Goal: Feedback & Contribution: Leave review/rating

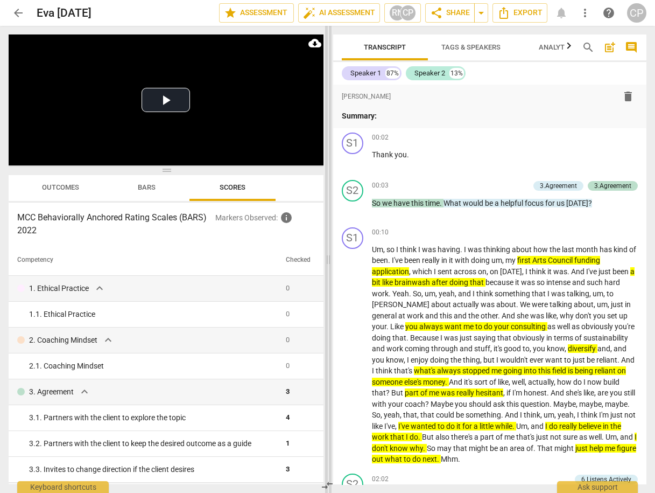
scroll to position [728, 0]
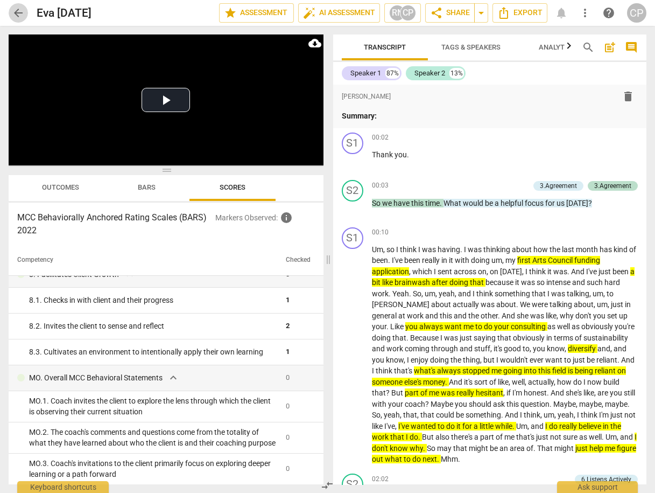
click at [18, 8] on span "arrow_back" at bounding box center [18, 12] width 13 height 13
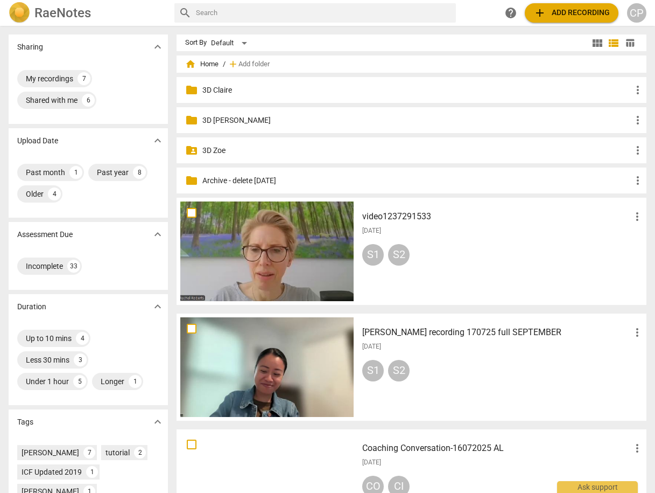
click at [404, 218] on h3 "video1237291533" at bounding box center [496, 216] width 269 height 13
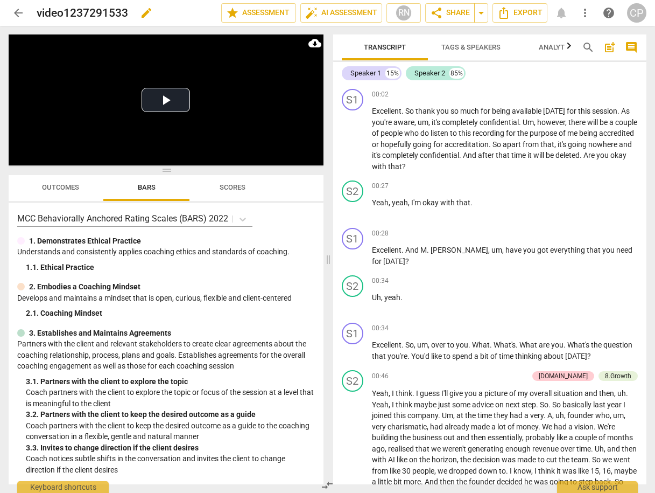
click at [117, 13] on h2 "video1237291533" at bounding box center [83, 12] width 92 height 13
click at [149, 12] on span "edit" at bounding box center [146, 12] width 13 height 13
drag, startPoint x: 126, startPoint y: 13, endPoint x: 30, endPoint y: 16, distance: 96.4
click at [26, 15] on div "arrow_back video1237291533 done clear star Assessment auto_fix_high AI Assessme…" at bounding box center [328, 13] width 638 height 20
type input "[PERSON_NAME]"
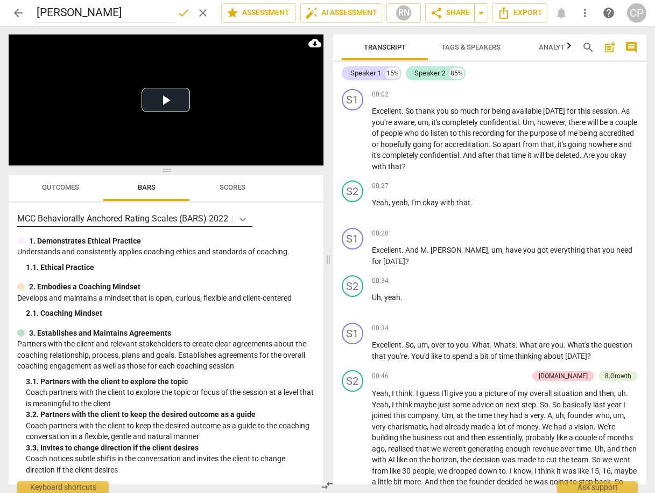
click at [240, 216] on icon at bounding box center [242, 219] width 11 height 11
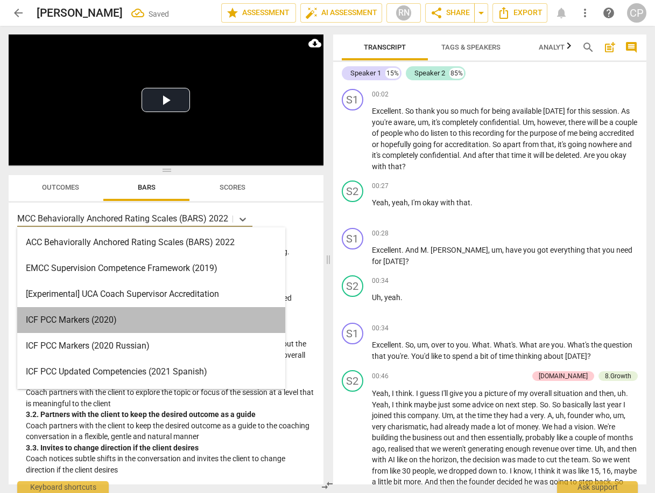
click at [109, 318] on div "ICF PCC Markers (2020)" at bounding box center [151, 320] width 268 height 26
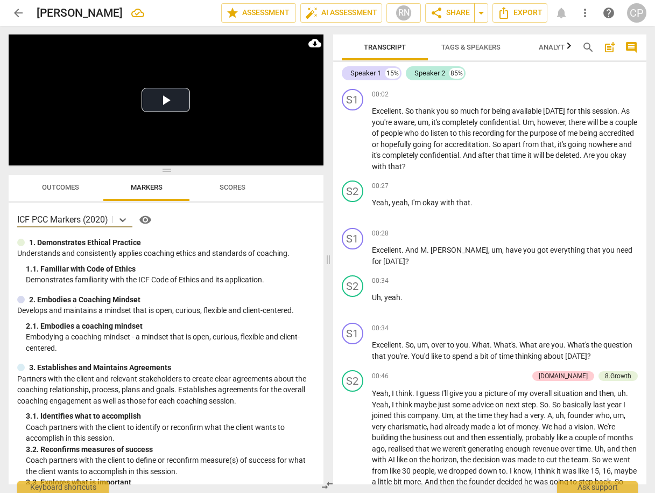
click at [224, 187] on span "Scores" at bounding box center [233, 187] width 26 height 8
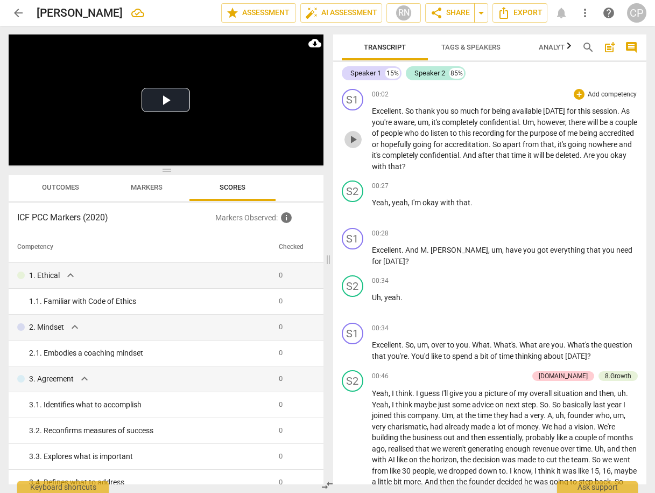
click at [355, 136] on span "play_arrow" at bounding box center [353, 139] width 13 height 13
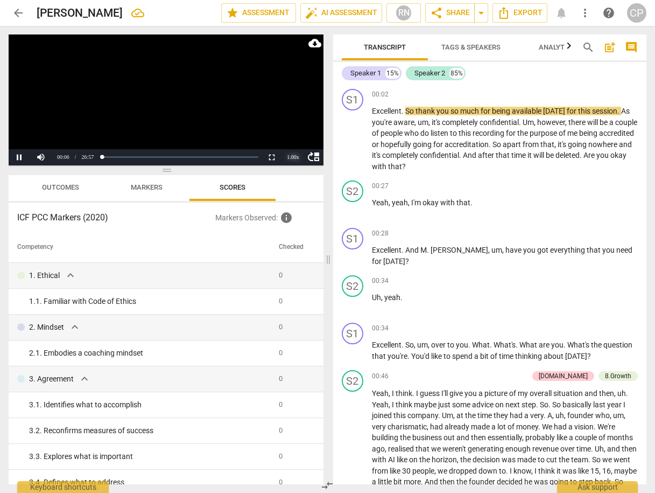
click at [289, 158] on div "1.00 x" at bounding box center [294, 157] width 22 height 16
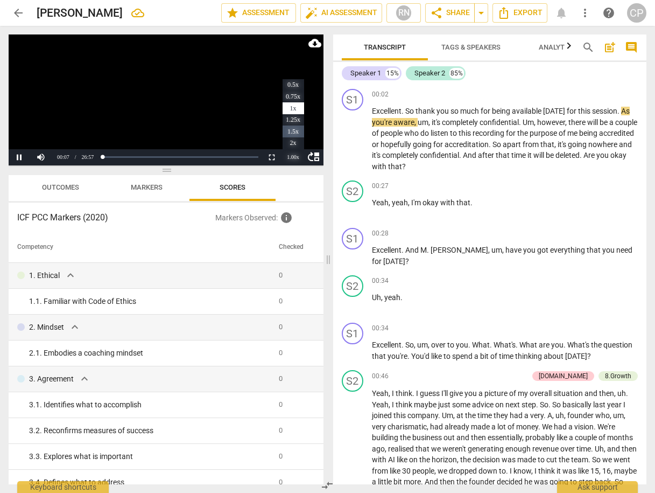
click at [291, 130] on li "1.5x" at bounding box center [294, 131] width 22 height 12
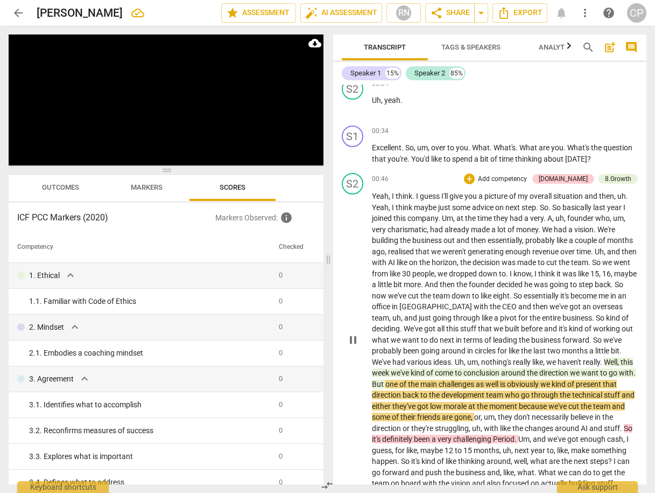
scroll to position [229, 0]
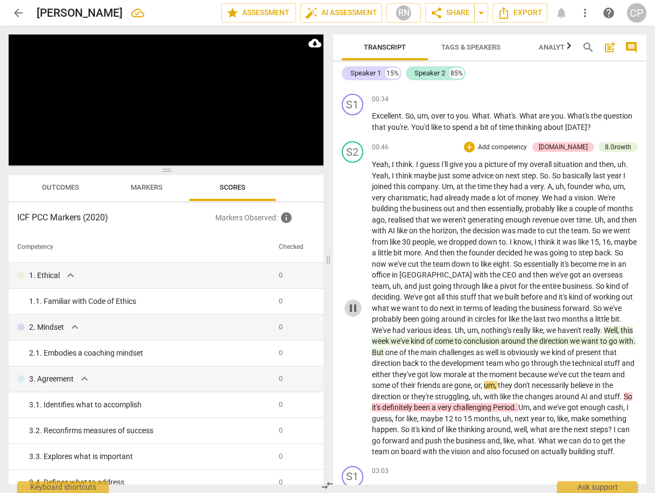
click at [353, 310] on span "pause" at bounding box center [353, 307] width 13 height 13
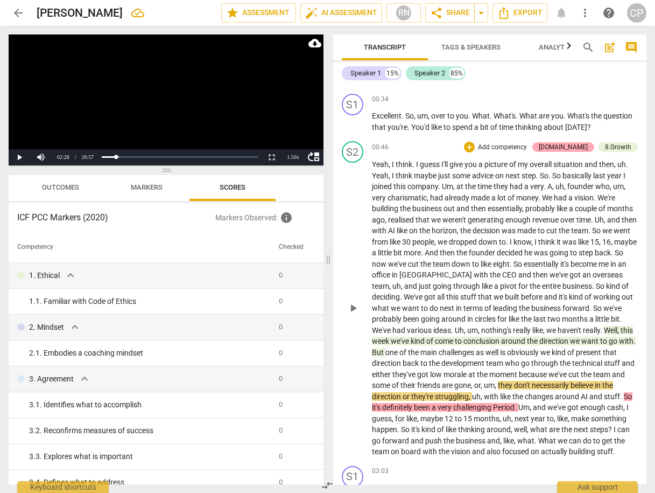
click at [579, 143] on div "[DOMAIN_NAME]" at bounding box center [563, 147] width 49 height 10
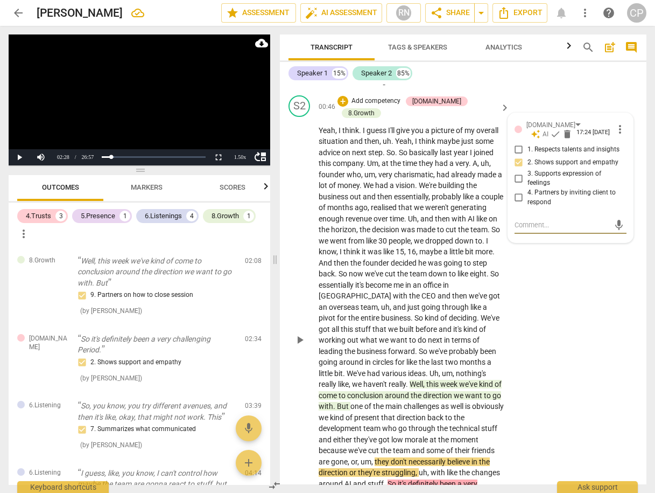
scroll to position [307, 0]
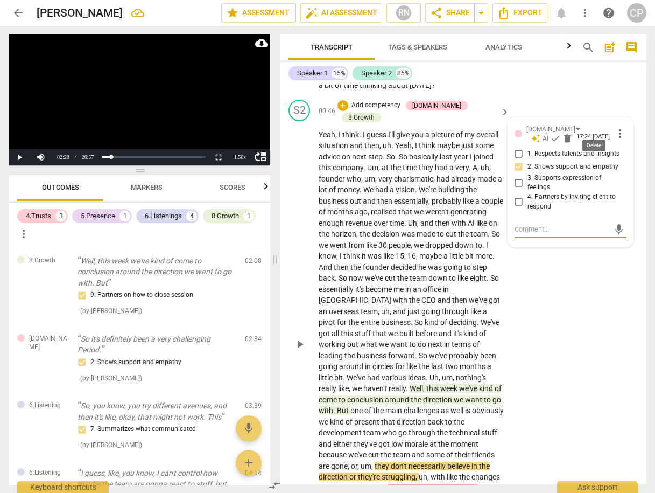
click at [573, 133] on span "delete" at bounding box center [567, 138] width 11 height 11
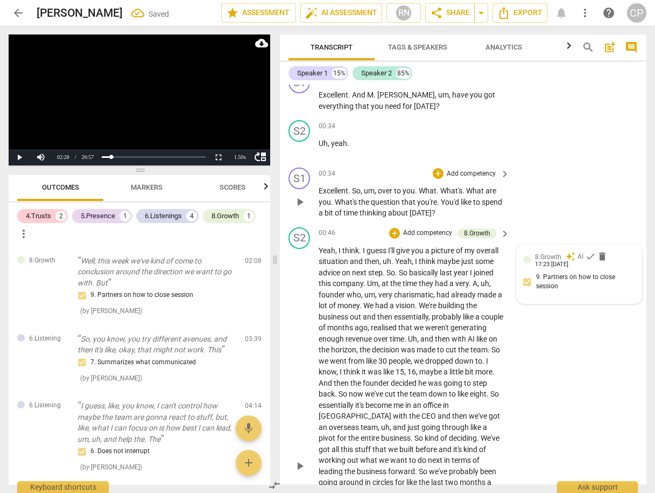
scroll to position [178, 0]
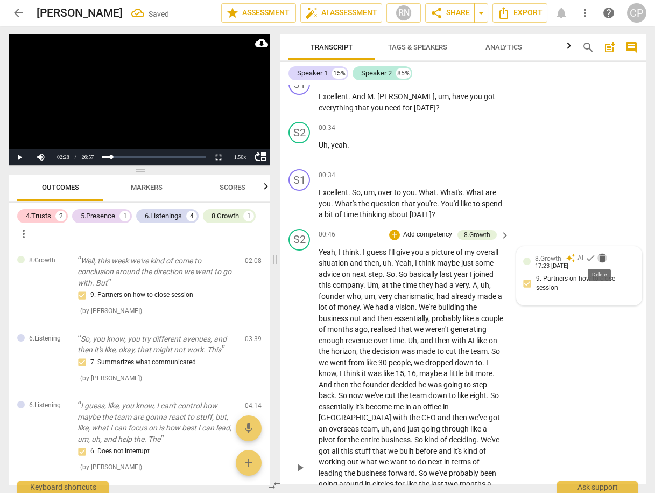
click at [599, 256] on span "delete" at bounding box center [602, 257] width 11 height 11
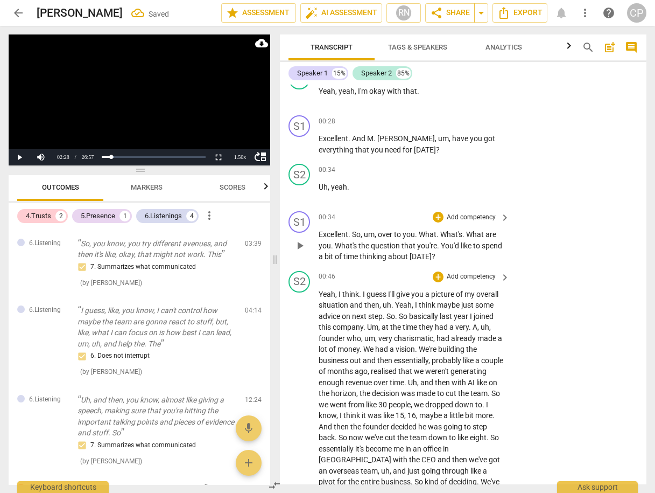
scroll to position [135, 0]
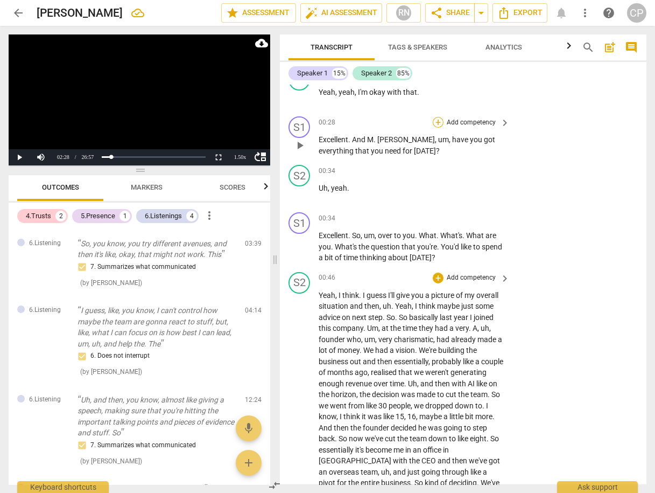
click at [434, 121] on div "+" at bounding box center [438, 122] width 11 height 11
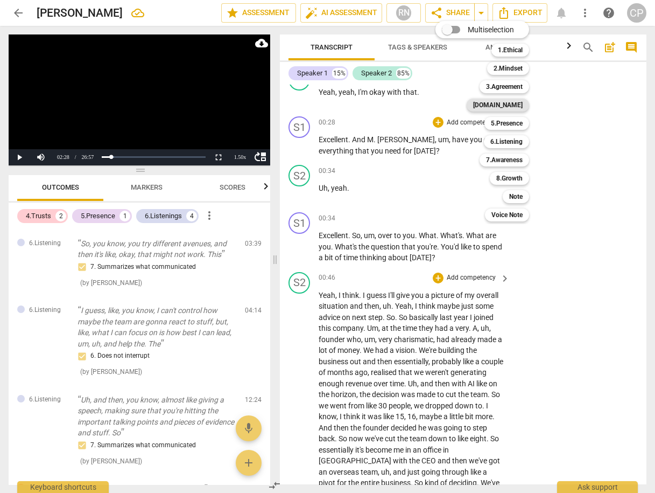
click at [514, 106] on b "[DOMAIN_NAME]" at bounding box center [498, 105] width 50 height 13
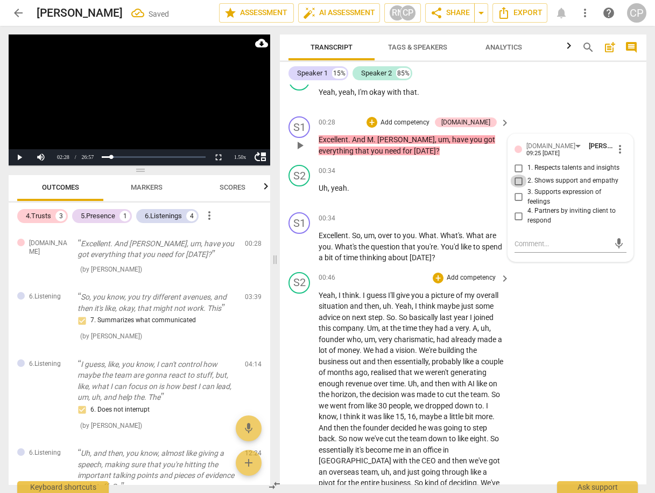
click at [515, 178] on input "2. Shows support and empathy" at bounding box center [518, 180] width 17 height 13
checkbox input "true"
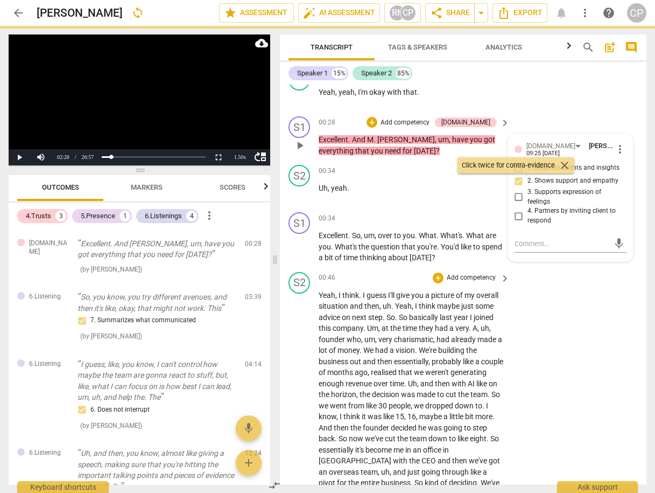
click at [514, 215] on input "4. Partners by inviting client to respond" at bounding box center [518, 215] width 17 height 13
checkbox input "true"
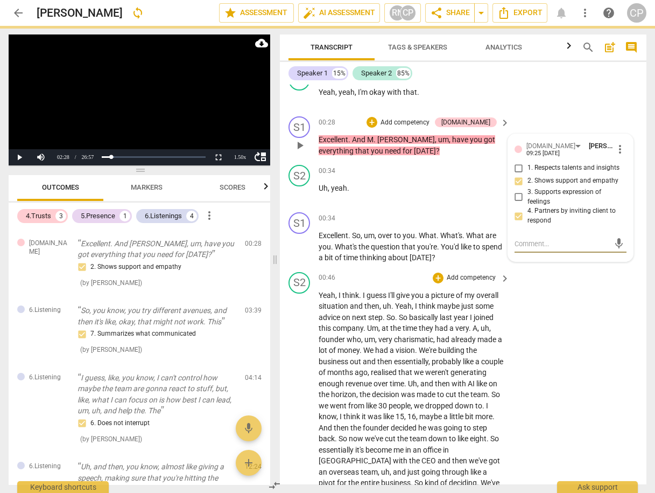
click at [535, 244] on textarea at bounding box center [562, 243] width 95 height 10
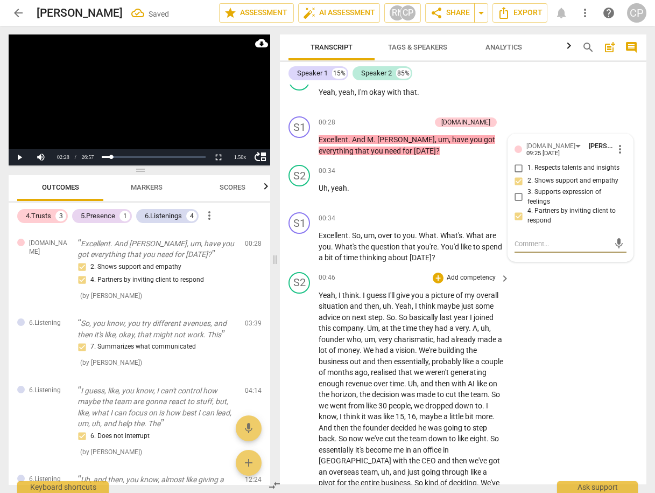
click at [560, 295] on div "S2 play_arrow pause 00:46 + Add competency keyboard_arrow_right Yeah , I think …" at bounding box center [463, 502] width 367 height 468
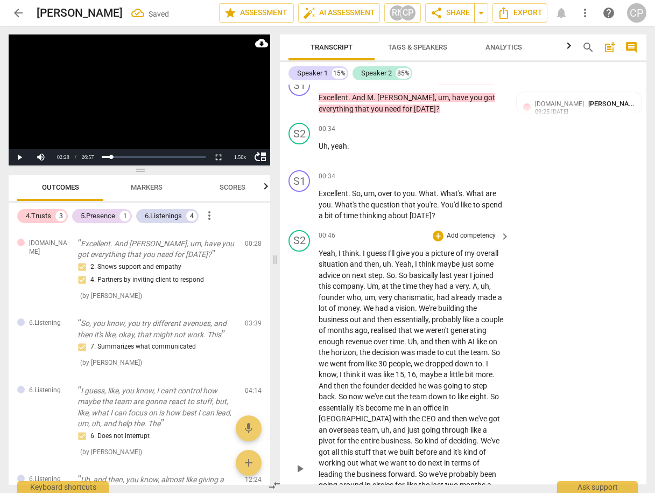
scroll to position [178, 0]
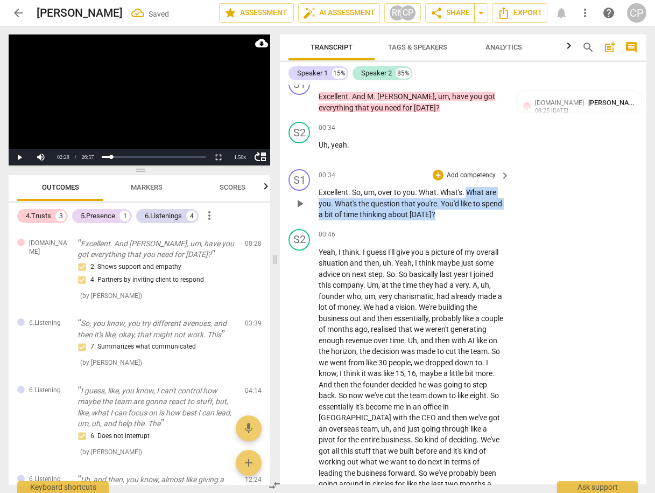
drag, startPoint x: 466, startPoint y: 187, endPoint x: 460, endPoint y: 213, distance: 26.6
click at [460, 213] on p "Excellent . So , um , over to you . What . What's . What are you . What's the q…" at bounding box center [412, 203] width 186 height 33
click at [464, 197] on div "+" at bounding box center [464, 199] width 11 height 11
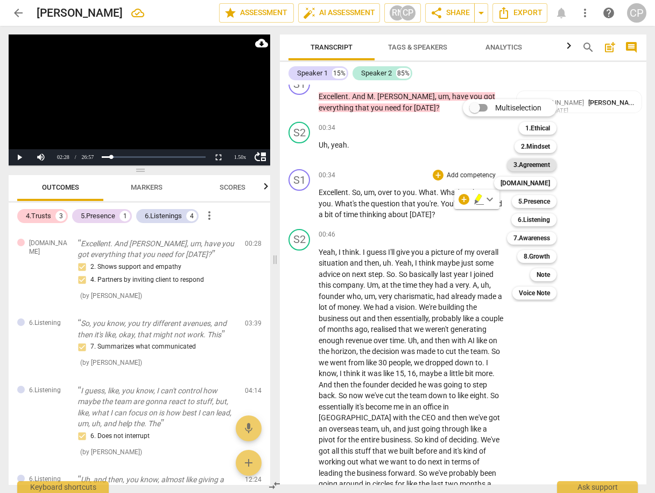
click at [541, 165] on b "3.Agreement" at bounding box center [532, 164] width 37 height 13
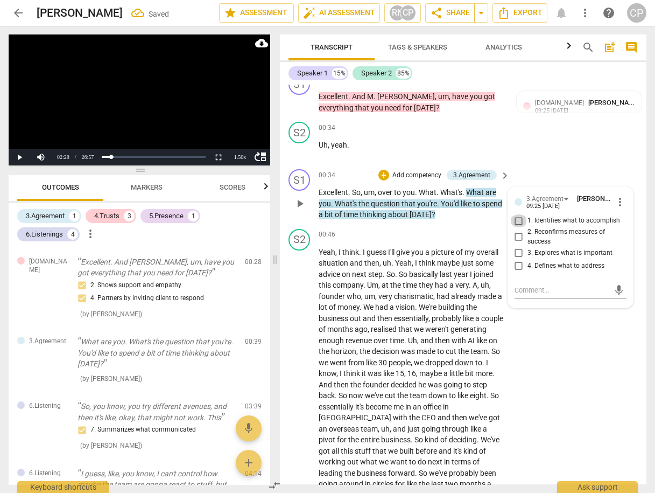
click at [517, 219] on input "1. Identifies what to accomplish" at bounding box center [518, 220] width 17 height 13
checkbox input "true"
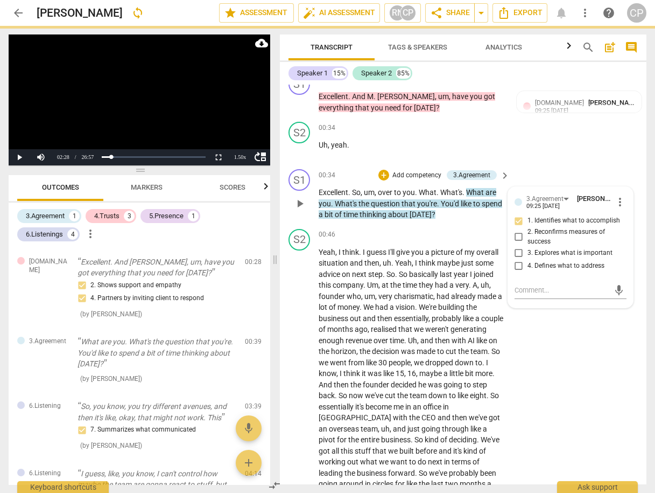
click at [516, 265] on input "4. Defines what to address" at bounding box center [518, 265] width 17 height 13
checkbox input "true"
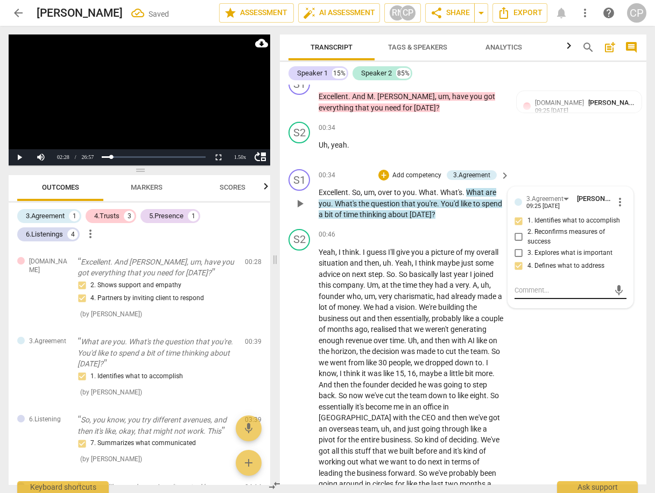
click at [542, 291] on textarea at bounding box center [562, 290] width 95 height 10
click at [546, 352] on div "S2 play_arrow pause 00:46 + Add competency keyboard_arrow_right Yeah , I think …" at bounding box center [463, 459] width 367 height 468
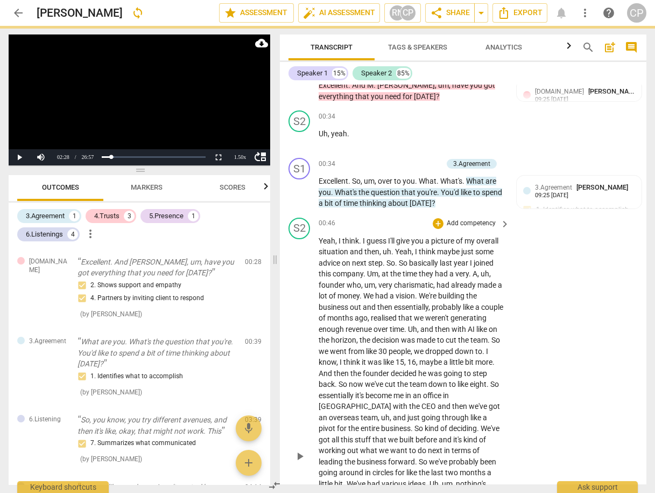
scroll to position [307, 0]
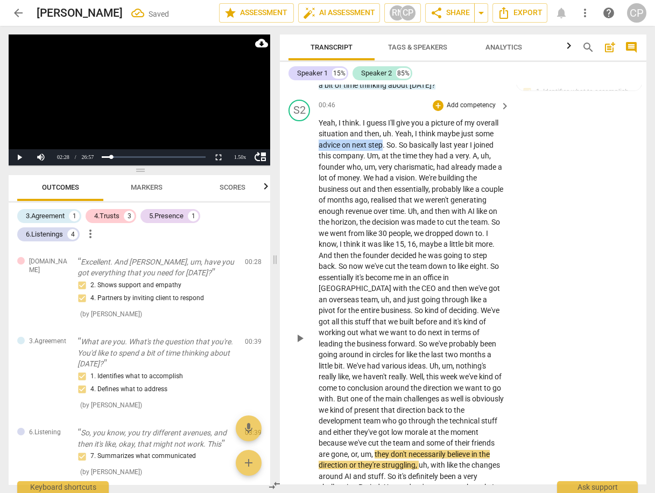
drag, startPoint x: 319, startPoint y: 143, endPoint x: 381, endPoint y: 144, distance: 61.4
click at [381, 144] on p "Yeah , I think . I guess I'll give you a picture of my overall situation and th…" at bounding box center [412, 337] width 186 height 441
click at [403, 129] on icon "button" at bounding box center [407, 129] width 11 height 13
drag, startPoint x: 394, startPoint y: 165, endPoint x: 358, endPoint y: 177, distance: 37.3
click at [359, 177] on p "Yeah , I think . I guess I'll give you a picture of my overall situation and th…" at bounding box center [412, 337] width 186 height 441
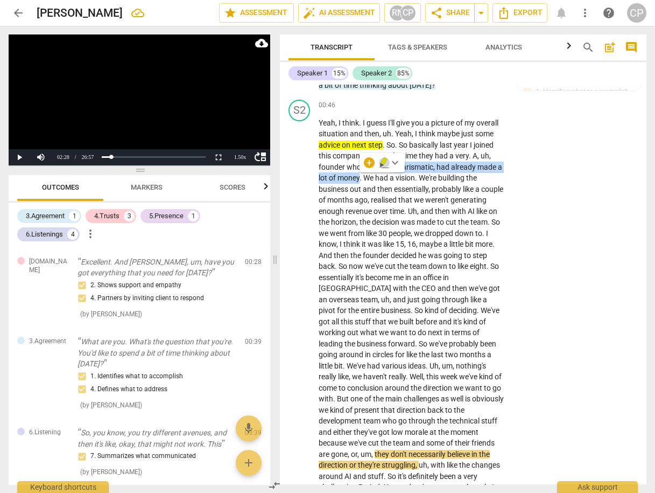
click at [386, 164] on icon "button" at bounding box center [384, 162] width 11 height 13
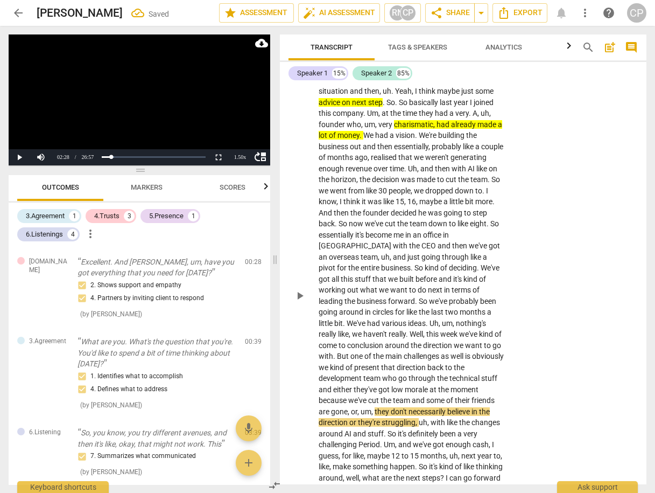
scroll to position [350, 0]
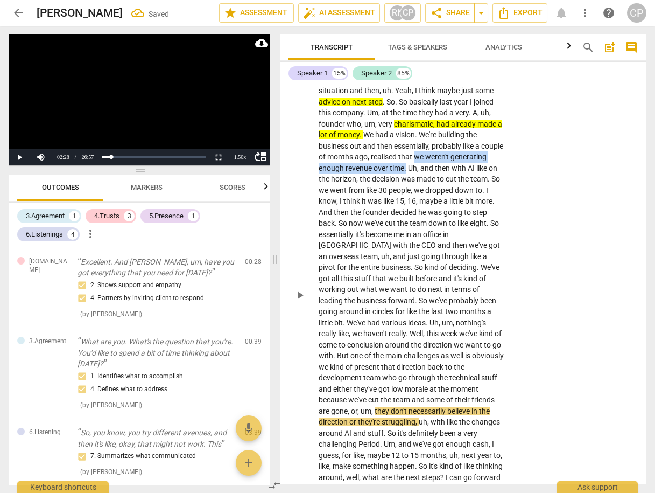
drag, startPoint x: 437, startPoint y: 155, endPoint x: 443, endPoint y: 166, distance: 13.0
click at [443, 166] on p "Yeah , I think . I guess I'll give you a picture of my overall situation and th…" at bounding box center [412, 294] width 186 height 441
click at [468, 153] on icon "button" at bounding box center [470, 151] width 6 height 8
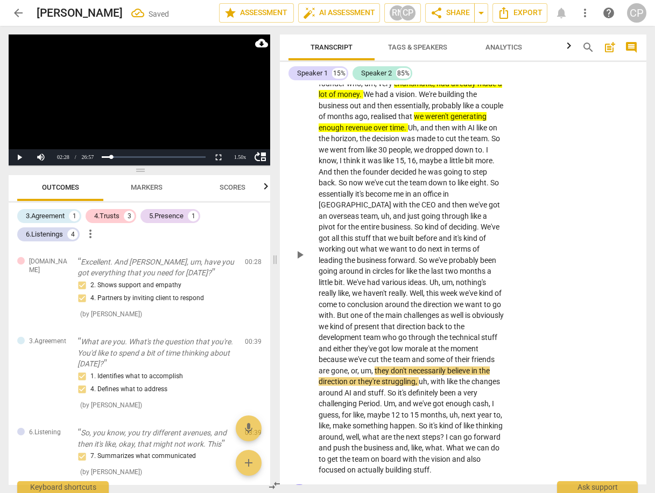
scroll to position [393, 0]
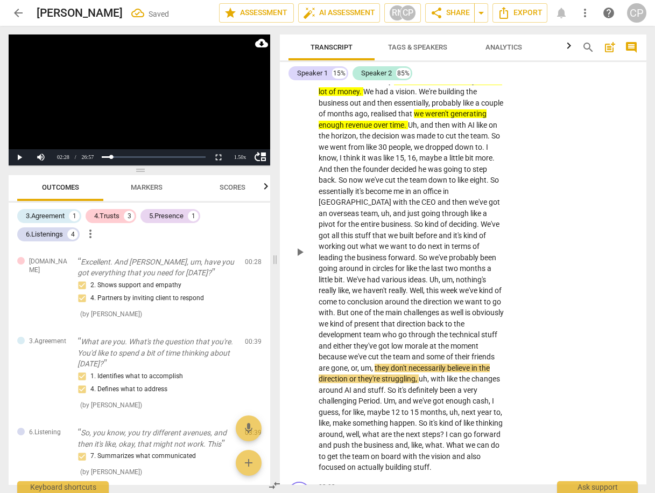
drag, startPoint x: 317, startPoint y: 144, endPoint x: 357, endPoint y: 146, distance: 40.9
click at [361, 145] on div "S2 play_arrow pause 00:46 + Add competency keyboard_arrow_right Yeah , I think …" at bounding box center [463, 243] width 367 height 468
drag, startPoint x: 357, startPoint y: 145, endPoint x: 314, endPoint y: 144, distance: 43.6
click at [314, 144] on div "S2 play_arrow pause 00:46 + Add competency keyboard_arrow_right Yeah , I think …" at bounding box center [463, 243] width 367 height 468
click at [386, 128] on icon "button" at bounding box center [384, 130] width 6 height 8
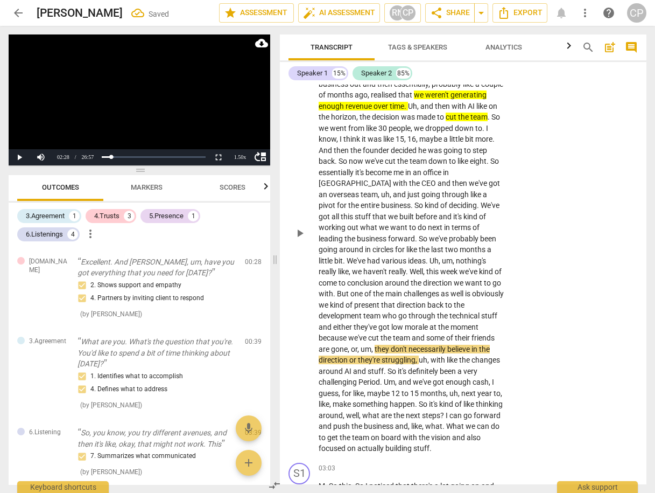
scroll to position [436, 0]
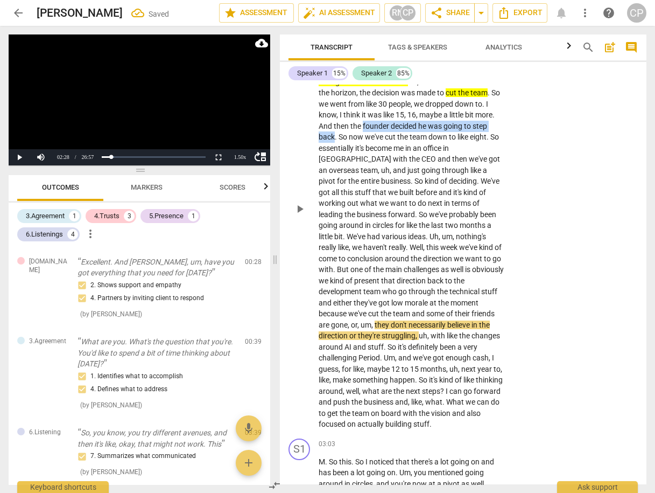
drag, startPoint x: 441, startPoint y: 123, endPoint x: 402, endPoint y: 134, distance: 40.7
click at [402, 134] on p "Yeah , I think . I guess I'll give you a picture of my overall situation and th…" at bounding box center [412, 208] width 186 height 441
click at [427, 122] on icon "button" at bounding box center [430, 121] width 11 height 13
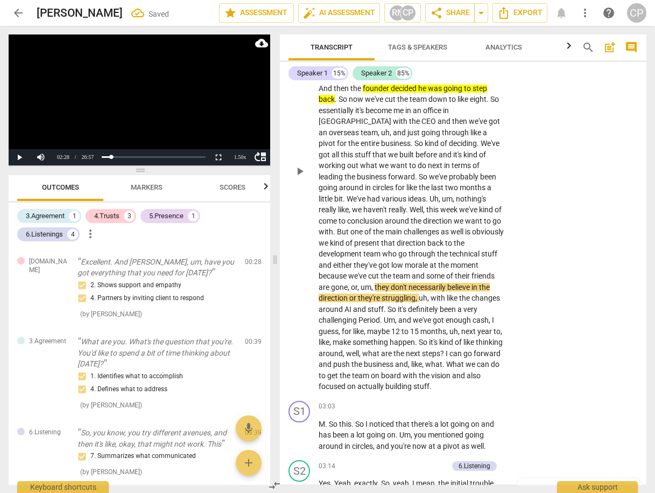
scroll to position [479, 0]
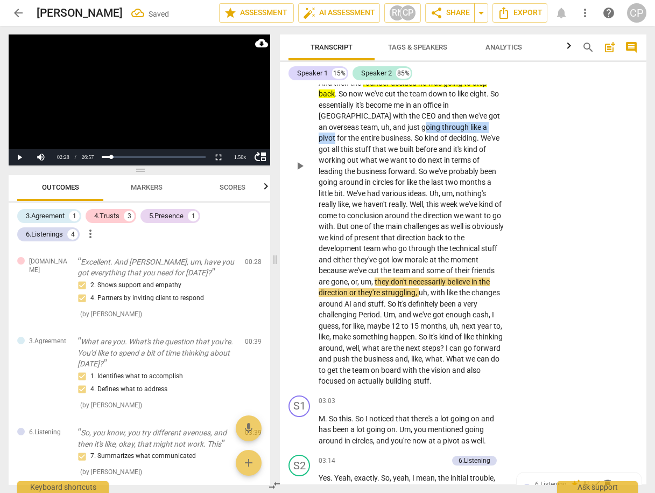
drag, startPoint x: 413, startPoint y: 125, endPoint x: 496, endPoint y: 127, distance: 82.4
click at [496, 127] on p "Yeah , I think . I guess I'll give you a picture of my overall situation and th…" at bounding box center [412, 165] width 186 height 441
click at [513, 111] on div "+ keyboard_arrow_down" at bounding box center [517, 111] width 45 height 19
click at [517, 110] on icon "button" at bounding box center [519, 110] width 6 height 8
drag, startPoint x: 315, startPoint y: 181, endPoint x: 366, endPoint y: 179, distance: 50.7
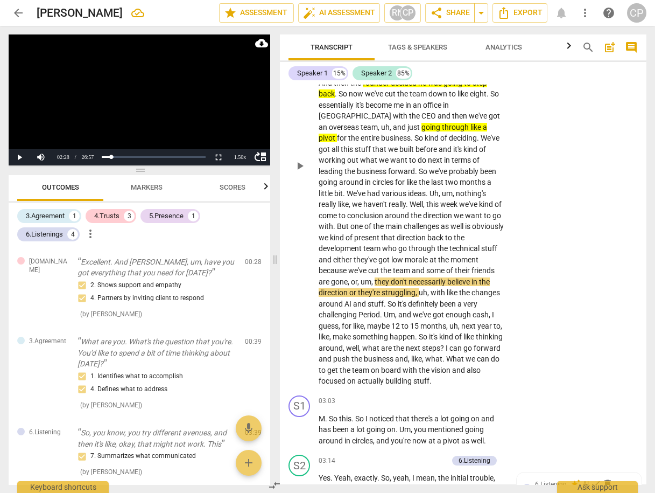
click at [366, 179] on div "S2 play_arrow pause 00:46 + Add competency keyboard_arrow_right Yeah , I think …" at bounding box center [463, 157] width 367 height 468
drag, startPoint x: 392, startPoint y: 179, endPoint x: 305, endPoint y: 181, distance: 86.7
click at [305, 181] on div "S2 play_arrow pause 00:46 + Add competency keyboard_arrow_right Yeah , I think …" at bounding box center [463, 157] width 367 height 468
click at [418, 166] on icon "button" at bounding box center [420, 166] width 6 height 8
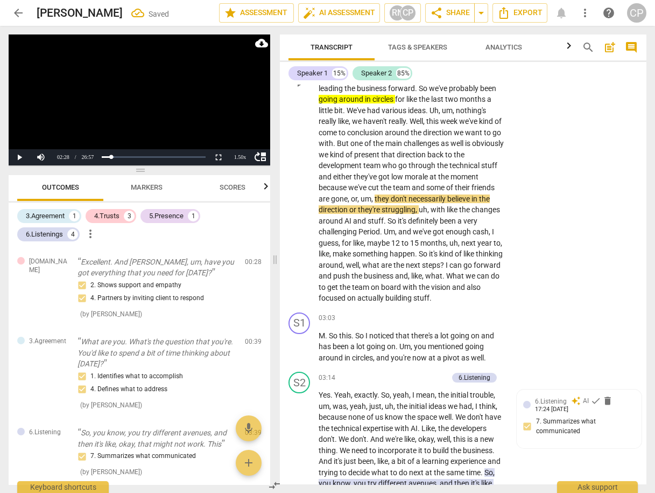
scroll to position [565, 0]
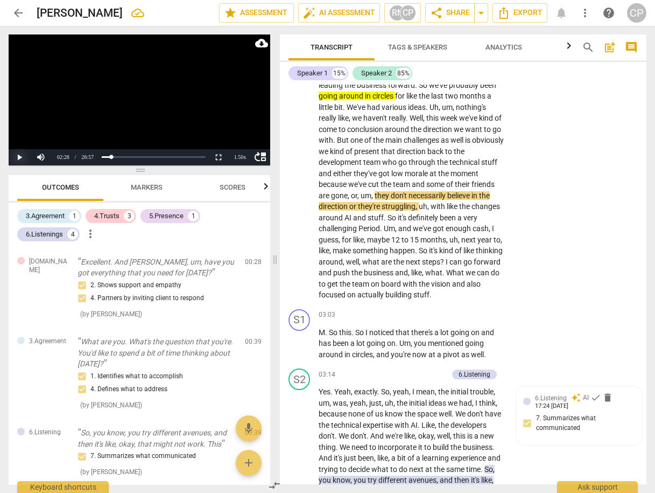
click at [16, 157] on button "Play" at bounding box center [20, 157] width 22 height 16
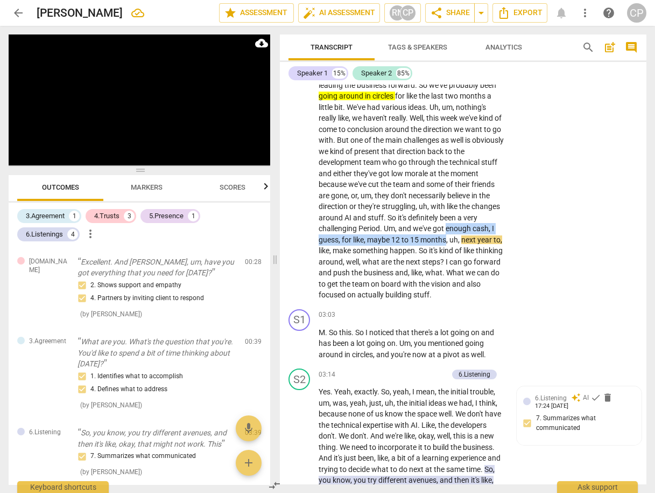
drag, startPoint x: 447, startPoint y: 227, endPoint x: 447, endPoint y: 238, distance: 11.3
click at [447, 238] on p "Yeah , I think . I guess I'll give you a picture of my overall situation and th…" at bounding box center [412, 79] width 186 height 441
click at [471, 225] on icon "button" at bounding box center [471, 223] width 6 height 8
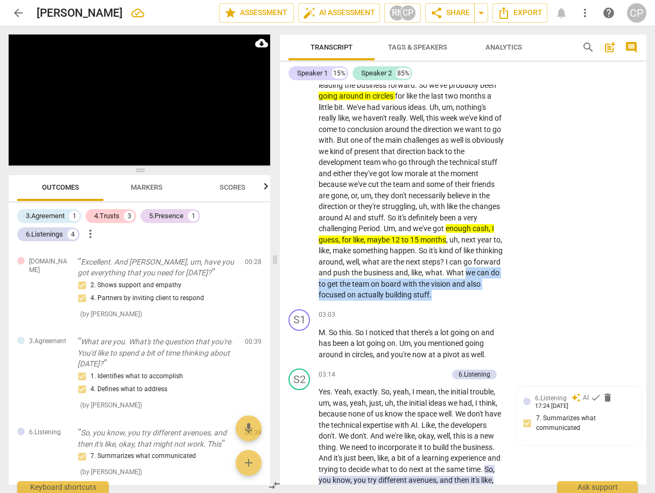
drag, startPoint x: 319, startPoint y: 282, endPoint x: 445, endPoint y: 289, distance: 126.7
click at [446, 289] on p "Yeah , I think . I guess I'll give you a picture of my overall situation and th…" at bounding box center [412, 79] width 186 height 441
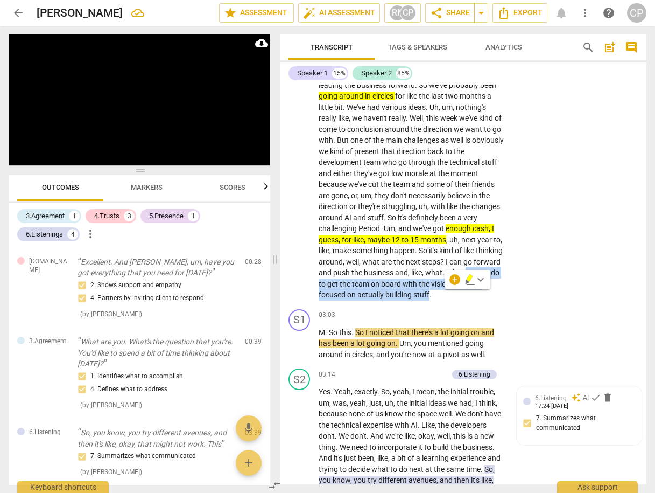
click at [468, 278] on icon "button" at bounding box center [469, 278] width 6 height 8
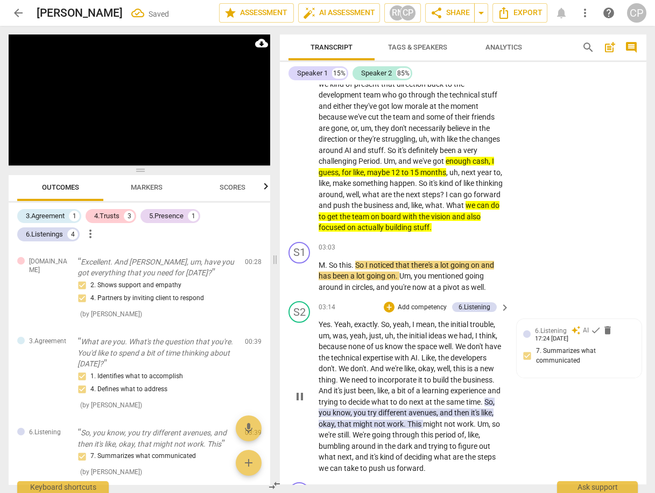
scroll to position [694, 0]
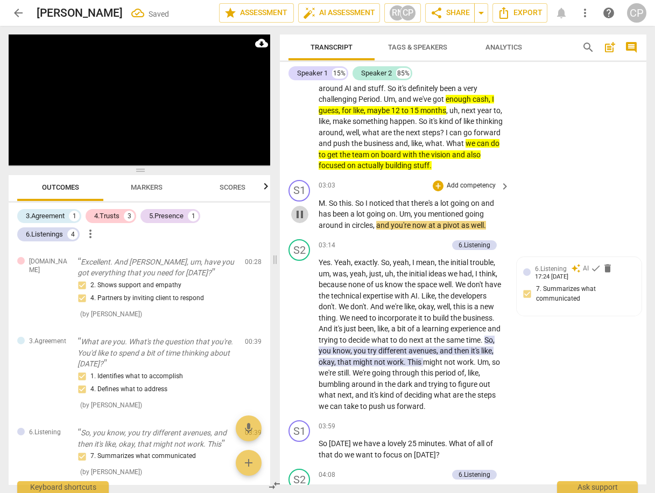
click at [301, 213] on span "pause" at bounding box center [299, 214] width 13 height 13
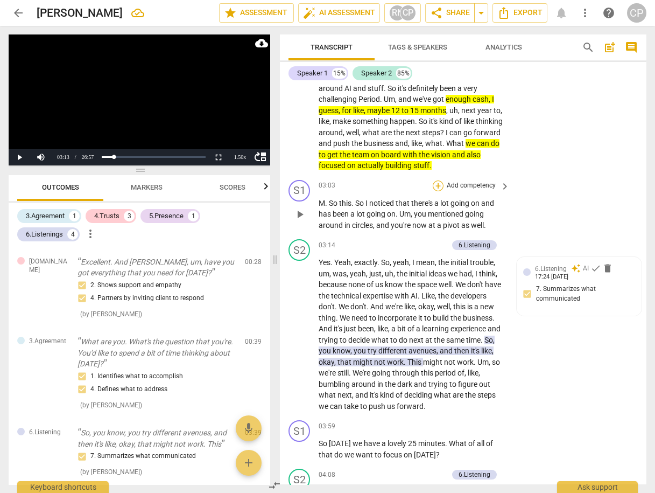
click at [439, 183] on div "+" at bounding box center [438, 185] width 11 height 11
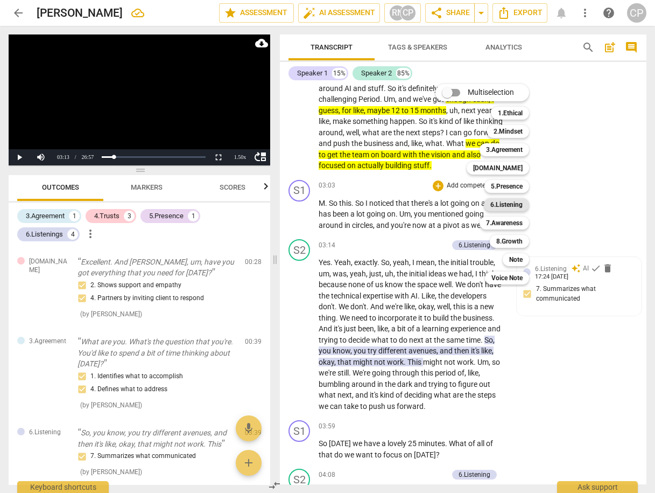
click at [509, 202] on b "6.Listening" at bounding box center [506, 204] width 32 height 13
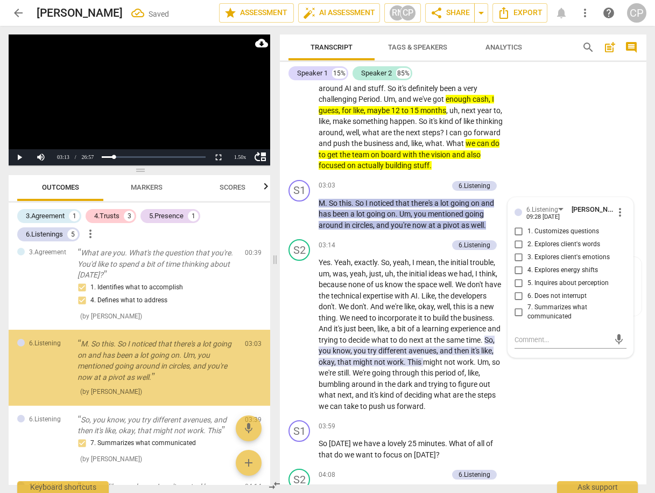
scroll to position [90, 0]
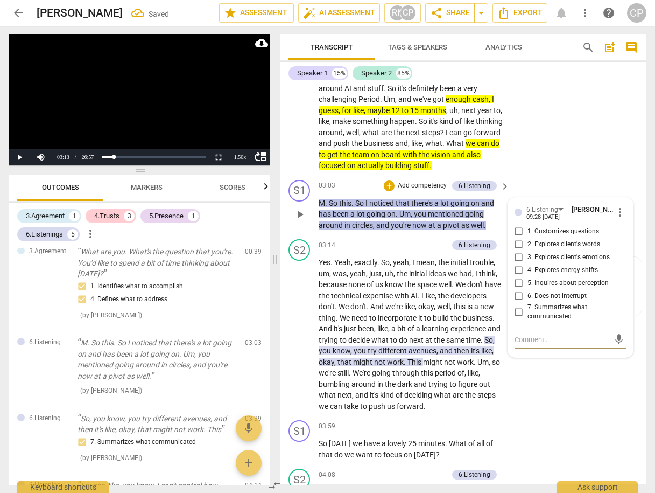
click at [517, 310] on input "7. Summarizes what communicated" at bounding box center [518, 311] width 17 height 13
checkbox input "true"
click at [516, 294] on input "6. Does not interrupt" at bounding box center [518, 296] width 17 height 13
checkbox input "true"
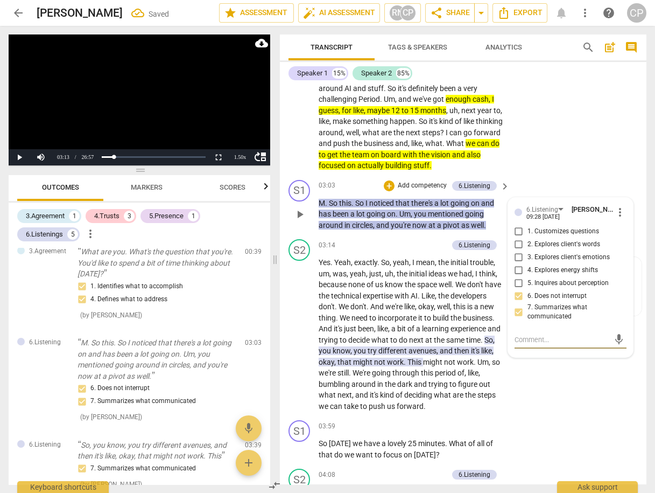
click at [525, 335] on textarea at bounding box center [562, 339] width 95 height 10
click at [563, 180] on div "S1 play_arrow pause 03:03 + Add competency 6.Listening keyboard_arrow_right M .…" at bounding box center [463, 206] width 367 height 60
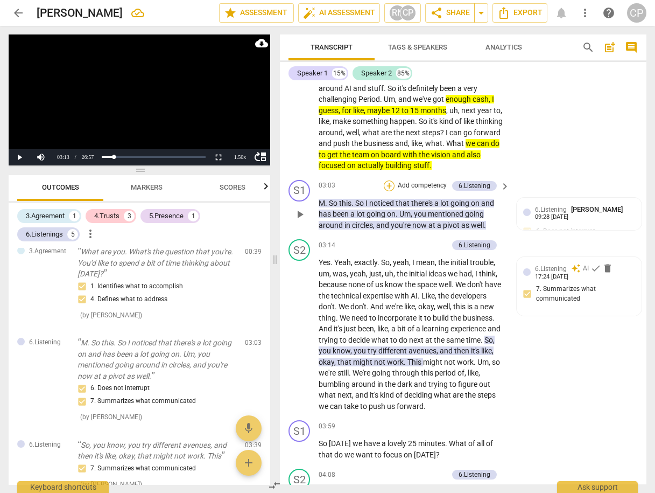
click at [390, 186] on div "+ Add competency" at bounding box center [416, 185] width 64 height 11
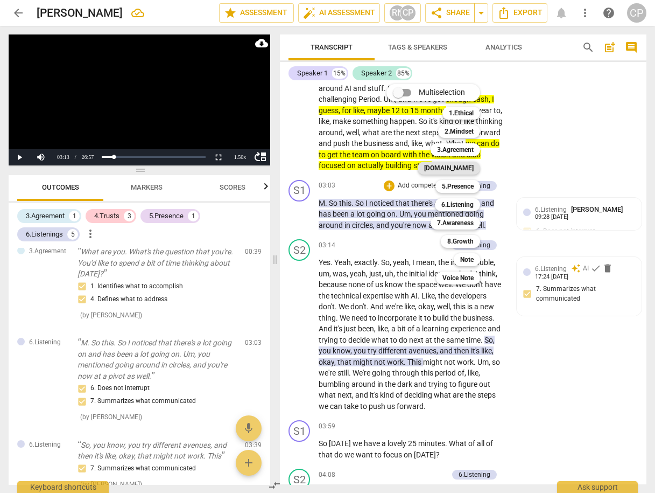
click at [460, 170] on b "[DOMAIN_NAME]" at bounding box center [449, 168] width 50 height 13
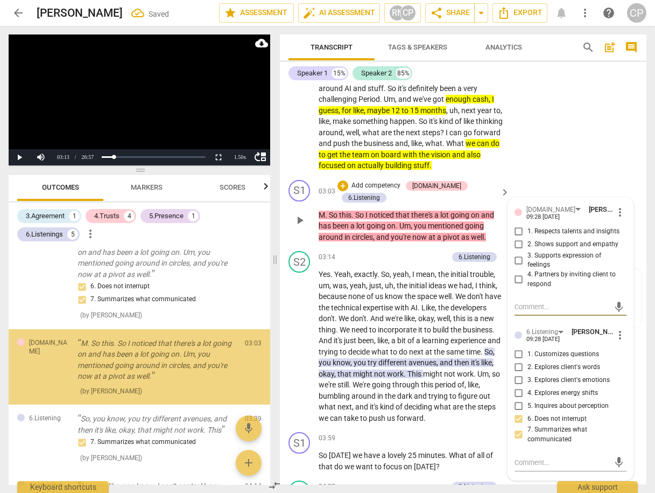
scroll to position [192, 0]
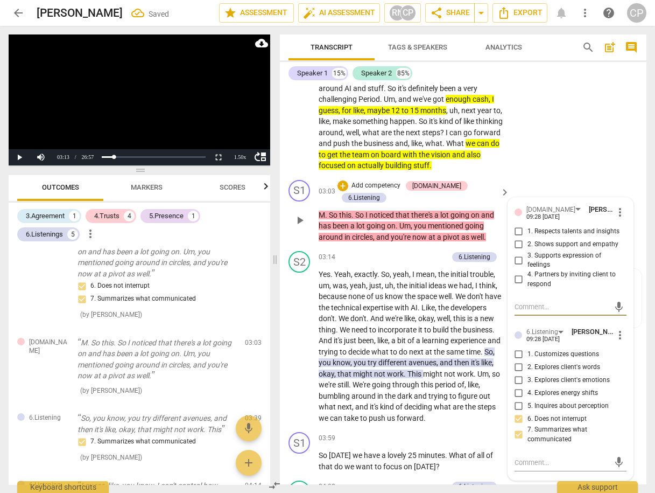
click at [530, 305] on textarea at bounding box center [562, 306] width 95 height 10
click at [534, 305] on textarea at bounding box center [562, 306] width 95 height 10
type textarea "W"
type textarea "Wh"
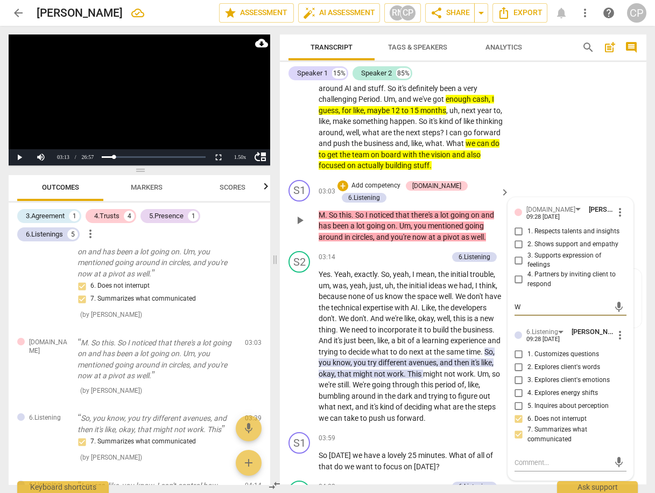
type textarea "Wh"
type textarea "Wha"
type textarea "What"
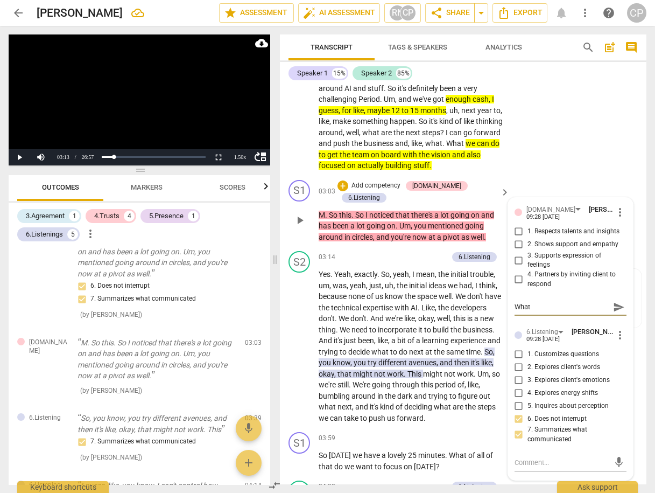
type textarea "What"
type textarea "What a"
type textarea "What ab"
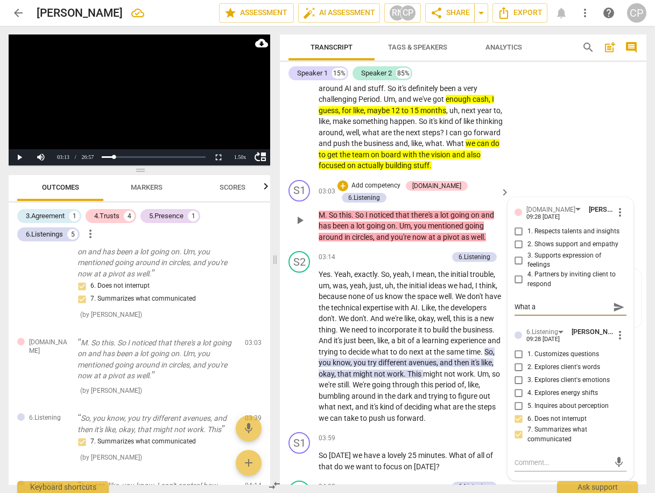
type textarea "What ab"
type textarea "What abo"
type textarea "What abou"
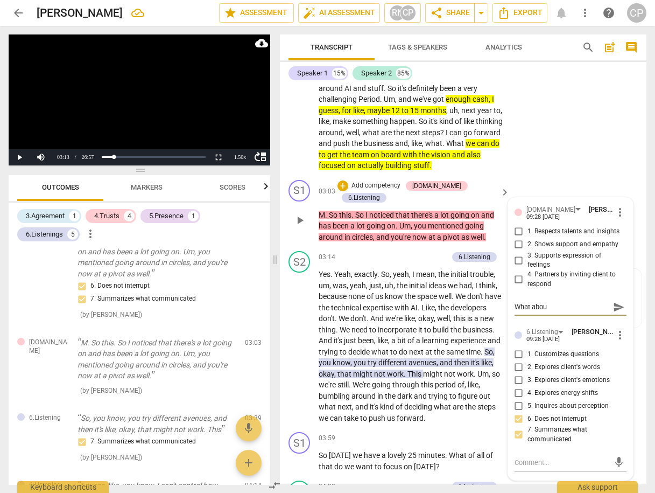
type textarea "What about"
type textarea "What about t"
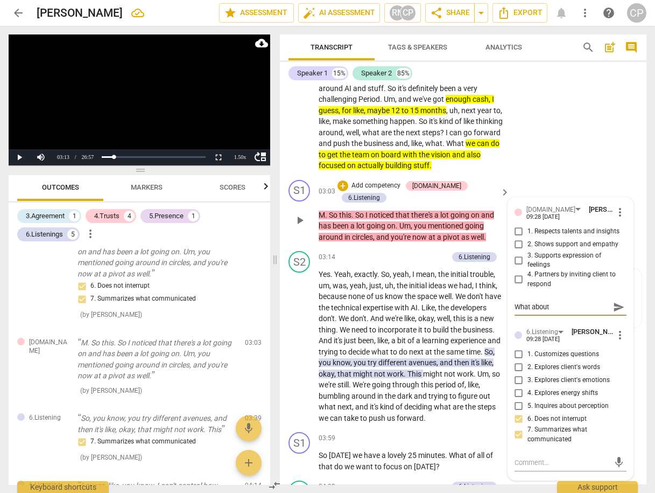
type textarea "What about t"
type textarea "What about th"
type textarea "What about the"
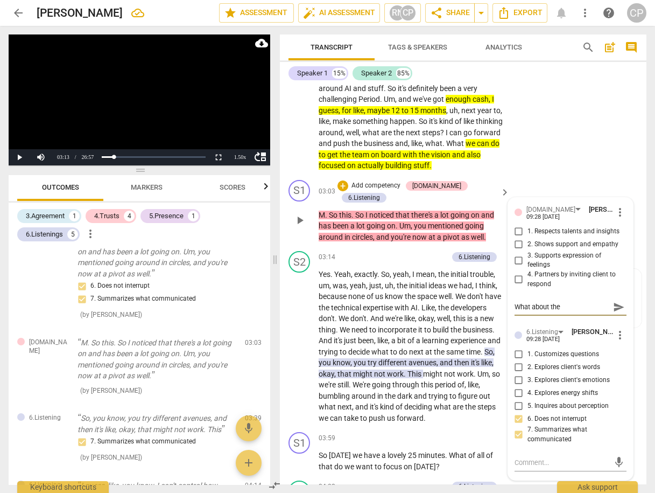
type textarea "What about the"
type textarea "What about the p"
type textarea "What about the pa"
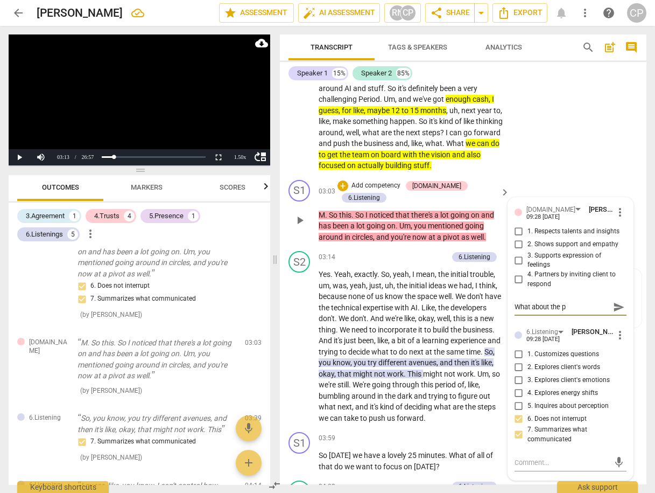
type textarea "What about the pa"
type textarea "What about the pai"
type textarea "What about the pain"
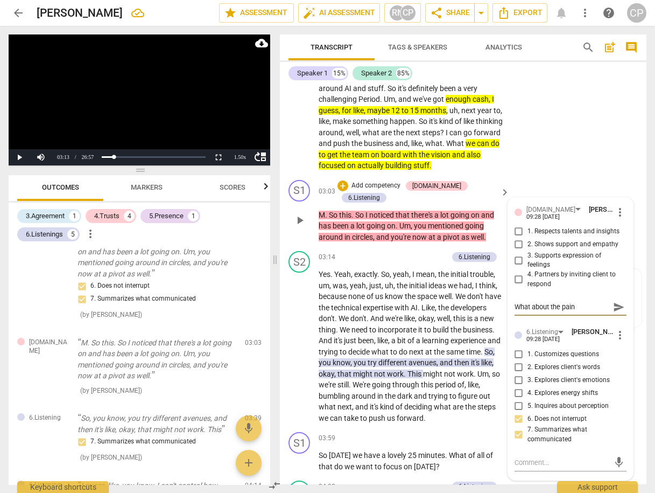
type textarea "What about the pain!"
type textarea "What about the pain!?"
drag, startPoint x: 614, startPoint y: 304, endPoint x: 622, endPoint y: 297, distance: 10.7
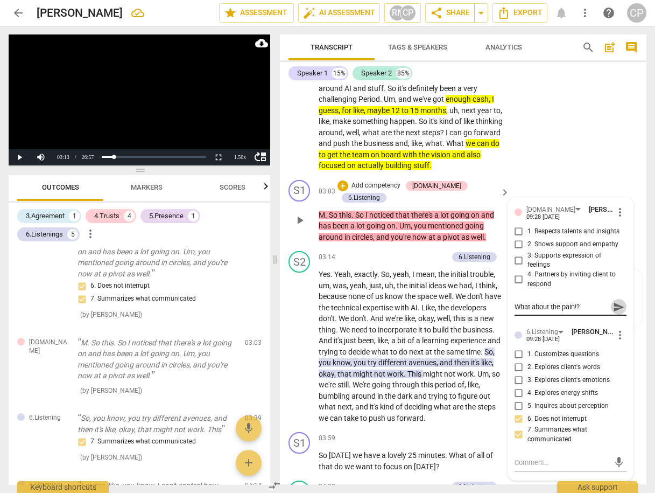
click at [620, 300] on span "send" at bounding box center [619, 306] width 16 height 13
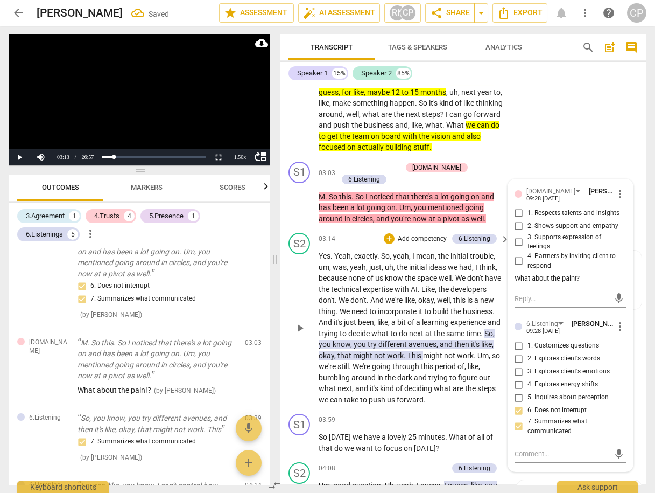
scroll to position [738, 0]
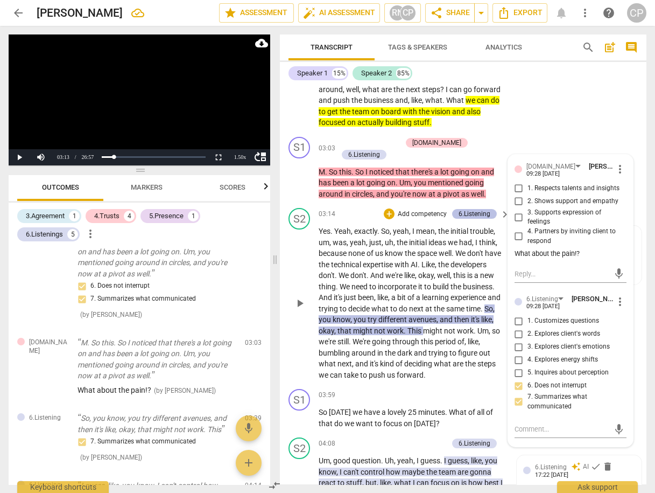
click at [475, 209] on div "6.Listening" at bounding box center [475, 214] width 32 height 10
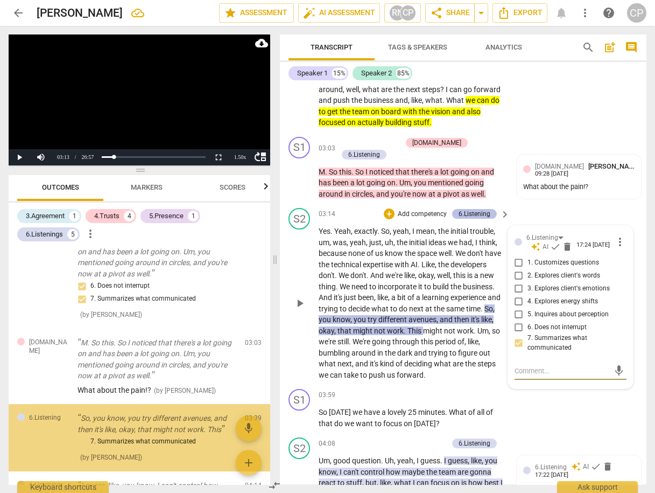
scroll to position [263, 0]
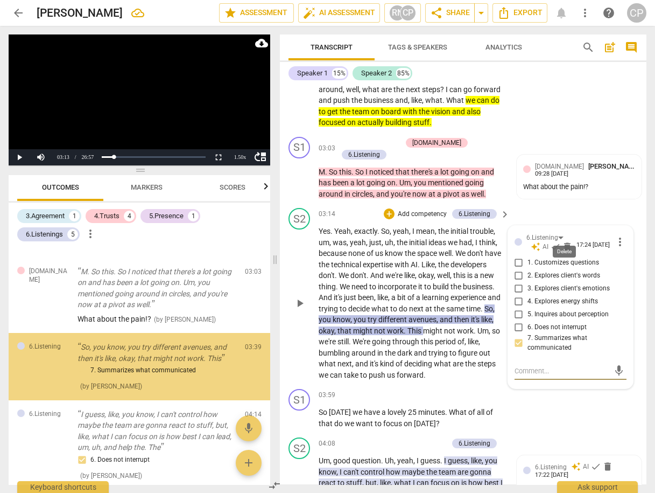
click at [565, 241] on span "delete" at bounding box center [567, 246] width 11 height 11
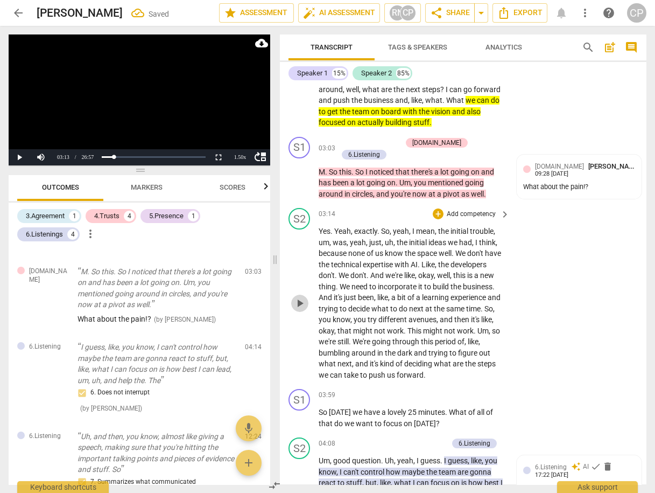
click at [301, 297] on span "play_arrow" at bounding box center [299, 303] width 13 height 13
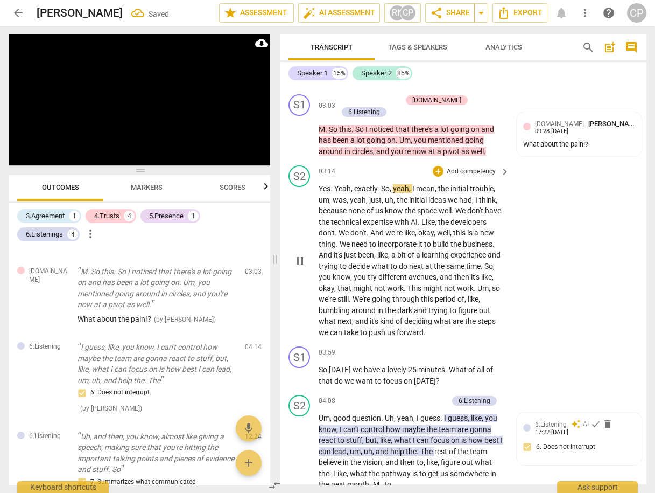
scroll to position [781, 0]
drag, startPoint x: 439, startPoint y: 174, endPoint x: 463, endPoint y: 179, distance: 24.7
click at [484, 183] on p "Yes . Yeah , exactly . So , yeah , I mean , the initial trouble , um , was , ye…" at bounding box center [412, 260] width 186 height 155
drag, startPoint x: 373, startPoint y: 201, endPoint x: 365, endPoint y: 201, distance: 8.1
click at [373, 201] on p "Yes . Yeah , exactly . So , yeah , I mean , the initial trouble , um , was , ye…" at bounding box center [412, 260] width 186 height 155
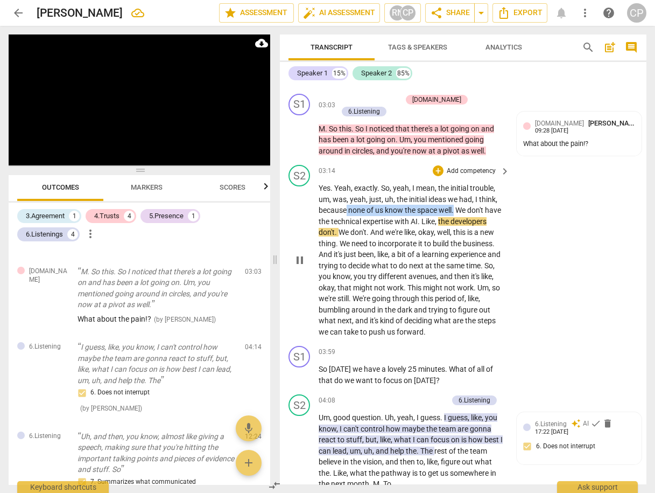
drag, startPoint x: 346, startPoint y: 197, endPoint x: 455, endPoint y: 194, distance: 109.3
click at [455, 194] on p "Yes . Yeah , exactly . So , yeah , I mean , the initial trouble , um , was , ye…" at bounding box center [412, 260] width 186 height 155
click at [479, 184] on icon "button" at bounding box center [481, 183] width 11 height 13
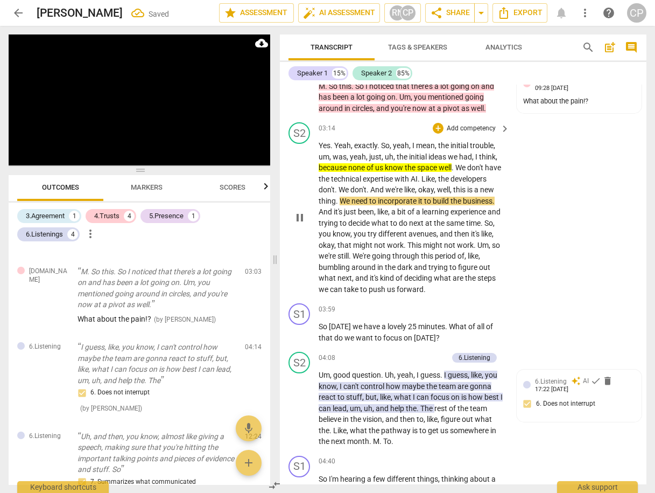
scroll to position [824, 0]
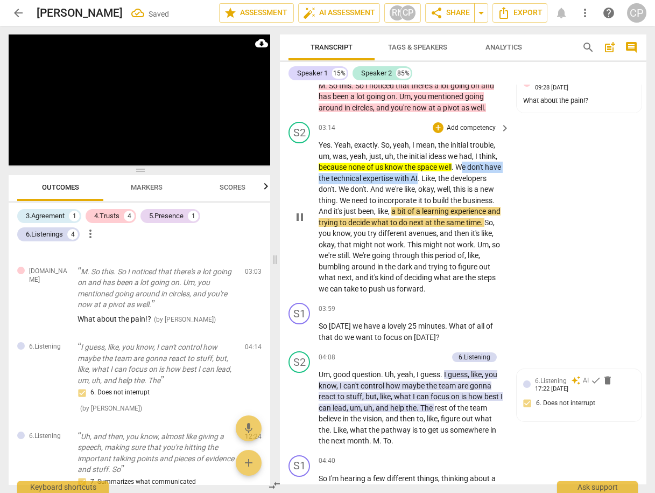
drag, startPoint x: 460, startPoint y: 152, endPoint x: 436, endPoint y: 166, distance: 27.7
click at [436, 166] on p "Yes . Yeah , exactly . So , yeah , I mean , the initial trouble , um , was , ye…" at bounding box center [412, 216] width 186 height 155
click at [460, 151] on icon "button" at bounding box center [460, 149] width 6 height 8
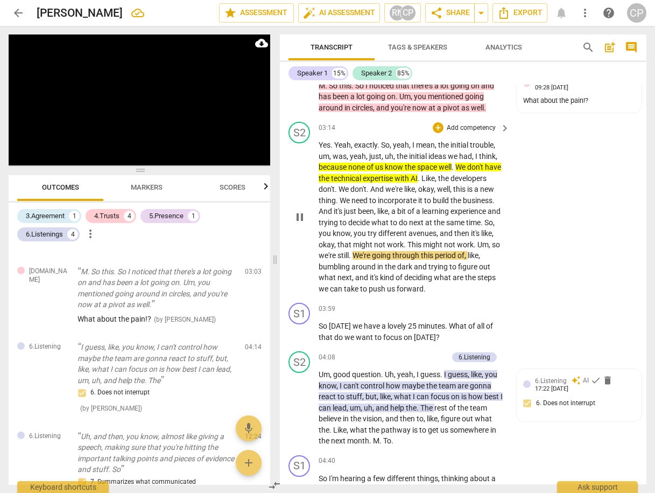
scroll to position [867, 0]
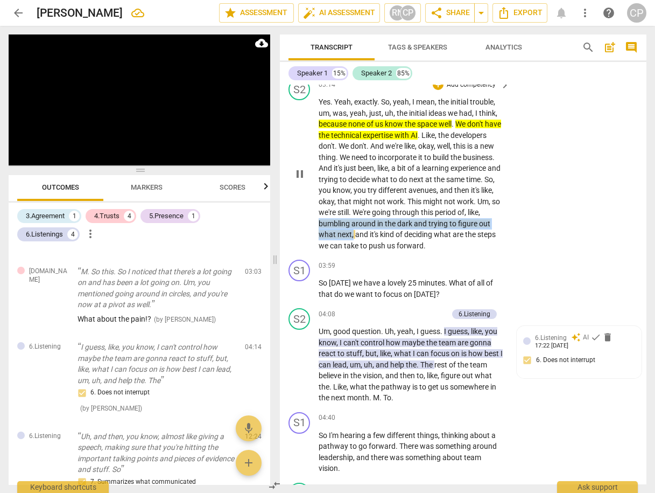
drag, startPoint x: 366, startPoint y: 212, endPoint x: 394, endPoint y: 224, distance: 30.6
click at [394, 224] on p "Yes . Yeah , exactly . So , yeah , I mean , the initial trouble , um , was , ye…" at bounding box center [412, 173] width 186 height 155
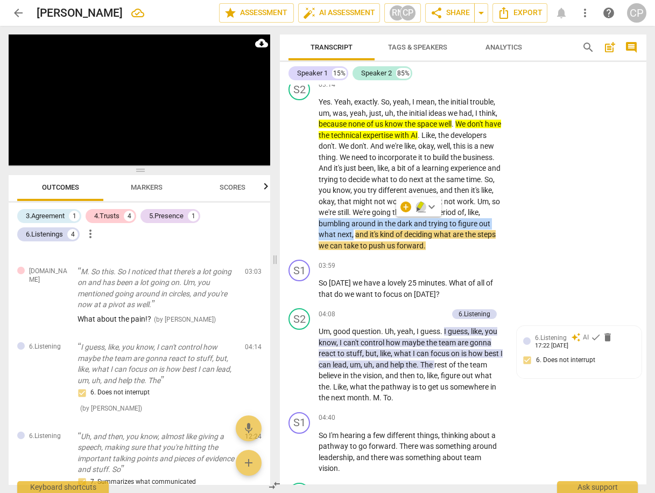
click at [418, 208] on icon "button" at bounding box center [419, 209] width 4 height 4
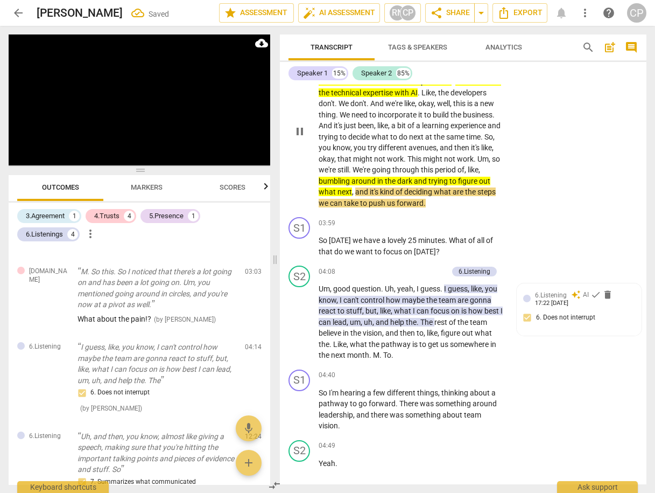
scroll to position [953, 0]
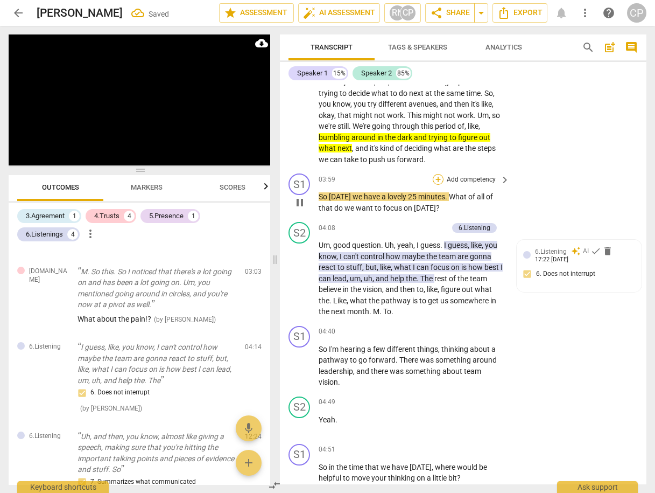
click at [436, 174] on div "+" at bounding box center [438, 179] width 11 height 11
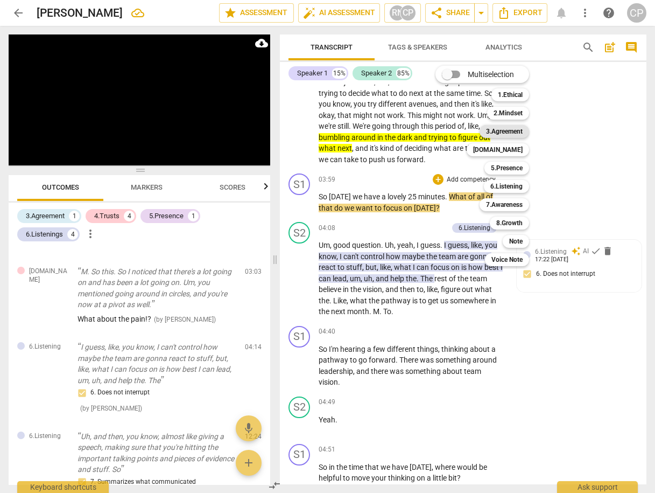
click at [507, 131] on b "3.Agreement" at bounding box center [504, 131] width 37 height 13
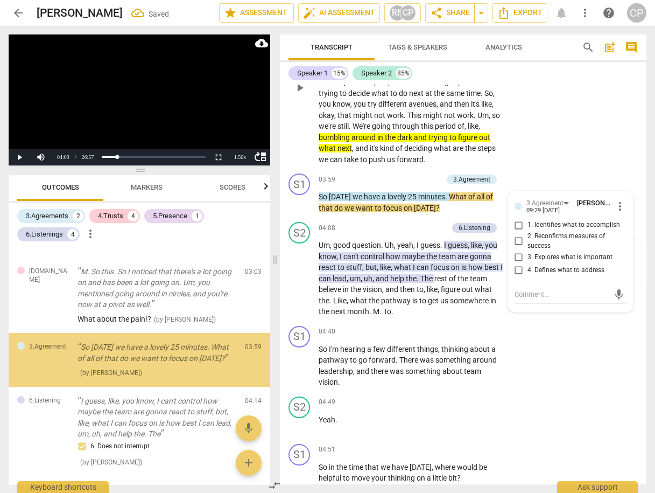
scroll to position [257, 0]
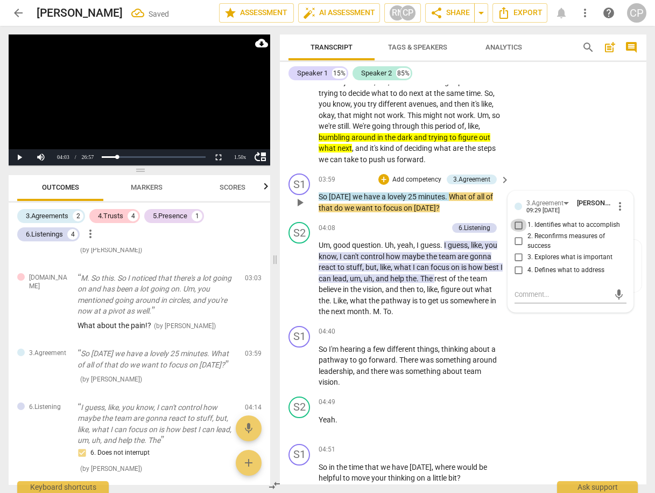
click at [515, 219] on input "1. Identifies what to accomplish" at bounding box center [518, 225] width 17 height 13
checkbox input "true"
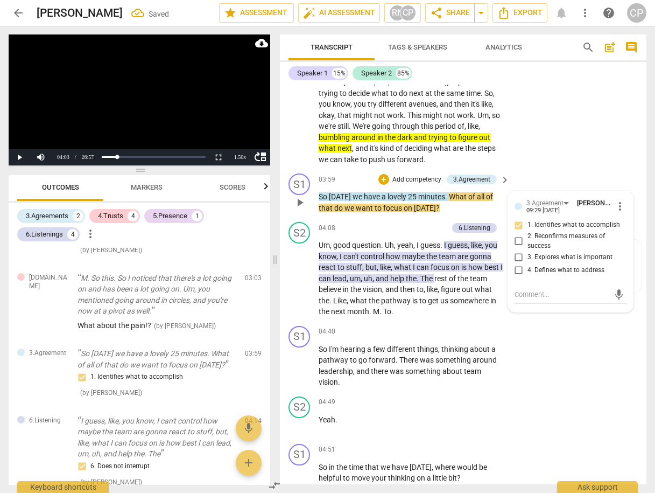
click at [514, 263] on input "4. Defines what to address" at bounding box center [518, 269] width 17 height 13
checkbox input "true"
click at [543, 144] on div "S2 play_arrow pause 03:14 + Add competency keyboard_arrow_right Yes . Yeah , ex…" at bounding box center [463, 78] width 367 height 181
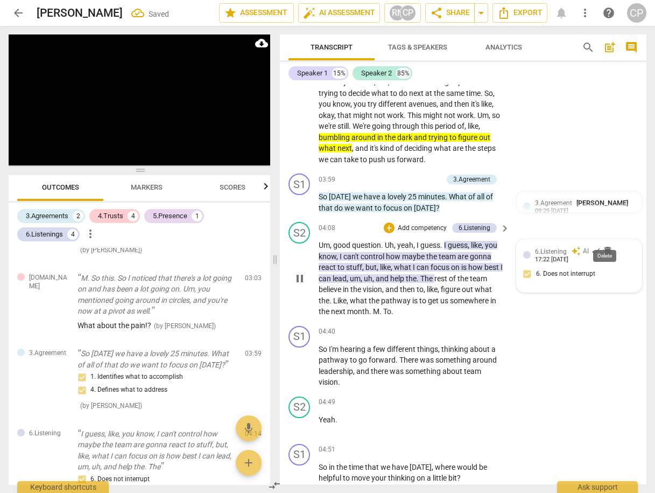
drag, startPoint x: 610, startPoint y: 237, endPoint x: 596, endPoint y: 233, distance: 14.6
click at [607, 245] on span "delete" at bounding box center [607, 250] width 11 height 11
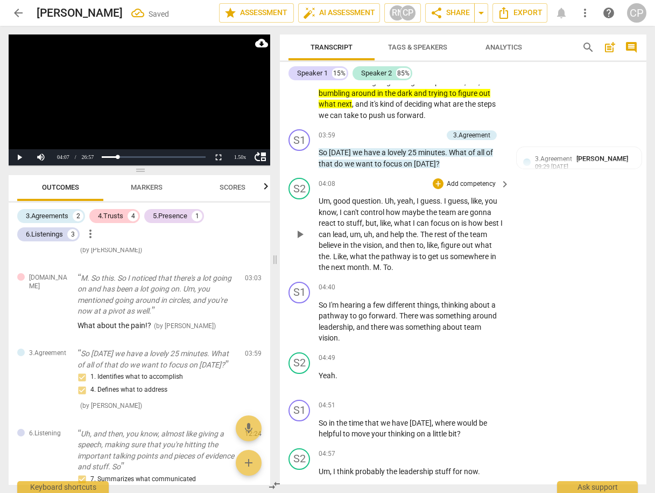
scroll to position [996, 0]
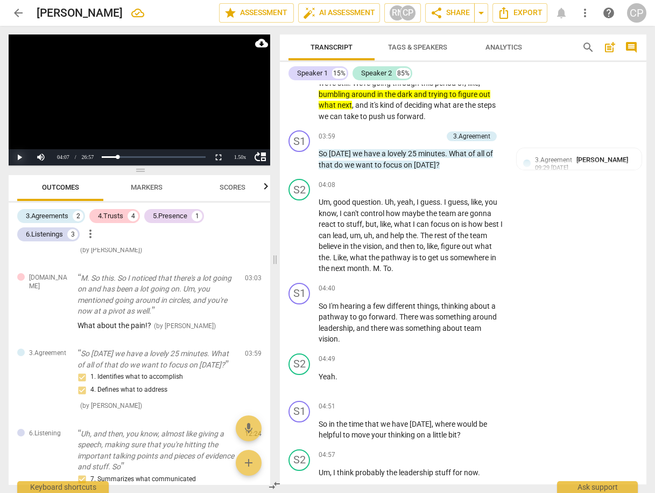
click at [17, 157] on button "Play" at bounding box center [20, 157] width 22 height 16
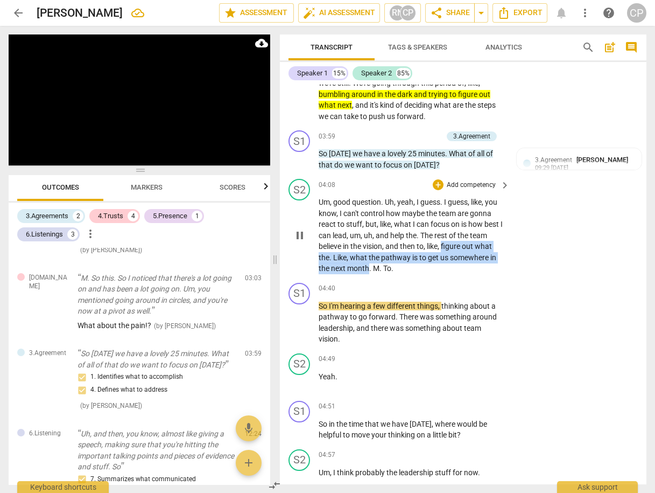
drag, startPoint x: 443, startPoint y: 231, endPoint x: 369, endPoint y: 258, distance: 78.8
click at [369, 258] on p "Um , good question . Uh , yeah , I guess . I guess , like , you know , I can't …" at bounding box center [412, 236] width 186 height 78
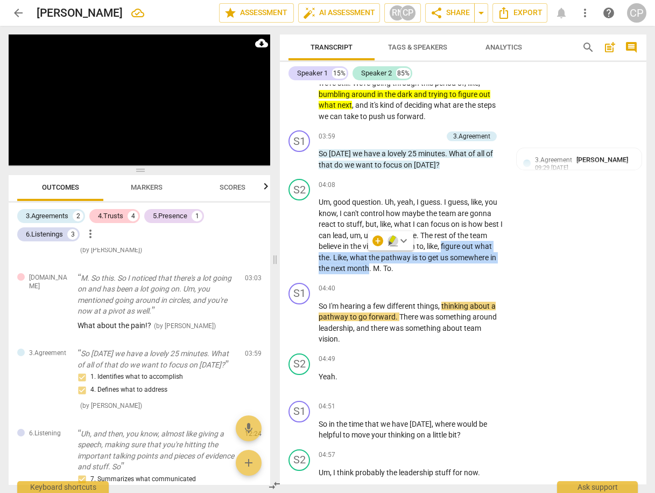
click at [390, 238] on icon "button" at bounding box center [392, 239] width 6 height 8
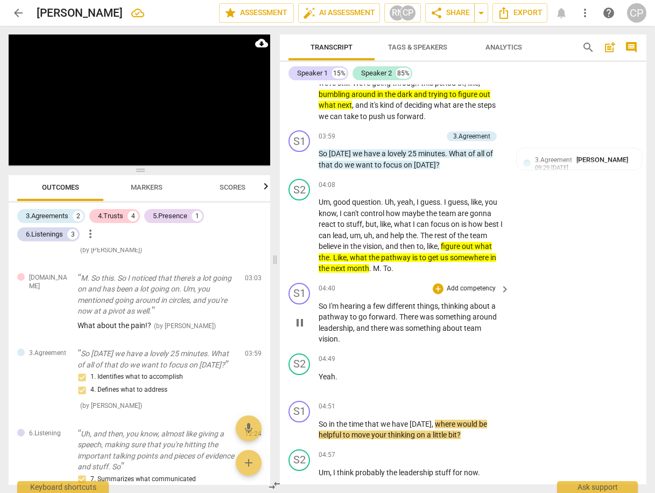
drag, startPoint x: 317, startPoint y: 305, endPoint x: 383, endPoint y: 305, distance: 66.2
click at [383, 305] on div "S1 play_arrow pause 04:40 + Add competency keyboard_arrow_right So I'm hearing …" at bounding box center [463, 313] width 367 height 71
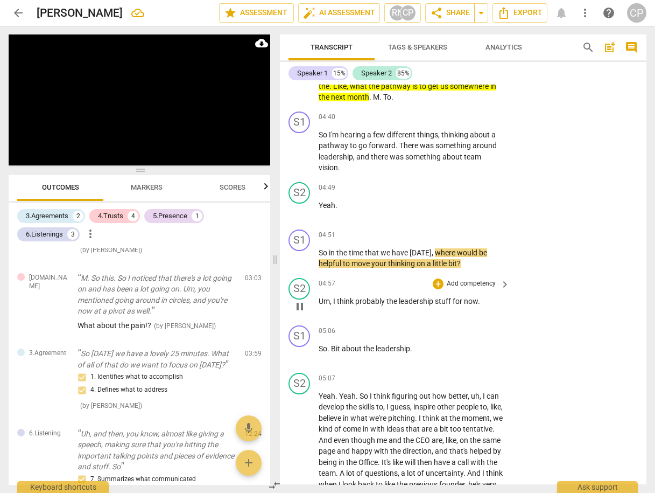
scroll to position [1168, 0]
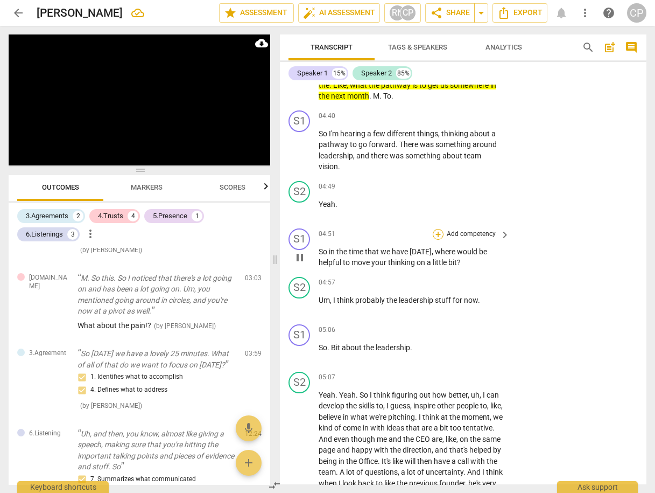
click at [436, 229] on div "+" at bounding box center [438, 234] width 11 height 11
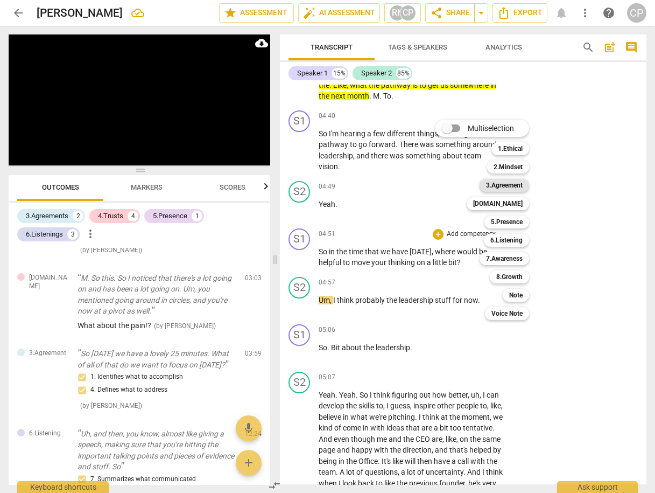
click at [508, 188] on b "3.Agreement" at bounding box center [504, 185] width 37 height 13
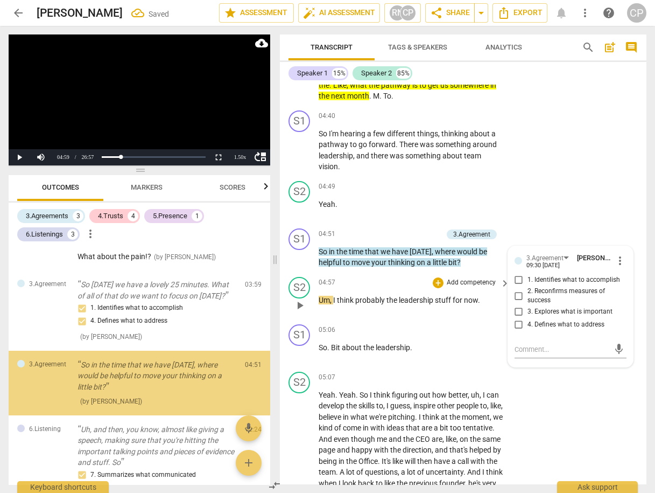
scroll to position [342, 0]
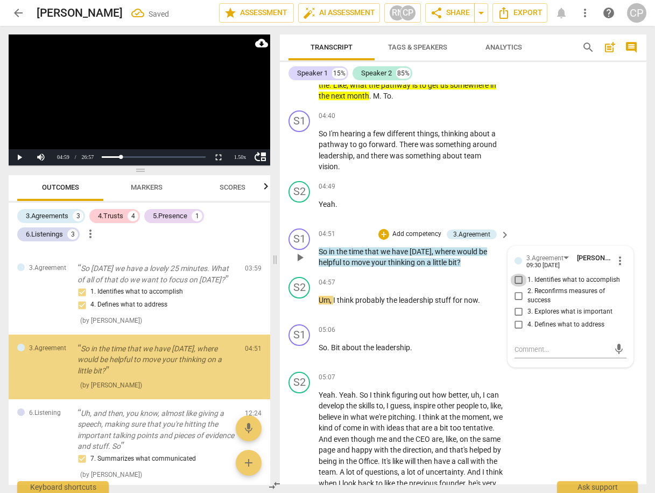
click at [517, 273] on input "1. Identifies what to accomplish" at bounding box center [518, 279] width 17 height 13
checkbox input "true"
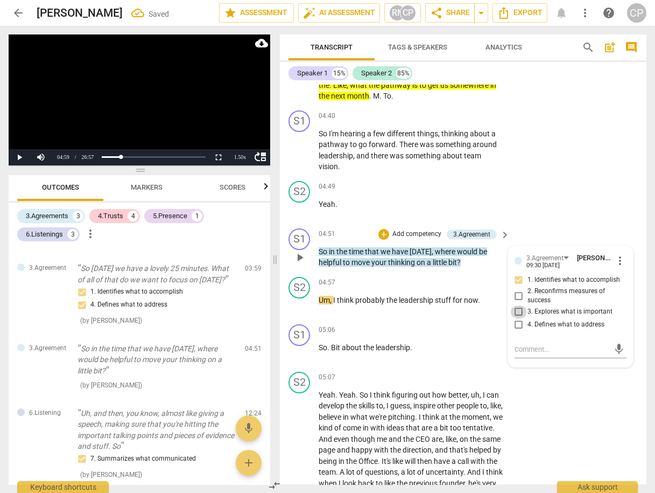
click at [517, 305] on input "3. Explores what is important" at bounding box center [518, 311] width 17 height 13
checkbox input "true"
click at [517, 318] on input "4. Defines what to address" at bounding box center [518, 324] width 17 height 13
checkbox input "true"
click at [536, 344] on textarea at bounding box center [562, 349] width 95 height 10
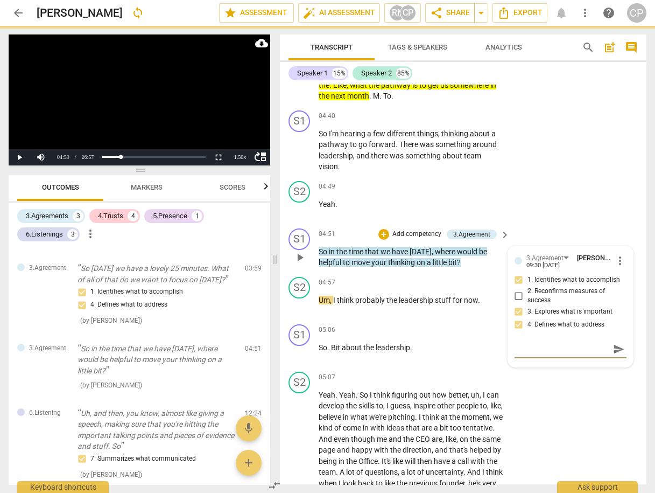
click at [613, 343] on span "send" at bounding box center [619, 349] width 12 height 12
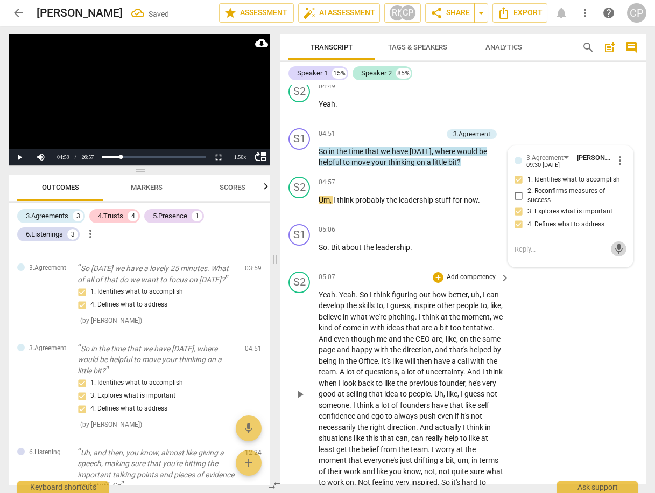
scroll to position [1297, 0]
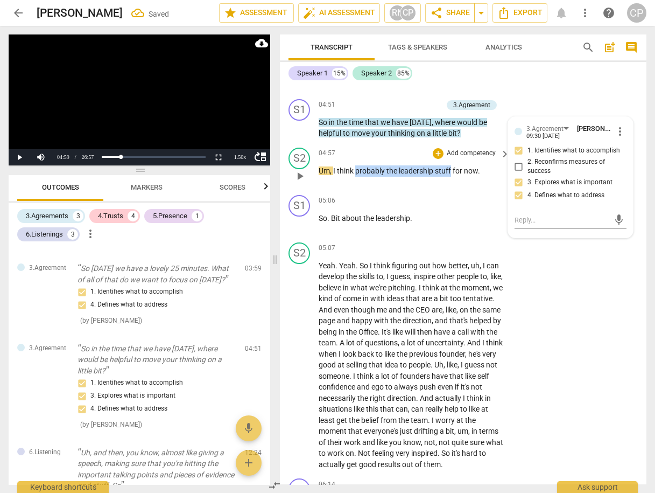
drag, startPoint x: 356, startPoint y: 158, endPoint x: 451, endPoint y: 153, distance: 94.9
click at [451, 165] on p "Um , I think probably the leadership stuff for now ." at bounding box center [412, 170] width 186 height 11
click at [478, 143] on icon "button" at bounding box center [477, 141] width 6 height 8
click at [299, 359] on span "play_arrow" at bounding box center [299, 365] width 13 height 13
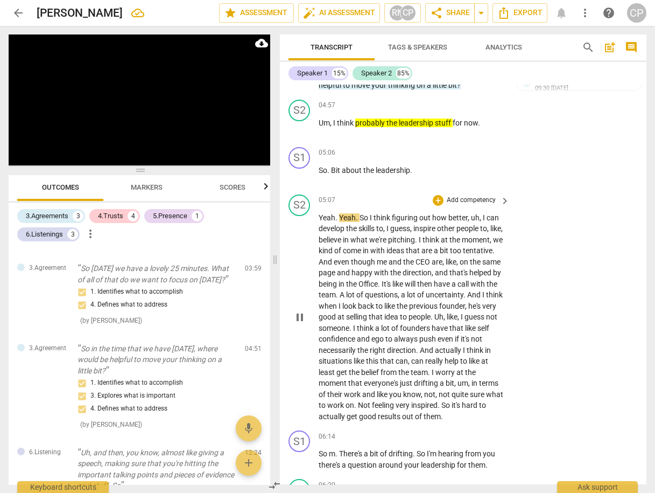
scroll to position [1384, 0]
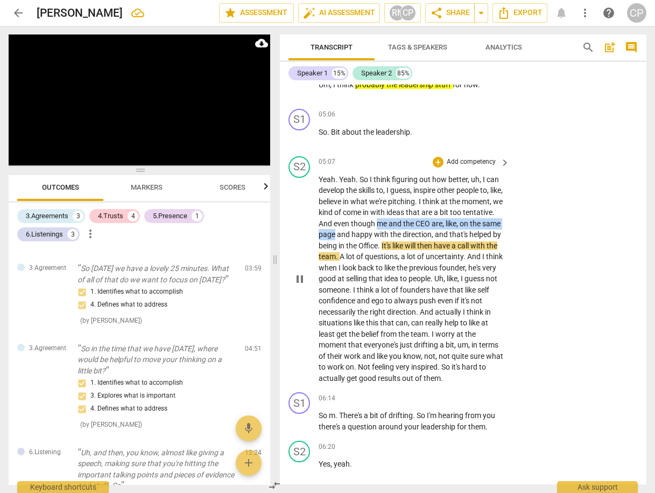
drag, startPoint x: 423, startPoint y: 209, endPoint x: 392, endPoint y: 216, distance: 31.5
click at [392, 216] on p "Yeah . Yeah . So I think figuring out how better , uh , I can develop the skill…" at bounding box center [412, 279] width 186 height 210
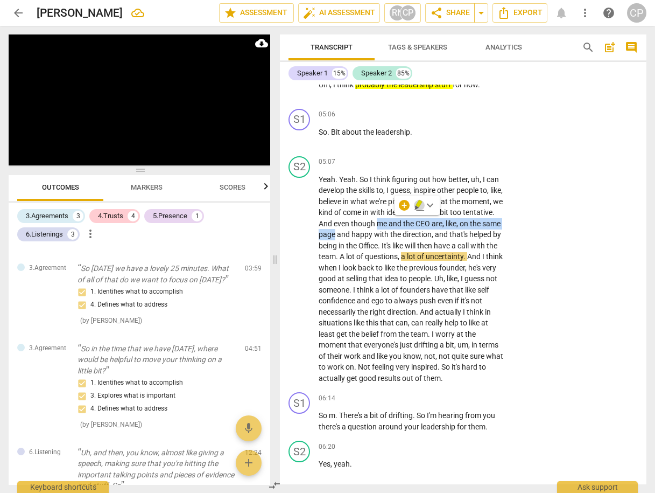
click at [419, 204] on icon "button" at bounding box center [419, 204] width 6 height 8
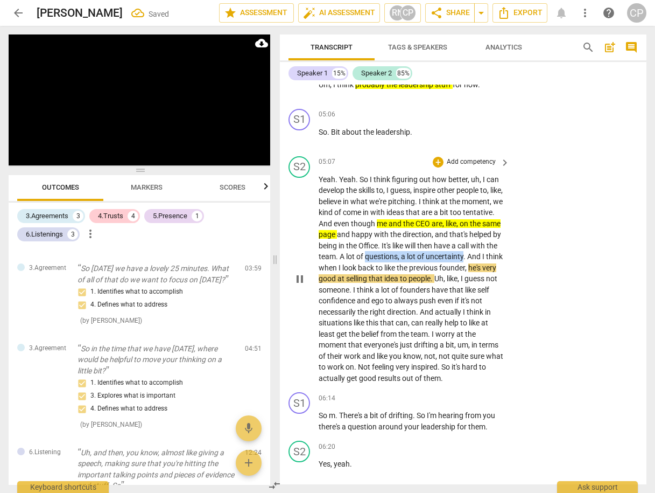
drag, startPoint x: 446, startPoint y: 239, endPoint x: 363, endPoint y: 251, distance: 84.4
click at [363, 251] on p "Yeah . Yeah . So I think figuring out how better , uh , I can develop the skill…" at bounding box center [412, 279] width 186 height 210
click at [387, 234] on icon "button" at bounding box center [388, 237] width 6 height 8
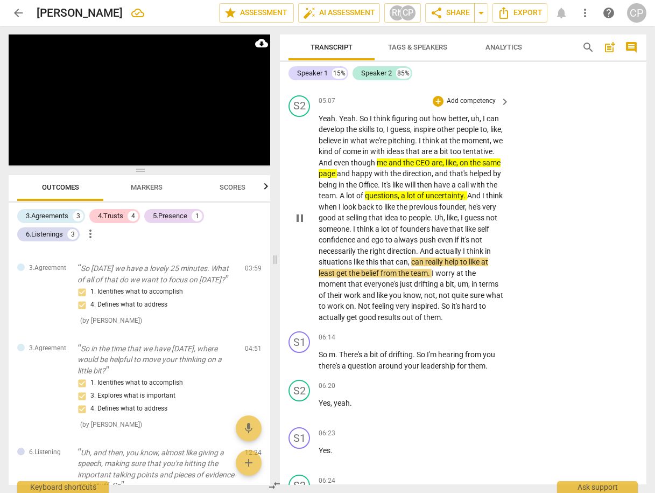
scroll to position [1470, 0]
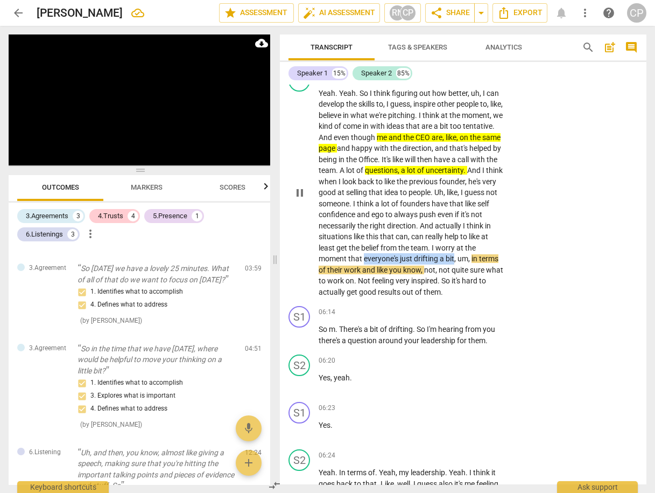
drag, startPoint x: 443, startPoint y: 243, endPoint x: 359, endPoint y: 256, distance: 85.0
click at [359, 256] on p "Yeah . Yeah . So I think figuring out how better , uh , I can develop the skill…" at bounding box center [412, 193] width 186 height 210
click at [382, 235] on icon "button" at bounding box center [383, 239] width 6 height 8
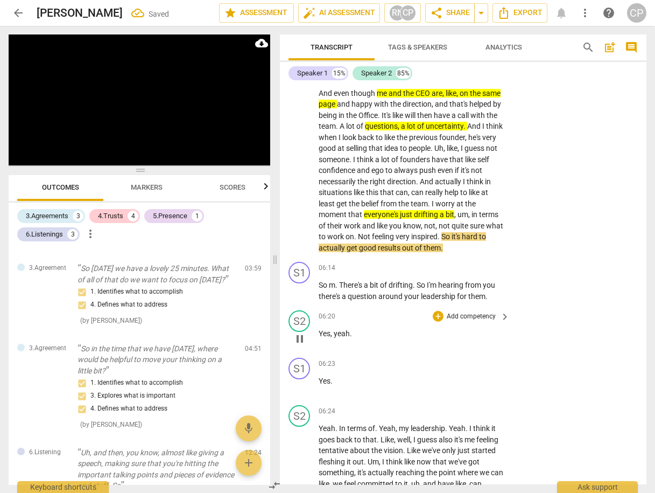
scroll to position [1556, 0]
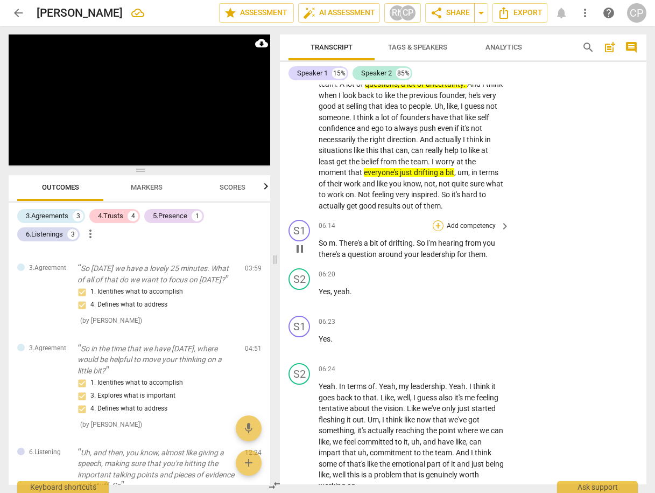
click at [439, 220] on div "+" at bounding box center [438, 225] width 11 height 11
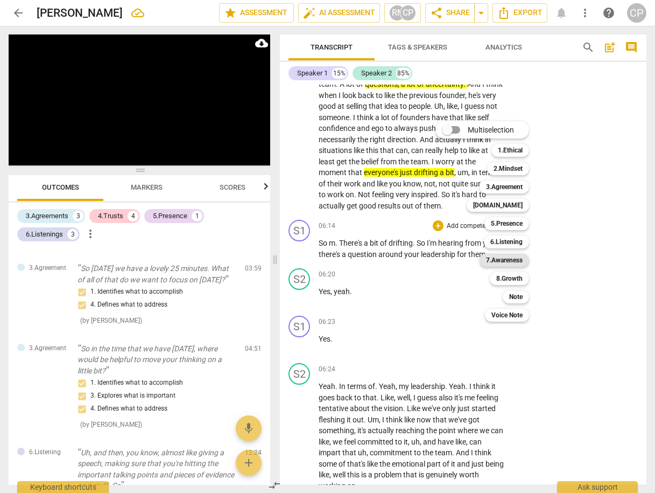
click at [510, 258] on b "7.Awareness" at bounding box center [504, 260] width 37 height 13
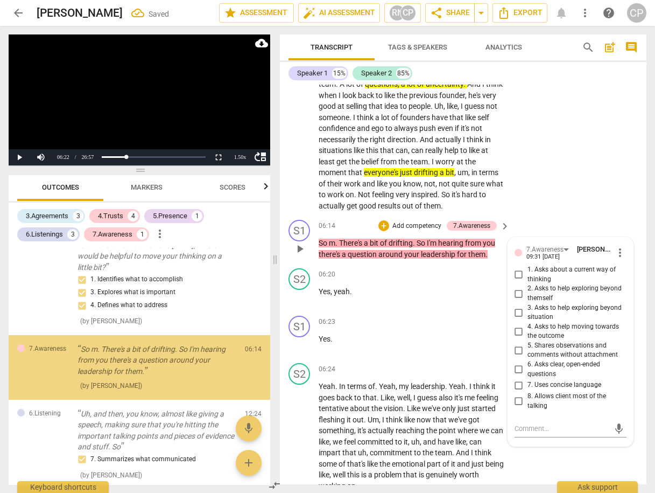
scroll to position [446, 0]
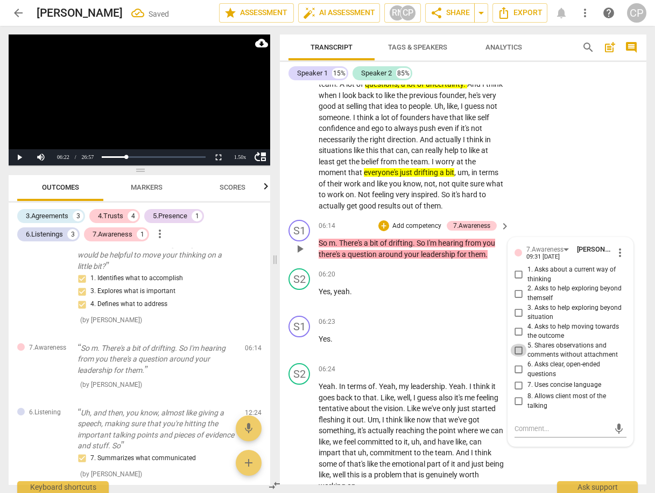
click at [516, 345] on input "5. Shares observations and comments without attachment" at bounding box center [518, 349] width 17 height 13
checkbox input "true"
click at [518, 366] on input "6. Asks clear, open-ended questions" at bounding box center [518, 369] width 17 height 13
checkbox input "true"
click at [517, 380] on input "7. Uses concise language" at bounding box center [518, 384] width 17 height 13
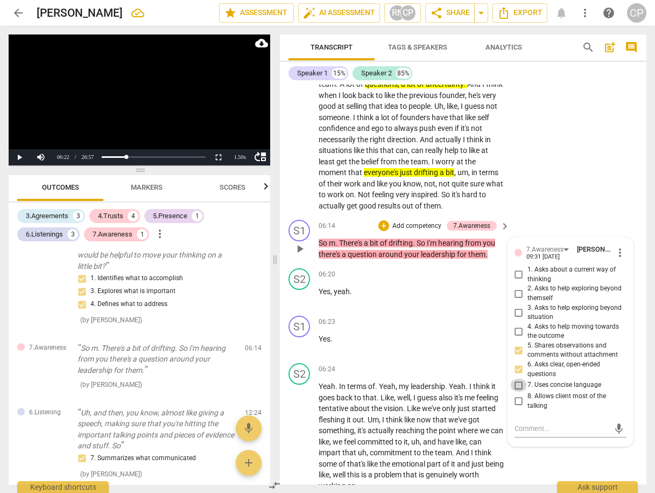
checkbox input "true"
click at [513, 395] on input "8. Allows client most of the talking" at bounding box center [518, 401] width 17 height 13
checkbox input "true"
click at [539, 215] on div "S1 play_arrow pause 06:14 + Add competency 7.Awareness keyboard_arrow_right So …" at bounding box center [463, 239] width 367 height 48
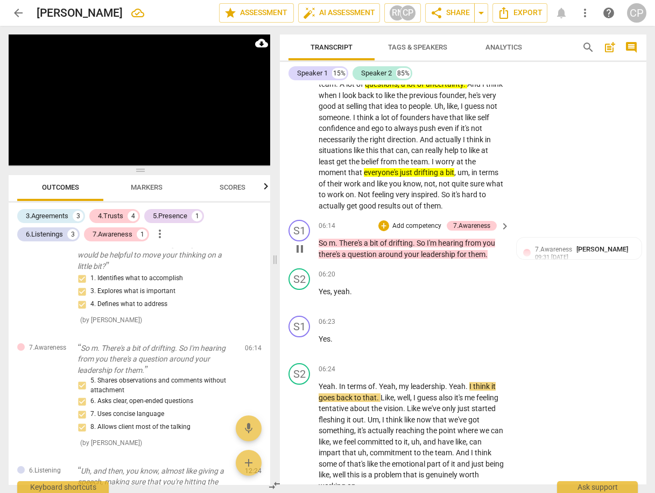
click at [301, 243] on span "pause" at bounding box center [299, 248] width 13 height 13
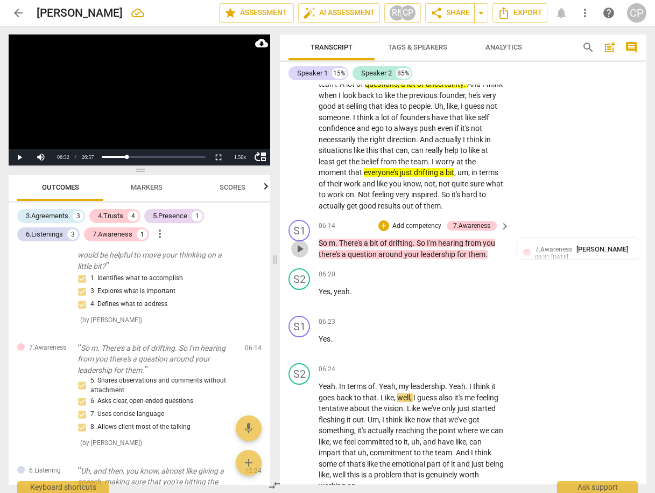
click at [301, 243] on span "play_arrow" at bounding box center [299, 248] width 13 height 13
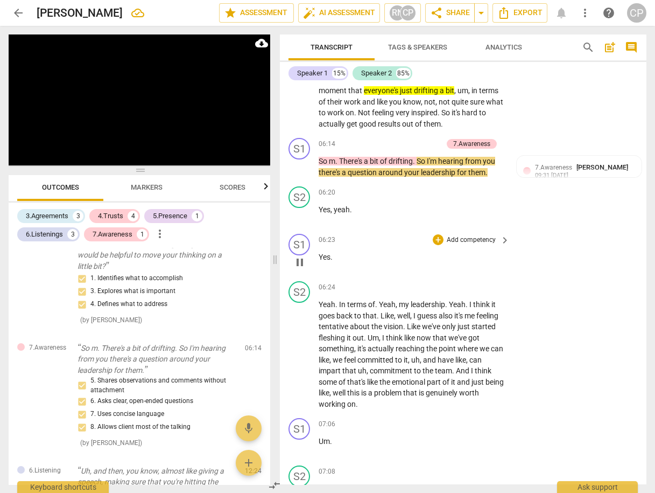
scroll to position [1642, 0]
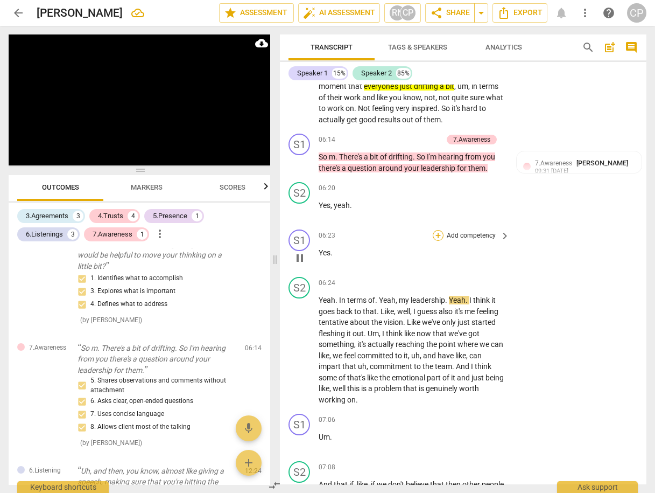
click at [434, 230] on div "+" at bounding box center [438, 235] width 11 height 11
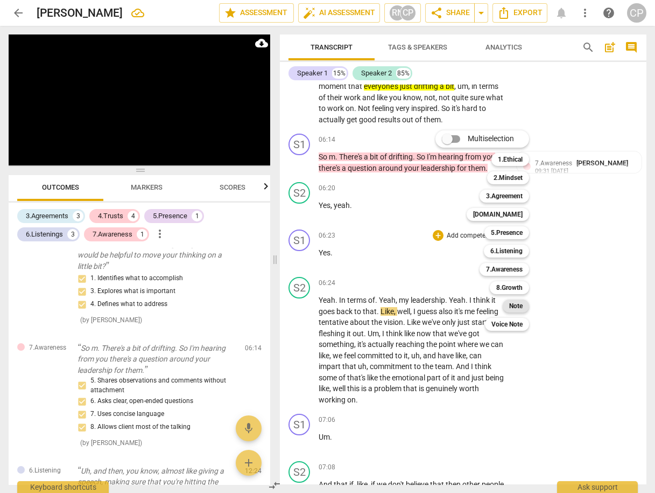
click at [510, 308] on b "Note" at bounding box center [515, 305] width 13 height 13
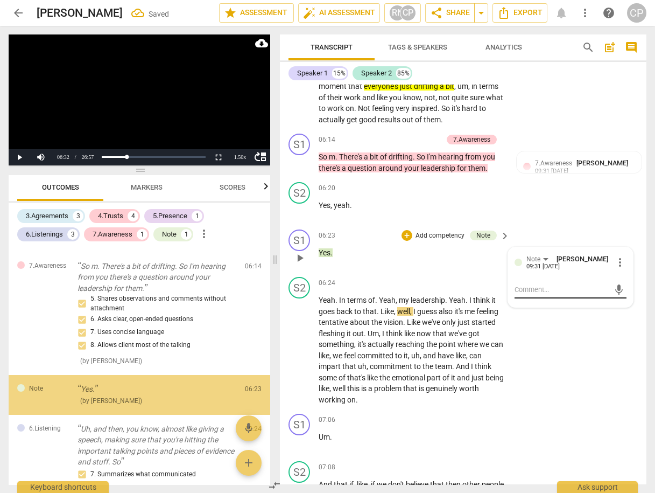
scroll to position [557, 0]
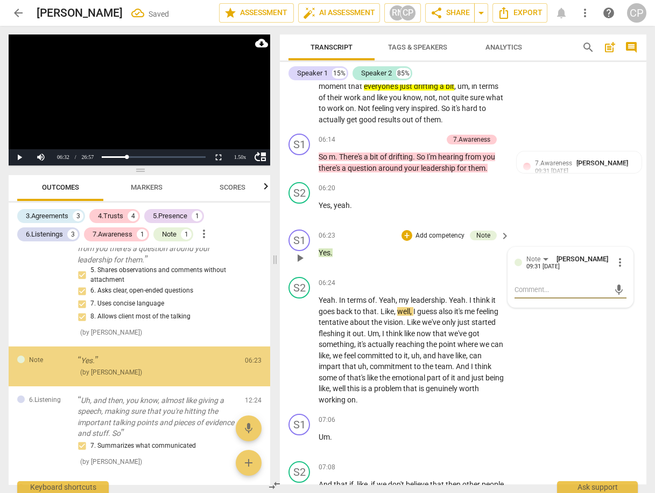
click at [523, 285] on textarea at bounding box center [562, 289] width 95 height 10
type textarea "W"
type textarea "We"
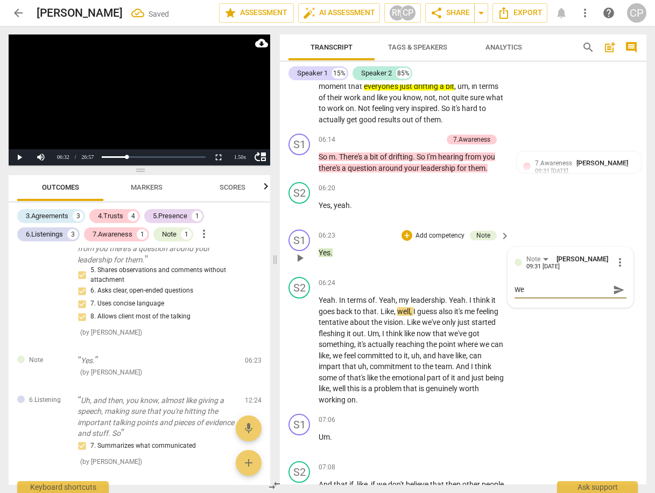
type textarea "Wel"
type textarea "Well"
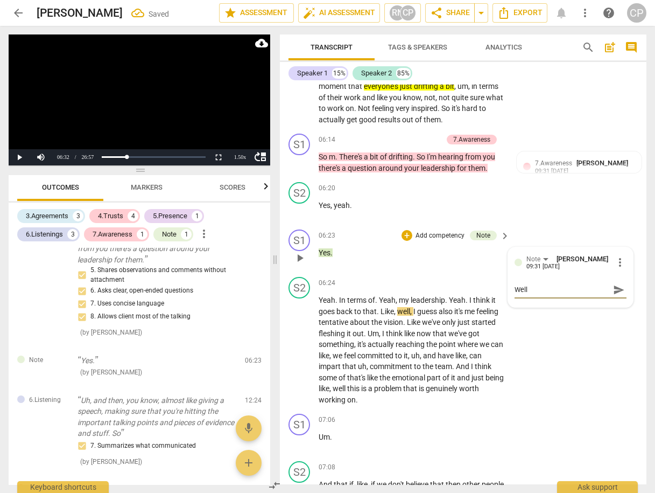
type textarea "Well"
type textarea "Well n"
type textarea "Well no"
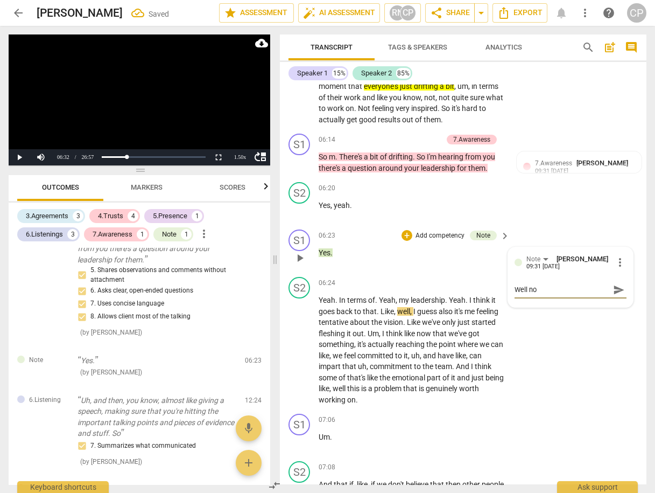
type textarea "Well not"
type textarea "Well noti"
type textarea "Well notic"
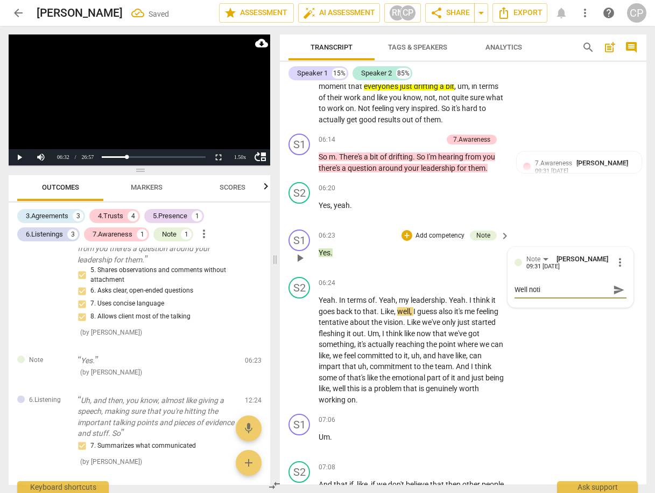
type textarea "Well notic"
type textarea "Well notice"
type textarea "Well noticed"
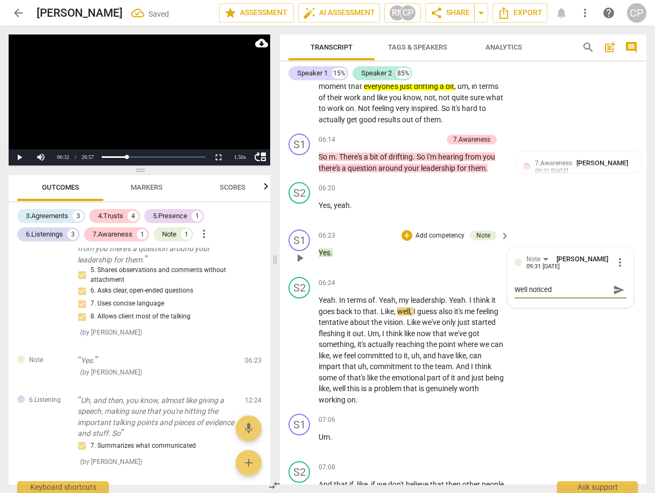
type textarea "Well noticed"
type textarea "Well noticed -"
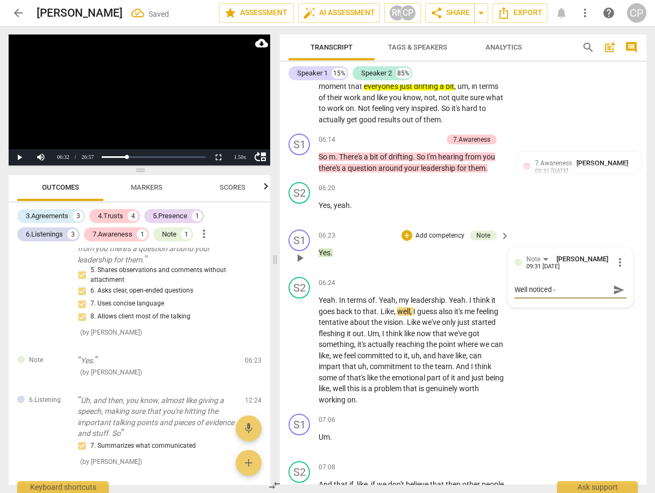
type textarea "Well noticed -"
type textarea "Well noticed - I"
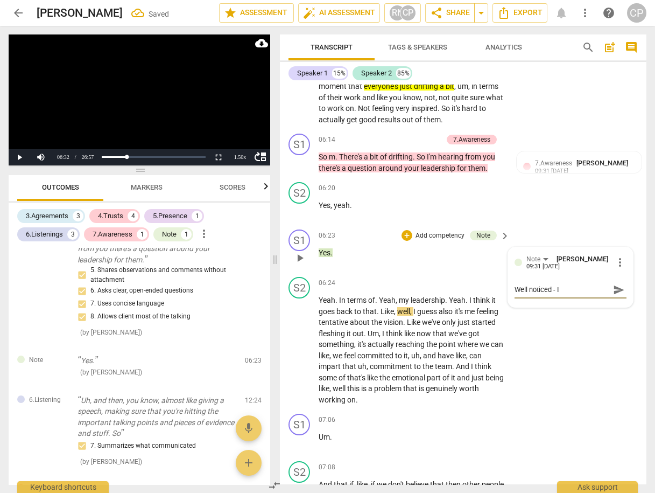
type textarea "Well noticed - I w"
type textarea "Well noticed - I wo"
type textarea "Well noticed - I won"
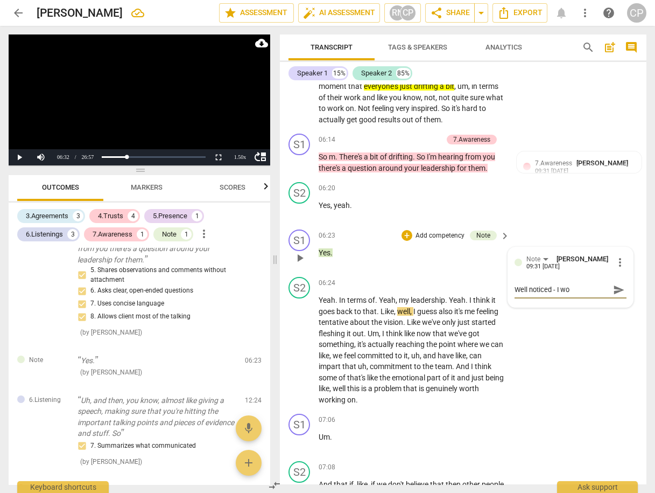
type textarea "Well noticed - I won"
type textarea "Well noticed - I wond"
type textarea "Well noticed - I wonde"
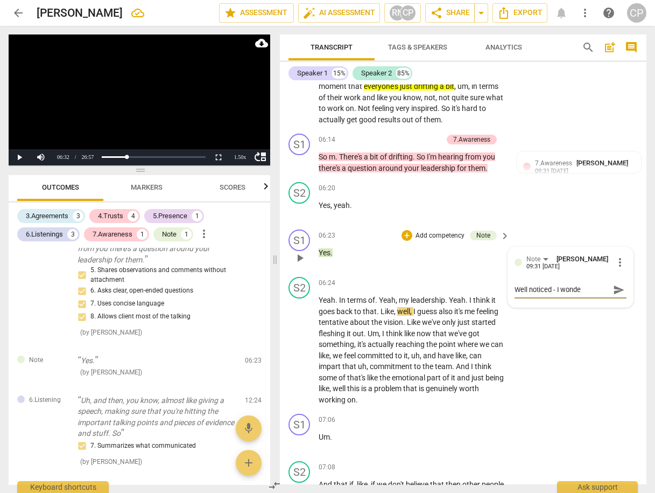
type textarea "Well noticed - I wonder"
type textarea "Well noticed - I wonder w"
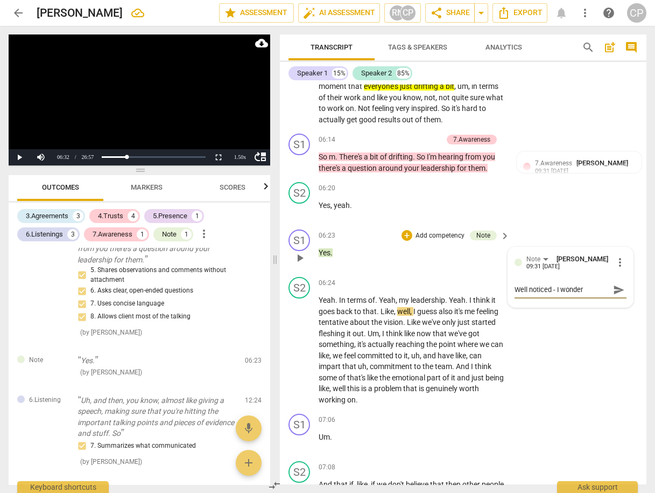
type textarea "Well noticed - I wonder w"
type textarea "Well noticed - I wonder wh"
type textarea "Well noticed - I wonder wha"
type textarea "Well noticed - I wonder what"
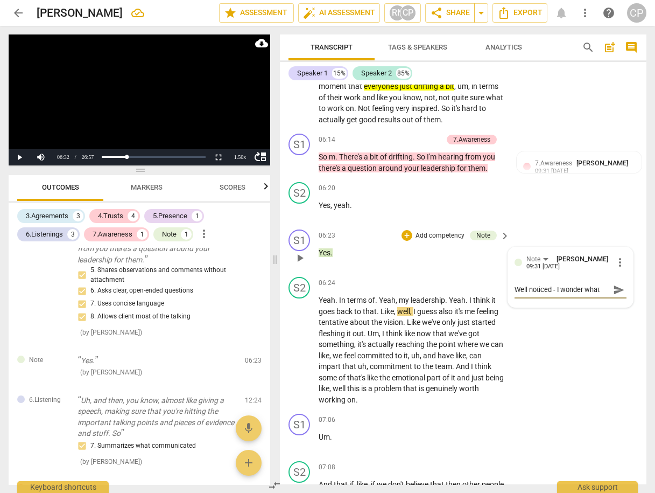
type textarea "Well noticed - I wonder what"
type textarea "Well noticed - I wonder what R"
type textarea "Well noticed - I wonder what [PERSON_NAME]"
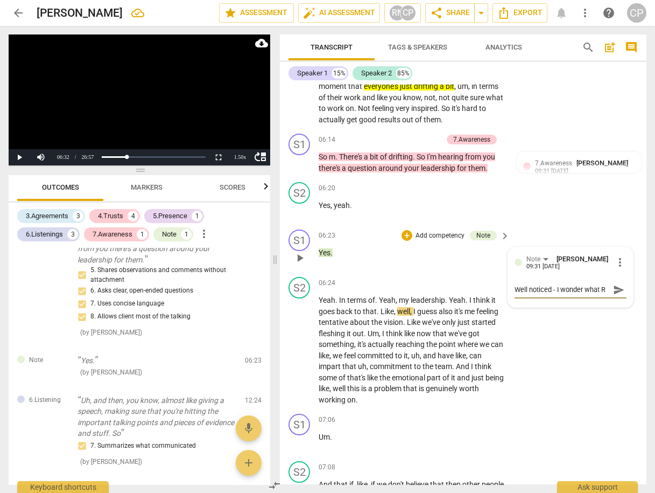
type textarea "Well noticed - I wonder what [PERSON_NAME]"
type textarea "Well noticed - I wonder what Rac"
type textarea "Well noticed - I wonder what Rach"
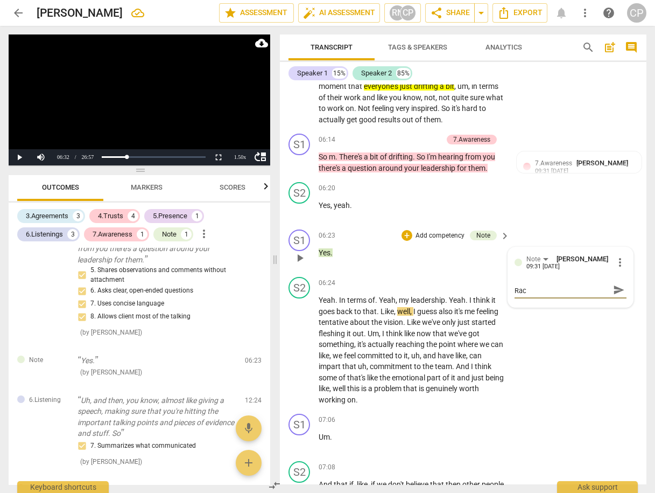
type textarea "Well noticed - I wonder what Rach"
type textarea "Well noticed - I wonder what [PERSON_NAME]"
type textarea "Well noticed - I wonder what Rach"
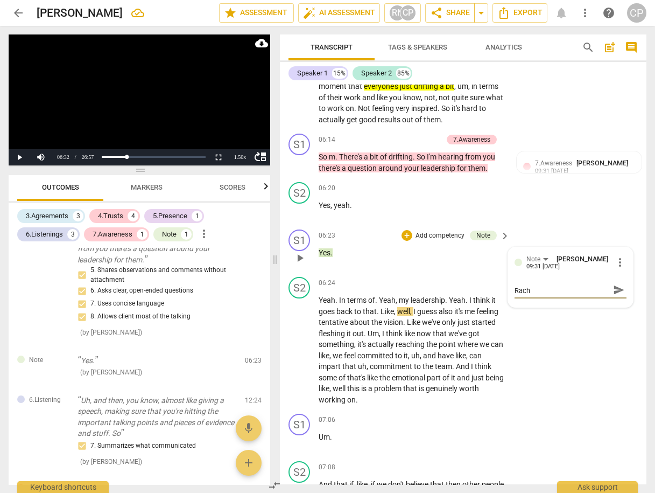
type textarea "Well noticed - I wonder what Rache"
type textarea "Well noticed - I wonder what [PERSON_NAME]"
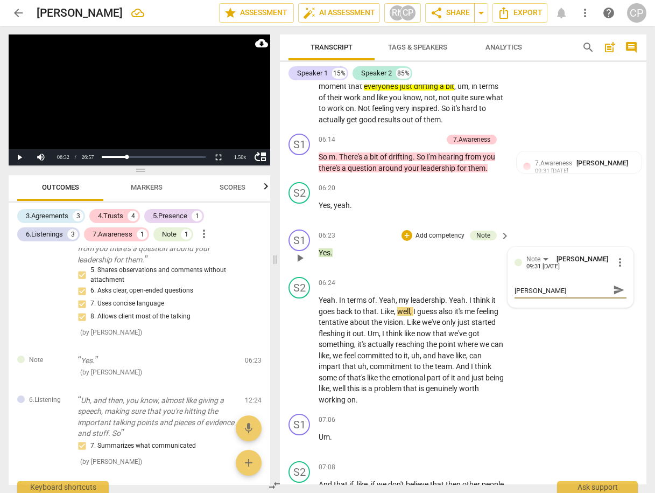
type textarea "Well noticed - I wonder what [PERSON_NAME]"
type textarea "Well noticed - I wonder what [PERSON_NAME] a"
type textarea "Well noticed - I wonder what [PERSON_NAME] at"
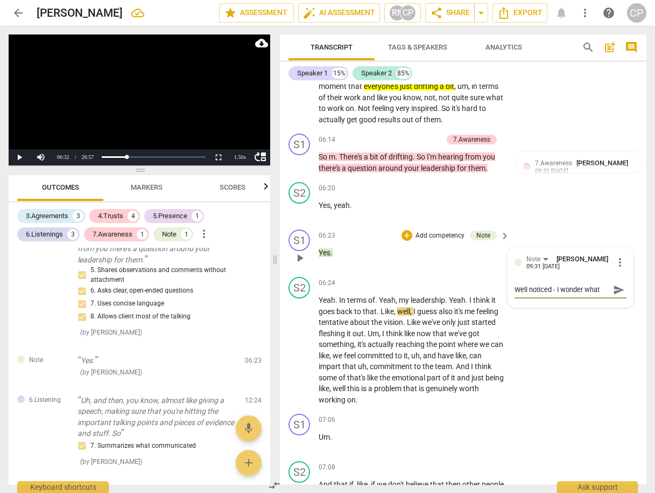
type textarea "Well noticed - I wonder what [PERSON_NAME] at"
type textarea "Well noticed - I wonder what [PERSON_NAME] at 1"
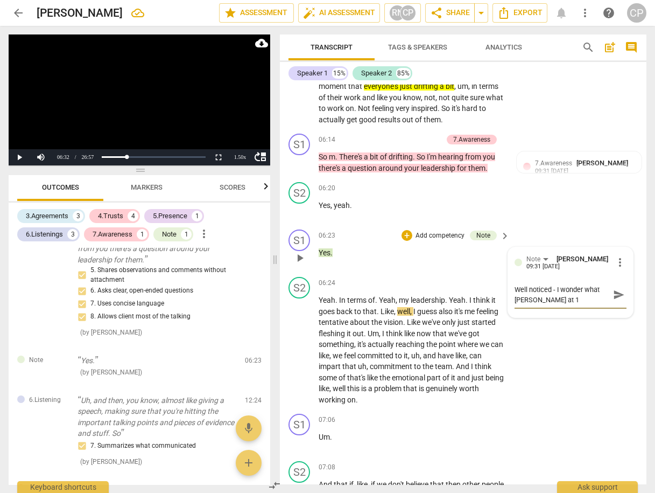
type textarea "Well noticed - I wonder what [PERSON_NAME] at 10"
type textarea "Well noticed - I wonder what [PERSON_NAME] at 100"
type textarea "Well noticed - I wonder what [PERSON_NAME] at 100%"
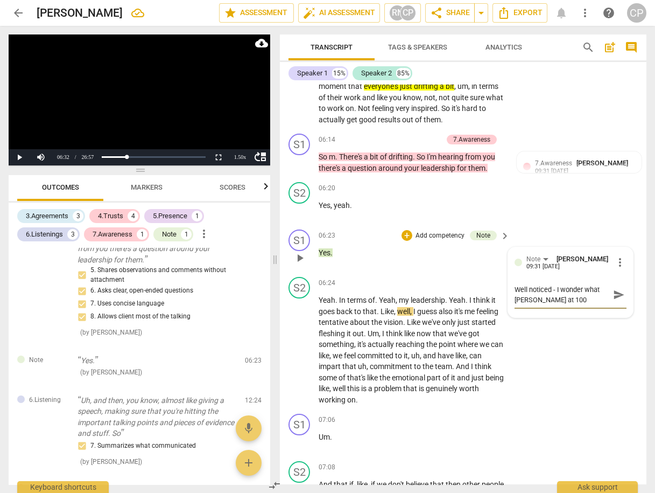
type textarea "Well noticed - I wonder what [PERSON_NAME] at 100%"
type textarea "Well noticed - I wonder what [PERSON_NAME] at 100% w"
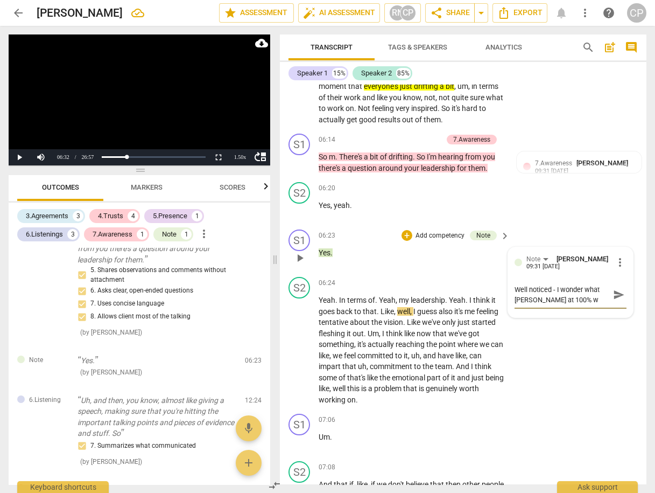
type textarea "Well noticed - I wonder what [PERSON_NAME] at 100% wo"
type textarea "Well noticed - I wonder what [PERSON_NAME] at 100% wou"
type textarea "Well noticed - I wonder what [PERSON_NAME] at 100% woul"
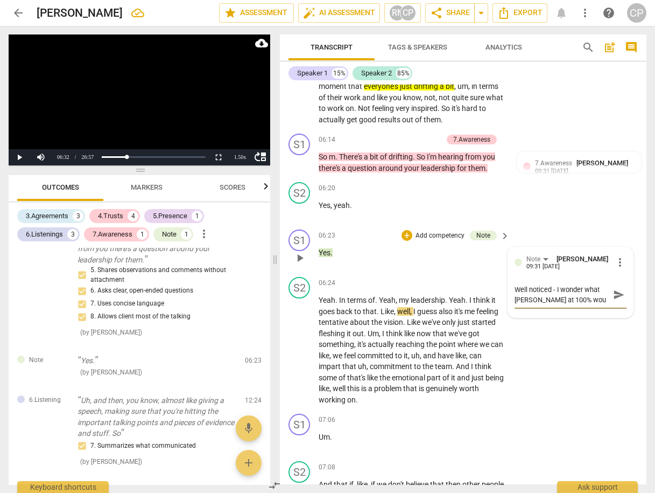
type textarea "Well noticed - I wonder what [PERSON_NAME] at 100% woul"
type textarea "Well noticed - I wonder what [PERSON_NAME] at 100% would"
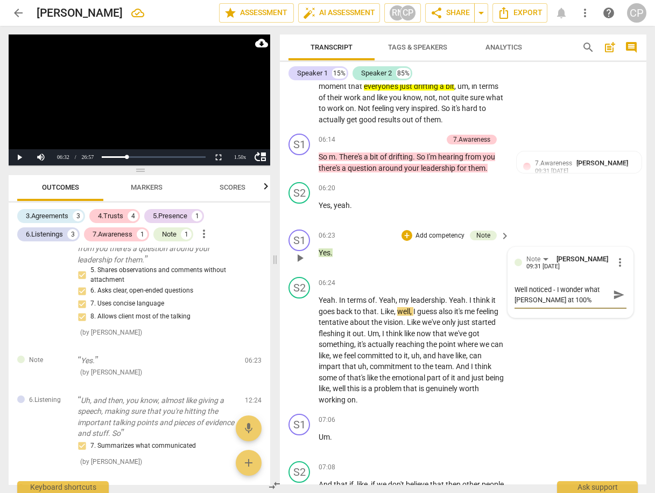
type textarea "Well noticed - I wonder what [PERSON_NAME] at 100% would d"
type textarea "Well noticed - I wonder what [PERSON_NAME] at 100% would do"
type textarea "Well noticed - I wonder what [PERSON_NAME] at 100% would do?"
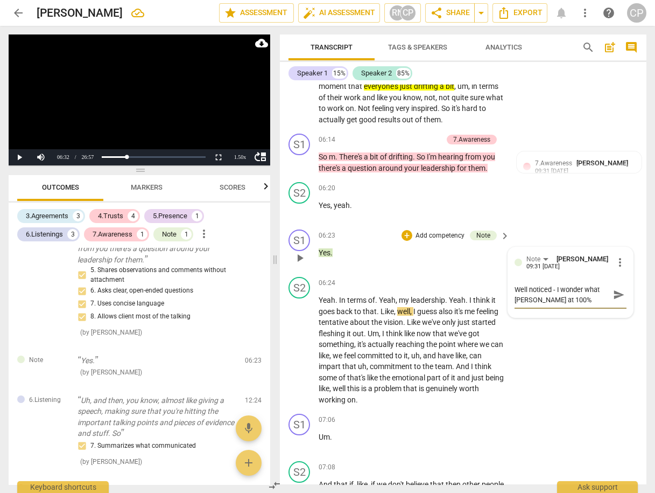
type textarea "Well noticed - I wonder what [PERSON_NAME] at 100% would do?"
click at [614, 289] on span "send" at bounding box center [619, 295] width 12 height 12
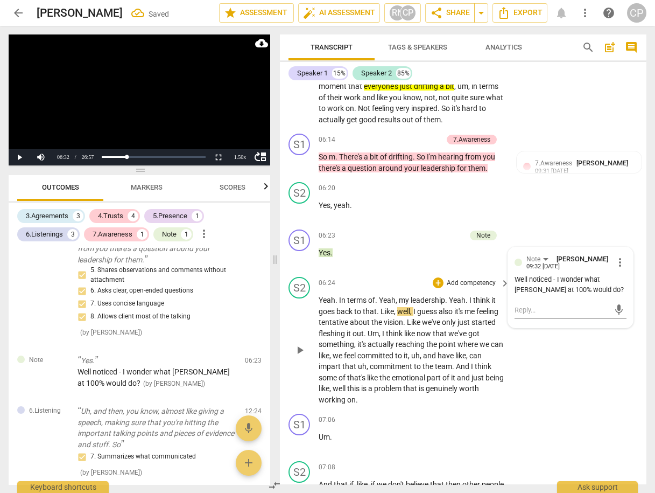
click at [301, 344] on span "play_arrow" at bounding box center [299, 349] width 13 height 13
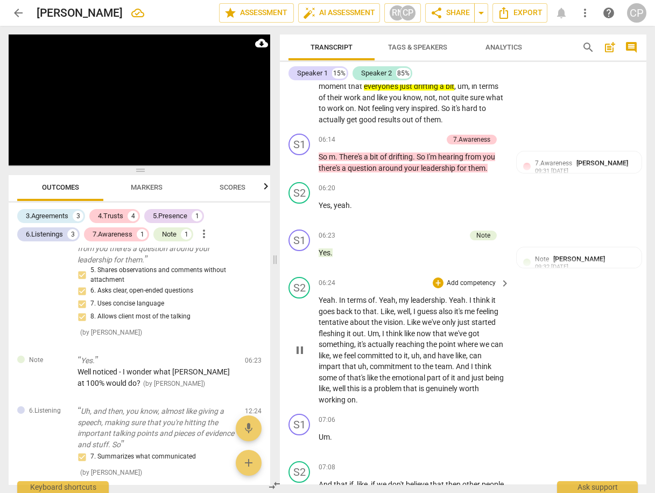
scroll to position [2042, 0]
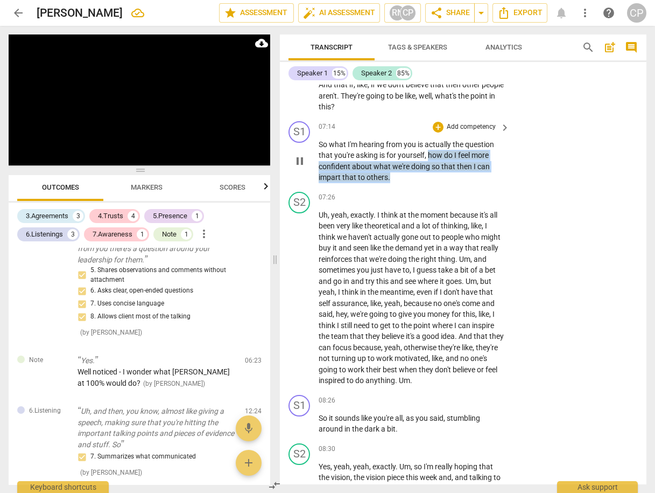
drag, startPoint x: 429, startPoint y: 147, endPoint x: 431, endPoint y: 169, distance: 22.2
click at [431, 169] on p "So what I'm hearing from you is actually the question that you're asking is for…" at bounding box center [412, 161] width 186 height 44
click at [433, 122] on div "+" at bounding box center [438, 127] width 11 height 11
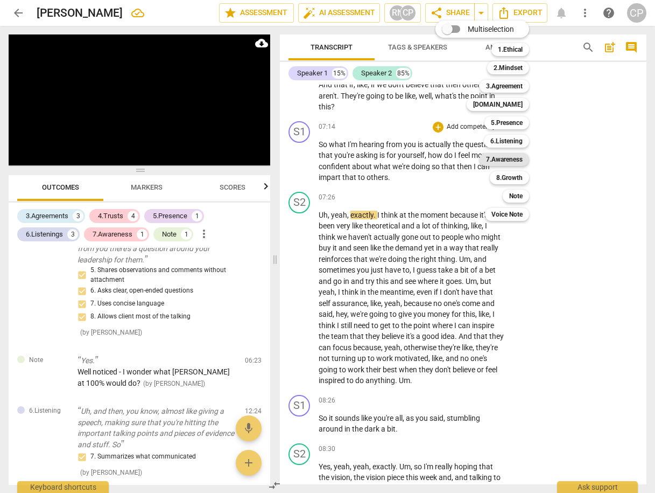
click at [507, 160] on b "7.Awareness" at bounding box center [504, 159] width 37 height 13
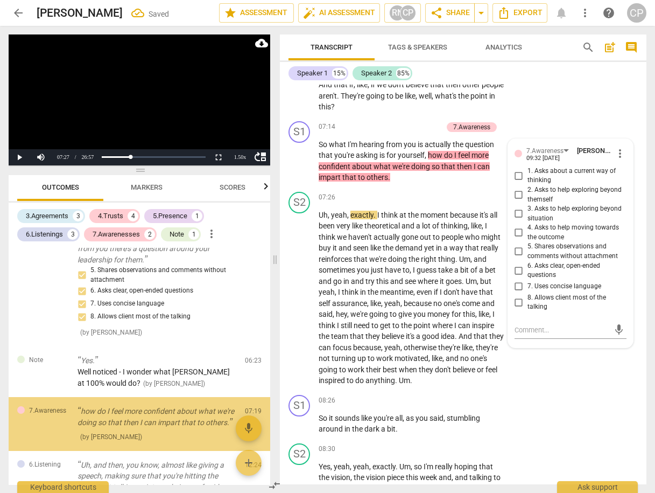
scroll to position [620, 0]
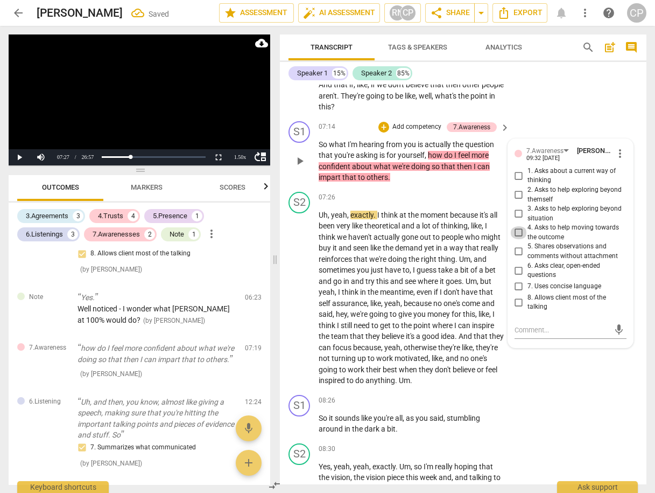
click at [517, 226] on input "4. Asks to help moving towards the outcome" at bounding box center [518, 232] width 17 height 13
checkbox input "true"
click at [519, 245] on input "5. Shares observations and comments without attachment" at bounding box center [518, 251] width 17 height 13
checkbox input "true"
click at [517, 265] on input "6. Asks clear, open-ended questions" at bounding box center [518, 270] width 17 height 13
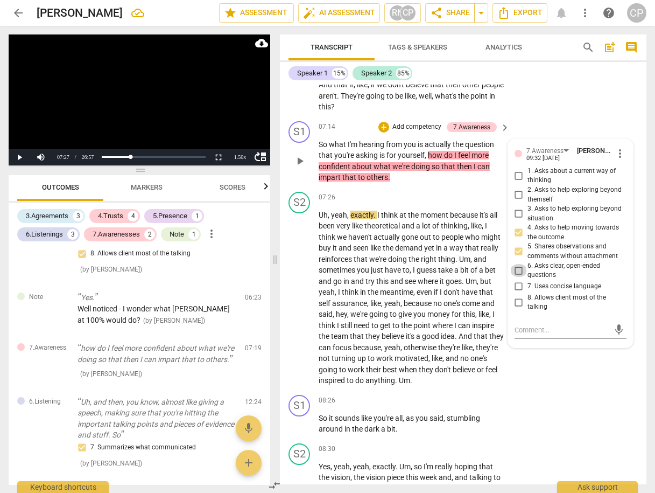
checkbox input "true"
click at [554, 108] on div "S2 play_arrow pause 07:08 + Add competency keyboard_arrow_right And that if , l…" at bounding box center [463, 87] width 367 height 60
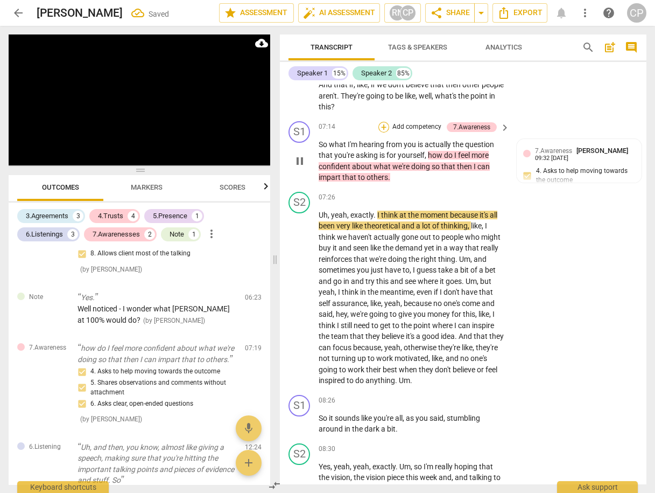
click at [381, 122] on div "+" at bounding box center [383, 127] width 11 height 11
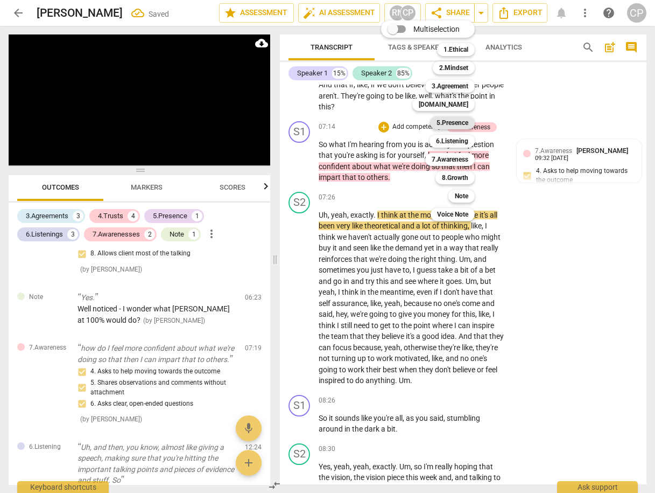
click at [451, 124] on b "5.Presence" at bounding box center [453, 122] width 32 height 13
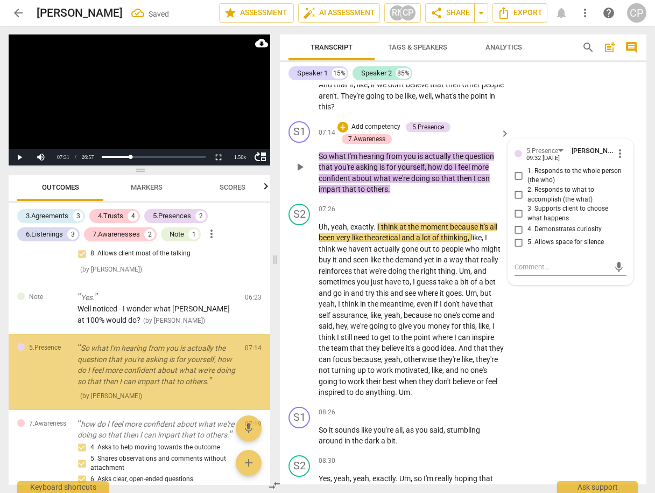
scroll to position [625, 0]
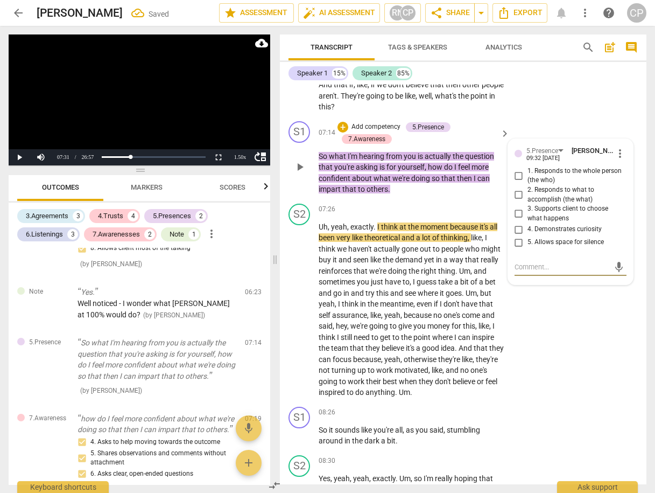
click at [517, 170] on input "1. Responds to the whole person (the who)" at bounding box center [518, 175] width 17 height 13
checkbox input "true"
click at [518, 188] on input "2. Responds to what to accomplish (the what)" at bounding box center [518, 194] width 17 height 13
checkbox input "true"
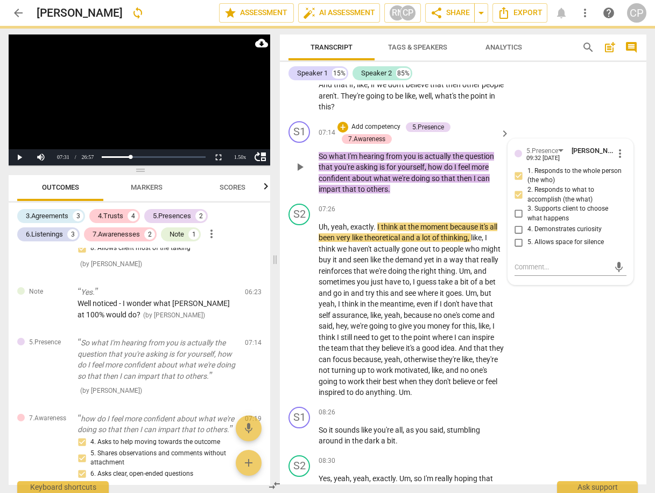
click at [558, 117] on div "S1 play_arrow pause 07:14 + Add competency 5.Presence 7.Awareness keyboard_arro…" at bounding box center [463, 158] width 367 height 82
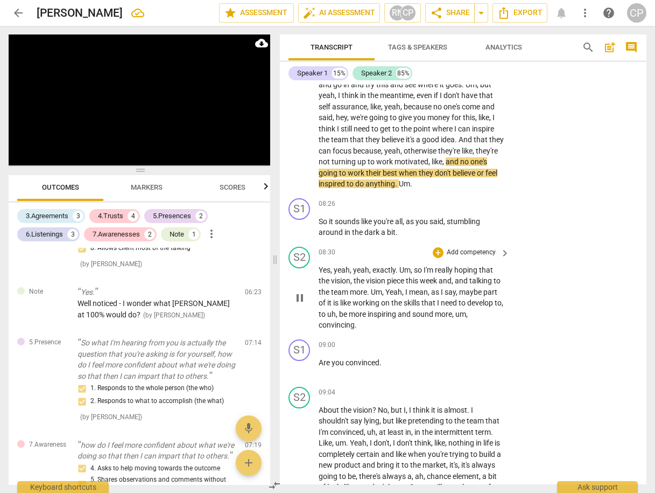
scroll to position [2257, 0]
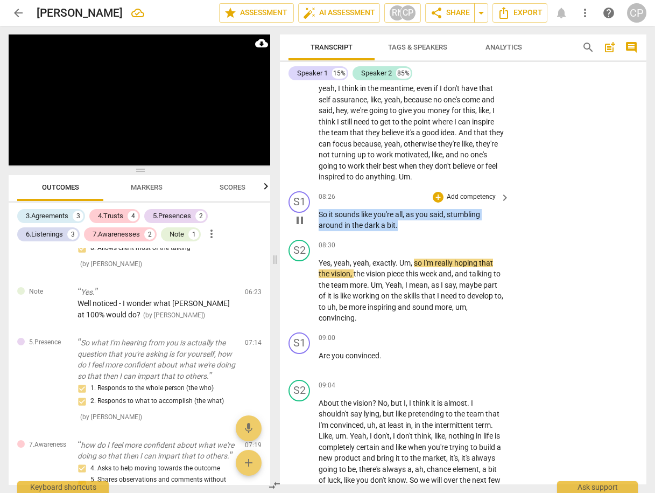
drag, startPoint x: 320, startPoint y: 209, endPoint x: 406, endPoint y: 218, distance: 87.2
click at [406, 218] on p "So it sounds like you're all , as you said , stumbling around in the dark a bit…" at bounding box center [412, 220] width 186 height 22
click at [438, 192] on div "+" at bounding box center [438, 197] width 11 height 11
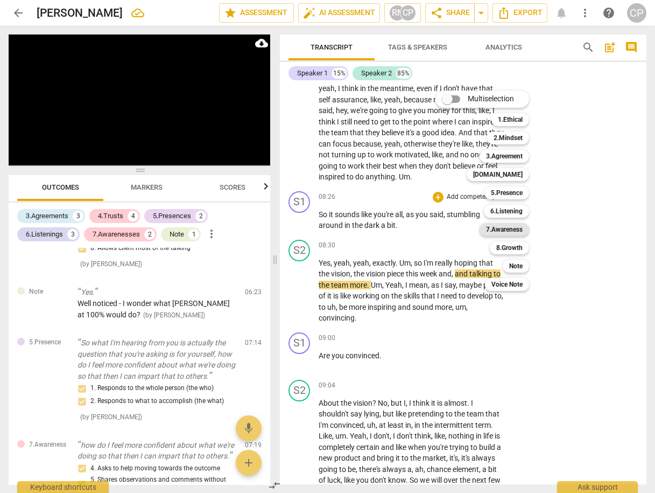
click at [511, 230] on b "7.Awareness" at bounding box center [504, 229] width 37 height 13
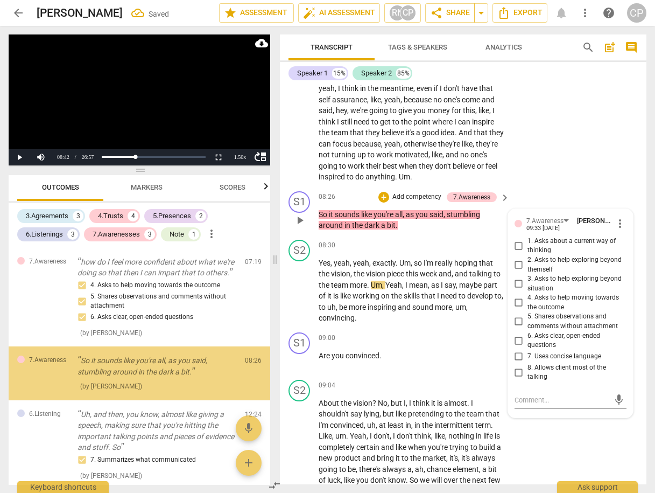
scroll to position [826, 0]
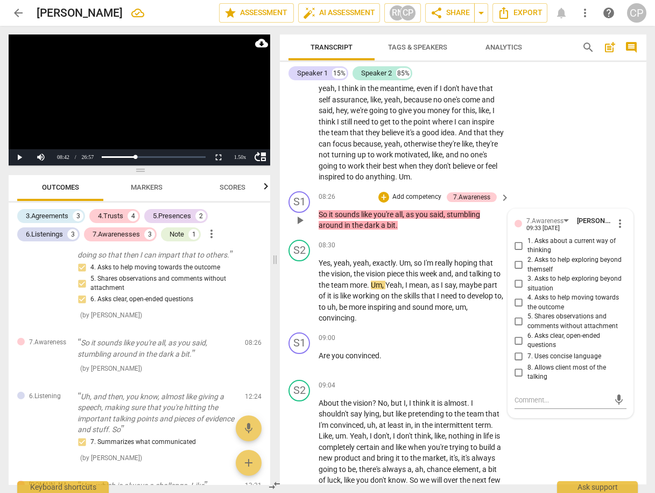
drag, startPoint x: 517, startPoint y: 333, endPoint x: 518, endPoint y: 356, distance: 22.6
click at [518, 356] on div "1. Asks about a current way of thinking 2. Asks to help exploring beyond themse…" at bounding box center [571, 308] width 112 height 145
click at [516, 352] on input "7. Uses concise language" at bounding box center [518, 356] width 17 height 13
checkbox input "true"
click at [539, 395] on textarea at bounding box center [562, 400] width 95 height 10
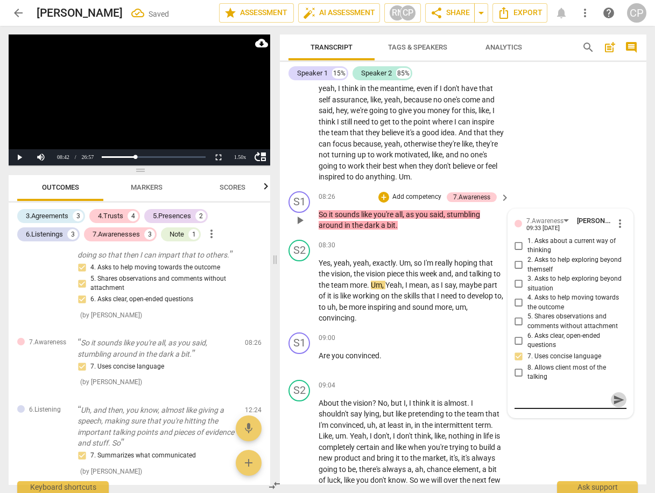
click at [613, 394] on span "send" at bounding box center [619, 400] width 12 height 12
click at [382, 192] on div "+" at bounding box center [383, 197] width 11 height 11
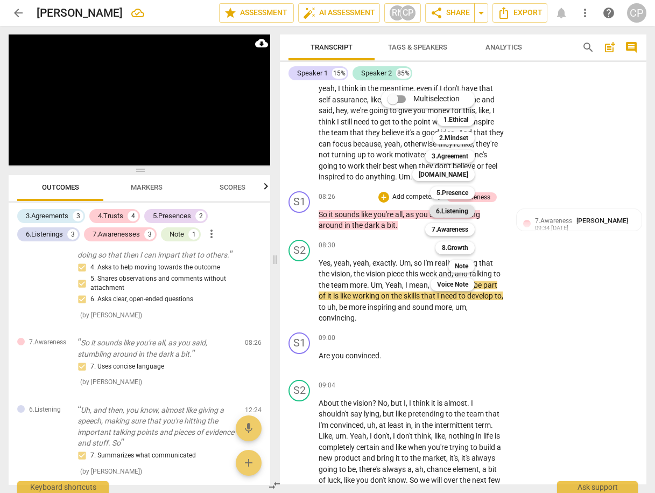
click at [458, 209] on b "6.Listening" at bounding box center [452, 211] width 32 height 13
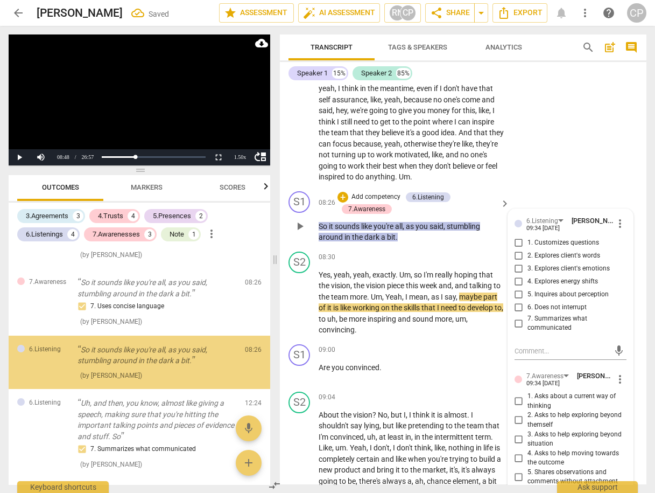
scroll to position [893, 0]
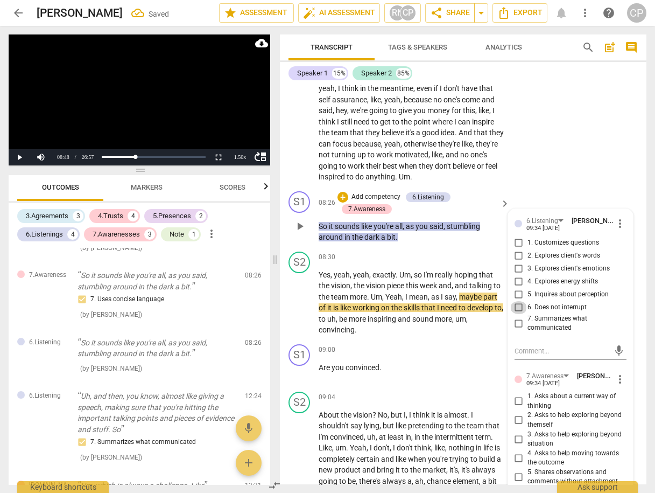
click at [516, 301] on input "6. Does not interrupt" at bounding box center [518, 307] width 17 height 13
checkbox input "true"
click at [515, 317] on input "7. Summarizes what communicated" at bounding box center [518, 323] width 17 height 13
checkbox input "true"
click at [517, 237] on input "1. Customizes questions" at bounding box center [518, 242] width 17 height 13
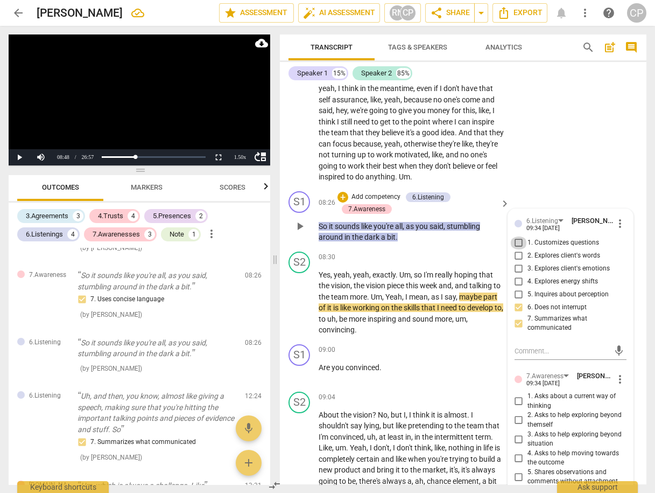
checkbox input "true"
click at [585, 170] on div "S2 play_arrow pause 07:26 + Add competency keyboard_arrow_right Uh , yeah , exa…" at bounding box center [463, 85] width 367 height 203
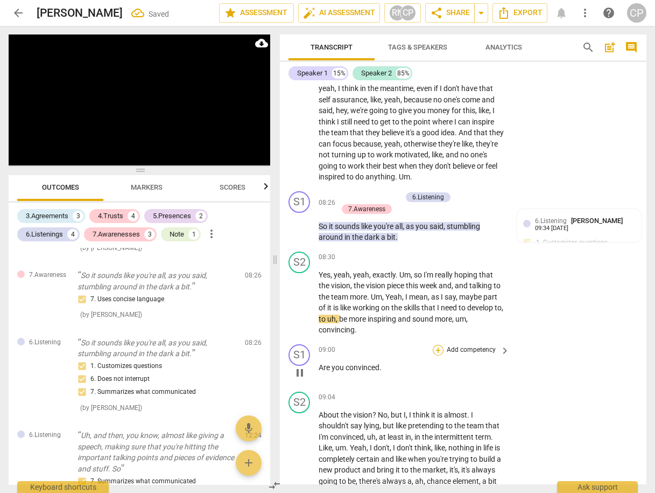
click at [437, 345] on div "+" at bounding box center [438, 350] width 11 height 11
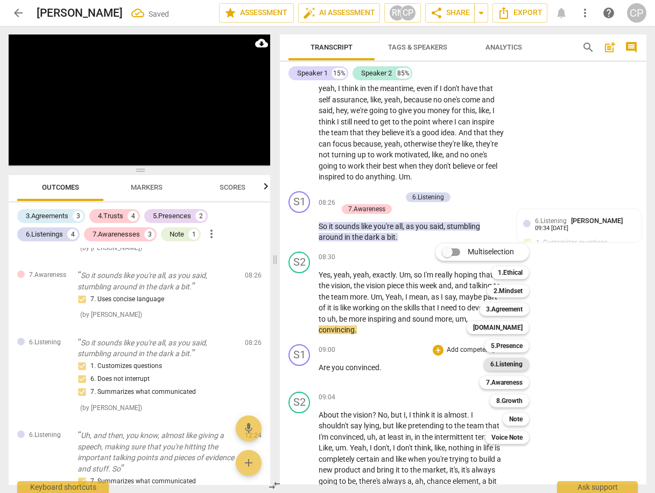
click at [514, 363] on b "6.Listening" at bounding box center [506, 363] width 32 height 13
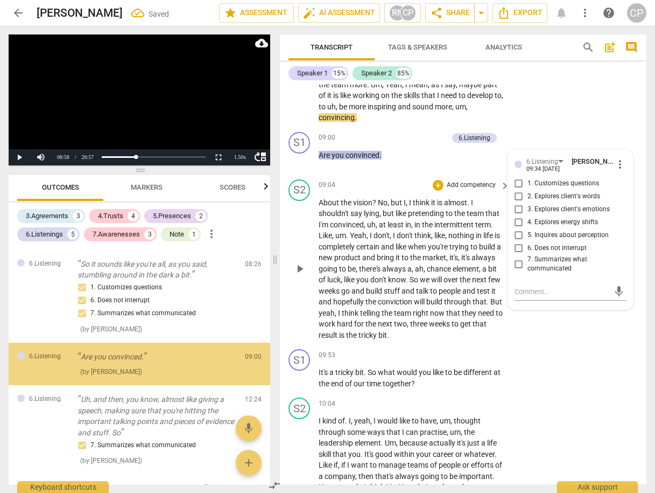
scroll to position [980, 0]
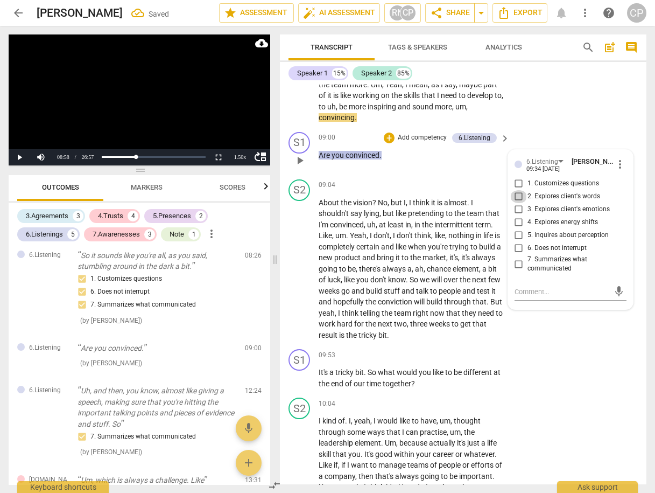
click at [517, 190] on input "2. Explores client's words" at bounding box center [518, 196] width 17 height 13
checkbox input "true"
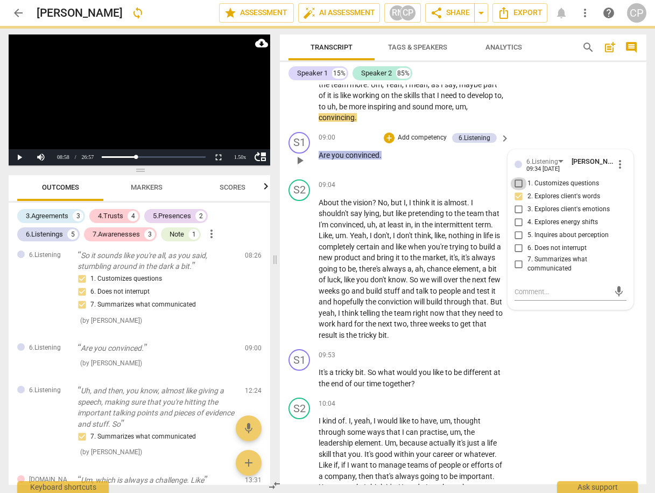
click at [516, 179] on input "1. Customizes questions" at bounding box center [518, 183] width 17 height 13
checkbox input "true"
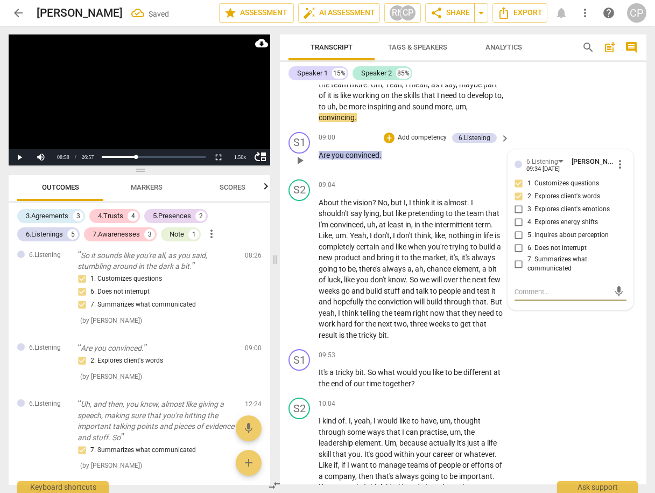
click at [535, 286] on textarea at bounding box center [562, 291] width 95 height 10
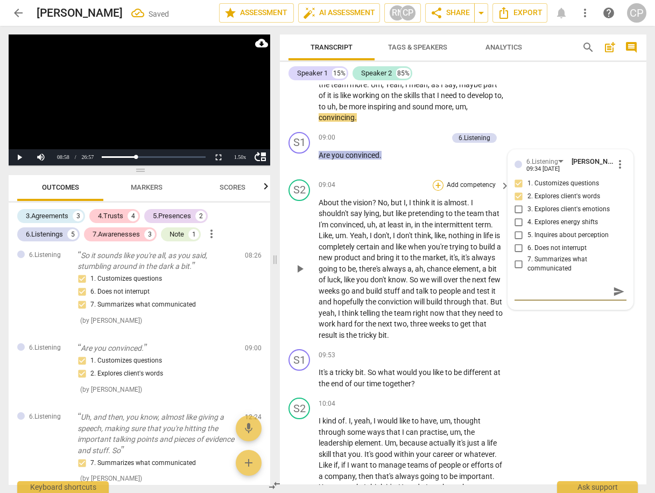
click at [434, 180] on div "+" at bounding box center [438, 185] width 11 height 11
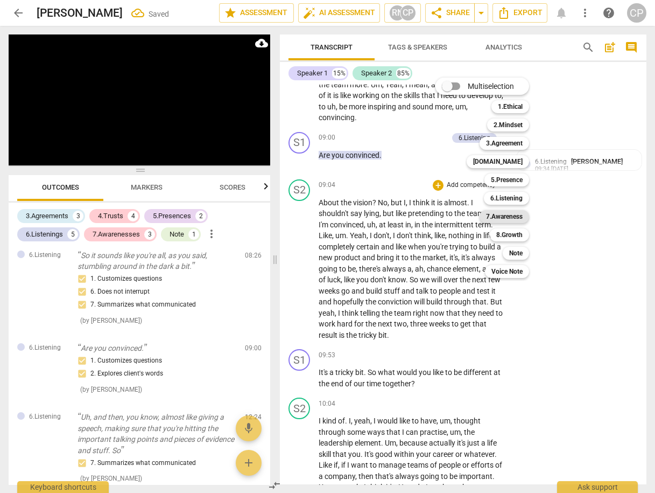
click at [510, 221] on b "7.Awareness" at bounding box center [504, 216] width 37 height 13
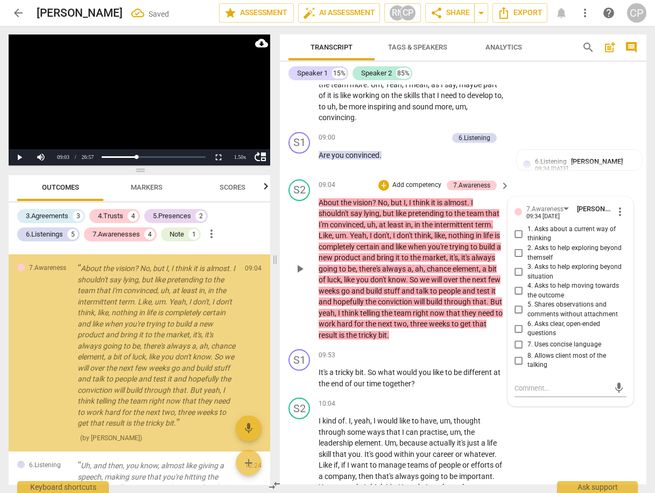
scroll to position [1132, 0]
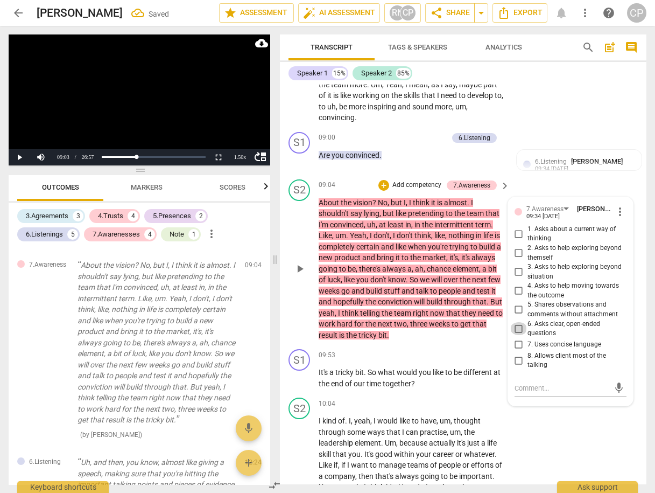
click at [515, 322] on input "6. Asks clear, open-ended questions" at bounding box center [518, 328] width 17 height 13
checkbox input "true"
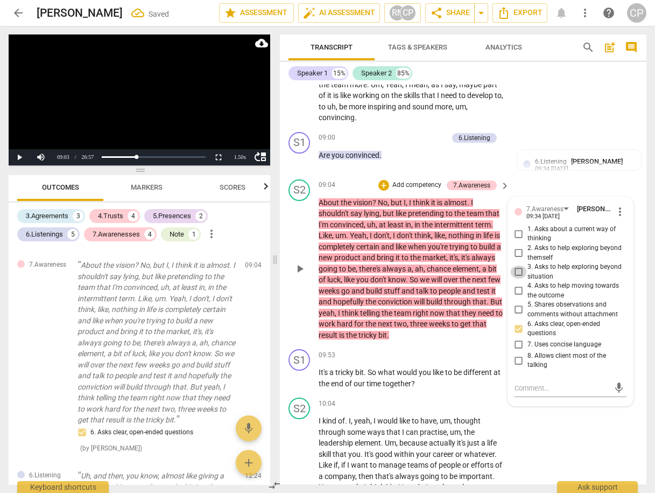
click at [518, 265] on input "3. Asks to help exploring beyond situation" at bounding box center [518, 271] width 17 height 13
checkbox input "true"
click at [570, 175] on div "S2 play_arrow pause 09:04 + Add competency 7.Awareness keyboard_arrow_right Abo…" at bounding box center [463, 260] width 367 height 170
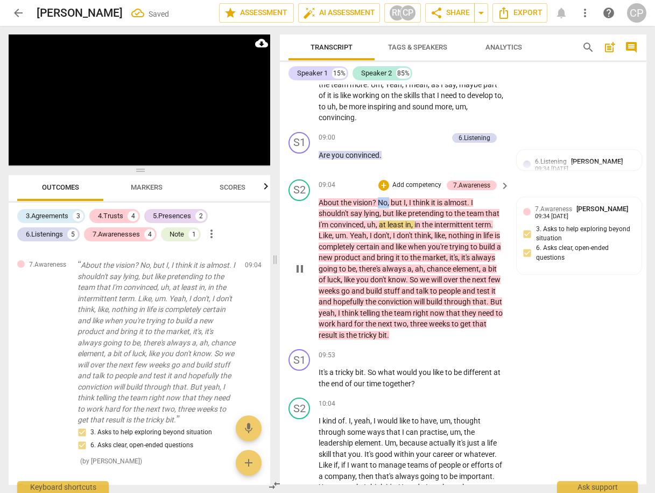
drag, startPoint x: 377, startPoint y: 193, endPoint x: 389, endPoint y: 194, distance: 11.3
click at [389, 197] on p "About the vision ? No , but I , I think it is almost . I shouldn't say lying , …" at bounding box center [412, 269] width 186 height 144
click at [530, 297] on div "S2 play_arrow pause 09:04 + Add competency 7.Awareness keyboard_arrow_right Abo…" at bounding box center [463, 260] width 367 height 170
click at [385, 132] on div "+" at bounding box center [389, 137] width 11 height 11
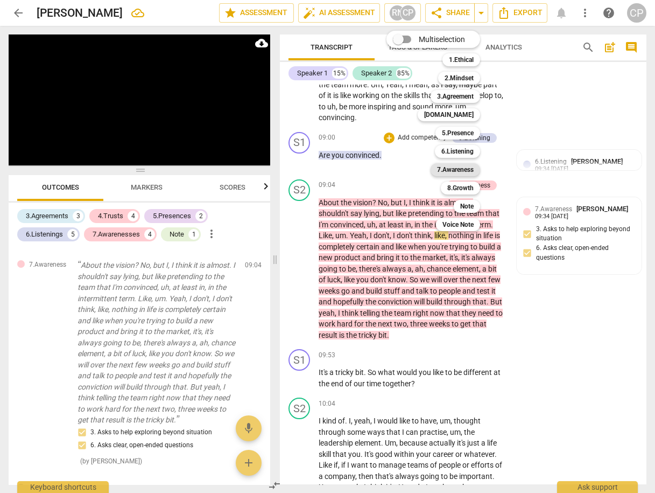
click at [469, 171] on b "7.Awareness" at bounding box center [455, 169] width 37 height 13
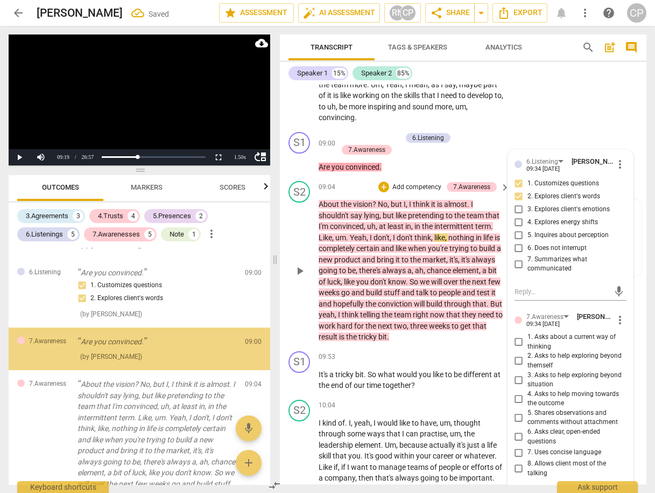
scroll to position [1049, 0]
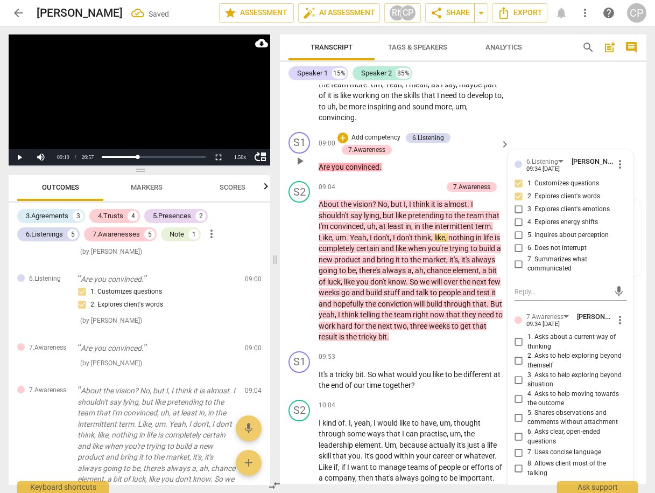
click at [518, 373] on input "3. Asks to help exploring beyond situation" at bounding box center [518, 379] width 17 height 13
checkbox input "true"
click at [516, 430] on input "6. Asks clear, open-ended questions" at bounding box center [518, 436] width 17 height 13
checkbox input "true"
click at [558, 128] on div "S1 play_arrow pause 09:00 + Add competency 6.Listening 7.Awareness keyboard_arr…" at bounding box center [463, 153] width 367 height 50
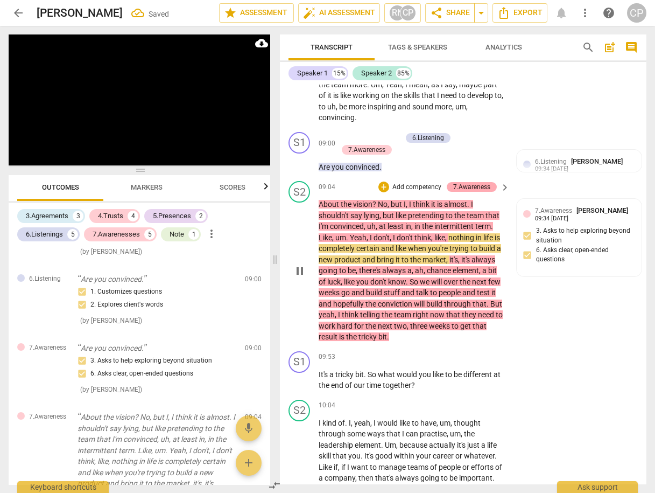
click at [462, 182] on div "7.Awareness" at bounding box center [471, 187] width 37 height 10
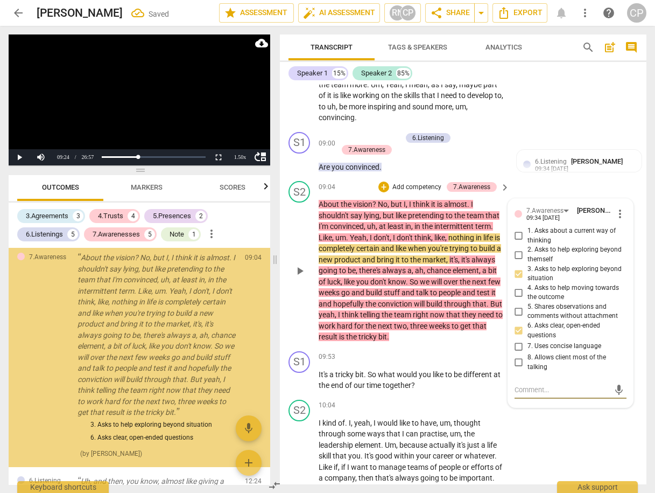
scroll to position [1214, 0]
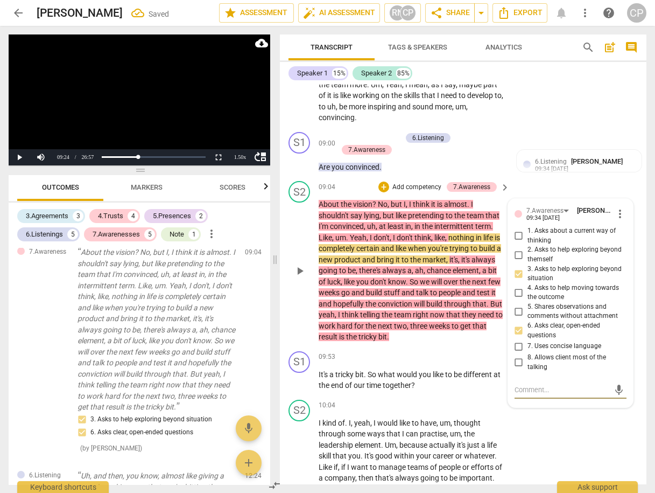
click at [614, 207] on span "more_vert" at bounding box center [620, 213] width 13 height 13
click at [629, 231] on li "Delete" at bounding box center [627, 227] width 37 height 20
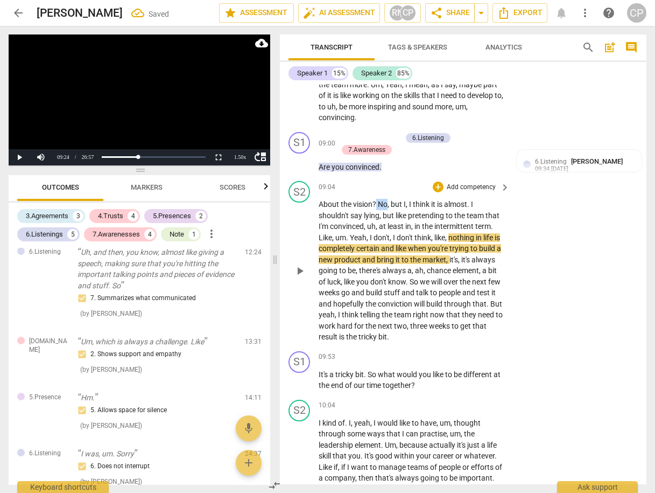
drag, startPoint x: 376, startPoint y: 197, endPoint x: 387, endPoint y: 198, distance: 10.2
click at [387, 199] on p "About the vision ? No , but I , I think it is almost . I shouldn't say lying , …" at bounding box center [412, 271] width 186 height 144
click at [415, 187] on icon "button" at bounding box center [411, 183] width 11 height 13
click at [433, 184] on div "+ Add competency" at bounding box center [465, 186] width 64 height 11
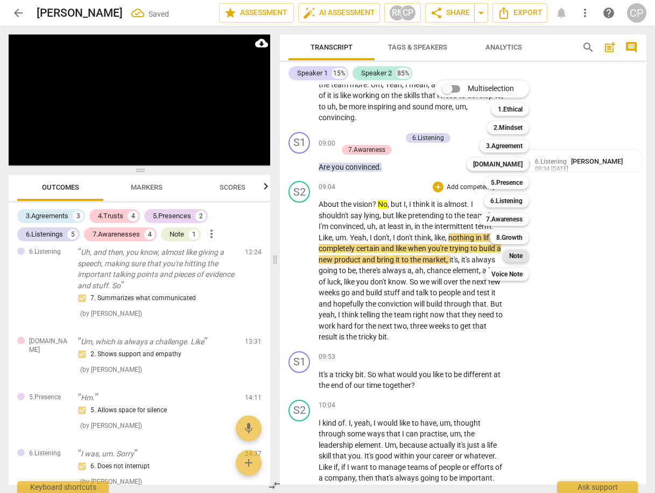
click at [514, 261] on b "Note" at bounding box center [515, 255] width 13 height 13
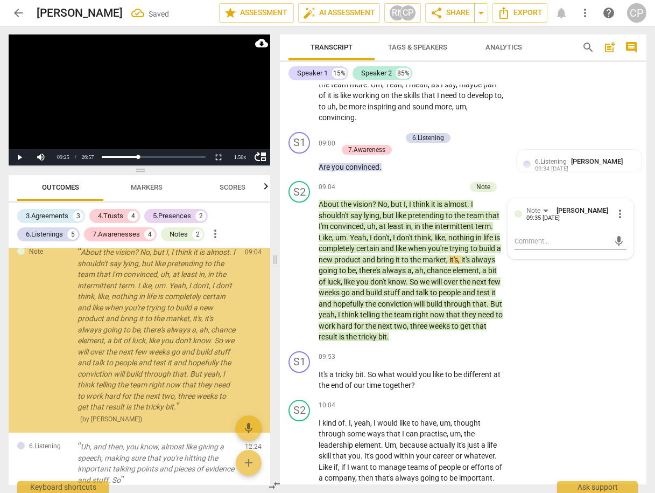
scroll to position [1199, 0]
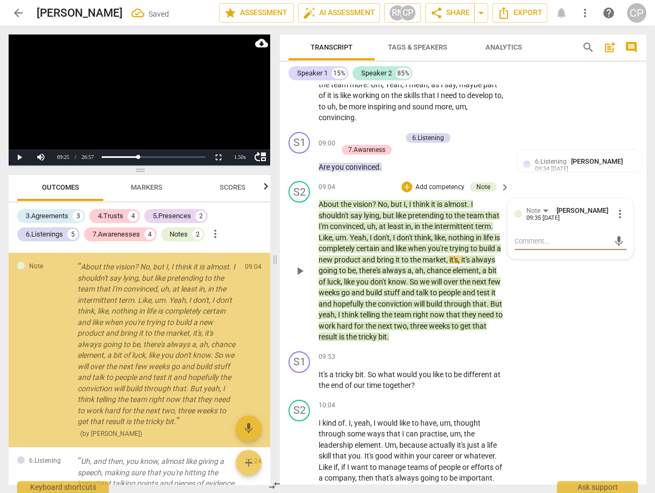
type textarea "M"
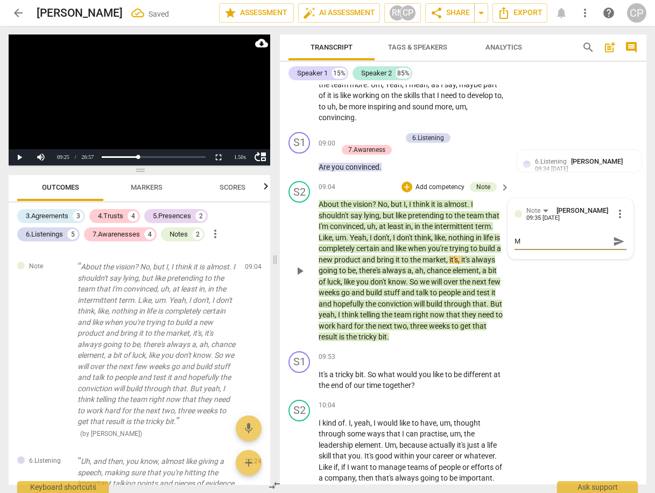
type textarea "MM"
type textarea "MMM"
click at [613, 235] on span "send" at bounding box center [619, 241] width 12 height 12
click at [301, 265] on span "play_arrow" at bounding box center [299, 270] width 13 height 13
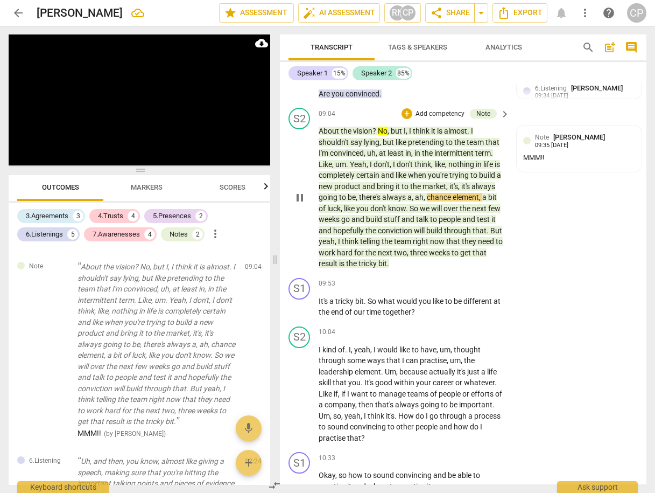
scroll to position [2555, 0]
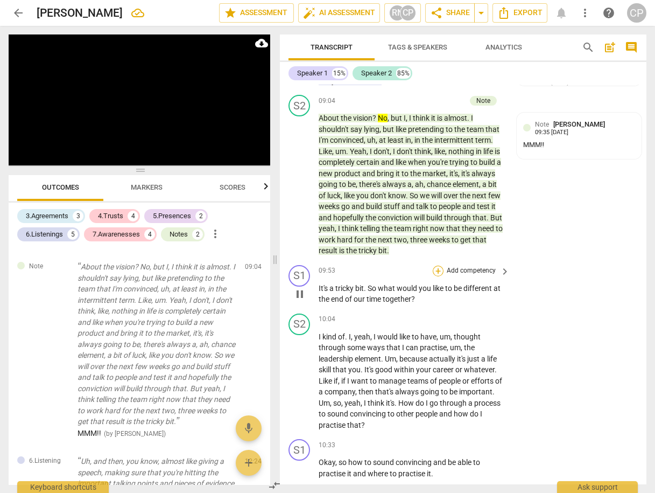
click at [439, 265] on div "+" at bounding box center [438, 270] width 11 height 11
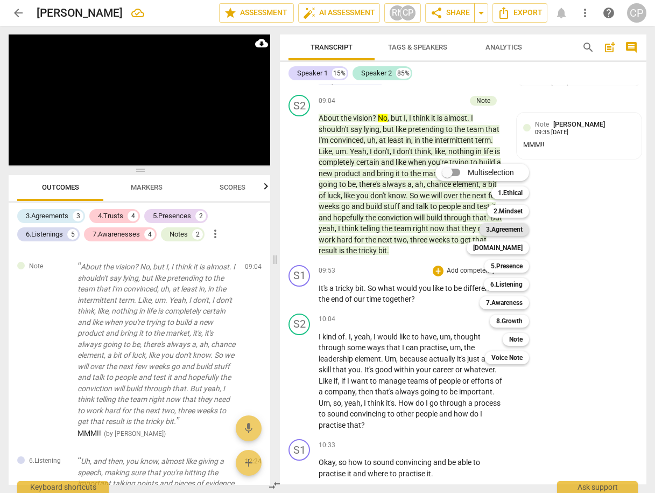
click at [513, 230] on b "3.Agreement" at bounding box center [504, 229] width 37 height 13
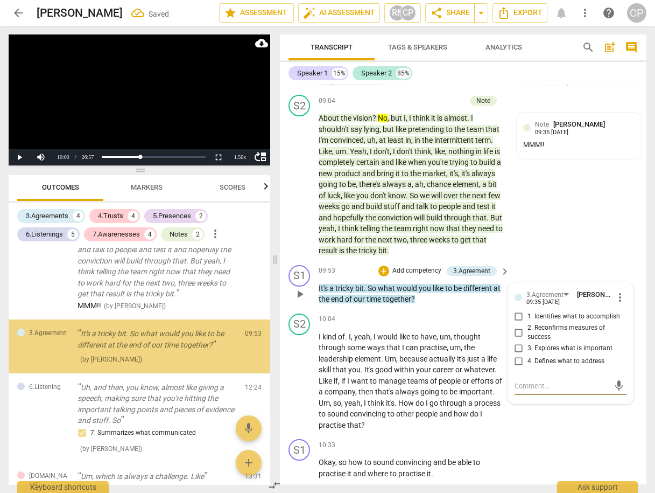
scroll to position [1329, 0]
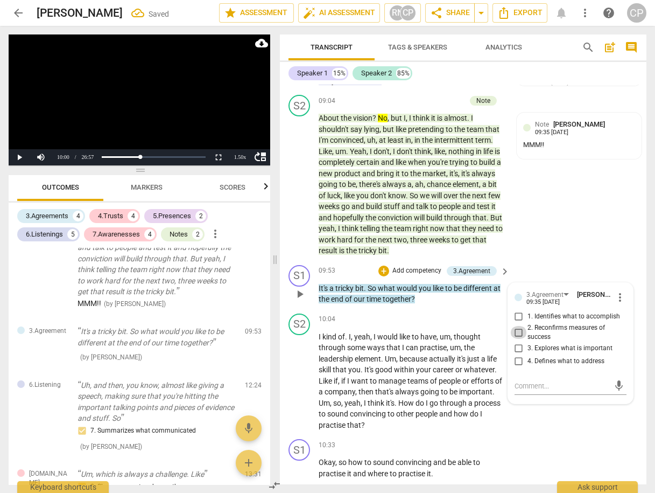
click at [514, 326] on input "2. Reconfirms measures of success" at bounding box center [518, 332] width 17 height 13
click at [534, 381] on textarea at bounding box center [562, 386] width 95 height 10
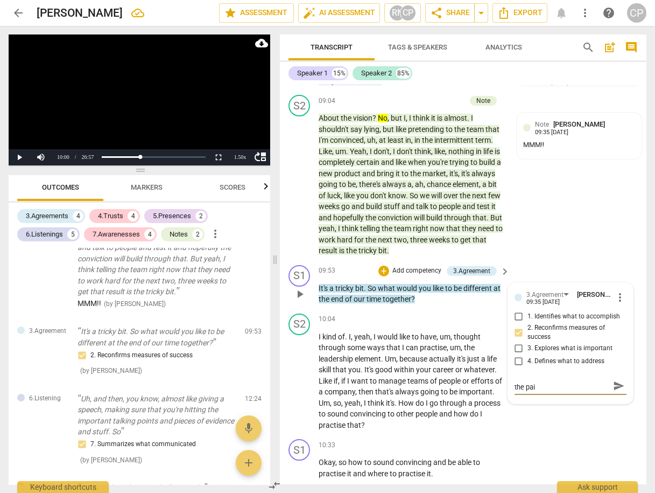
scroll to position [0, 0]
drag, startPoint x: 608, startPoint y: 385, endPoint x: 615, endPoint y: 387, distance: 6.7
click at [615, 387] on span "send" at bounding box center [619, 390] width 16 height 13
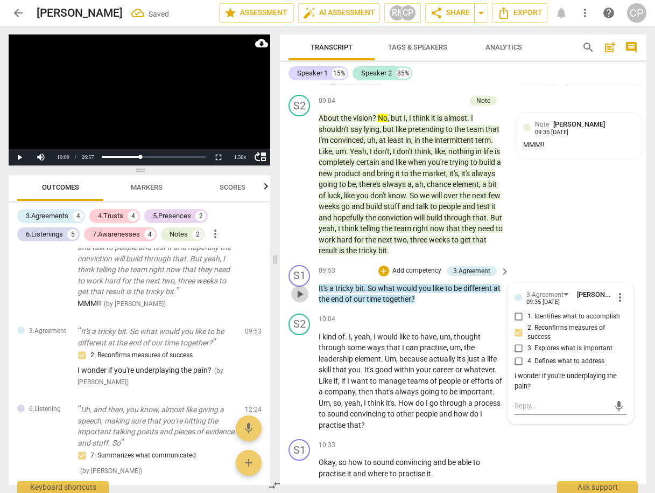
drag, startPoint x: 299, startPoint y: 285, endPoint x: 357, endPoint y: 279, distance: 58.5
click at [299, 287] on span "play_arrow" at bounding box center [299, 293] width 13 height 13
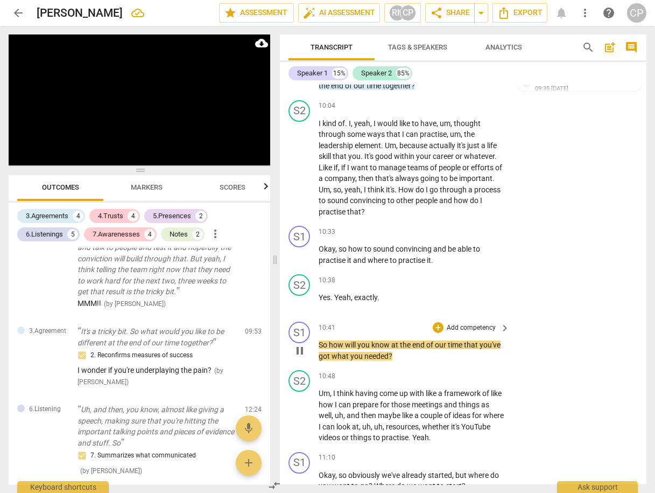
scroll to position [2770, 0]
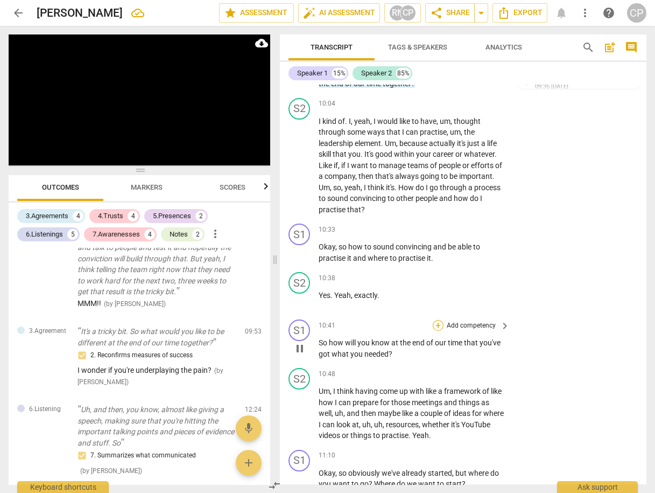
click at [439, 320] on div "+ Add competency" at bounding box center [465, 325] width 64 height 11
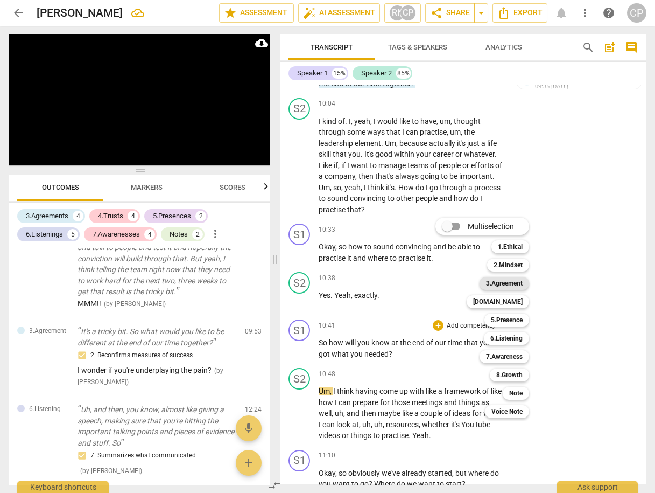
click at [511, 280] on b "3.Agreement" at bounding box center [504, 283] width 37 height 13
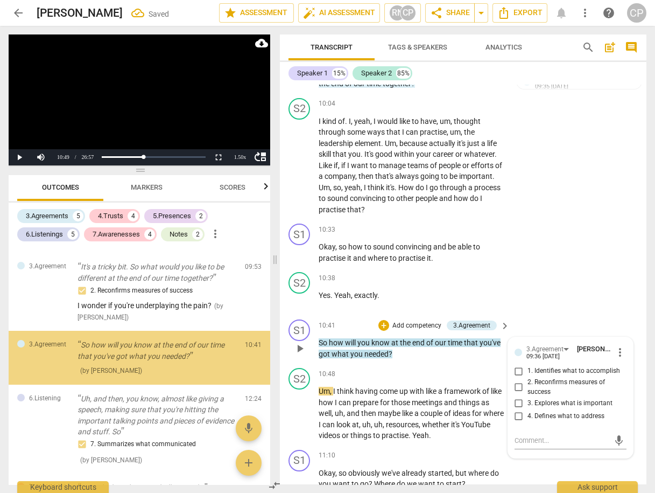
scroll to position [1407, 0]
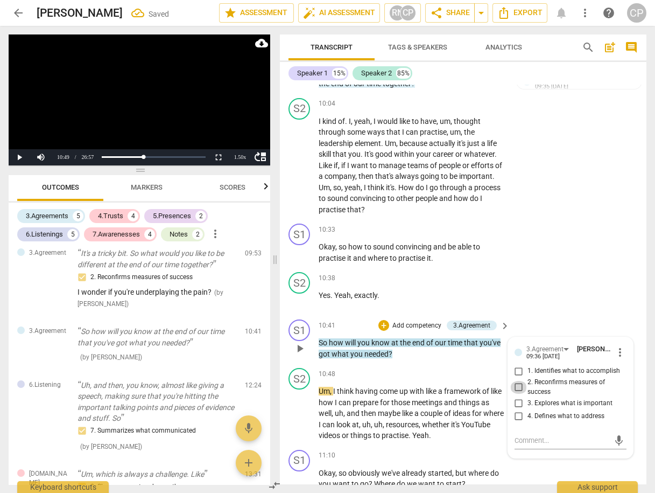
click at [514, 381] on input "2. Reconfirms measures of success" at bounding box center [518, 387] width 17 height 13
click at [542, 435] on textarea at bounding box center [562, 440] width 95 height 10
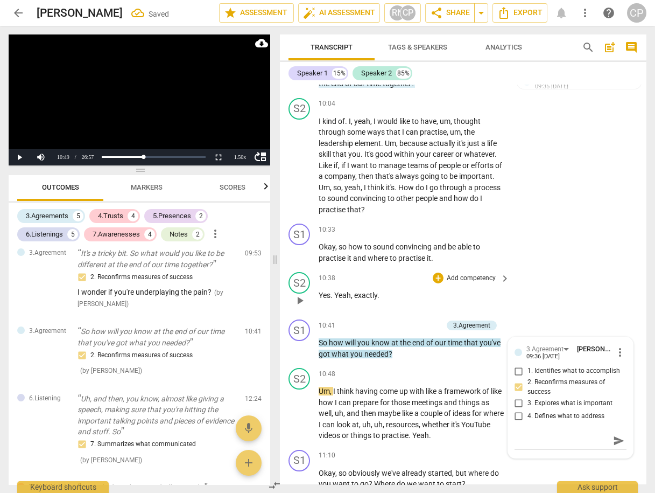
click at [552, 268] on div "S2 play_arrow pause 10:38 + Add competency keyboard_arrow_right Yes . Yeah , ex…" at bounding box center [463, 291] width 367 height 47
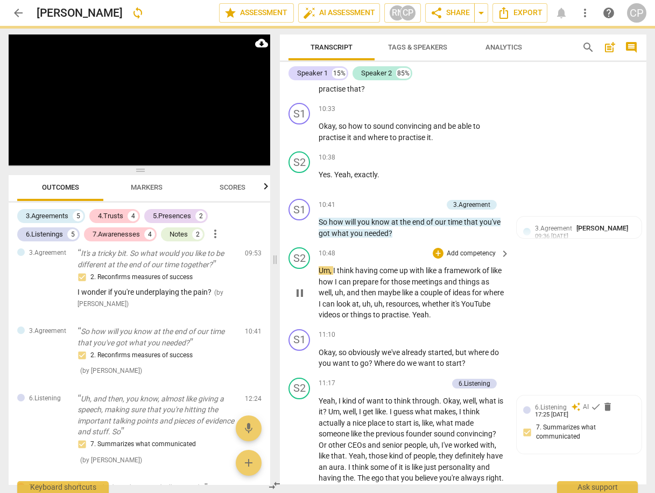
scroll to position [2900, 0]
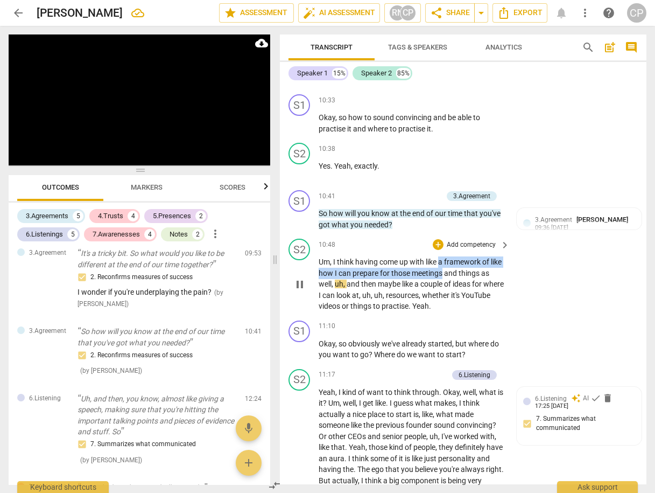
drag, startPoint x: 439, startPoint y: 255, endPoint x: 455, endPoint y: 263, distance: 18.3
click at [455, 263] on p "Um , I think having come up with like a framework of like how I can prepare for…" at bounding box center [412, 283] width 186 height 55
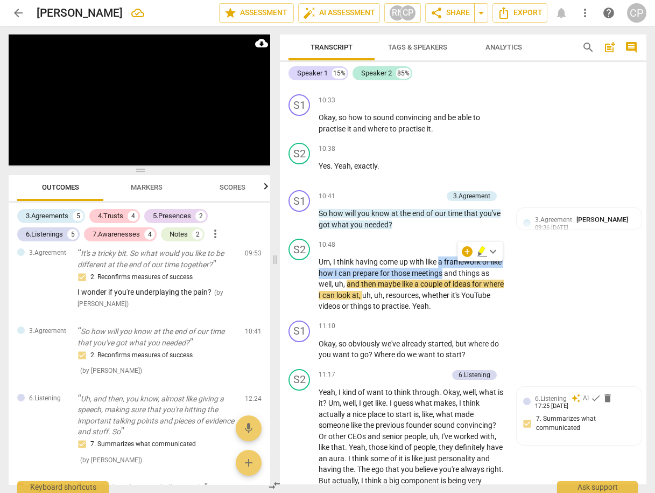
click at [479, 251] on icon "button" at bounding box center [482, 251] width 11 height 13
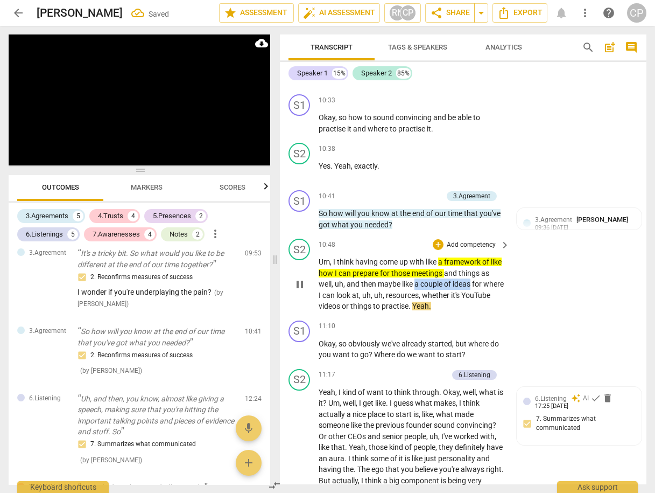
drag, startPoint x: 426, startPoint y: 277, endPoint x: 481, endPoint y: 273, distance: 55.6
click at [481, 273] on p "Um , I think having come up with like a framework of like how I can prepare for…" at bounding box center [412, 283] width 186 height 55
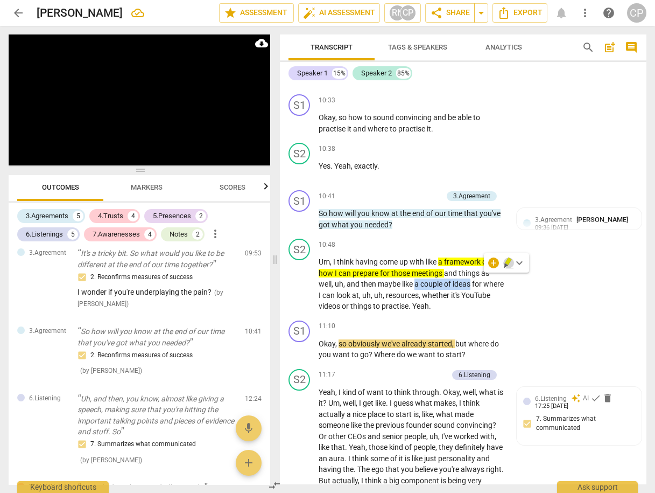
click at [504, 261] on icon "button" at bounding box center [508, 262] width 11 height 13
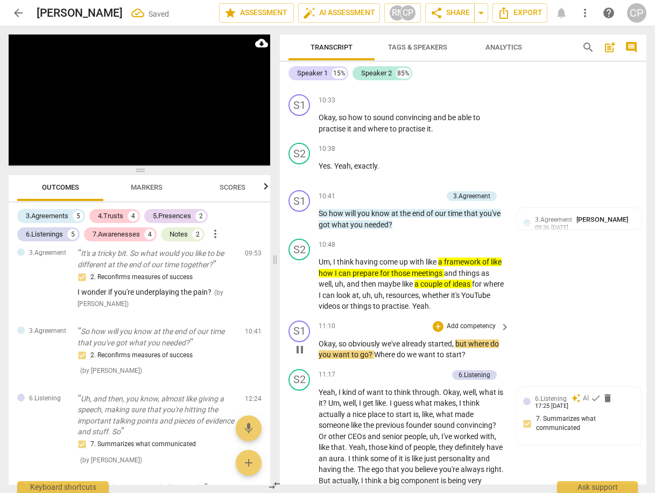
click at [518, 319] on div "S1 play_arrow pause 11:10 + Add competency keyboard_arrow_right Okay , so obvio…" at bounding box center [463, 340] width 367 height 48
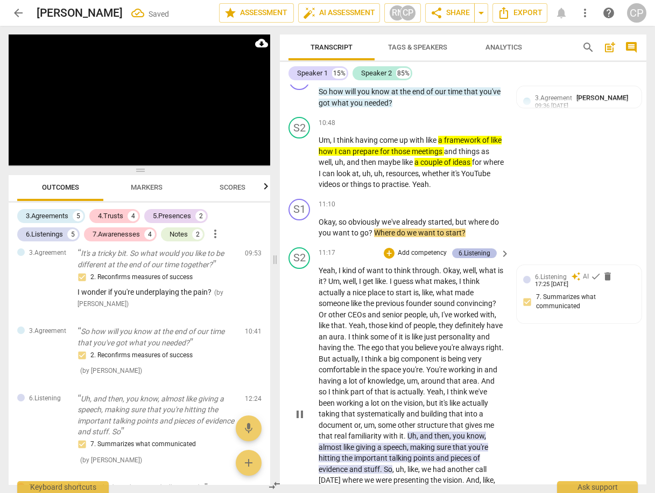
scroll to position [3029, 0]
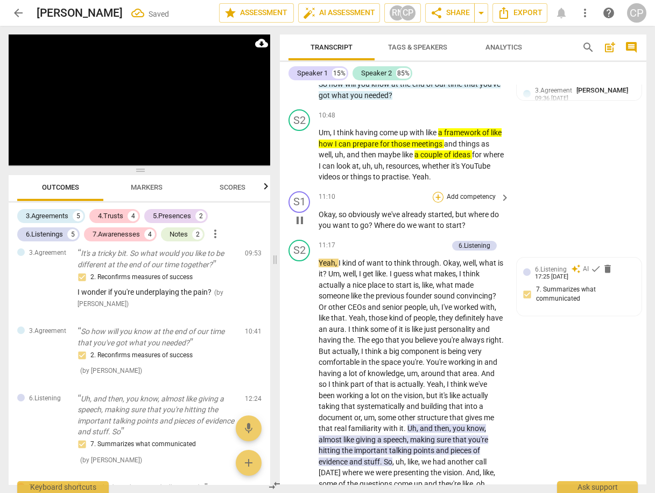
click at [437, 192] on div "+" at bounding box center [438, 197] width 11 height 11
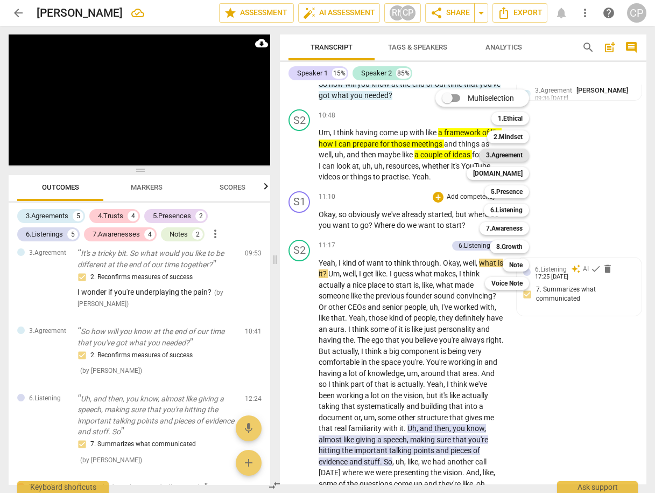
click at [508, 158] on b "3.Agreement" at bounding box center [504, 155] width 37 height 13
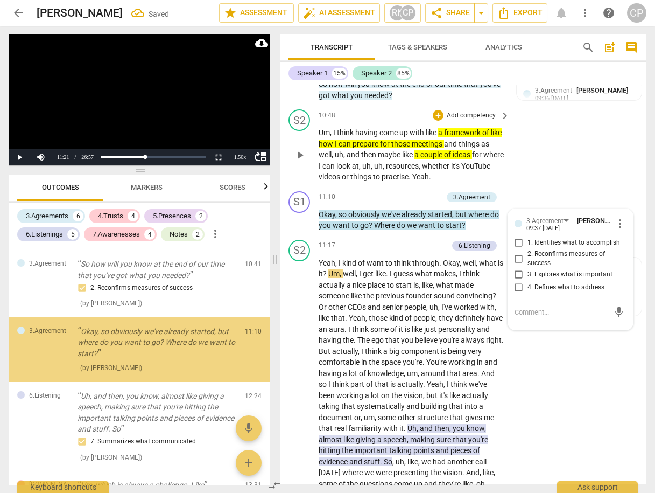
scroll to position [1480, 0]
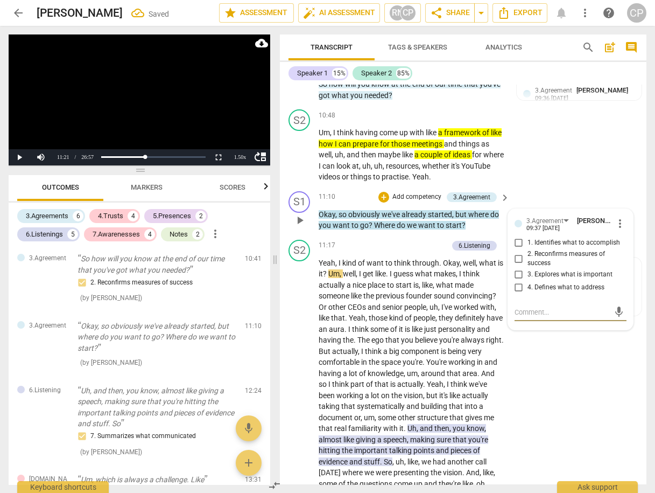
click at [615, 217] on span "more_vert" at bounding box center [620, 223] width 13 height 13
click at [626, 235] on li "Delete" at bounding box center [627, 236] width 37 height 20
click at [563, 216] on div "3.Agreement" at bounding box center [550, 220] width 46 height 9
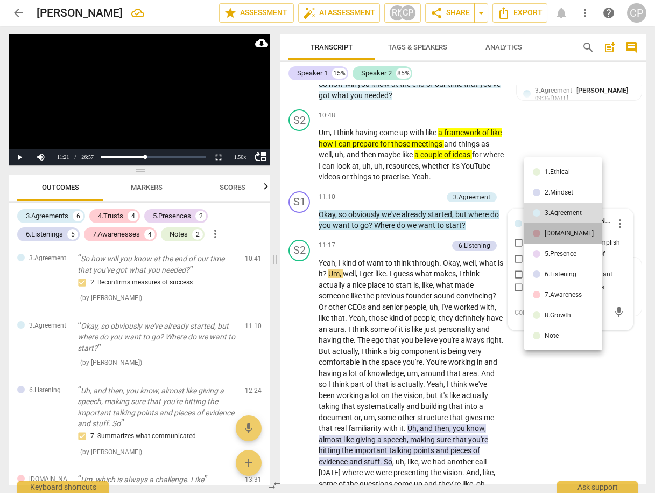
click at [570, 235] on li "[DOMAIN_NAME]" at bounding box center [563, 233] width 78 height 20
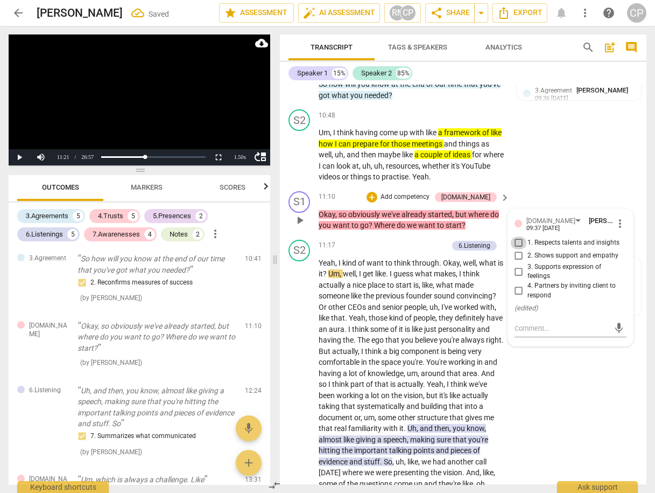
click at [520, 236] on input "1. Respects talents and insights" at bounding box center [518, 242] width 17 height 13
click at [517, 284] on input "4. Partners by inviting client to respond" at bounding box center [518, 290] width 17 height 13
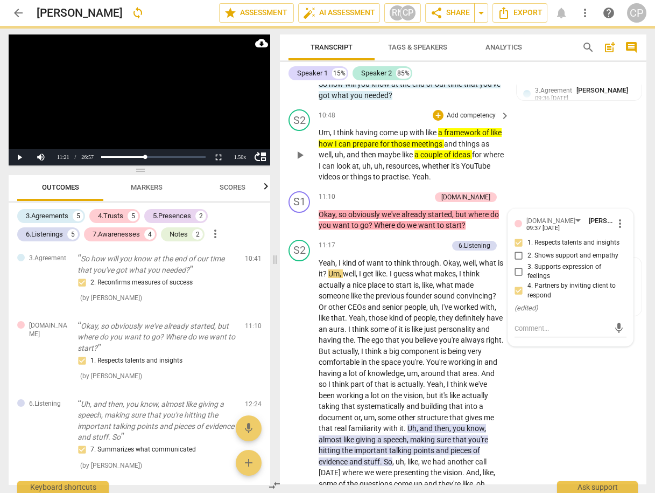
click at [574, 157] on div "S2 play_arrow pause 10:48 + Add competency keyboard_arrow_right Um , I think ha…" at bounding box center [463, 146] width 367 height 82
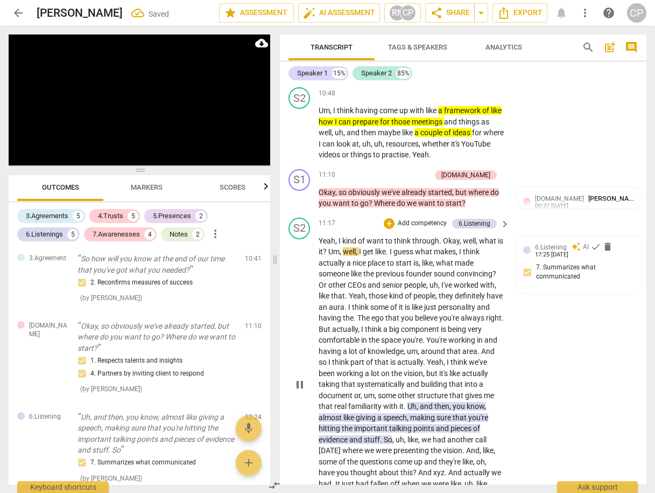
scroll to position [3115, 0]
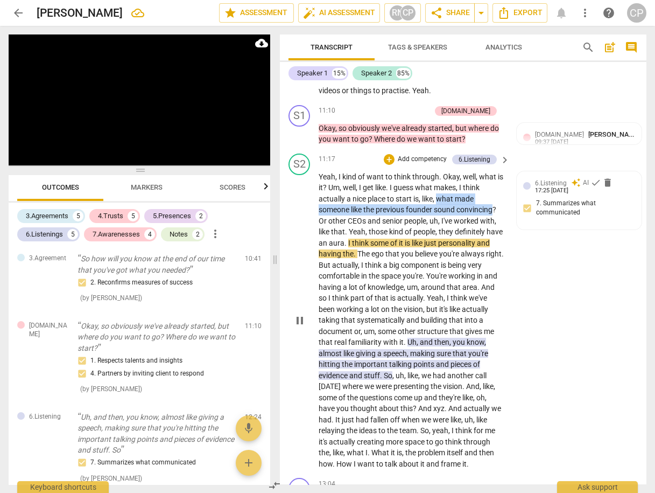
drag, startPoint x: 439, startPoint y: 191, endPoint x: 495, endPoint y: 200, distance: 57.4
click at [495, 200] on p "Yeah , I kind of want to think through . Okay , well , what is it ? Um , well ,…" at bounding box center [412, 320] width 186 height 298
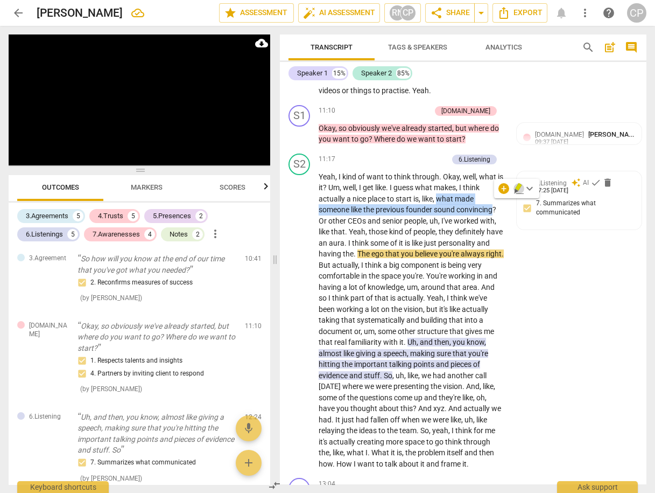
click at [521, 187] on icon "button" at bounding box center [519, 188] width 11 height 13
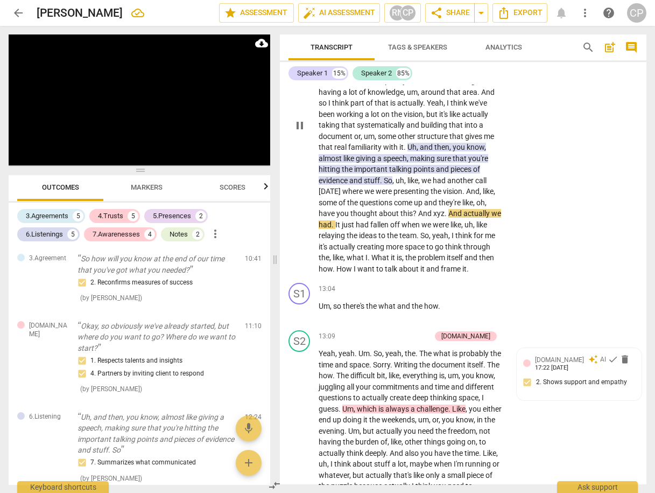
scroll to position [3330, 0]
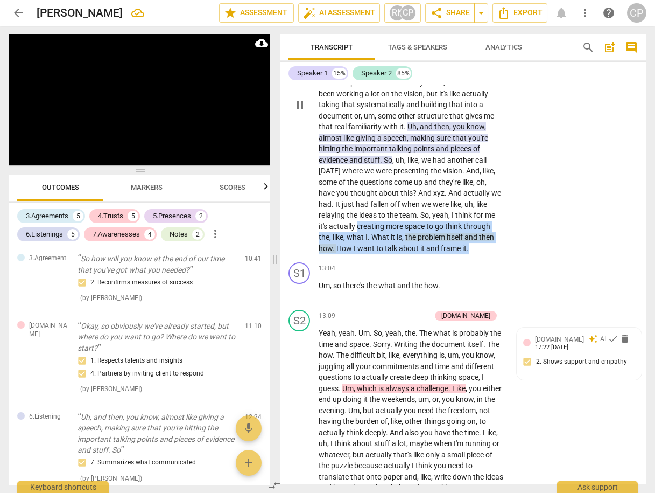
drag, startPoint x: 358, startPoint y: 218, endPoint x: 475, endPoint y: 240, distance: 118.9
click at [475, 242] on p "Yeah , I kind of want to think through . Okay , well , what is it ? Um , well ,…" at bounding box center [412, 105] width 186 height 298
click at [491, 223] on icon "button" at bounding box center [491, 225] width 6 height 8
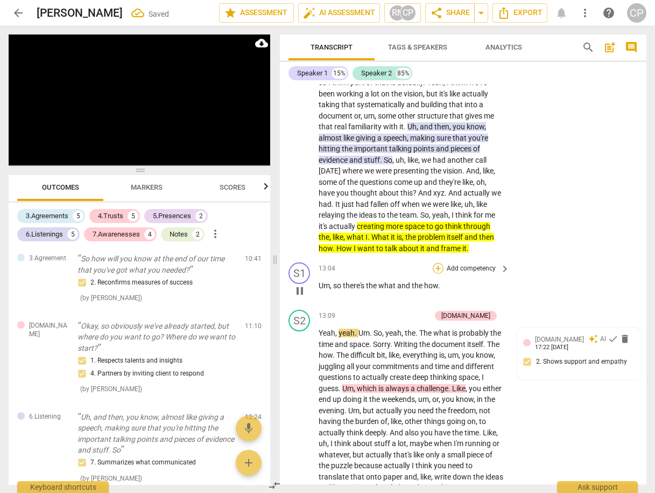
click at [436, 263] on div "+" at bounding box center [438, 268] width 11 height 11
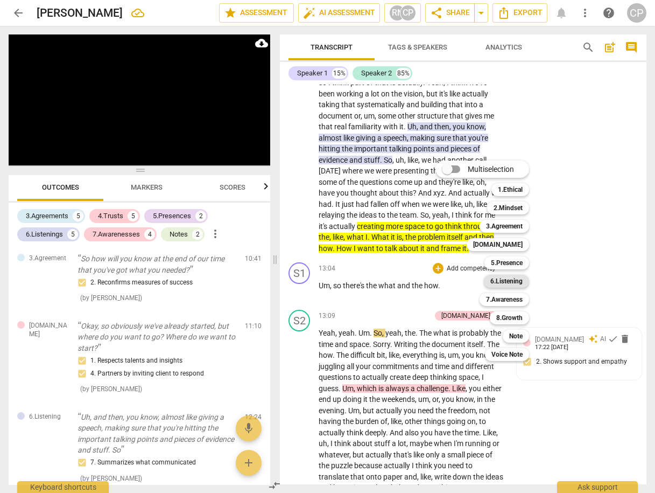
click at [518, 285] on b "6.Listening" at bounding box center [506, 281] width 32 height 13
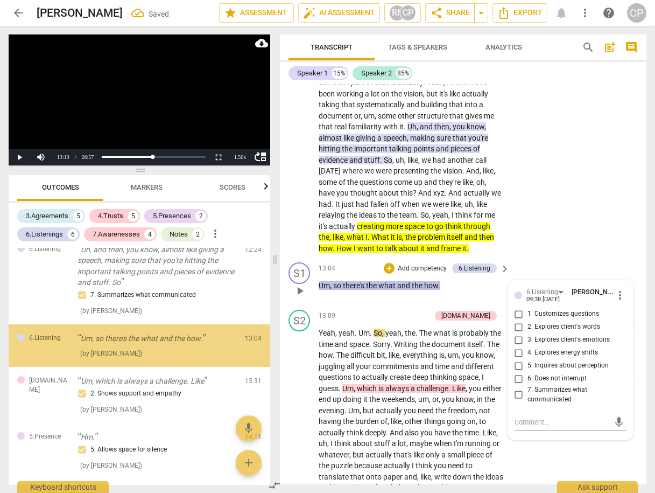
scroll to position [1648, 0]
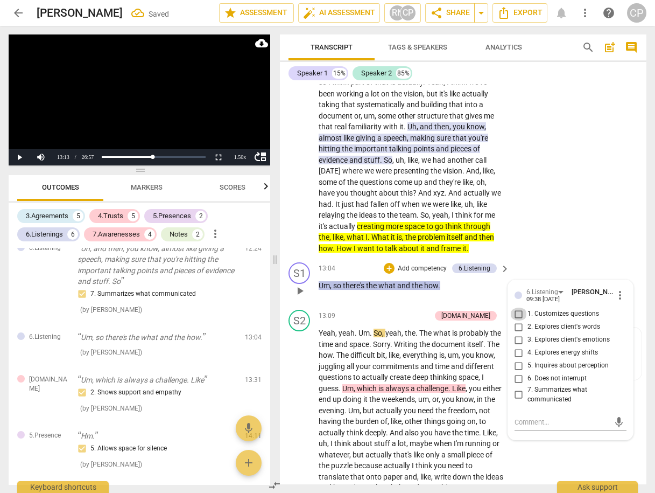
click at [518, 308] on input "1. Customizes questions" at bounding box center [518, 313] width 17 height 13
click at [516, 388] on input "7. Summarizes what communicated" at bounding box center [518, 394] width 17 height 13
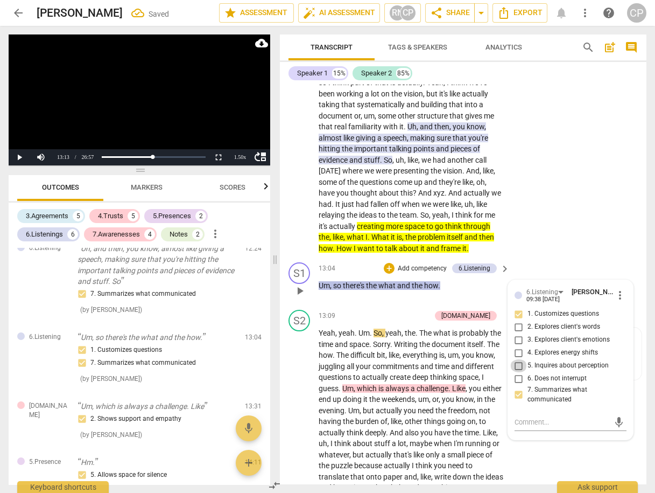
click at [518, 359] on input "5. Inquires about perception" at bounding box center [518, 365] width 17 height 13
click at [550, 417] on textarea at bounding box center [562, 422] width 95 height 10
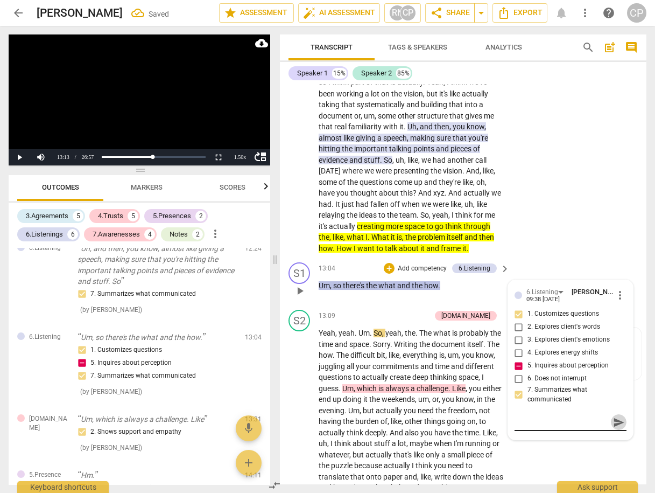
click at [617, 416] on span "send" at bounding box center [619, 422] width 12 height 12
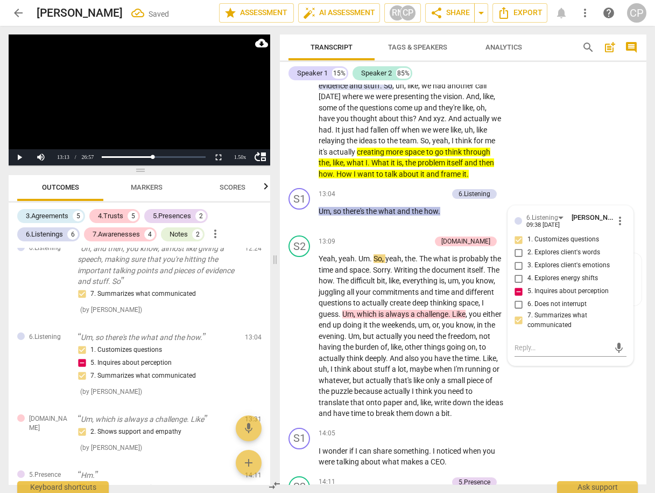
scroll to position [3460, 0]
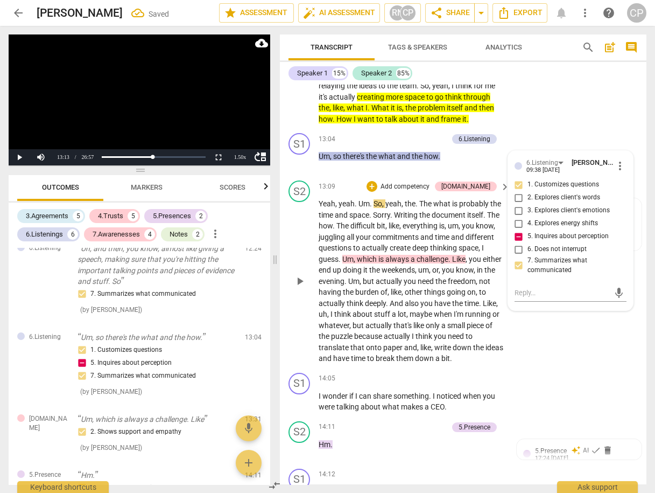
click at [303, 275] on span "play_arrow" at bounding box center [299, 281] width 13 height 13
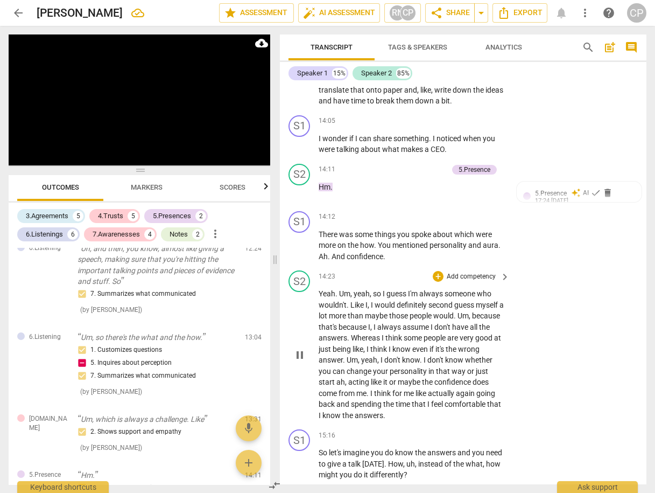
scroll to position [3718, 0]
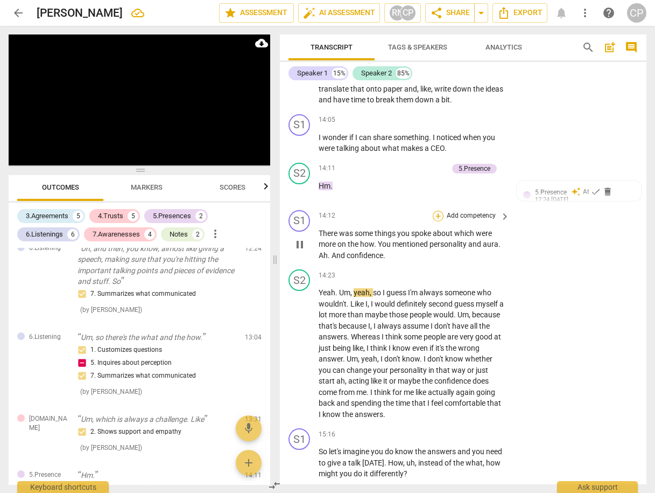
click at [439, 211] on div "+" at bounding box center [438, 216] width 11 height 11
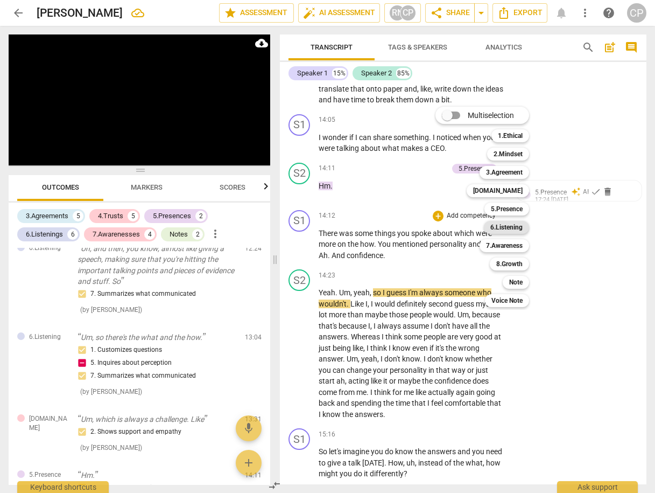
click at [506, 229] on b "6.Listening" at bounding box center [506, 227] width 32 height 13
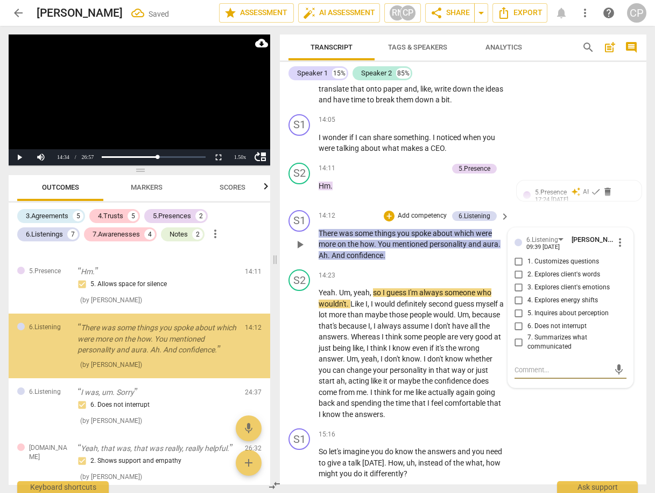
scroll to position [1854, 0]
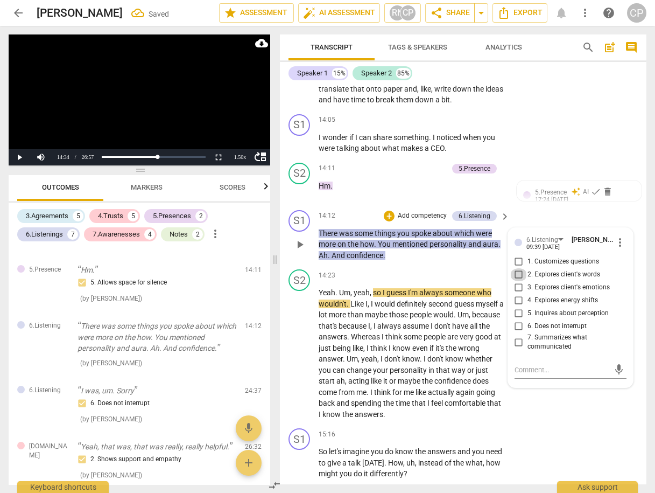
click at [516, 268] on input "2. Explores client's words" at bounding box center [518, 274] width 17 height 13
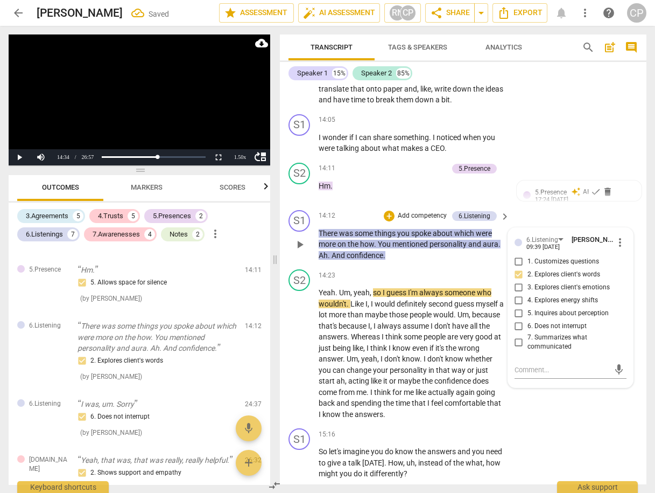
click at [515, 307] on input "5. Inquires about perception" at bounding box center [518, 313] width 17 height 13
click at [517, 281] on input "3. Explores client's emotions" at bounding box center [518, 287] width 17 height 13
click at [573, 364] on textarea at bounding box center [562, 369] width 95 height 10
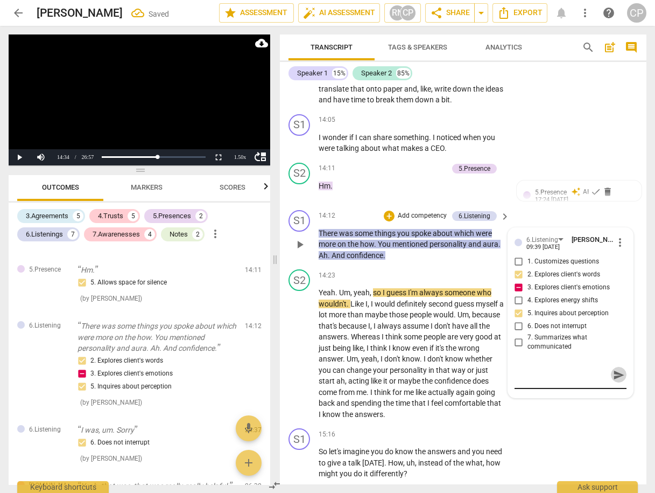
click at [611, 368] on span "send" at bounding box center [619, 374] width 16 height 13
click at [303, 347] on span "play_arrow" at bounding box center [299, 353] width 13 height 13
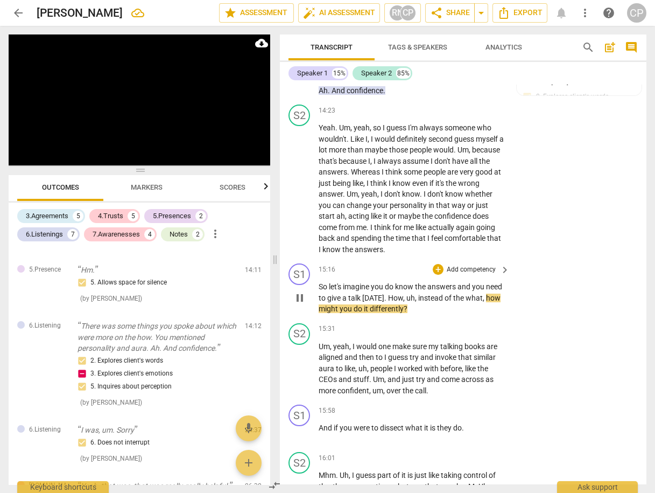
scroll to position [3933, 0]
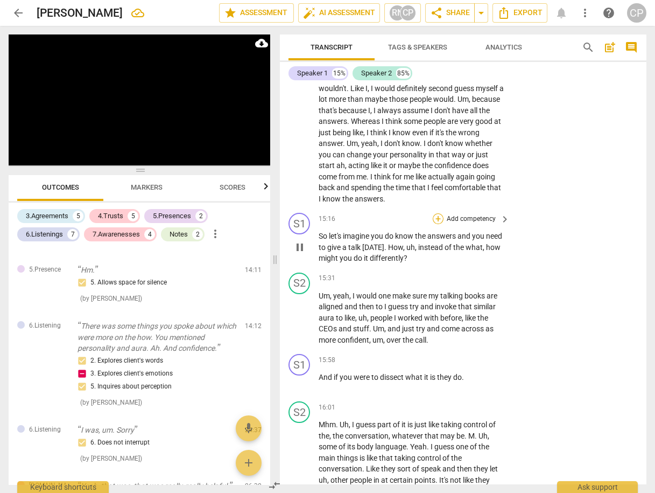
click at [434, 213] on div "+" at bounding box center [438, 218] width 11 height 11
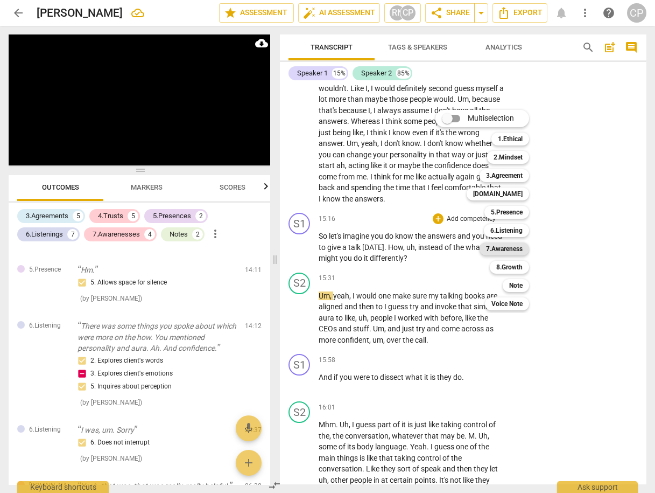
click at [501, 254] on b "7.Awareness" at bounding box center [504, 248] width 37 height 13
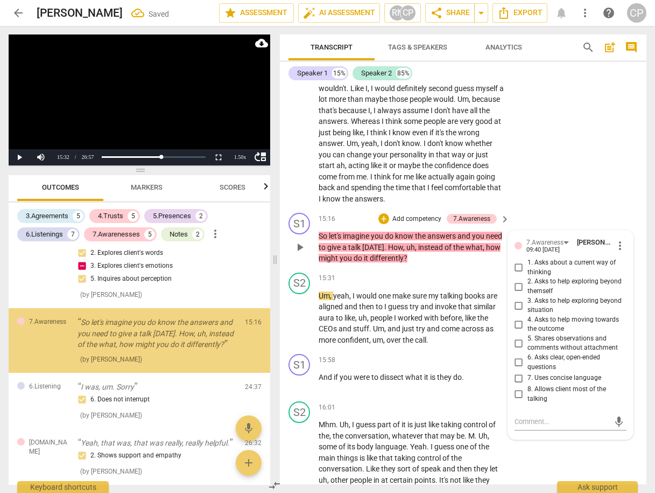
scroll to position [1963, 0]
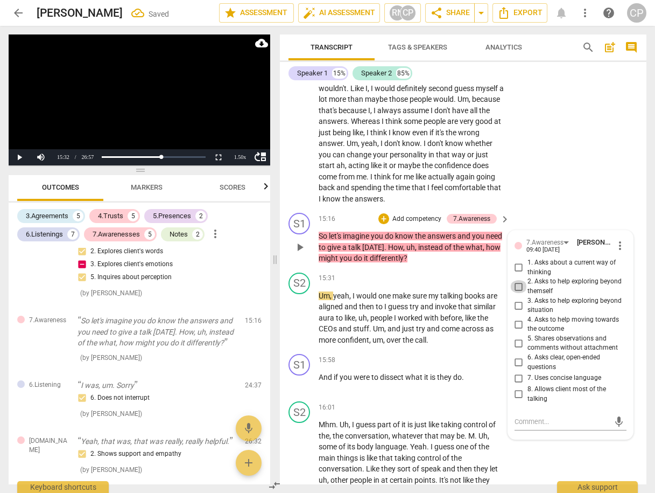
click at [518, 280] on input "2. Asks to help exploring beyond themself" at bounding box center [518, 286] width 17 height 13
click at [518, 299] on input "3. Asks to help exploring beyond situation" at bounding box center [518, 305] width 17 height 13
click at [519, 318] on input "4. Asks to help moving towards the outcome" at bounding box center [518, 324] width 17 height 13
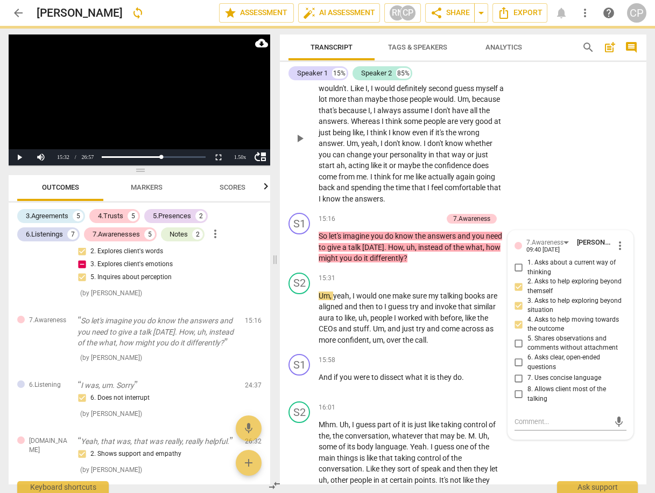
click at [559, 190] on div "S2 play_arrow pause 14:23 + Add competency keyboard_arrow_right Yeah . Um , yea…" at bounding box center [463, 129] width 367 height 159
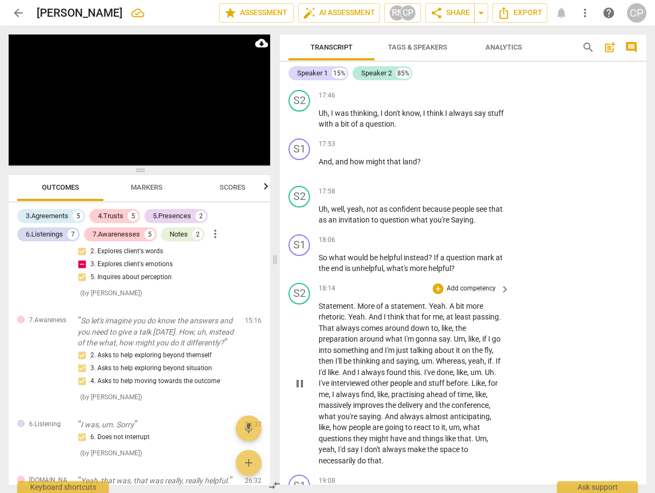
scroll to position [4579, 0]
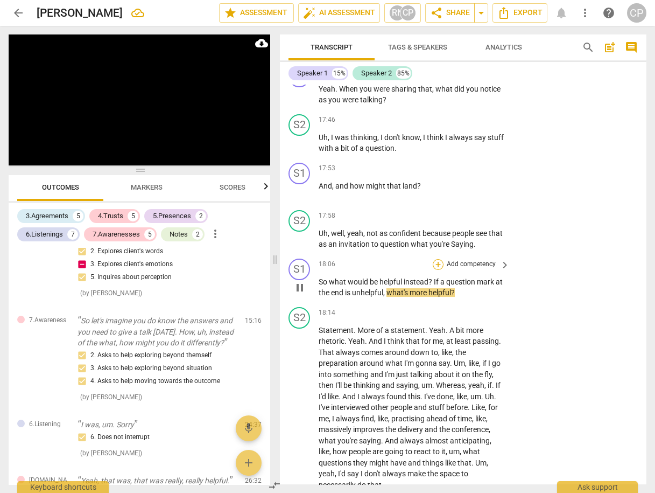
click at [433, 259] on div "+" at bounding box center [438, 264] width 11 height 11
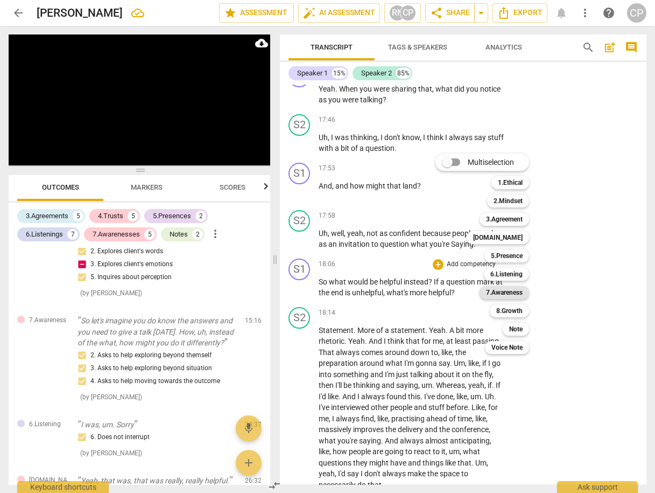
click at [507, 292] on b "7.Awareness" at bounding box center [504, 292] width 37 height 13
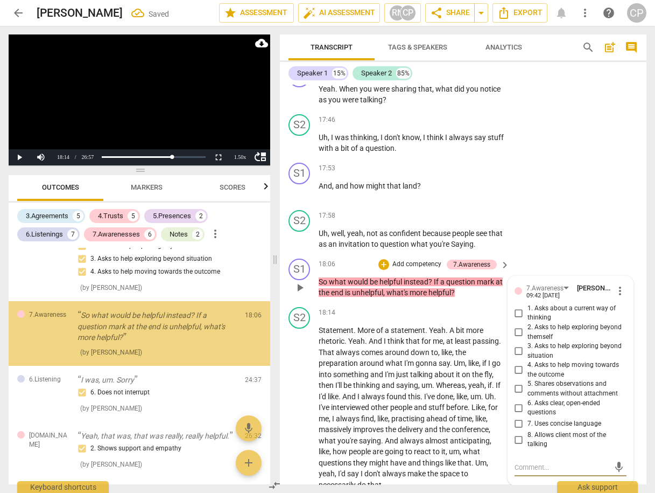
scroll to position [2072, 0]
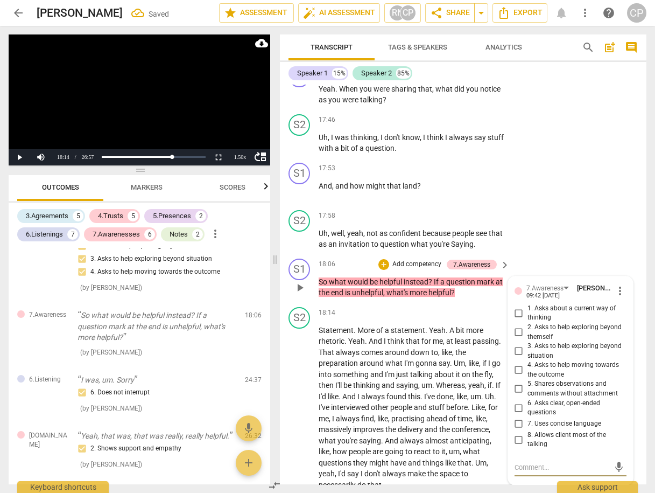
click at [515, 345] on input "3. Asks to help exploring beyond situation" at bounding box center [518, 351] width 17 height 13
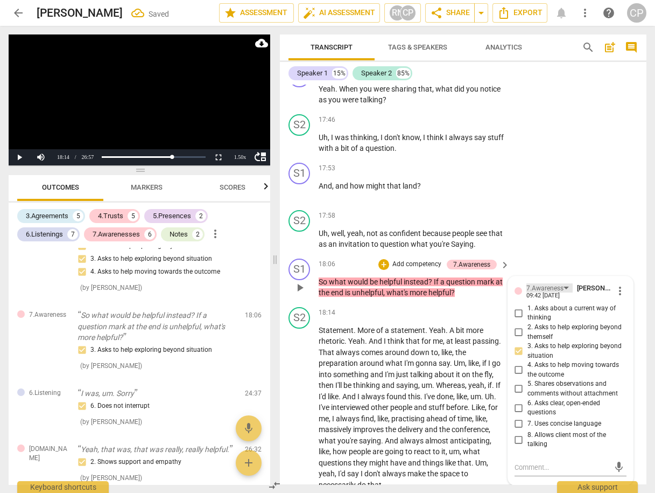
click at [565, 283] on div "7.Awareness" at bounding box center [550, 287] width 46 height 9
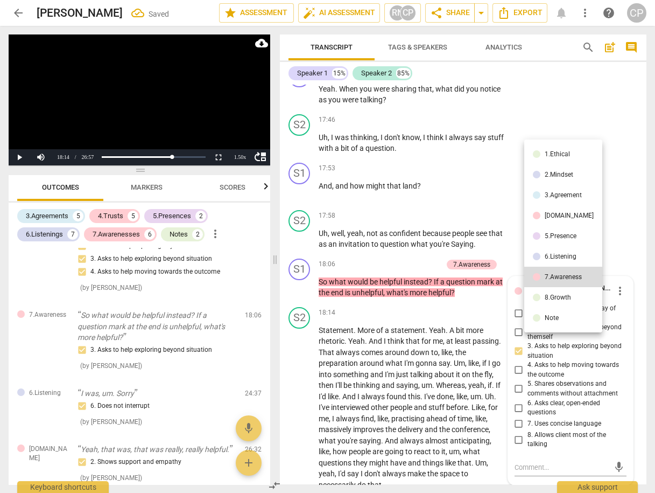
click at [562, 294] on div "8.Growth" at bounding box center [558, 297] width 26 height 6
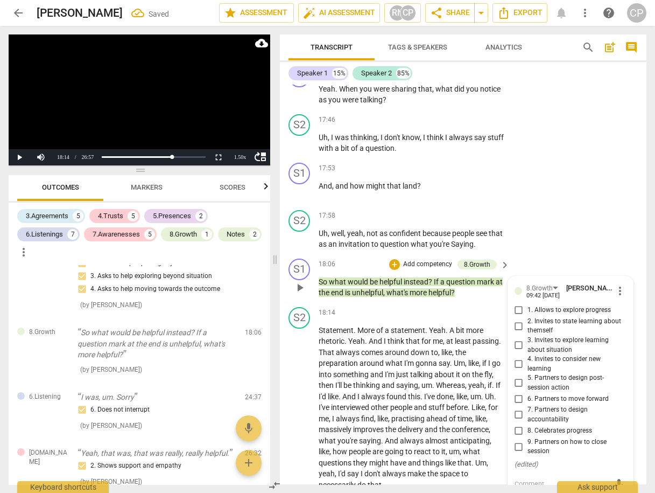
click at [518, 339] on input "3. Invites to explore learning about situation" at bounding box center [518, 345] width 17 height 13
click at [515, 357] on input "4. Invites to consider new learning" at bounding box center [518, 363] width 17 height 13
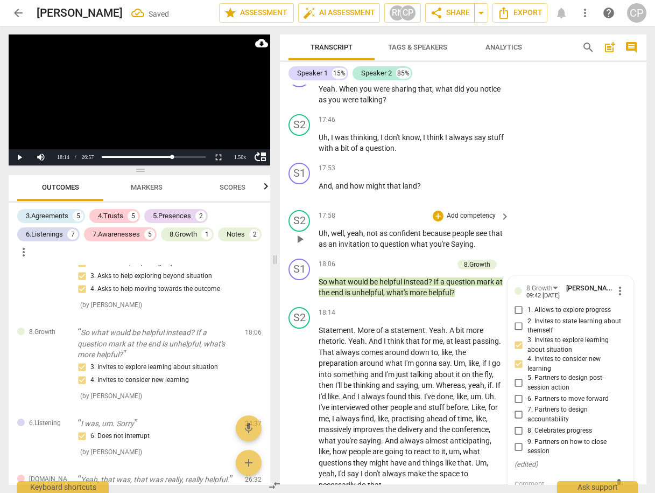
click at [560, 224] on div "S2 play_arrow pause 17:58 + Add competency keyboard_arrow_right Uh , well , yea…" at bounding box center [463, 230] width 367 height 48
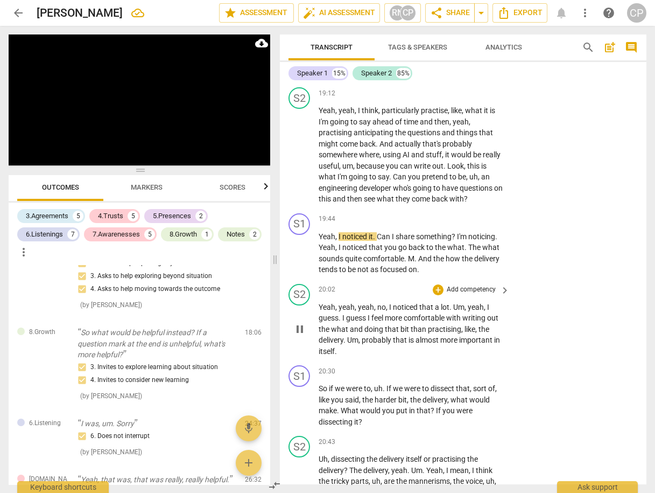
scroll to position [5053, 0]
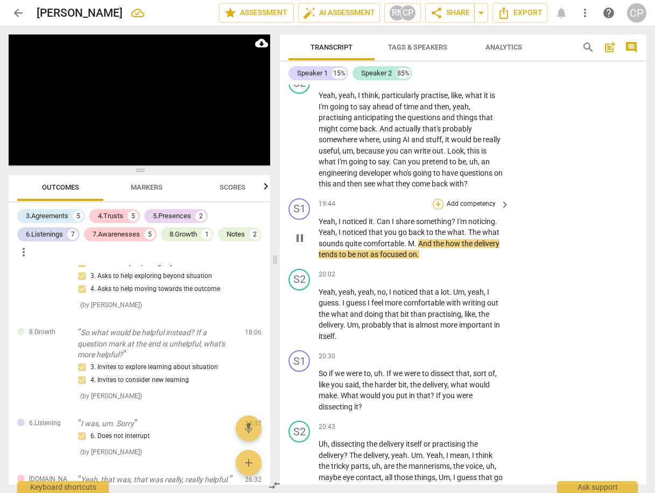
click at [437, 199] on div "+" at bounding box center [438, 204] width 11 height 11
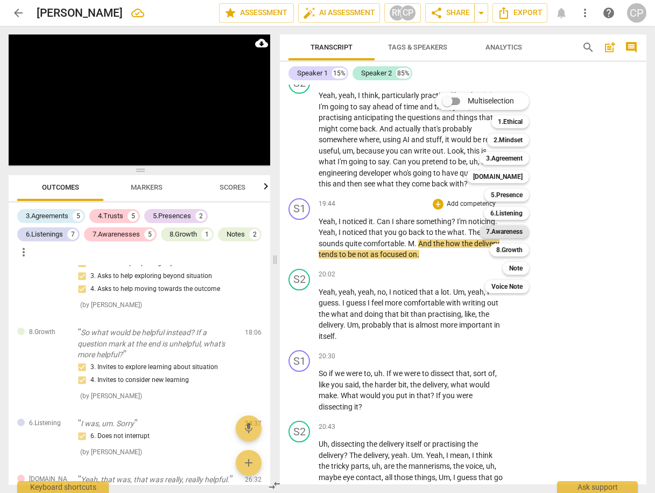
click at [501, 229] on b "7.Awareness" at bounding box center [504, 231] width 37 height 13
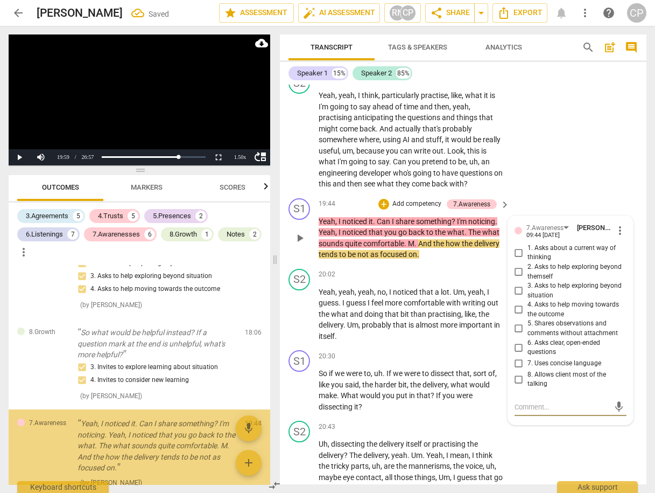
scroll to position [2183, 0]
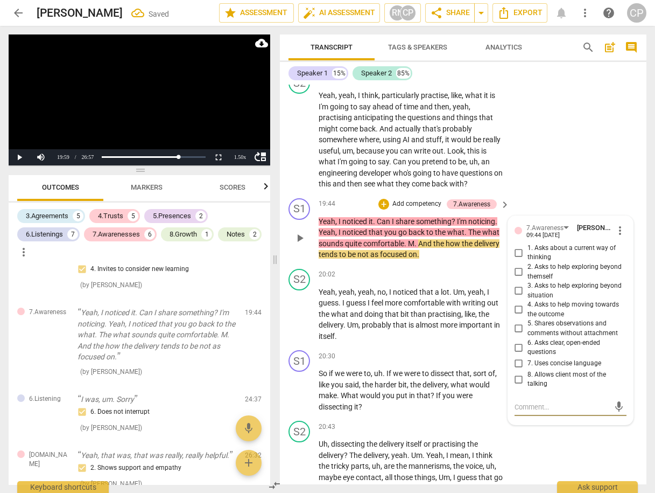
click at [517, 303] on input "4. Asks to help moving towards the outcome" at bounding box center [518, 309] width 17 height 13
click at [516, 284] on input "3. Asks to help exploring beyond situation" at bounding box center [518, 290] width 17 height 13
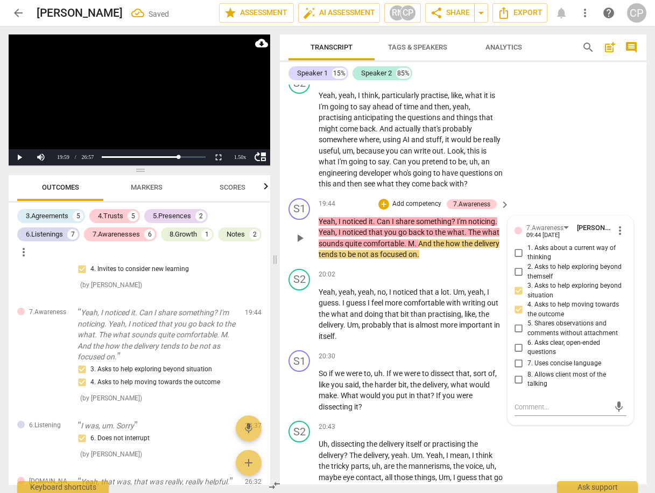
click at [514, 322] on input "5. Shares observations and comments without attachment" at bounding box center [518, 328] width 17 height 13
click at [560, 180] on div "S2 play_arrow pause 19:12 + Add competency keyboard_arrow_right Yeah , yeah , I…" at bounding box center [463, 131] width 367 height 126
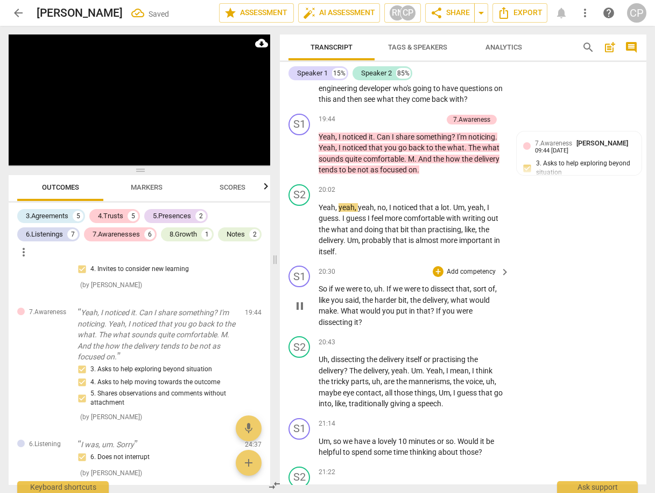
scroll to position [5139, 0]
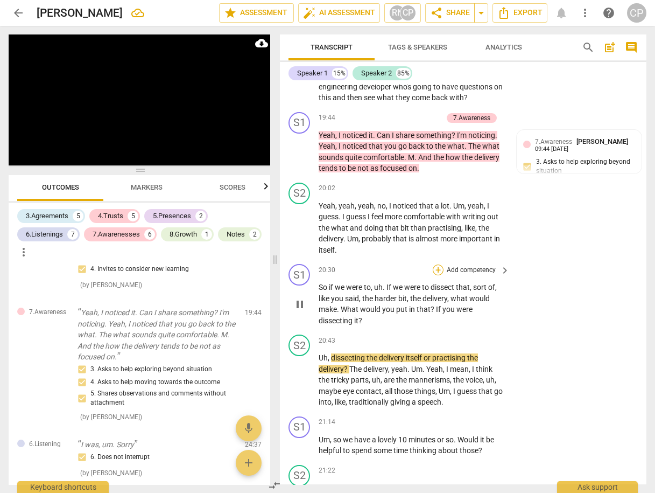
click at [435, 264] on div "+" at bounding box center [438, 269] width 11 height 11
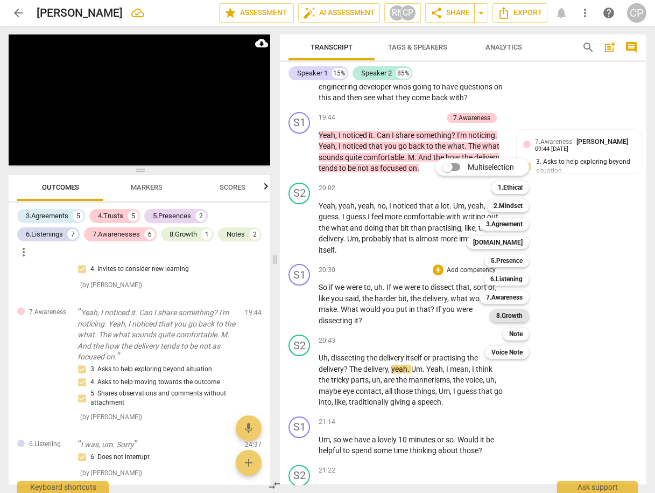
click at [514, 317] on b "8.Growth" at bounding box center [509, 315] width 26 height 13
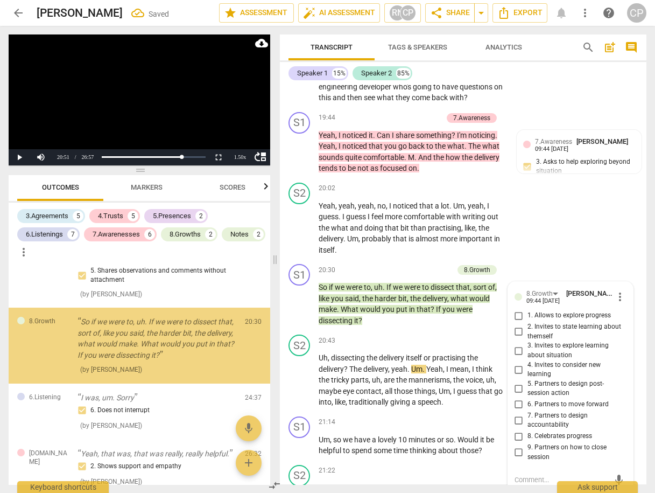
scroll to position [2310, 0]
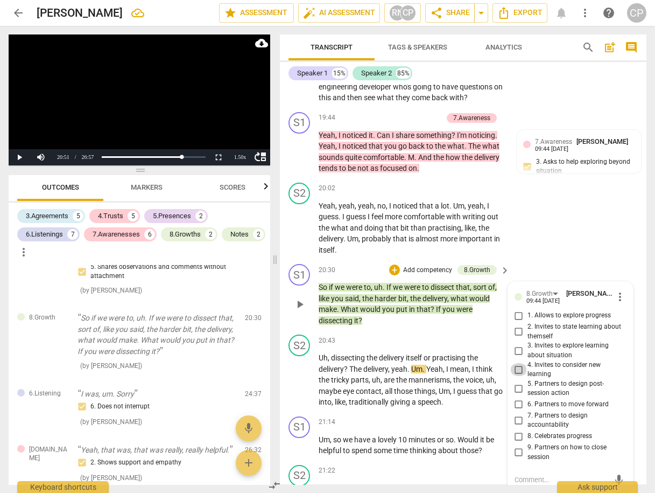
click at [516, 363] on input "4. Invites to consider new learning" at bounding box center [518, 369] width 17 height 13
click at [516, 382] on input "5. Partners to design post-session action" at bounding box center [518, 388] width 17 height 13
click at [517, 398] on input "6. Partners to move forward" at bounding box center [518, 404] width 17 height 13
click at [564, 245] on div "S2 play_arrow pause 20:02 + Add competency keyboard_arrow_right Yeah , yeah , y…" at bounding box center [463, 219] width 367 height 82
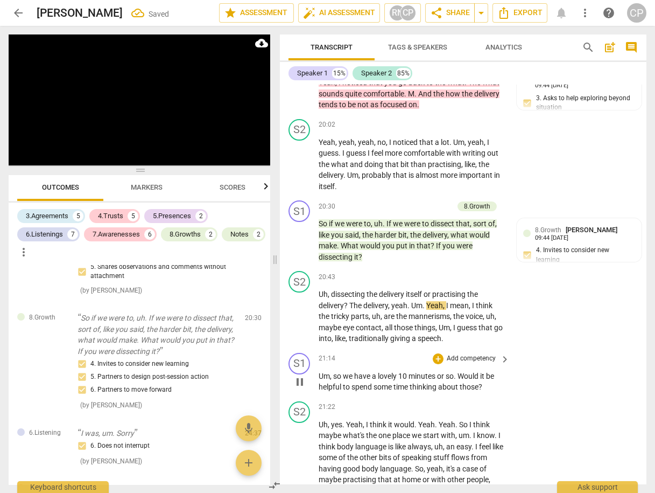
scroll to position [5225, 0]
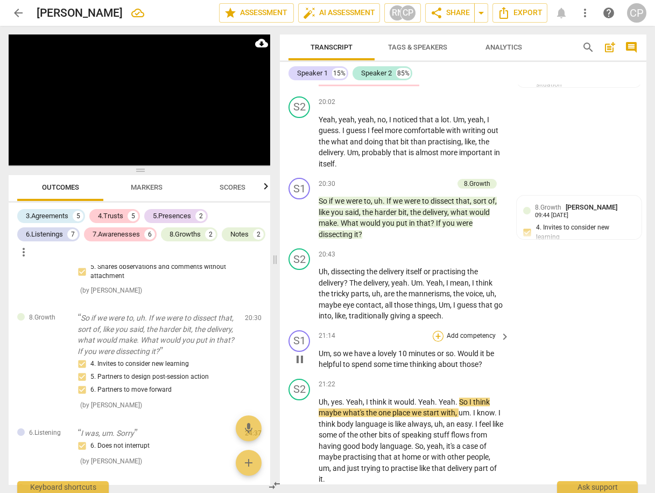
click at [437, 331] on div "+" at bounding box center [438, 336] width 11 height 11
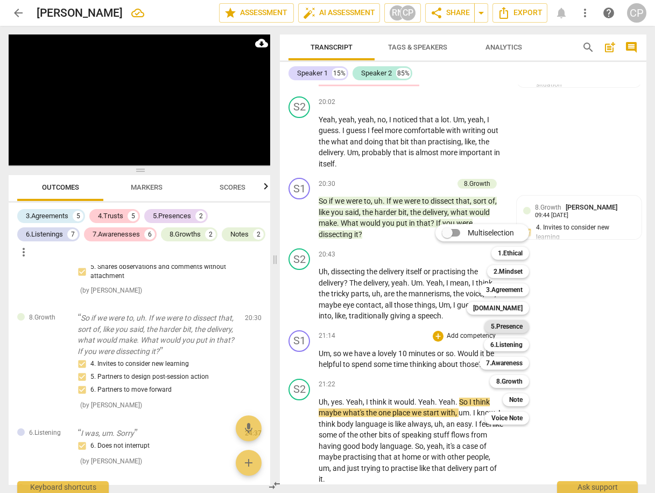
click at [510, 328] on b "5.Presence" at bounding box center [507, 326] width 32 height 13
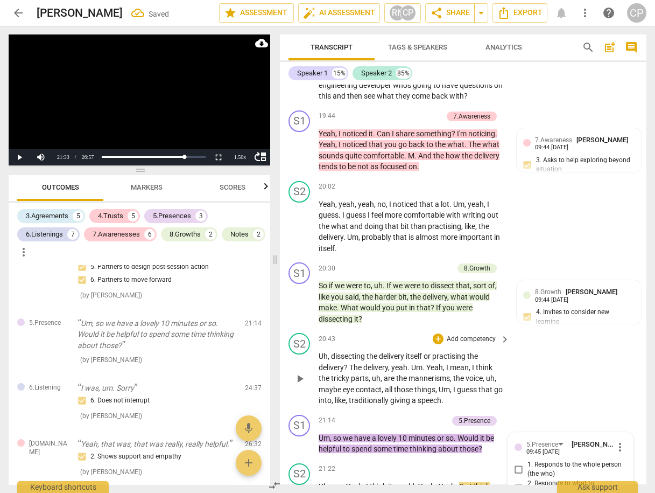
scroll to position [5096, 0]
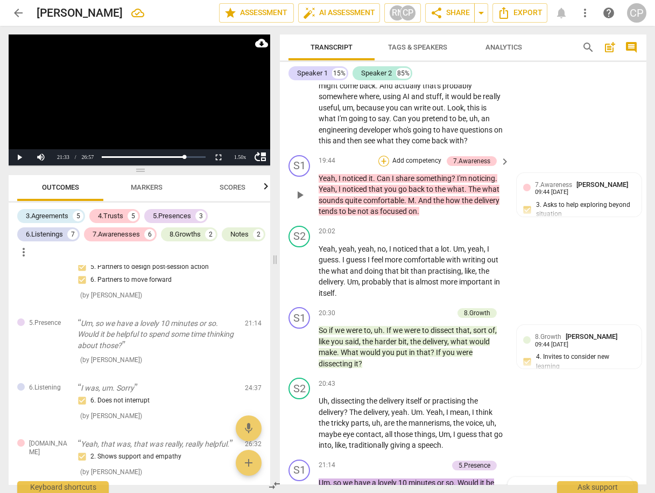
click at [381, 156] on div "+" at bounding box center [383, 161] width 11 height 11
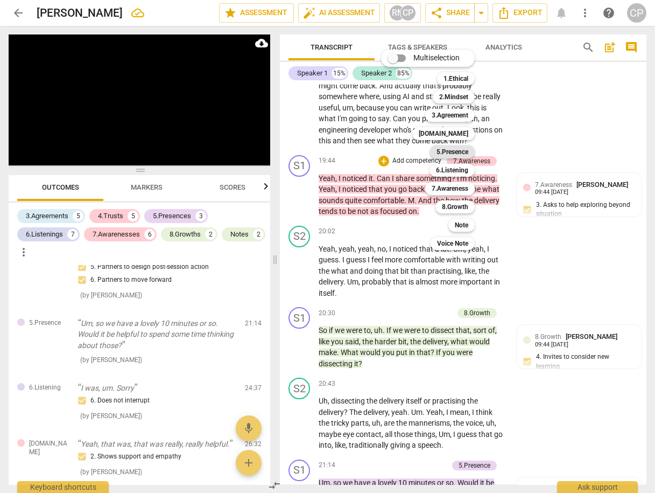
click at [454, 151] on b "5.Presence" at bounding box center [453, 151] width 32 height 13
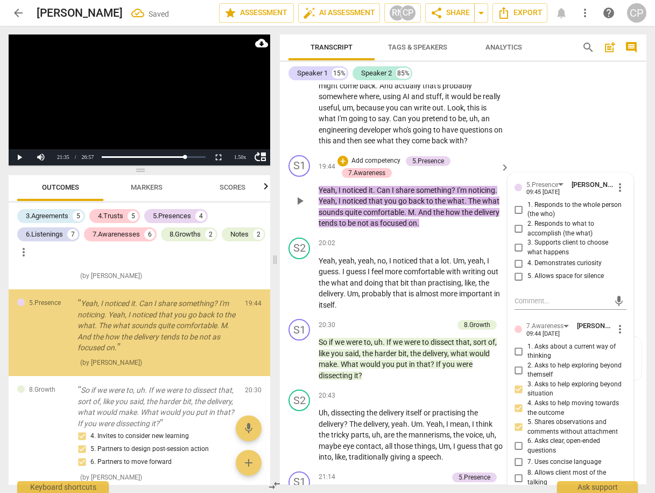
scroll to position [2315, 0]
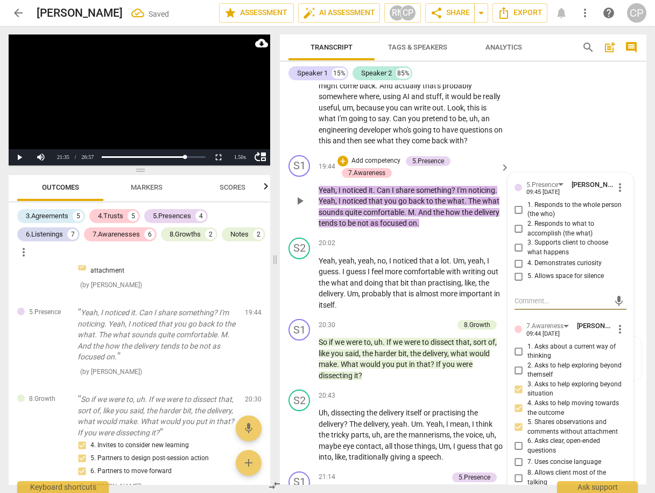
click at [518, 222] on input "2. Responds to what to accomplish (the what)" at bounding box center [518, 228] width 17 height 13
click at [515, 203] on input "1. Responds to the whole person (the who)" at bounding box center [518, 209] width 17 height 13
click at [522, 241] on input "3. Supports client to choose what happens" at bounding box center [518, 247] width 17 height 13
click at [514, 257] on input "4. Demonstrates curiosity" at bounding box center [518, 263] width 17 height 13
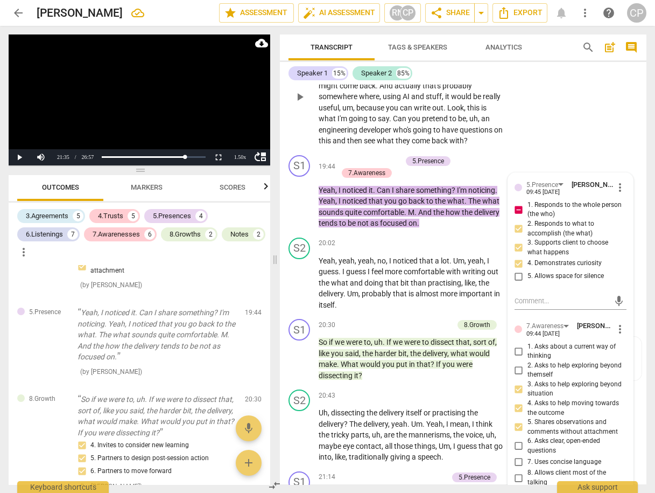
click at [552, 111] on div "S2 play_arrow pause 19:12 + Add competency keyboard_arrow_right Yeah , yeah , I…" at bounding box center [463, 88] width 367 height 126
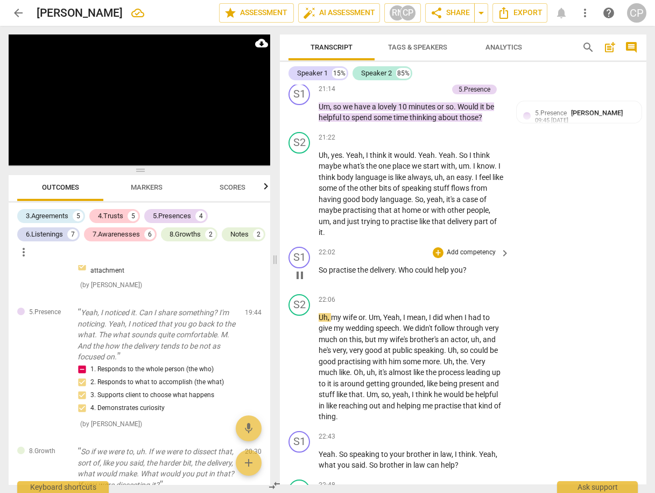
scroll to position [5505, 0]
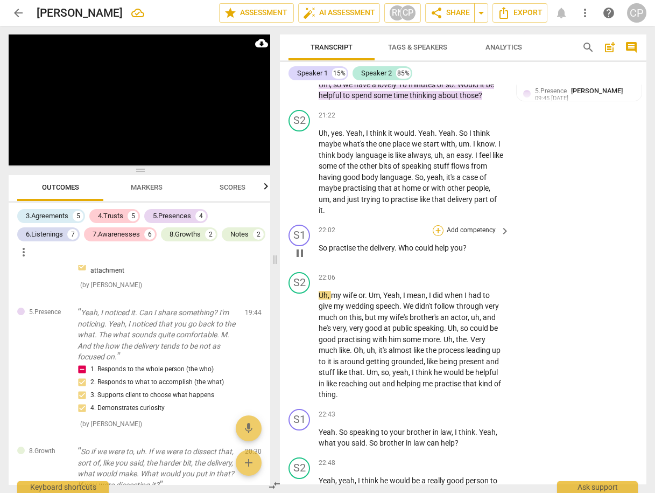
click at [435, 225] on div "+" at bounding box center [438, 230] width 11 height 11
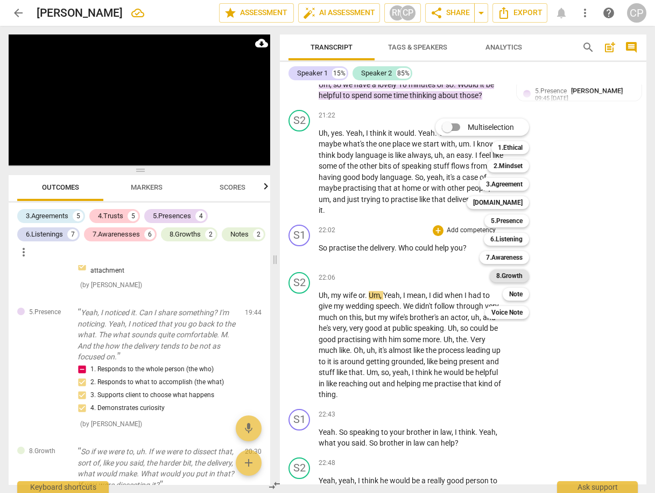
click at [511, 274] on b "8.Growth" at bounding box center [509, 275] width 26 height 13
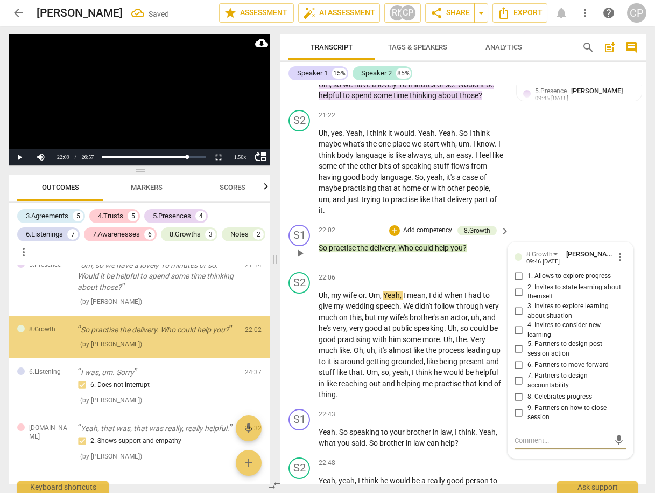
scroll to position [2617, 0]
click at [516, 374] on input "7. Partners to design accountability" at bounding box center [518, 380] width 17 height 13
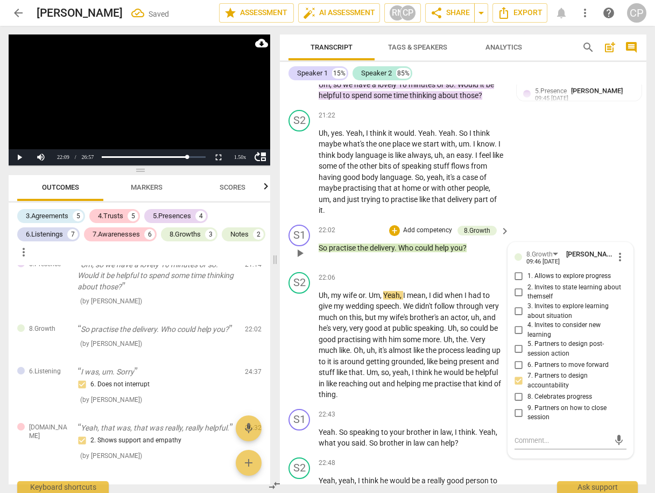
click at [514, 358] on input "6. Partners to move forward" at bounding box center [518, 364] width 17 height 13
click at [520, 342] on input "5. Partners to design post-session action" at bounding box center [518, 348] width 17 height 13
click at [570, 177] on div "S2 play_arrow pause 21:22 + Add competency keyboard_arrow_right Uh , yes . Yeah…" at bounding box center [463, 163] width 367 height 115
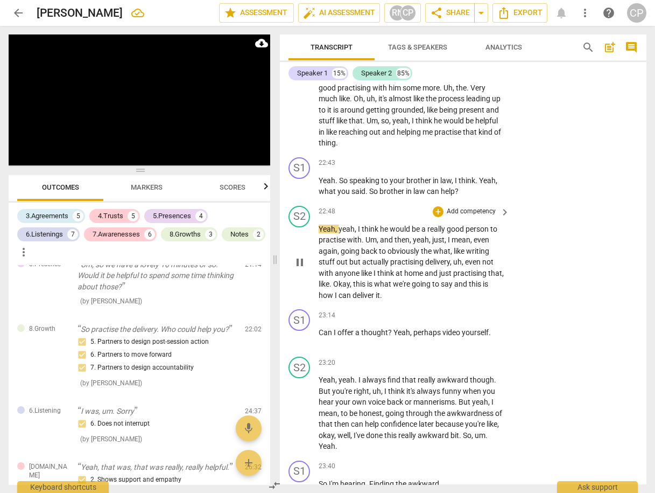
scroll to position [5764, 0]
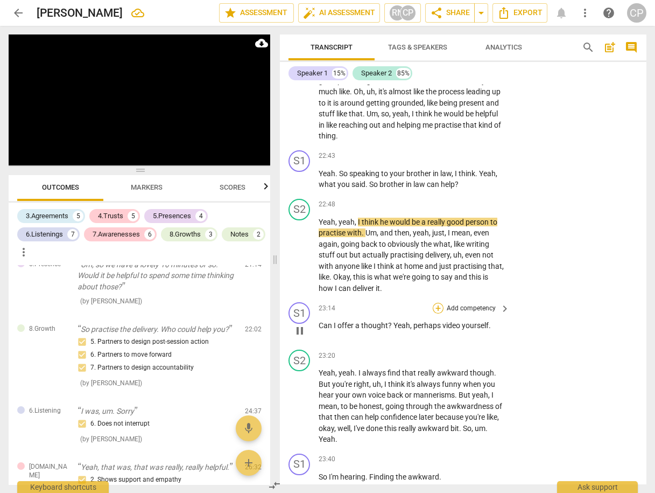
click at [438, 303] on div "+" at bounding box center [438, 308] width 11 height 11
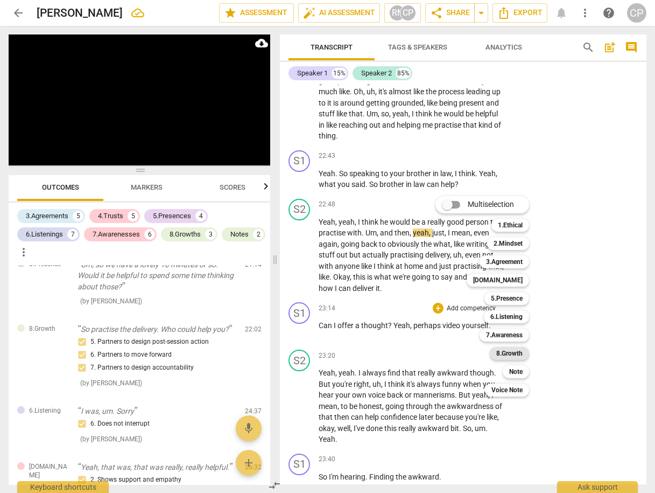
click at [509, 350] on b "8.Growth" at bounding box center [509, 353] width 26 height 13
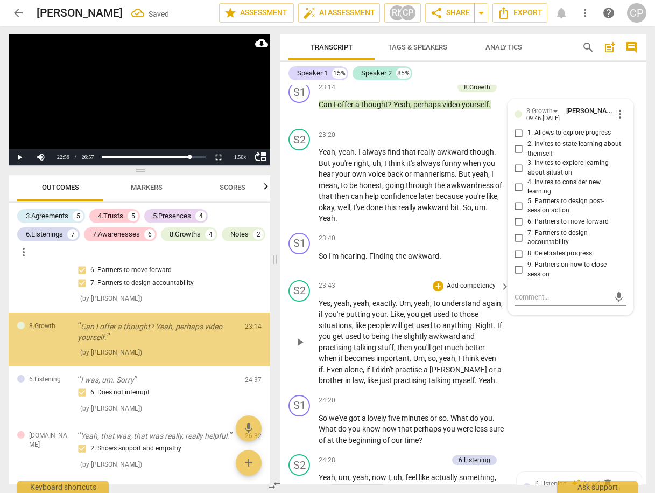
scroll to position [2710, 0]
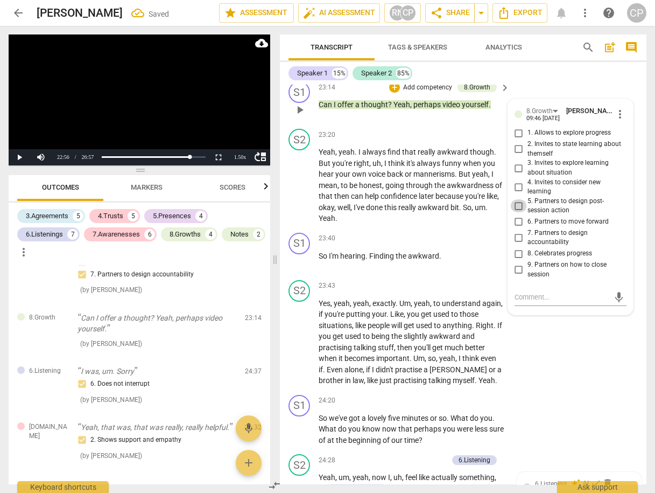
click at [518, 199] on input "5. Partners to design post-session action" at bounding box center [518, 205] width 17 height 13
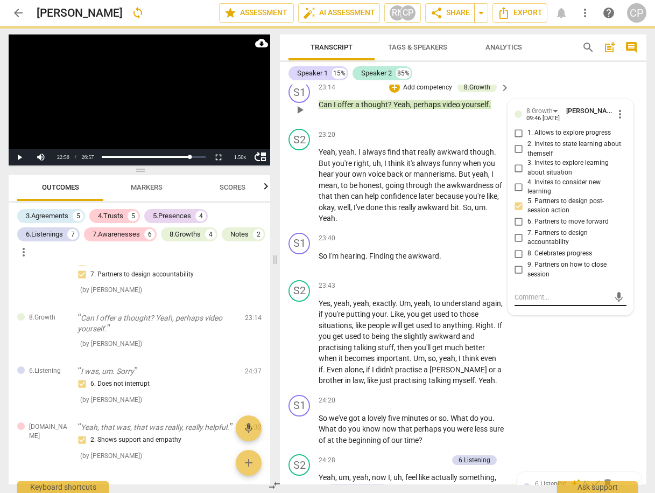
click at [530, 292] on textarea at bounding box center [562, 297] width 95 height 10
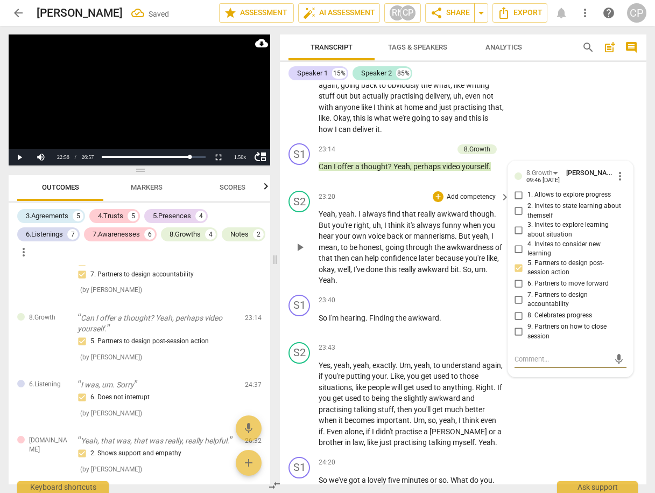
scroll to position [5898, 0]
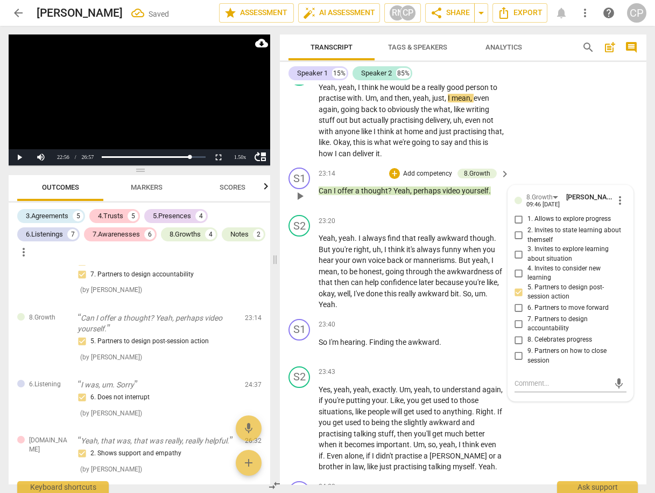
click at [398, 195] on div "S1 play_arrow pause 23:14 + Add competency 8.Growth keyboard_arrow_right Can I …" at bounding box center [463, 186] width 367 height 47
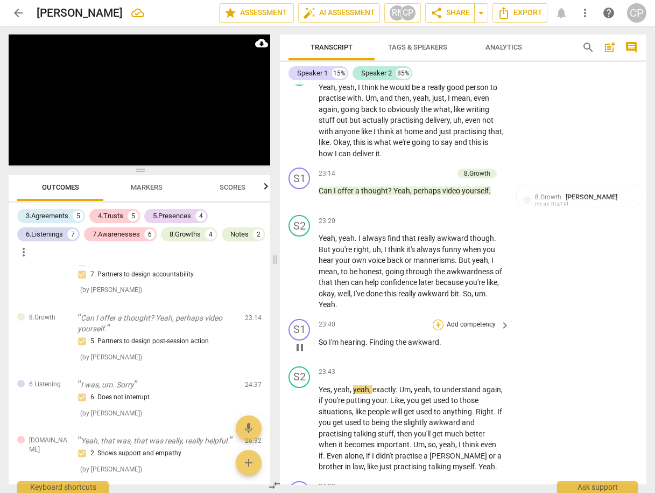
click at [439, 319] on div "+" at bounding box center [438, 324] width 11 height 11
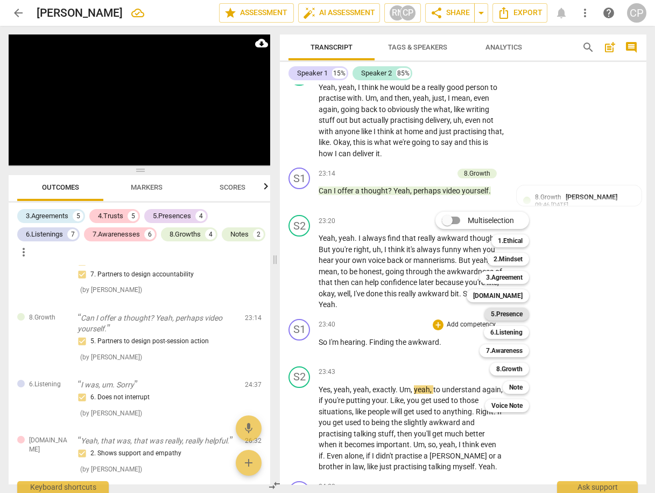
click at [510, 314] on b "5.Presence" at bounding box center [507, 313] width 32 height 13
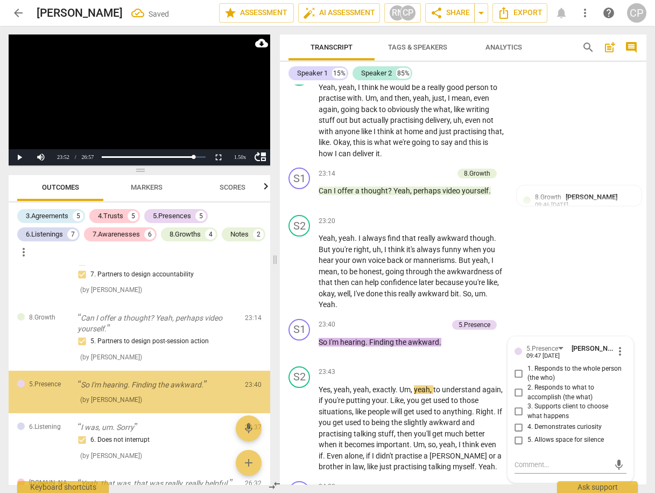
scroll to position [2772, 0]
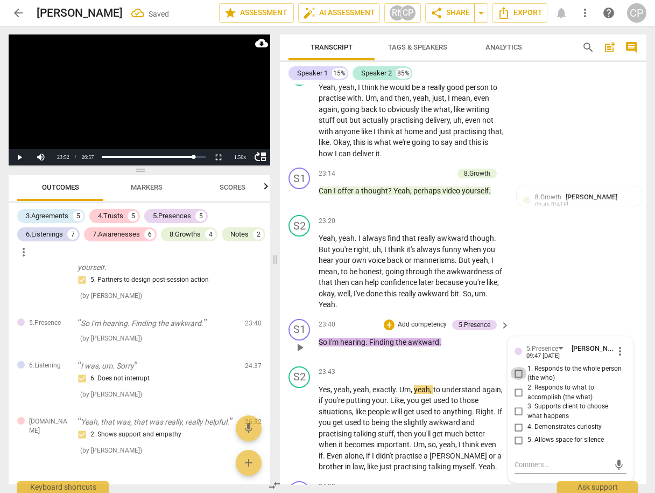
click at [518, 367] on input "1. Responds to the whole person (the who)" at bounding box center [518, 373] width 17 height 13
click at [536, 459] on textarea at bounding box center [562, 464] width 95 height 10
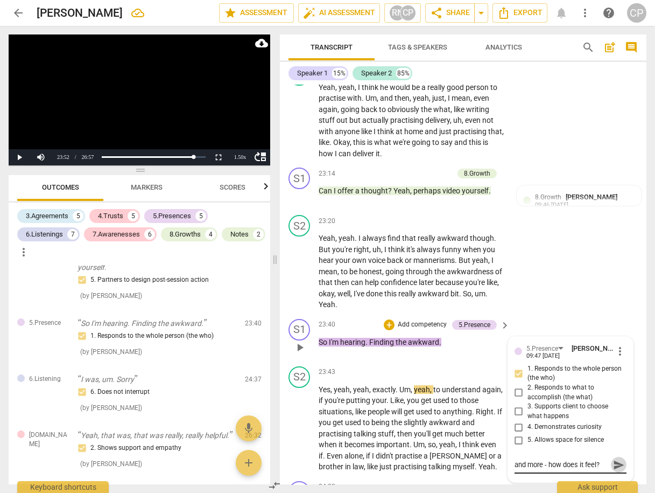
click at [618, 458] on button "send" at bounding box center [619, 465] width 16 height 16
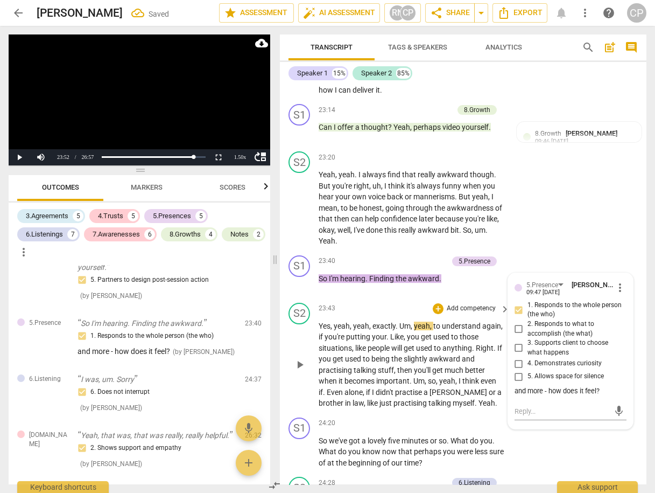
scroll to position [5985, 0]
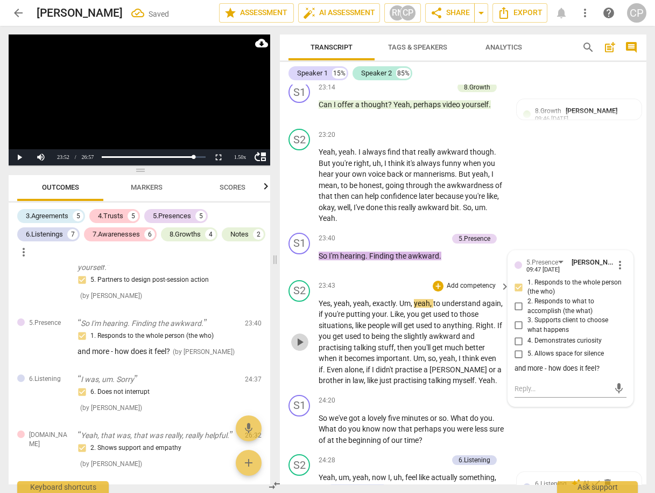
click at [301, 335] on span "play_arrow" at bounding box center [299, 341] width 13 height 13
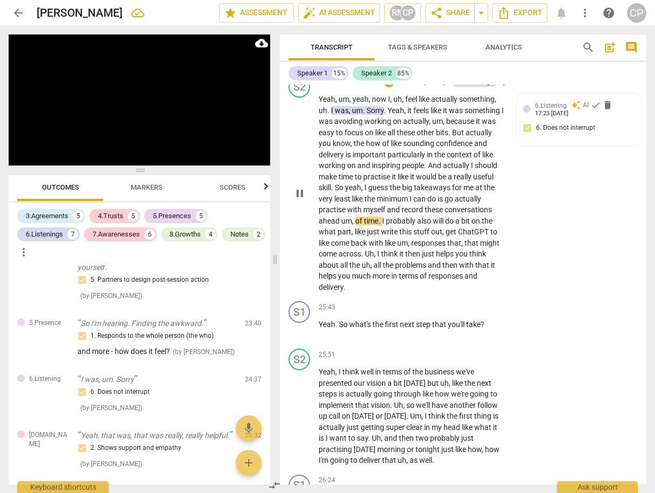
scroll to position [6349, 0]
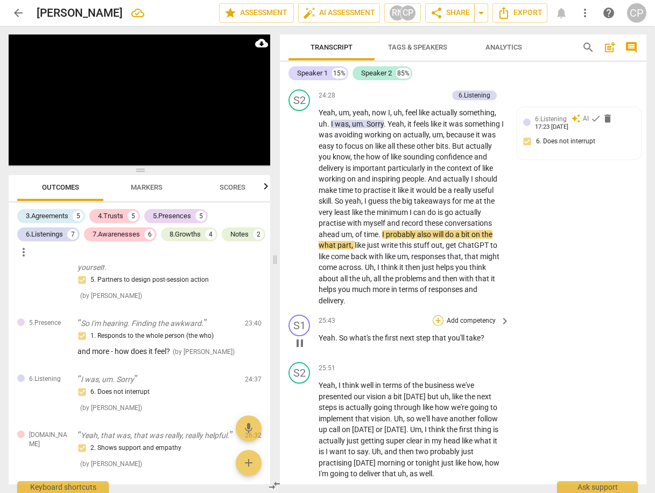
click at [433, 315] on div "+" at bounding box center [438, 320] width 11 height 11
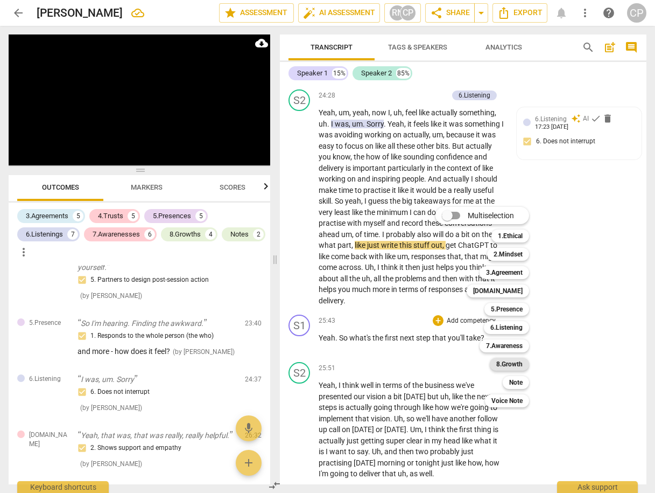
click at [521, 364] on b "8.Growth" at bounding box center [509, 363] width 26 height 13
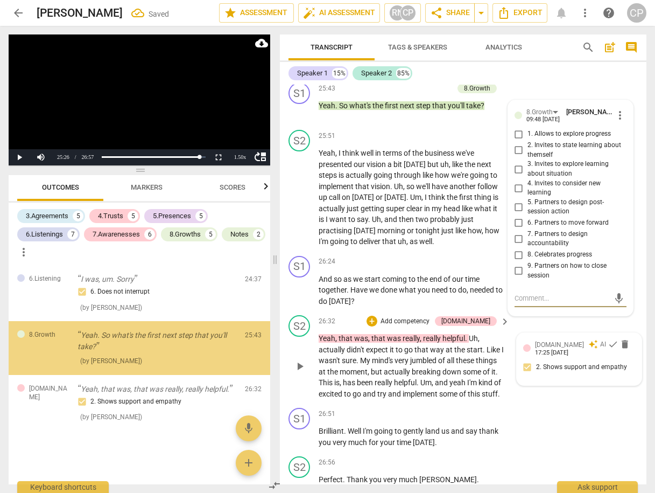
scroll to position [2889, 0]
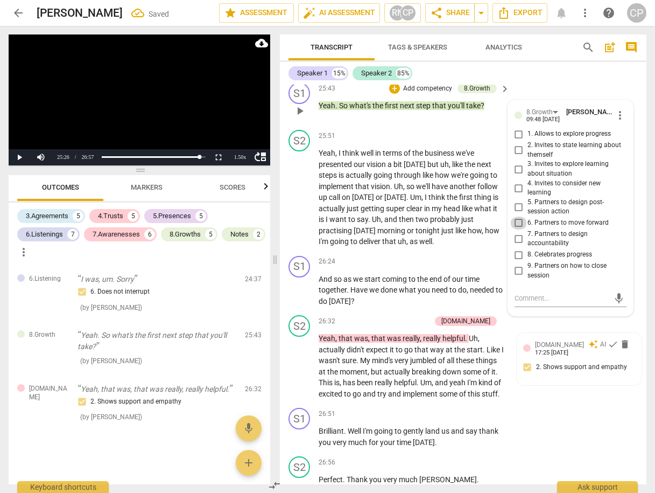
click at [515, 216] on input "6. Partners to move forward" at bounding box center [518, 222] width 17 height 13
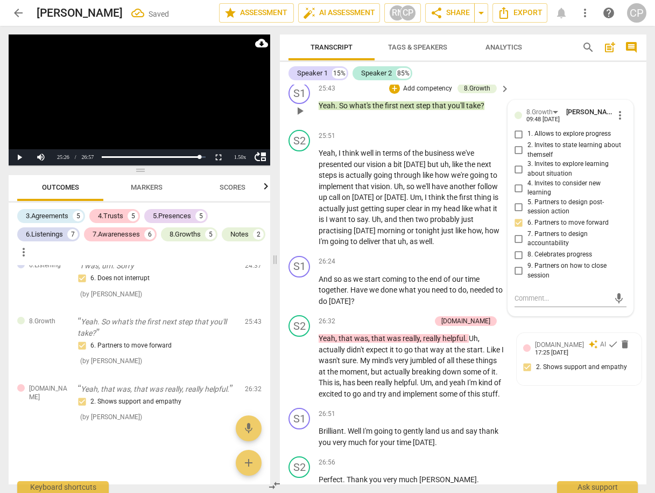
click at [409, 109] on div "S1 play_arrow pause 25:43 + Add competency 8.Growth keyboard_arrow_right Yeah .…" at bounding box center [463, 101] width 367 height 47
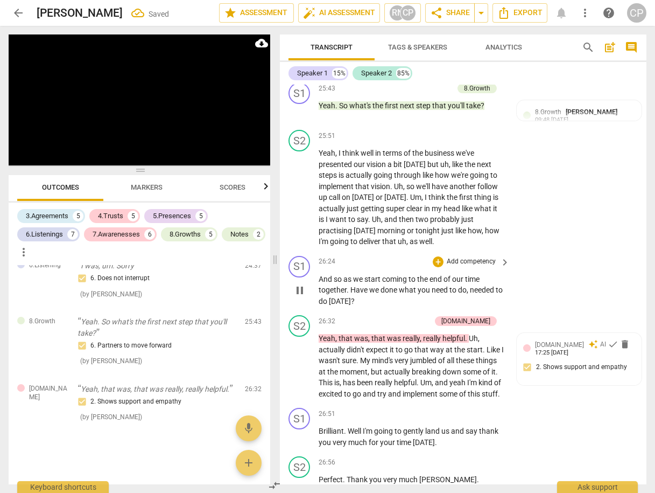
scroll to position [6491, 0]
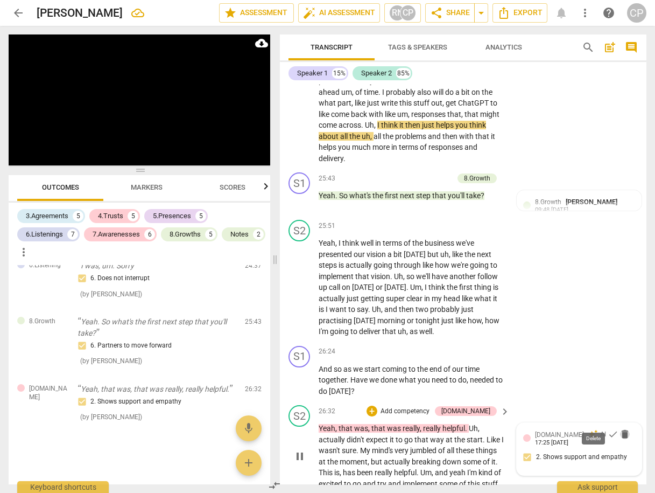
click at [620, 429] on span "delete" at bounding box center [625, 434] width 11 height 11
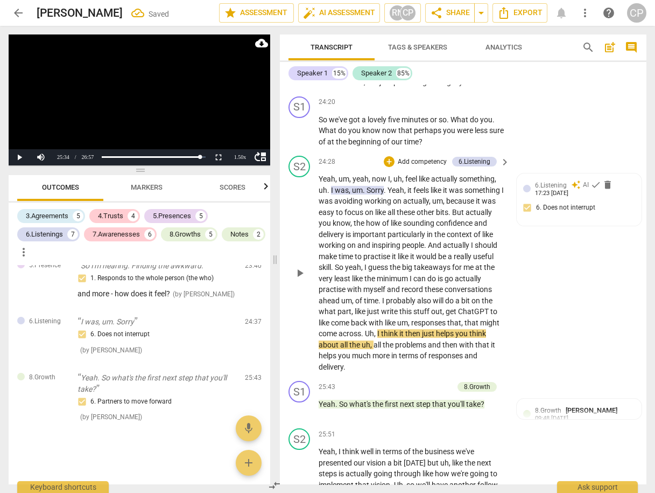
scroll to position [6244, 0]
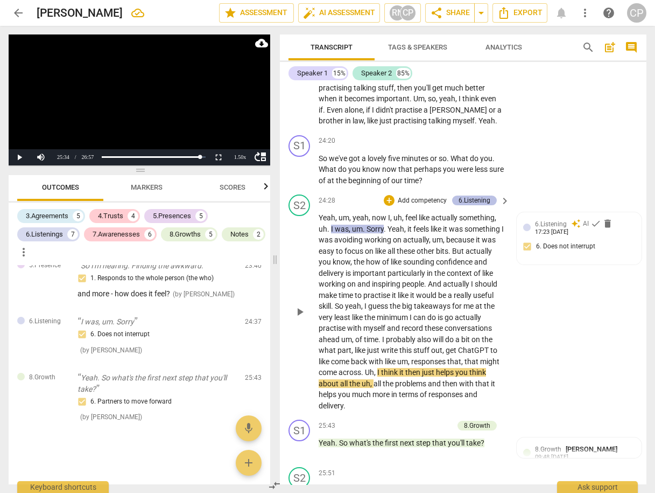
click at [473, 195] on div "6.Listening" at bounding box center [475, 200] width 32 height 10
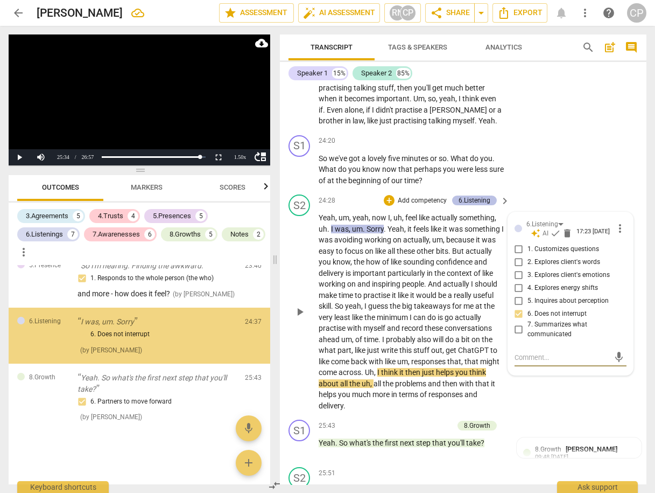
scroll to position [2835, 0]
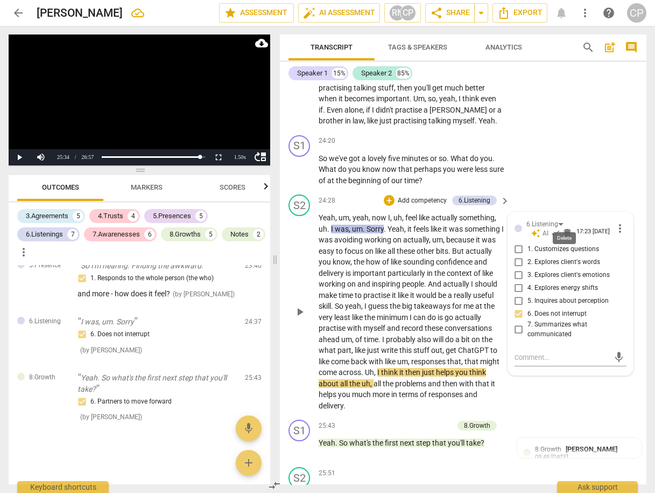
click at [564, 228] on span "delete" at bounding box center [567, 233] width 11 height 11
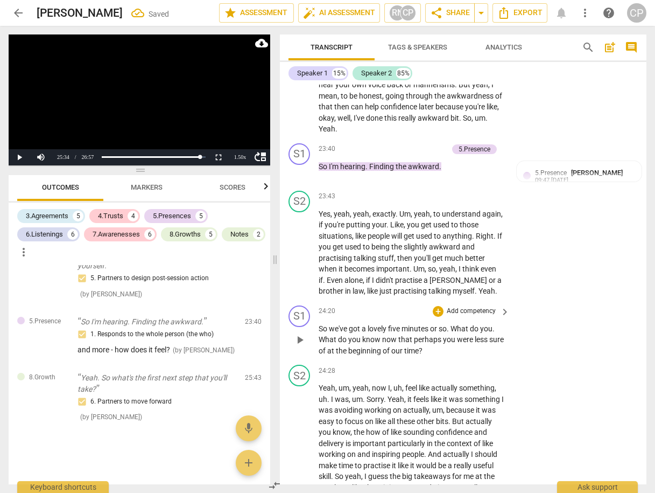
scroll to position [6072, 0]
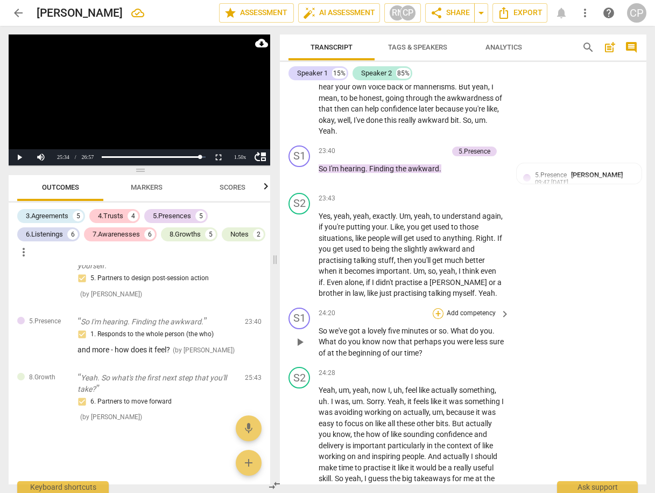
click at [434, 308] on div "+" at bounding box center [438, 313] width 11 height 11
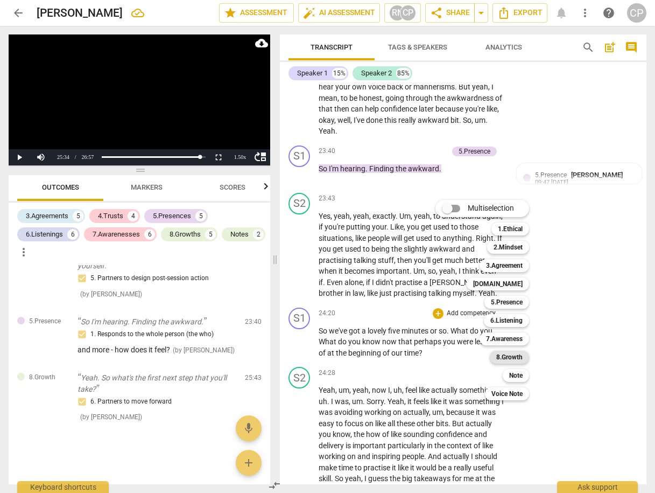
click at [514, 357] on b "8.Growth" at bounding box center [509, 356] width 26 height 13
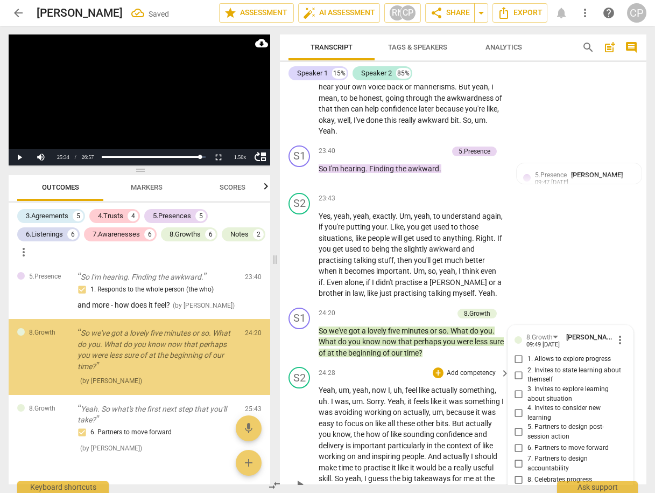
scroll to position [2844, 0]
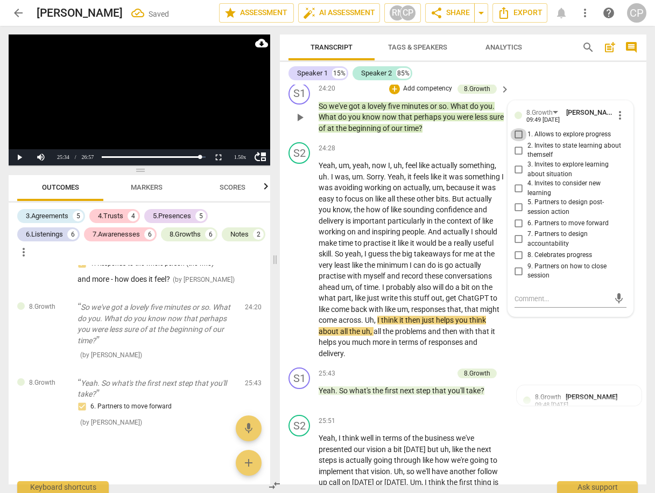
click at [516, 128] on input "1. Allows to explore progress" at bounding box center [518, 134] width 17 height 13
click at [515, 264] on input "9. Partners on how to close session" at bounding box center [518, 270] width 17 height 13
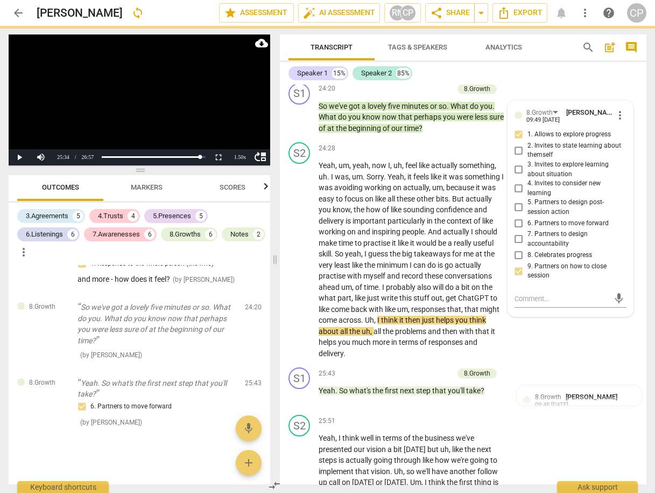
click at [525, 74] on div "Speaker 1 15% Speaker 2 85%" at bounding box center [463, 73] width 349 height 18
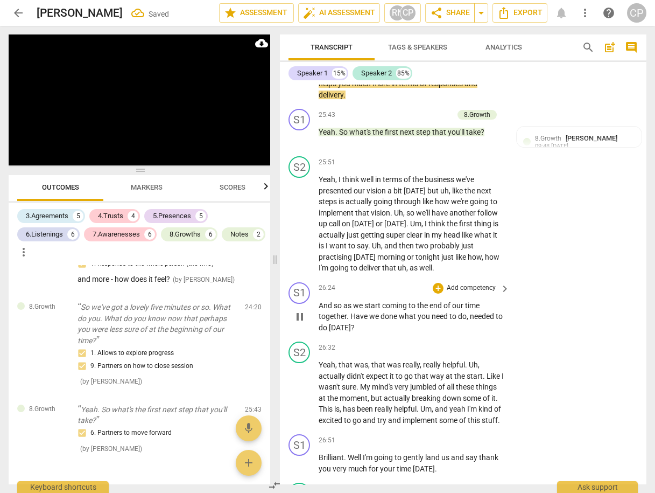
scroll to position [6598, 0]
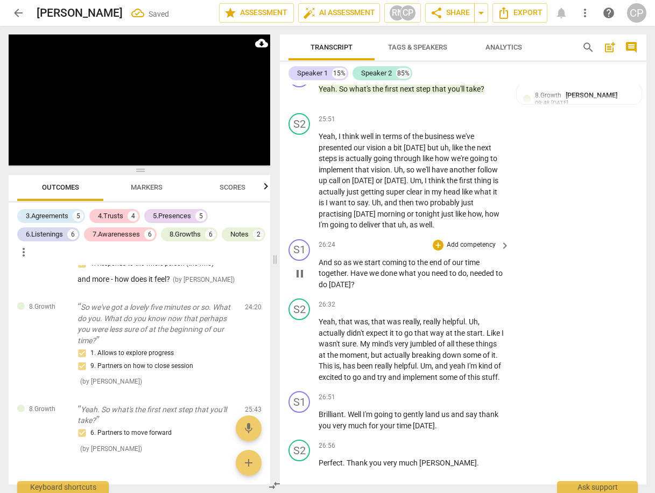
drag, startPoint x: 318, startPoint y: 247, endPoint x: 370, endPoint y: 245, distance: 52.8
click at [321, 258] on span "And" at bounding box center [326, 262] width 15 height 9
click at [436, 240] on div "+" at bounding box center [438, 245] width 11 height 11
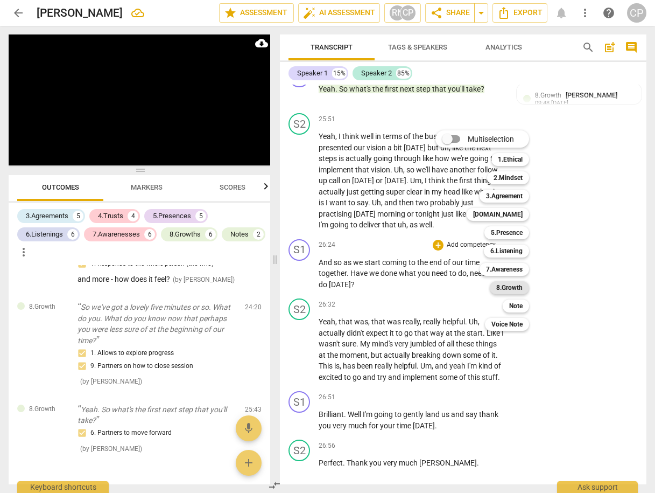
click at [519, 287] on b "8.Growth" at bounding box center [509, 287] width 26 height 13
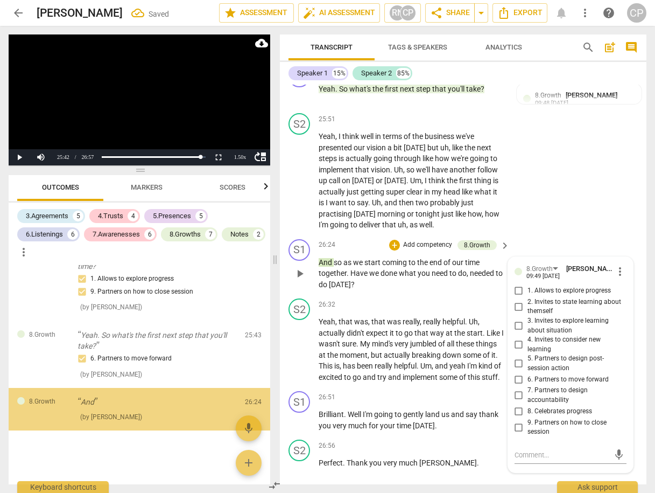
scroll to position [2963, 0]
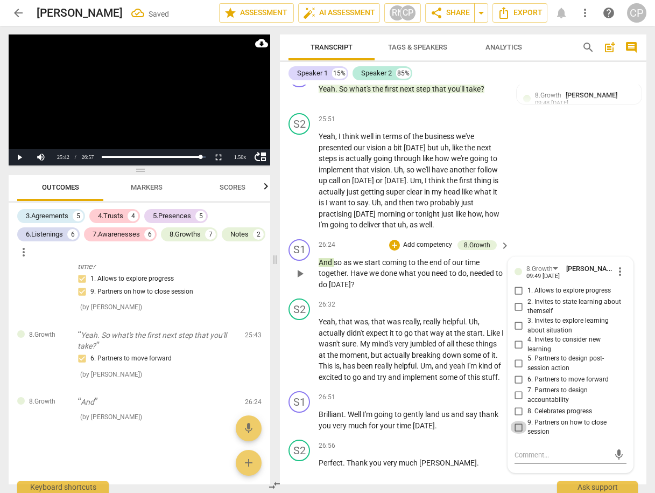
click at [517, 420] on input "9. Partners on how to close session" at bounding box center [518, 426] width 17 height 13
click at [588, 155] on div "S2 play_arrow pause 25:51 + Add competency keyboard_arrow_right Yeah , I think …" at bounding box center [463, 172] width 367 height 126
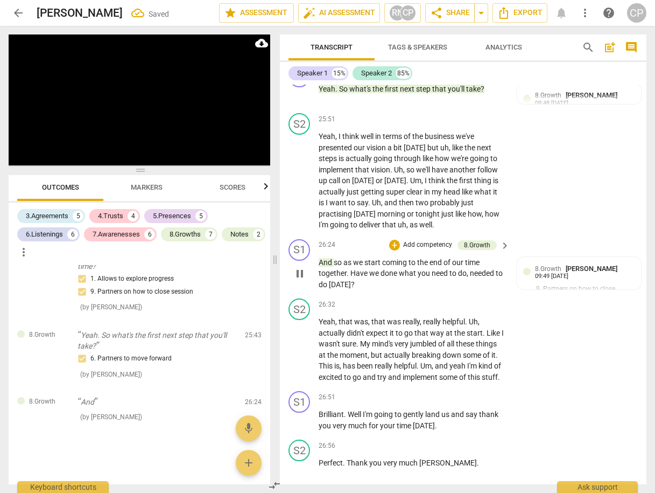
scroll to position [6632, 0]
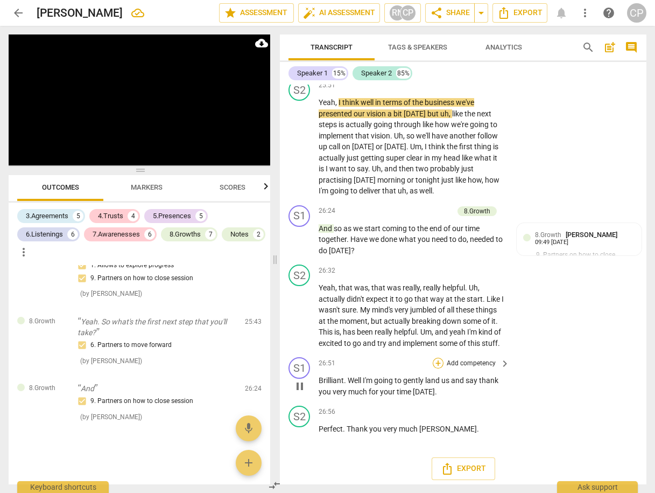
click at [434, 358] on div "+" at bounding box center [438, 362] width 11 height 11
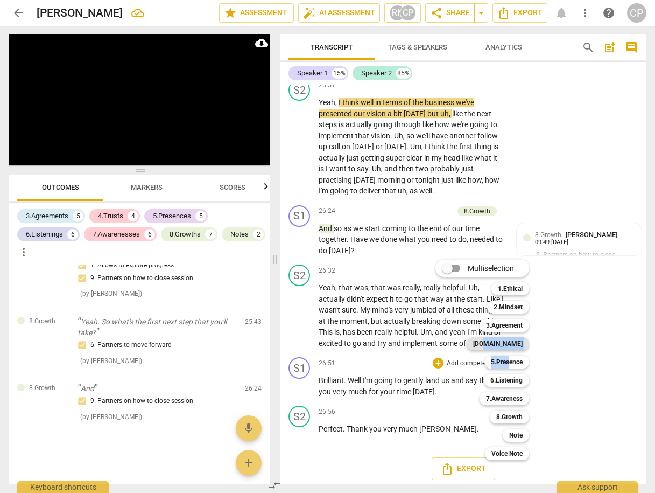
drag, startPoint x: 510, startPoint y: 364, endPoint x: 513, endPoint y: 347, distance: 17.4
click at [513, 347] on div "Multiselection m 1.Ethical 1 2.Mindset 2 3.Agreement 3 [DOMAIN_NAME] 4 5.Presen…" at bounding box center [490, 360] width 118 height 206
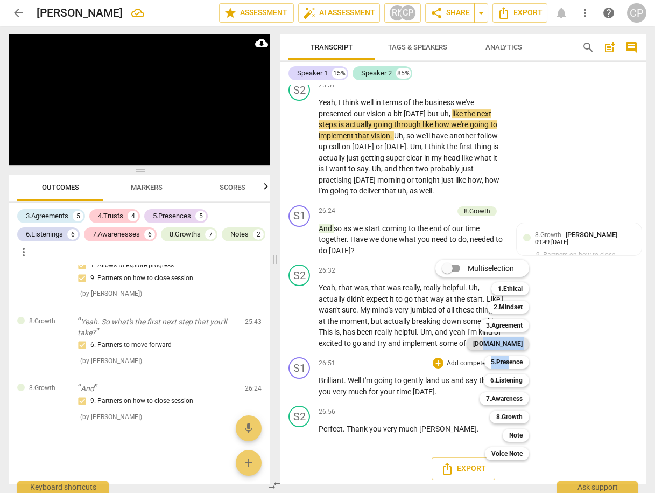
click at [512, 347] on b "[DOMAIN_NAME]" at bounding box center [498, 343] width 50 height 13
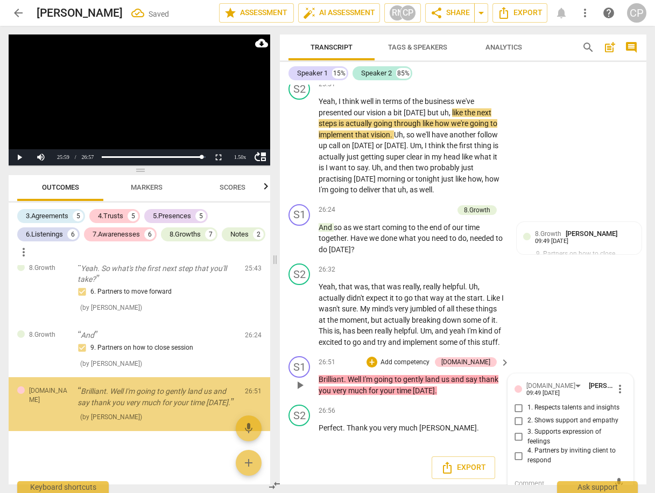
scroll to position [6646, 0]
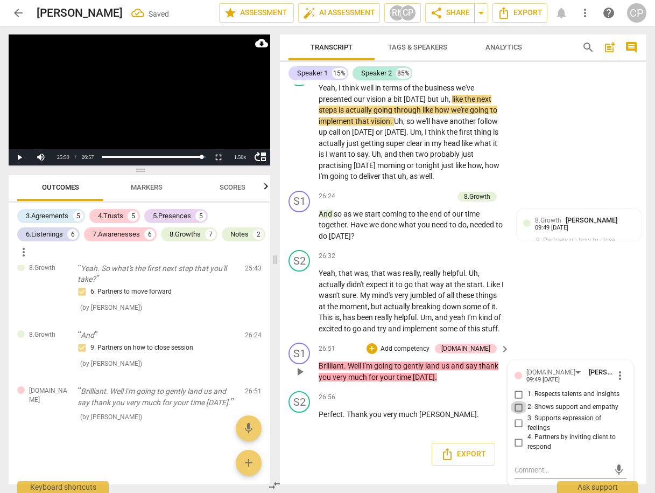
click at [517, 403] on input "2. Shows support and empathy" at bounding box center [518, 407] width 17 height 13
click at [518, 421] on input "3. Supports expression of feelings" at bounding box center [518, 423] width 17 height 13
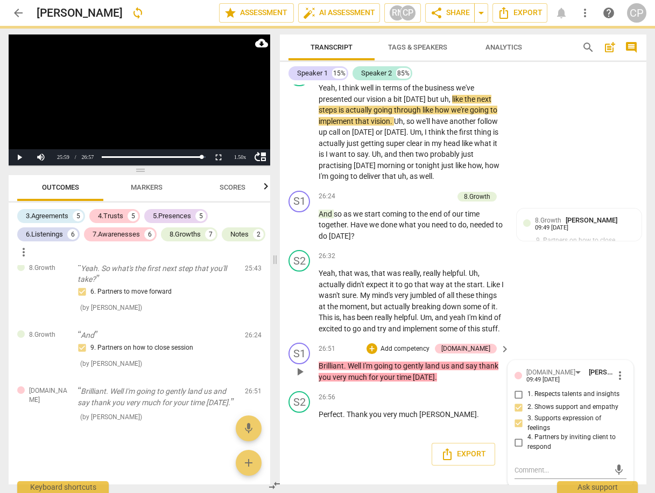
click at [518, 421] on input "3. Supports expression of feelings" at bounding box center [518, 423] width 17 height 13
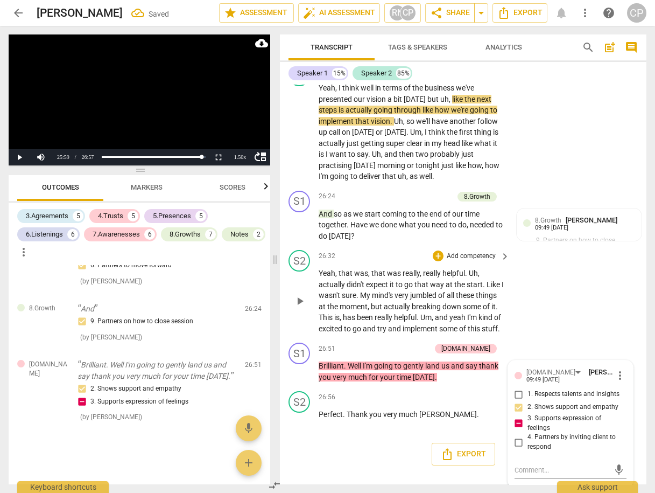
click at [581, 258] on div "S2 play_arrow pause 26:32 + Add competency keyboard_arrow_right Yeah , that was…" at bounding box center [463, 291] width 367 height 93
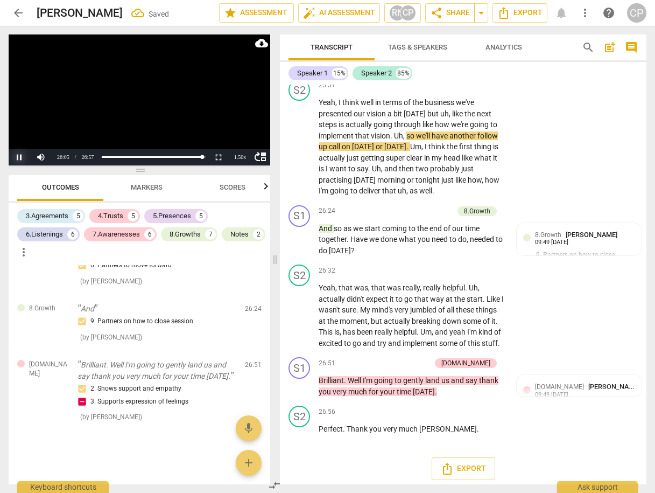
click at [20, 155] on button "Pause" at bounding box center [20, 157] width 22 height 16
click at [611, 45] on span "post_add" at bounding box center [610, 47] width 13 height 13
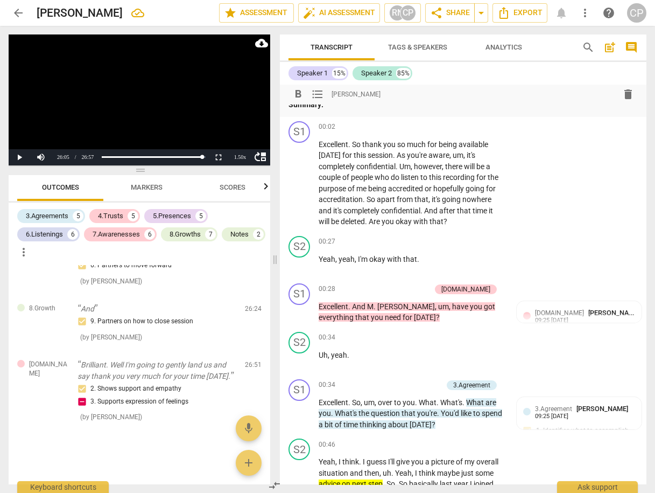
scroll to position [0, 0]
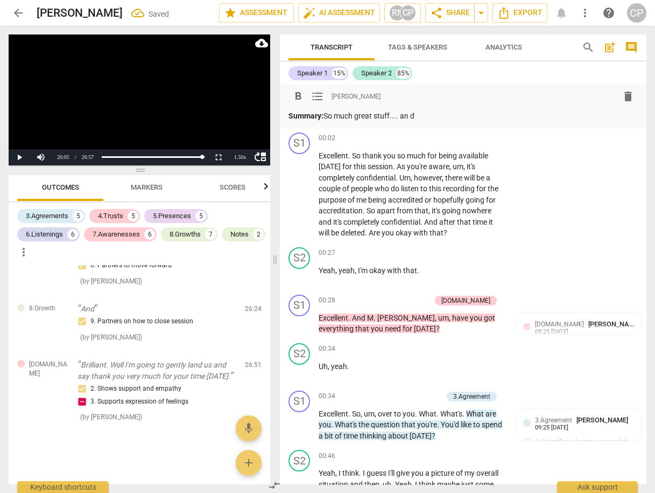
click at [415, 115] on p "Summary: So much great stuff.... an d" at bounding box center [463, 115] width 349 height 11
click at [489, 114] on p "Summary: So much great stuff.... and, for me, a gap around the pain/ the feelin…" at bounding box center [463, 115] width 349 height 11
click at [626, 114] on p "Summary: So much great stuff.... and, for me, a gap around acknowledging the pa…" at bounding box center [463, 115] width 349 height 11
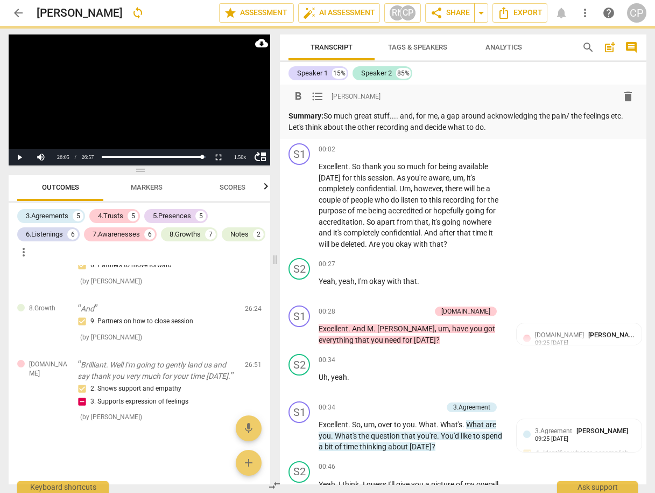
drag, startPoint x: 403, startPoint y: 114, endPoint x: 411, endPoint y: 118, distance: 8.4
click at [403, 114] on p "Summary: So much great stuff.... and, for me, a gap around acknowledging the pa…" at bounding box center [463, 121] width 349 height 22
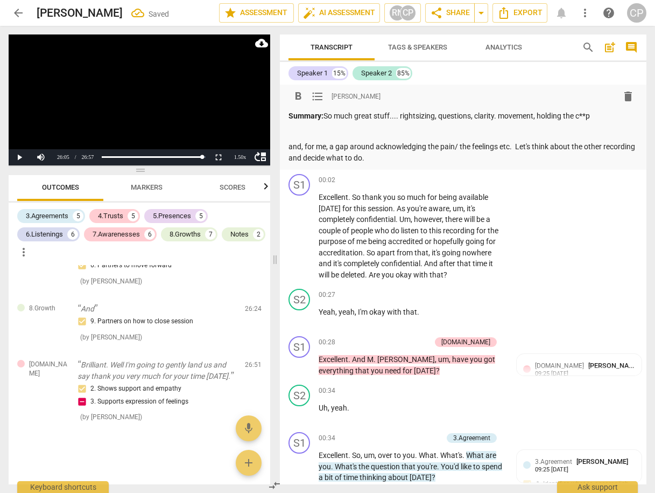
click at [19, 11] on span "arrow_back" at bounding box center [18, 12] width 13 height 13
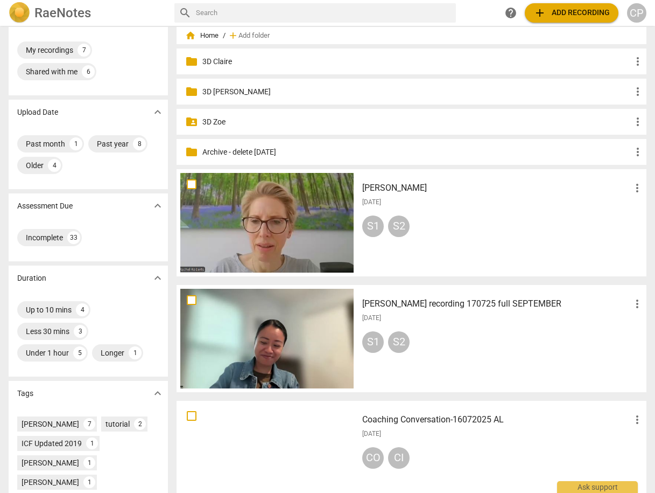
scroll to position [172, 0]
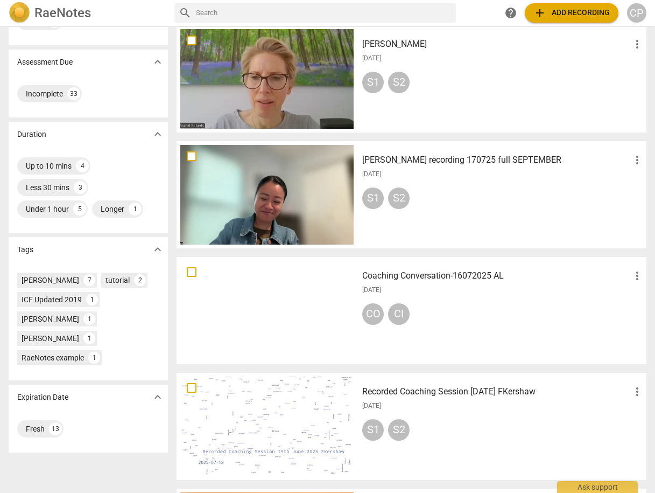
click at [631, 276] on span "more_vert" at bounding box center [637, 275] width 13 height 13
click at [622, 271] on li "Move" at bounding box center [625, 276] width 41 height 26
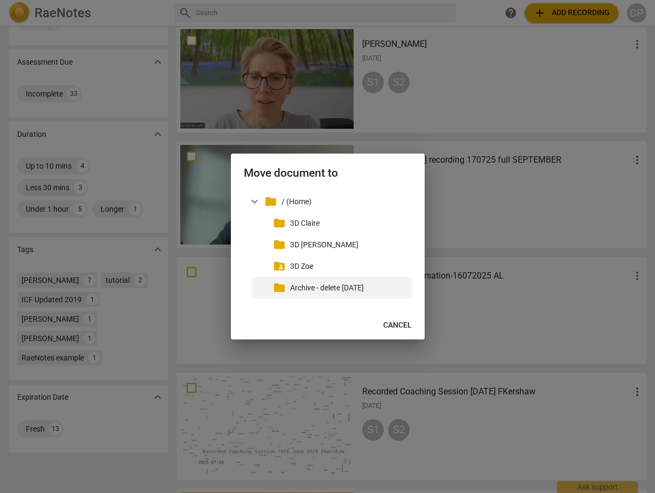
click at [335, 287] on p "Archive - delete [DATE]" at bounding box center [348, 287] width 117 height 11
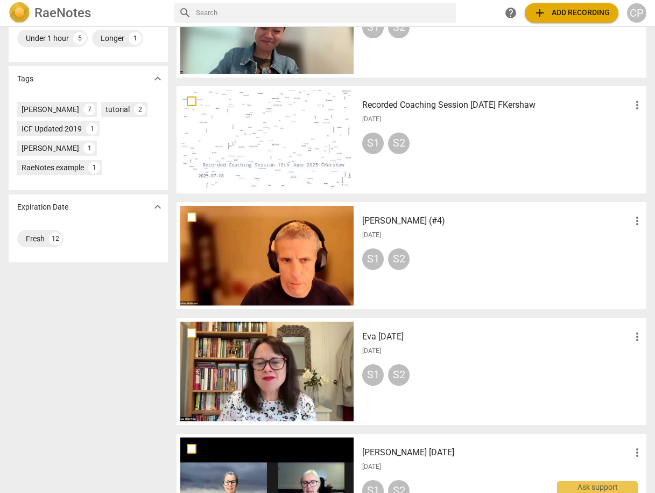
scroll to position [345, 0]
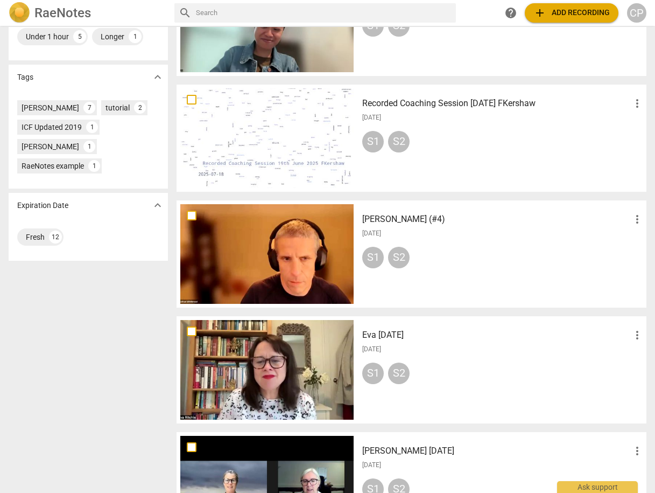
click at [306, 235] on div at bounding box center [266, 254] width 173 height 100
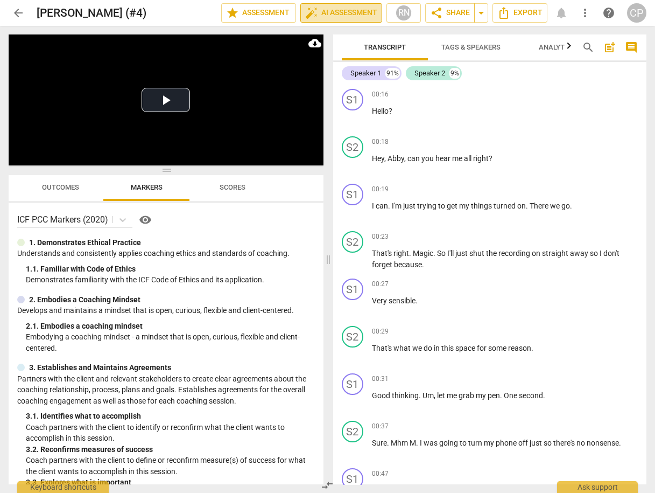
click at [343, 13] on span "auto_fix_high AI Assessment" at bounding box center [341, 12] width 72 height 13
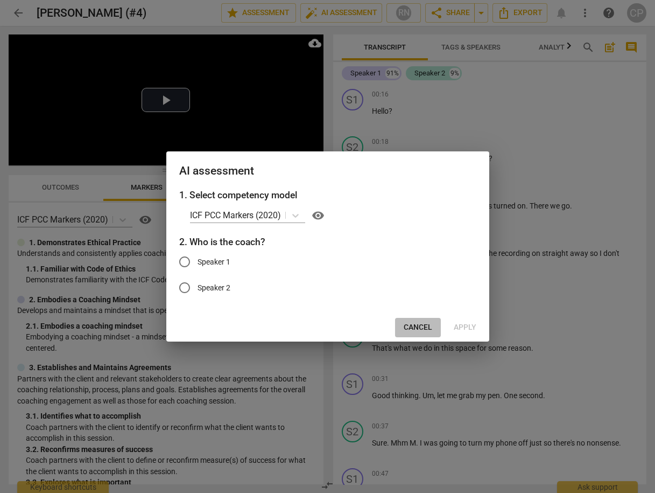
click at [425, 331] on span "Cancel" at bounding box center [418, 327] width 29 height 11
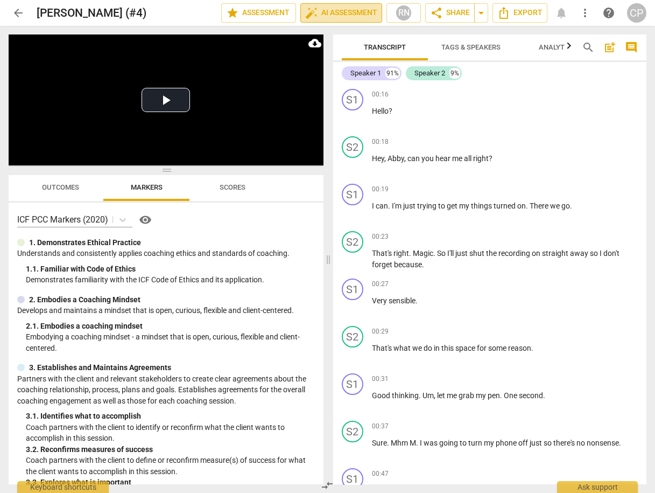
click at [340, 16] on span "auto_fix_high AI Assessment" at bounding box center [341, 12] width 72 height 13
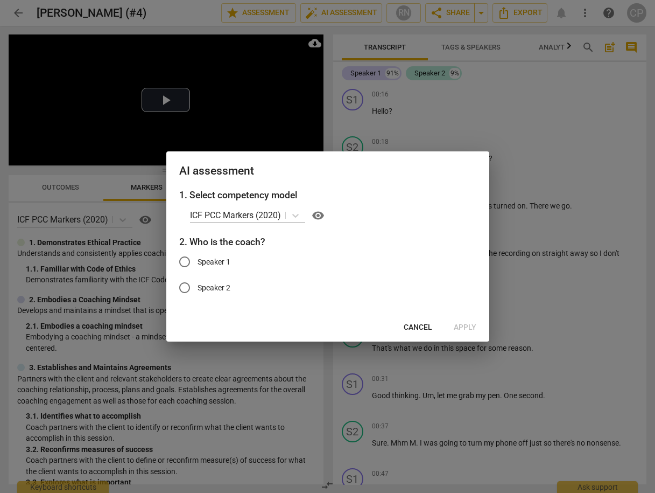
click at [181, 288] on input "Speaker 2" at bounding box center [185, 288] width 26 height 26
click at [468, 329] on span "Apply" at bounding box center [465, 327] width 23 height 11
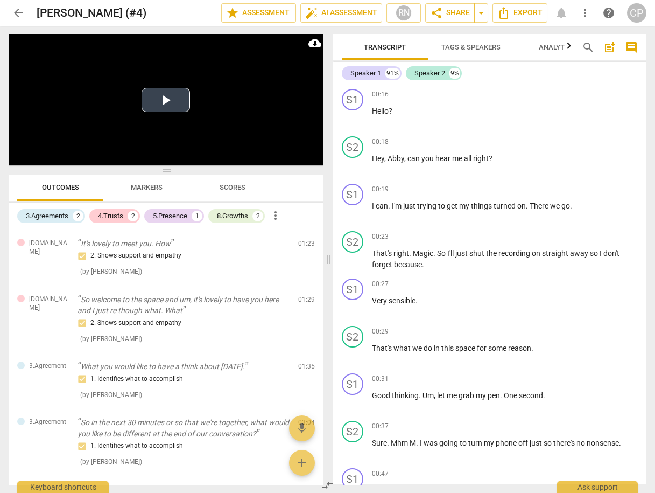
click at [163, 99] on button "Play Video" at bounding box center [166, 100] width 48 height 24
click at [345, 10] on span "auto_fix_high AI Assessment" at bounding box center [341, 12] width 72 height 13
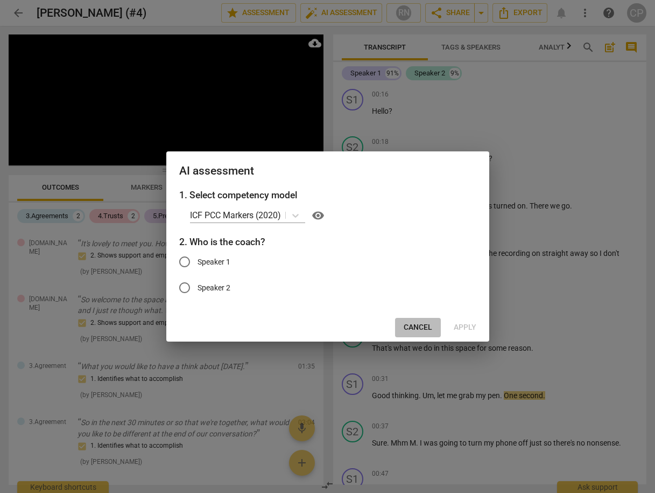
click at [415, 332] on span "Cancel" at bounding box center [418, 327] width 29 height 11
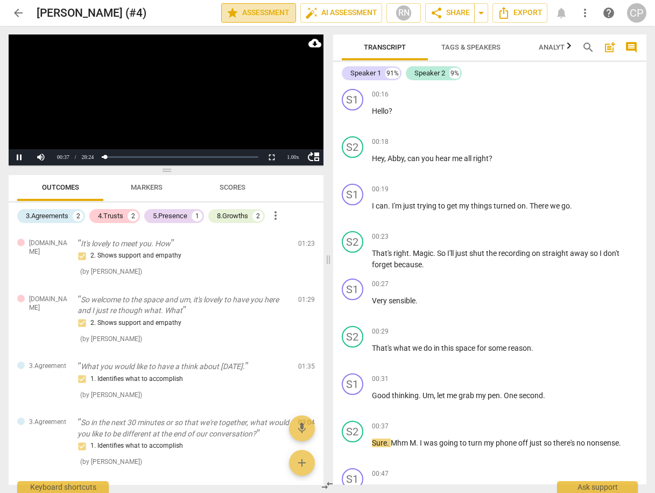
click at [266, 9] on span "star Assessment" at bounding box center [258, 12] width 65 height 13
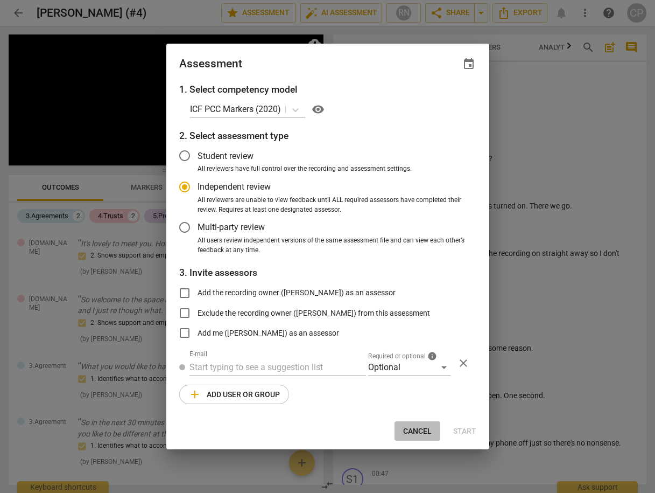
click at [418, 428] on span "Cancel" at bounding box center [417, 431] width 29 height 11
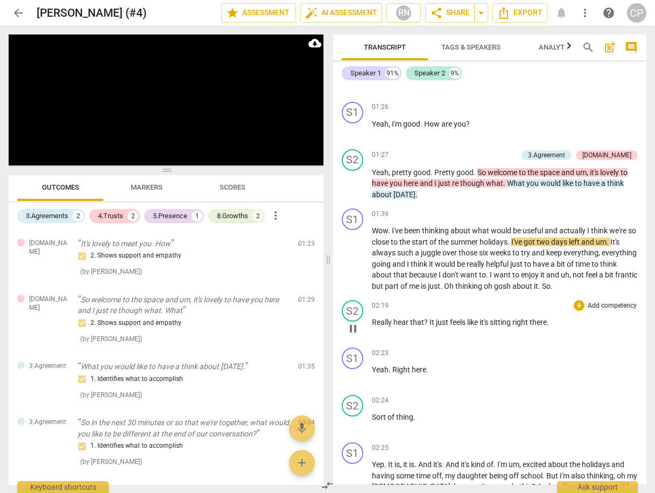
scroll to position [775, 0]
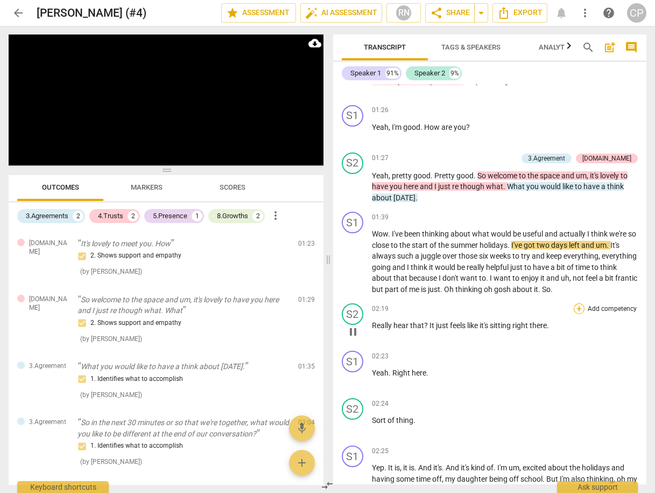
click at [576, 303] on div "+" at bounding box center [579, 308] width 11 height 11
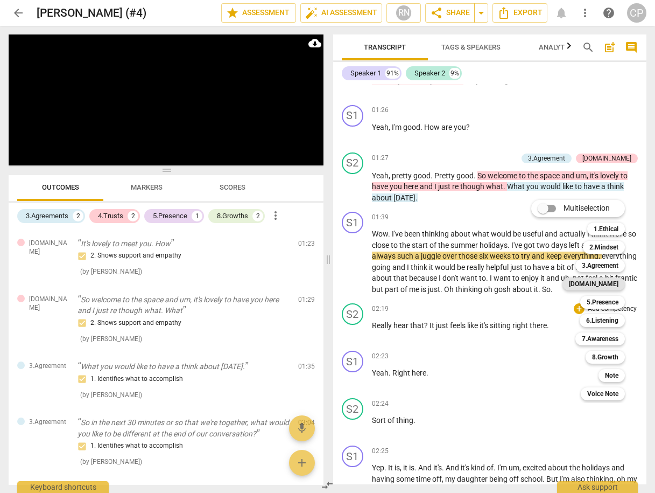
click at [605, 283] on b "[DOMAIN_NAME]" at bounding box center [594, 283] width 50 height 13
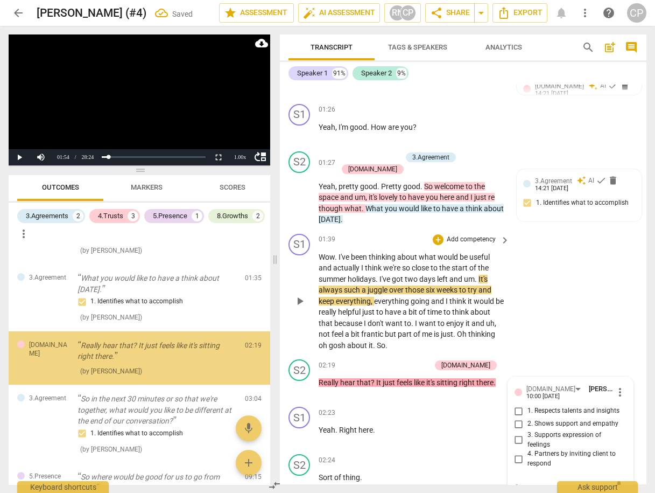
scroll to position [109, 0]
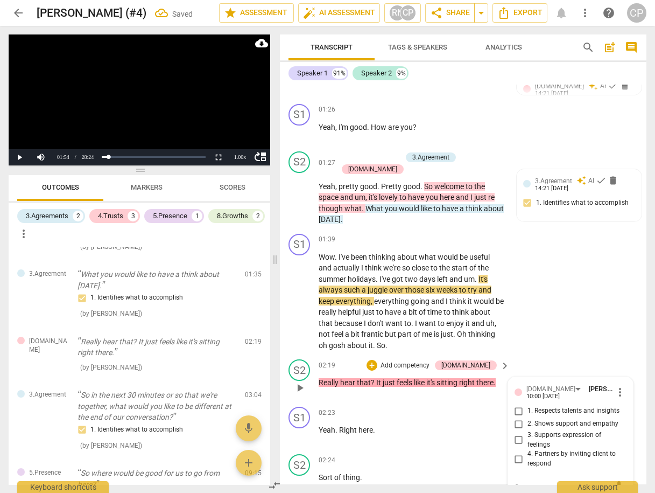
click at [515, 417] on input "2. Shows support and empathy" at bounding box center [518, 423] width 17 height 13
click at [565, 312] on div "S1 play_arrow pause 01:39 + Add competency keyboard_arrow_right Wow . I've been…" at bounding box center [463, 292] width 367 height 126
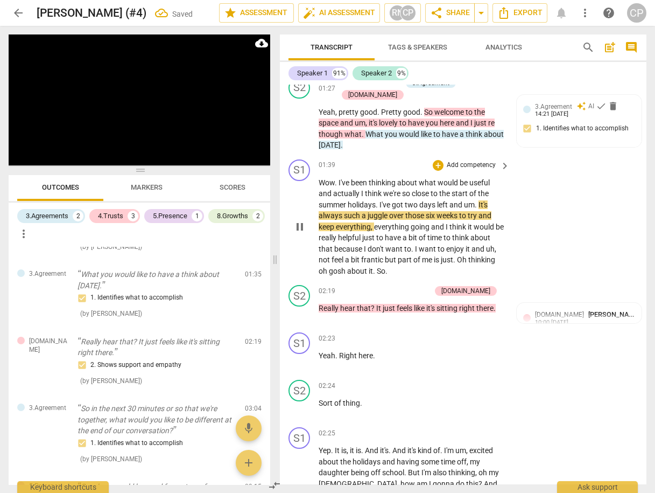
scroll to position [890, 0]
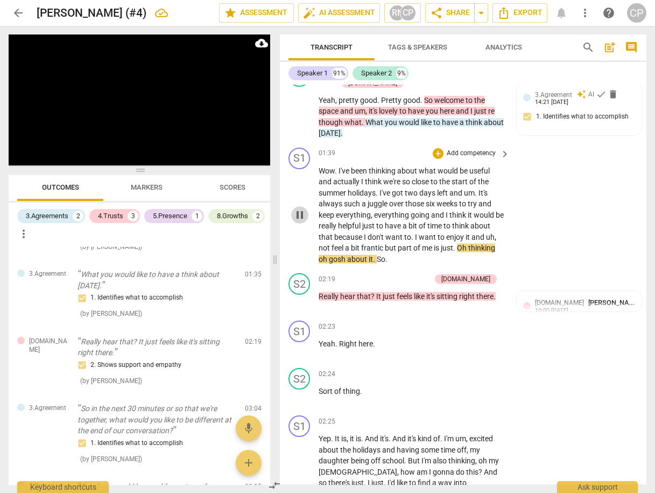
click at [303, 208] on span "pause" at bounding box center [299, 214] width 13 height 13
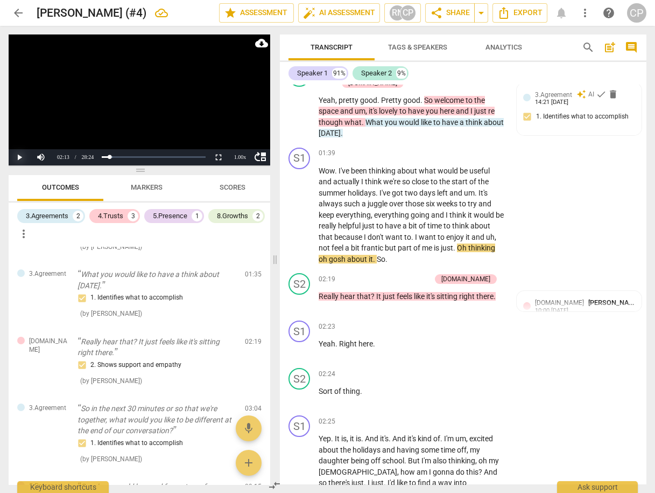
click at [17, 155] on button "Play" at bounding box center [20, 157] width 22 height 16
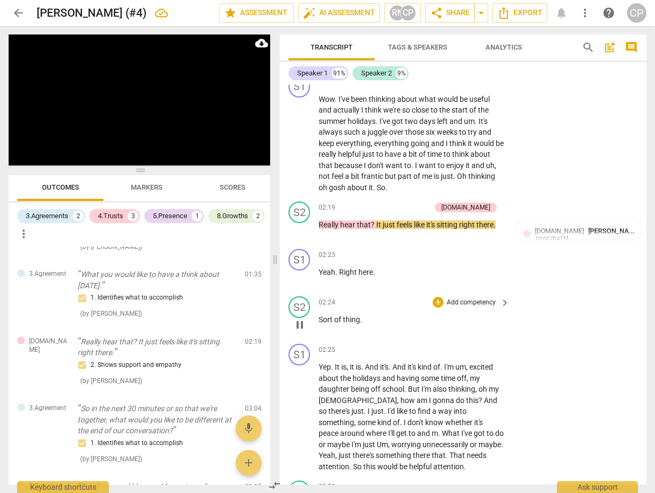
scroll to position [976, 0]
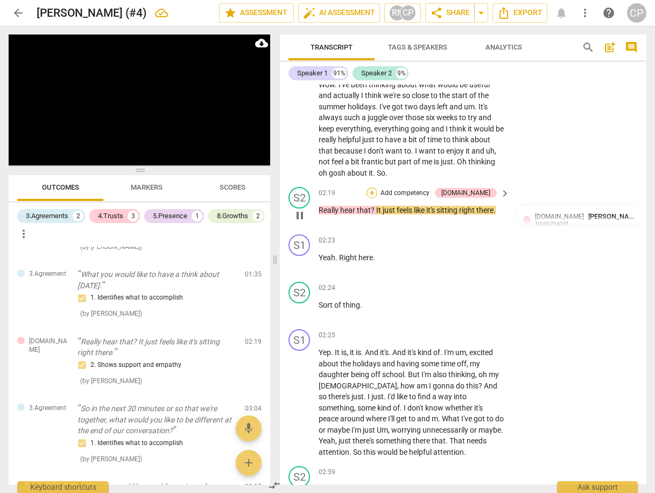
click at [377, 187] on div "+" at bounding box center [372, 192] width 11 height 11
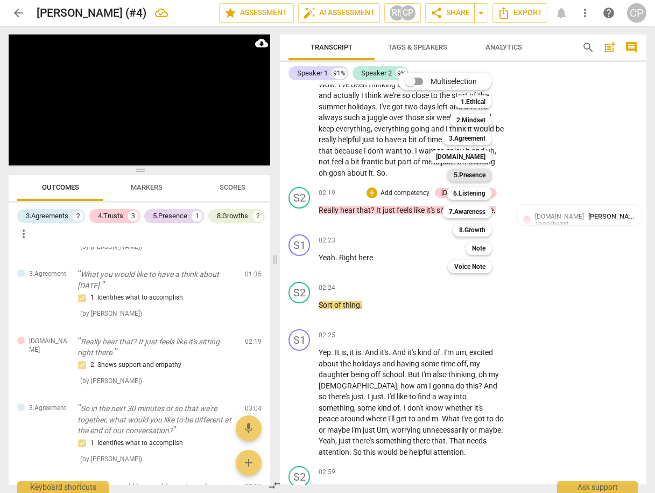
click at [479, 177] on b "5.Presence" at bounding box center [470, 175] width 32 height 13
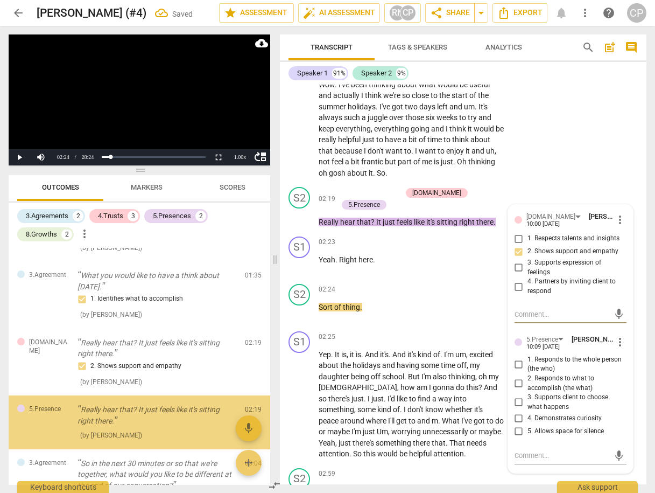
scroll to position [176, 0]
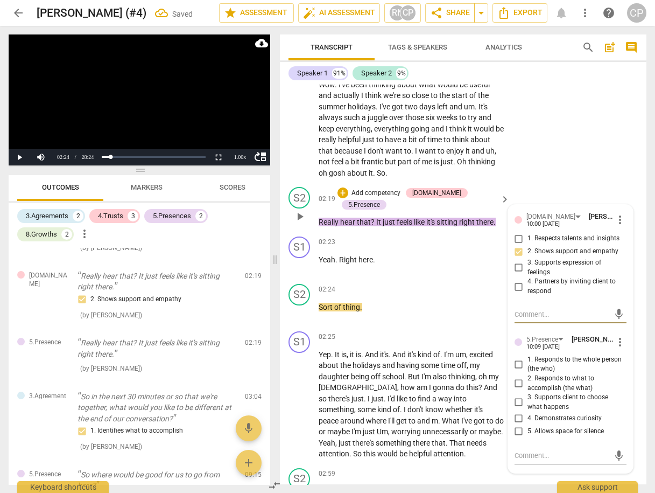
click at [515, 357] on input "1. Responds to the whole person (the who)" at bounding box center [518, 363] width 17 height 13
click at [518, 411] on input "4. Demonstrates curiosity" at bounding box center [518, 417] width 17 height 13
click at [560, 145] on div "S1 play_arrow pause 01:39 + Add competency keyboard_arrow_right Wow . I've been…" at bounding box center [463, 120] width 367 height 126
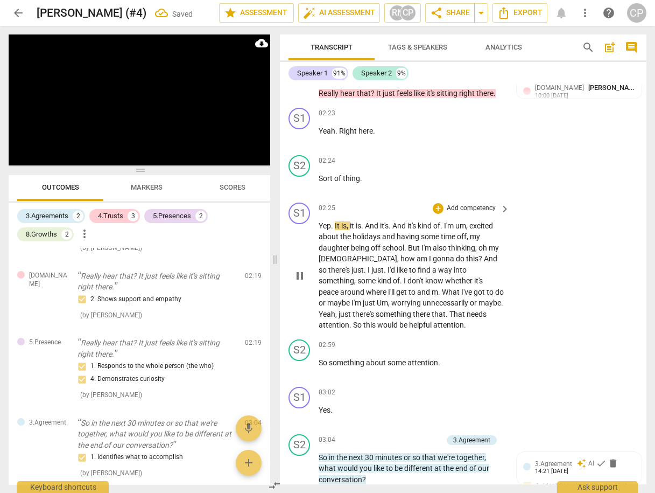
scroll to position [1105, 0]
drag, startPoint x: 318, startPoint y: 289, endPoint x: 463, endPoint y: 291, distance: 144.8
click at [463, 291] on p "Yep . It is , it is . And it's . And it's kind of . I'm um , excited about the …" at bounding box center [412, 275] width 186 height 110
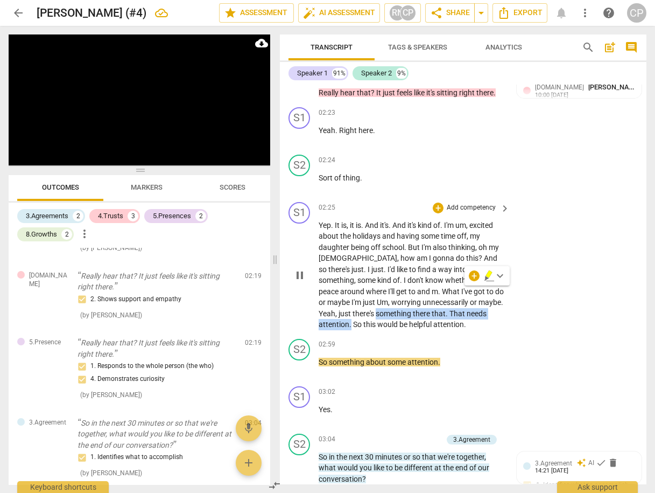
click at [489, 277] on icon "button" at bounding box center [489, 275] width 11 height 13
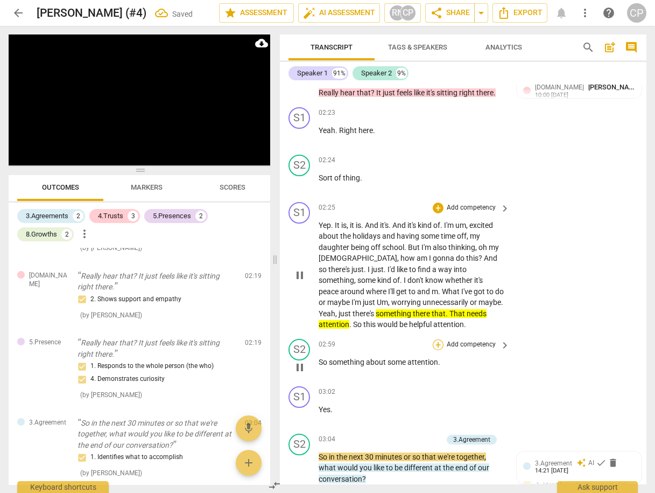
click at [436, 339] on div "+" at bounding box center [438, 344] width 11 height 11
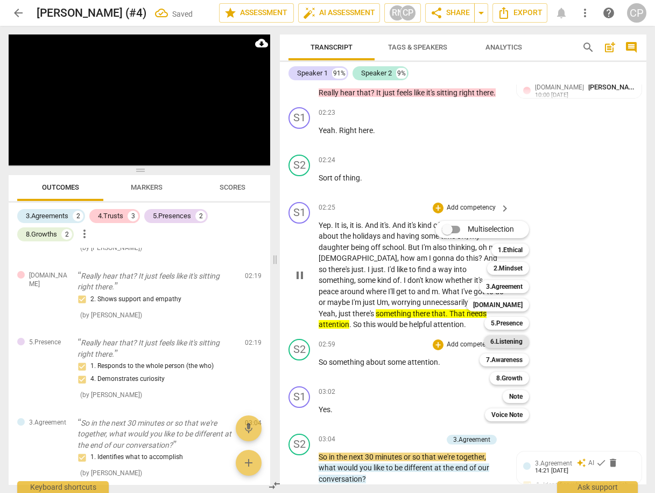
click at [510, 339] on b "6.Listening" at bounding box center [506, 341] width 32 height 13
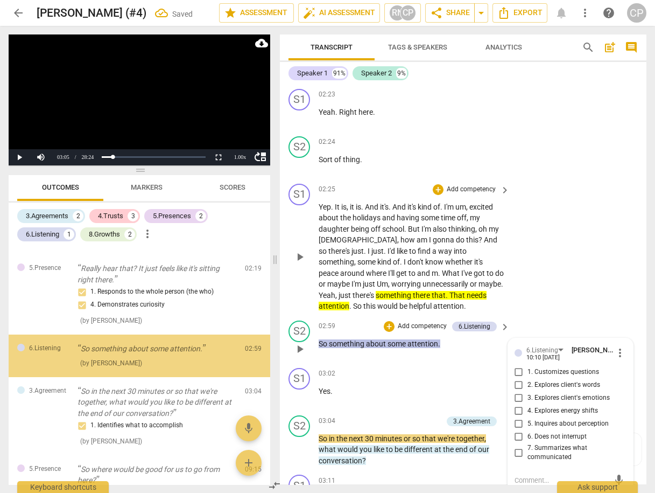
scroll to position [1148, 0]
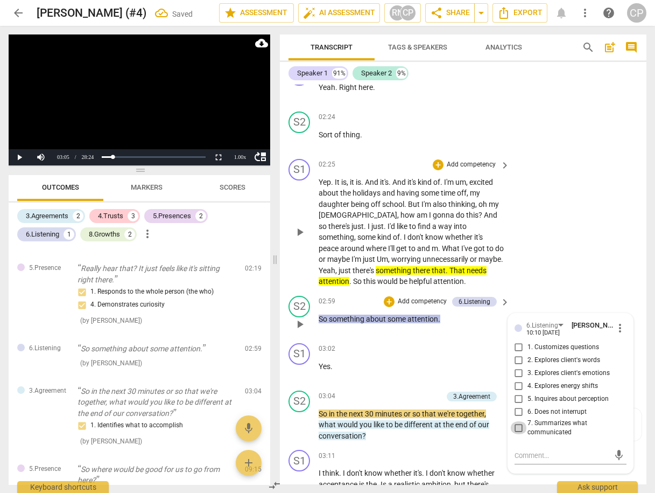
drag, startPoint x: 516, startPoint y: 404, endPoint x: 523, endPoint y: 405, distance: 6.5
click at [518, 421] on input "7. Summarizes what communicated" at bounding box center [518, 427] width 17 height 13
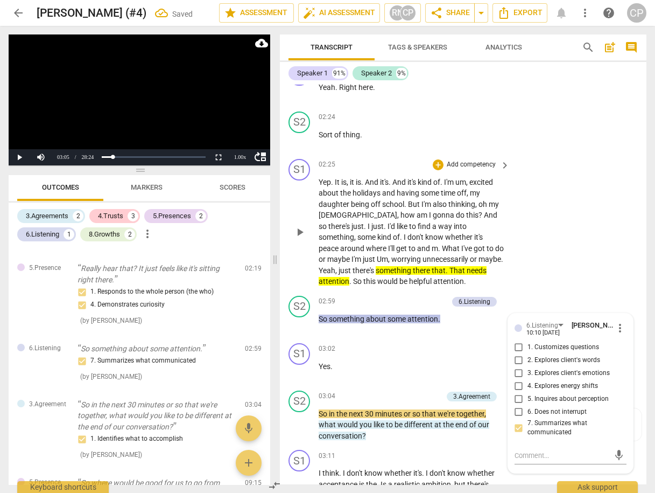
click at [558, 233] on div "S1 play_arrow pause 02:25 + Add competency keyboard_arrow_right Yep . It is , i…" at bounding box center [463, 223] width 367 height 137
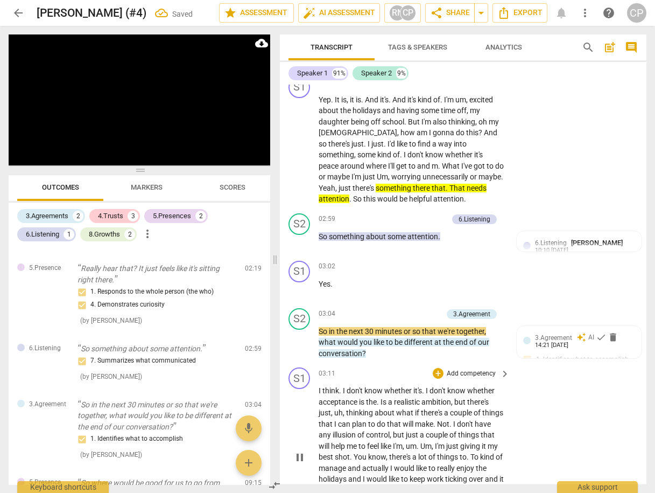
scroll to position [1234, 0]
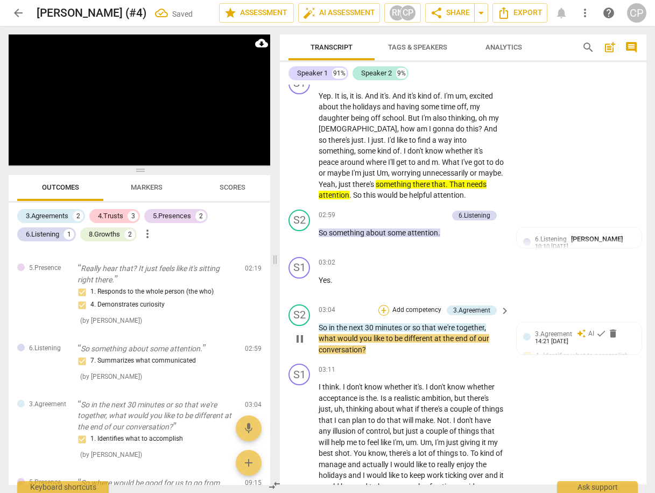
click at [383, 305] on div "+" at bounding box center [383, 310] width 11 height 11
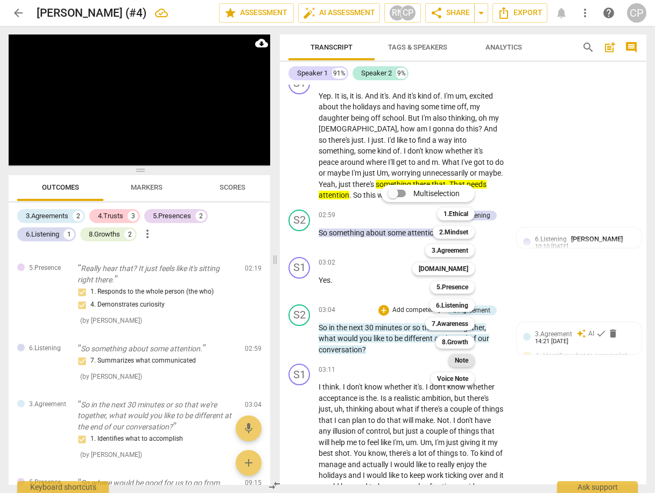
click at [462, 362] on b "Note" at bounding box center [461, 360] width 13 height 13
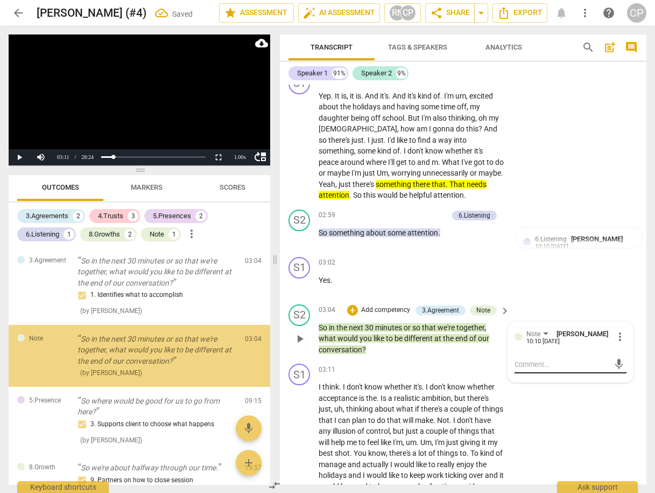
scroll to position [394, 0]
drag, startPoint x: 530, startPoint y: 342, endPoint x: 524, endPoint y: 337, distance: 8.0
click at [524, 359] on textarea at bounding box center [562, 364] width 95 height 10
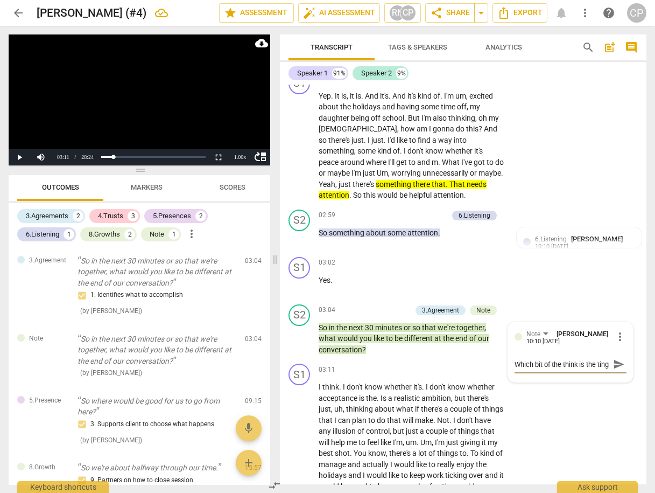
scroll to position [9, 0]
click at [515, 359] on textarea "Which bit of the think is the ting?" at bounding box center [562, 364] width 95 height 10
click at [544, 359] on textarea "Which bit of the think is the thing?" at bounding box center [562, 364] width 95 height 10
click at [615, 363] on span "send" at bounding box center [619, 369] width 12 height 12
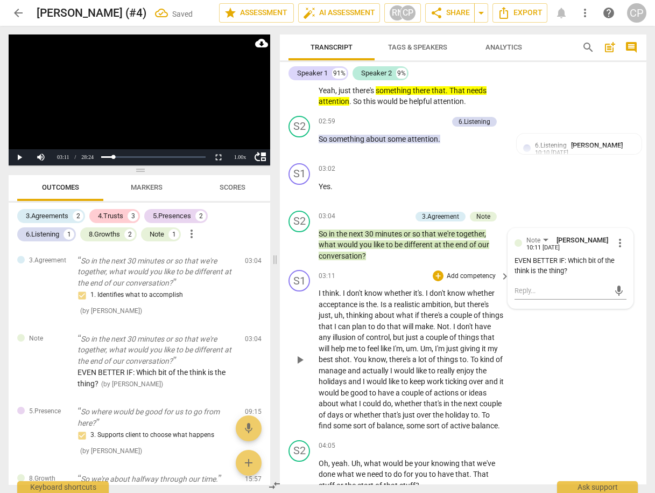
scroll to position [1364, 0]
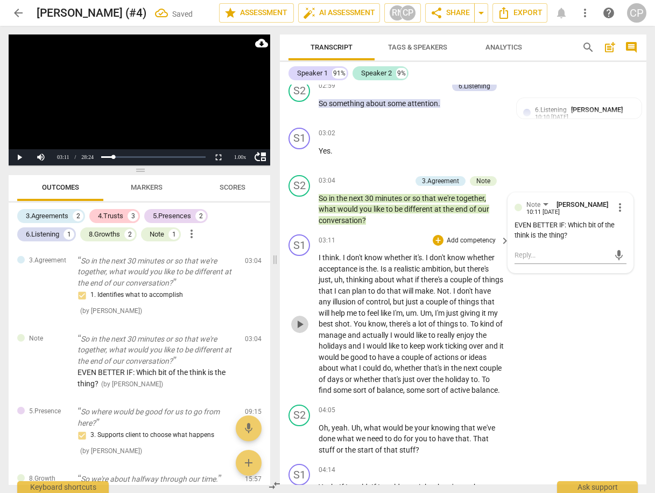
click at [300, 318] on span "play_arrow" at bounding box center [299, 324] width 13 height 13
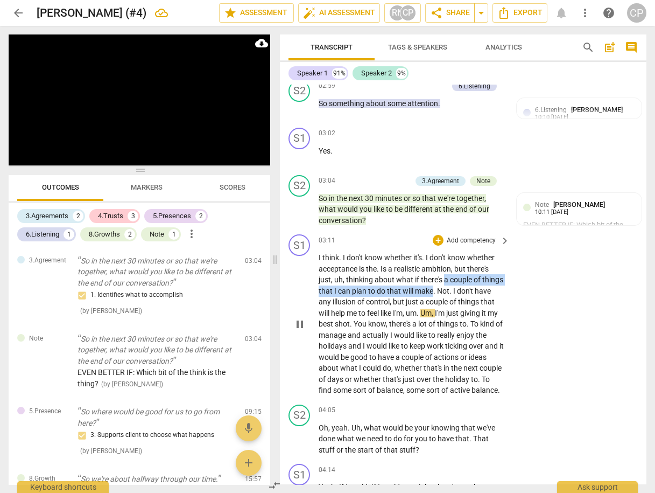
drag, startPoint x: 445, startPoint y: 254, endPoint x: 455, endPoint y: 264, distance: 14.9
click at [455, 264] on p "I think . I don't know whether it's . I don't know whether acceptance is the . …" at bounding box center [412, 324] width 186 height 144
click at [478, 251] on icon "button" at bounding box center [479, 251] width 6 height 8
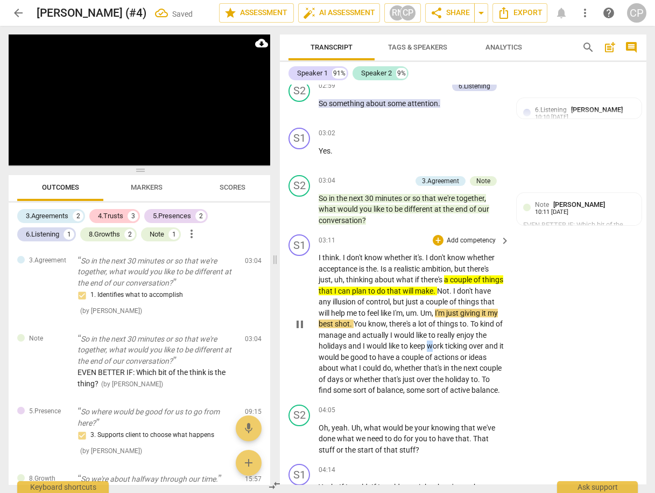
drag, startPoint x: 443, startPoint y: 321, endPoint x: 448, endPoint y: 317, distance: 6.9
click at [444, 341] on span "work" at bounding box center [436, 345] width 18 height 9
drag, startPoint x: 480, startPoint y: 285, endPoint x: 397, endPoint y: 293, distance: 83.8
click at [366, 299] on p "I think . I don't know whether it's . I don't know whether acceptance is the . …" at bounding box center [412, 324] width 186 height 144
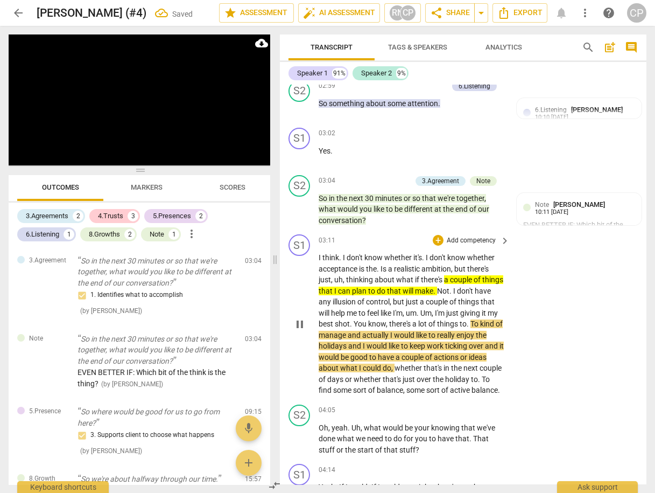
drag, startPoint x: 470, startPoint y: 297, endPoint x: 475, endPoint y: 292, distance: 6.9
click at [460, 319] on span "things" at bounding box center [448, 323] width 23 height 9
drag, startPoint x: 481, startPoint y: 284, endPoint x: 370, endPoint y: 299, distance: 111.9
click at [370, 299] on p "I think . I don't know whether it's . I don't know whether acceptance is the . …" at bounding box center [412, 324] width 186 height 144
click at [394, 284] on icon "button" at bounding box center [395, 283] width 6 height 8
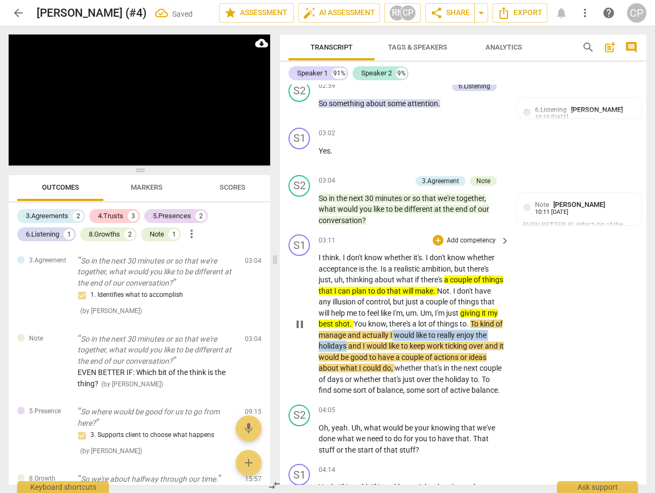
drag, startPoint x: 415, startPoint y: 308, endPoint x: 358, endPoint y: 320, distance: 58.3
click at [358, 320] on p "I think . I don't know whether it's . I don't know whether acceptance is the . …" at bounding box center [412, 324] width 186 height 144
click at [380, 306] on icon "button" at bounding box center [385, 306] width 11 height 13
drag, startPoint x: 374, startPoint y: 319, endPoint x: 497, endPoint y: 318, distance: 122.8
click at [497, 318] on p "I think . I don't know whether it's . I don't know whether acceptance is the . …" at bounding box center [412, 324] width 186 height 144
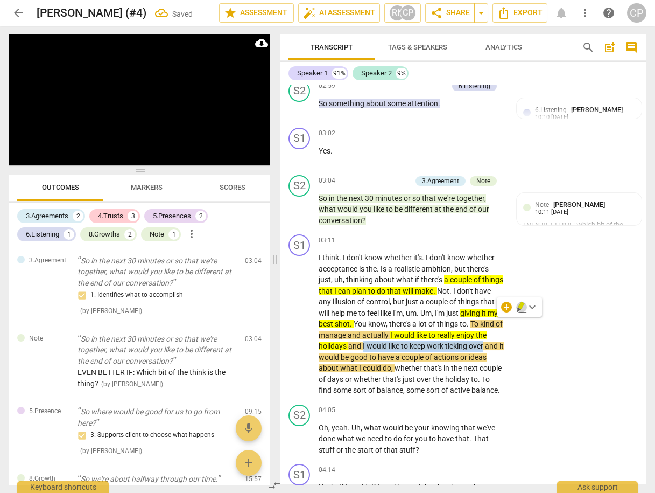
click at [521, 305] on icon "button" at bounding box center [521, 305] width 6 height 8
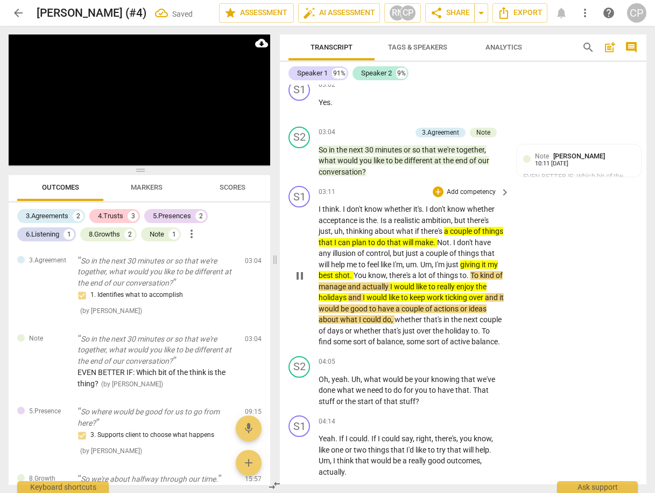
scroll to position [1450, 0]
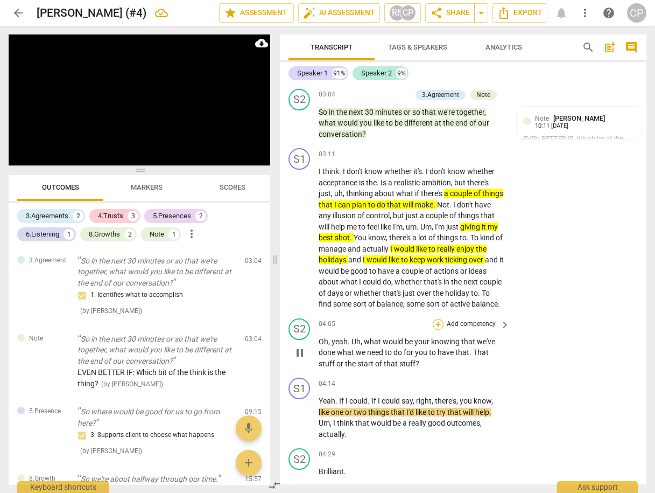
click at [435, 319] on div "+" at bounding box center [438, 324] width 11 height 11
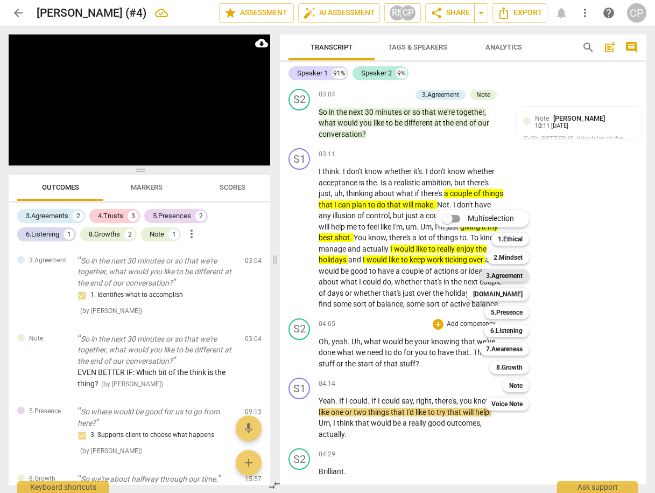
click at [506, 277] on b "3.Agreement" at bounding box center [504, 275] width 37 height 13
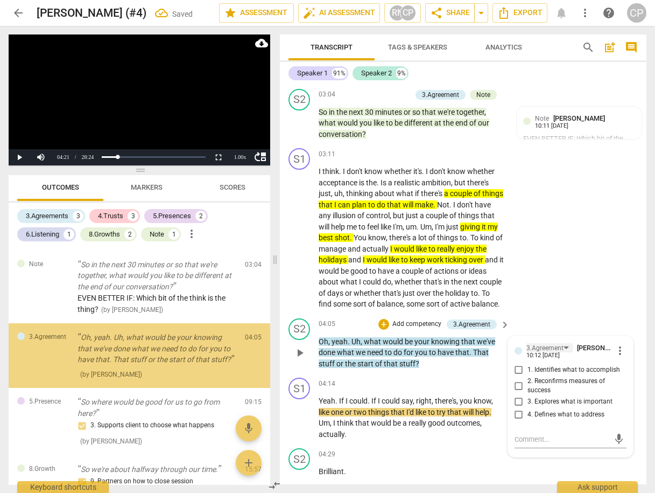
scroll to position [468, 0]
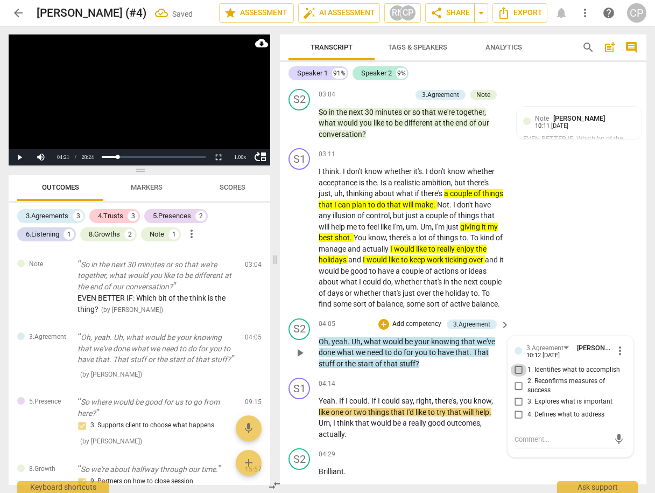
click at [514, 363] on input "1. Identifies what to accomplish" at bounding box center [518, 369] width 17 height 13
click at [518, 379] on input "2. Reconfirms measures of success" at bounding box center [518, 385] width 17 height 13
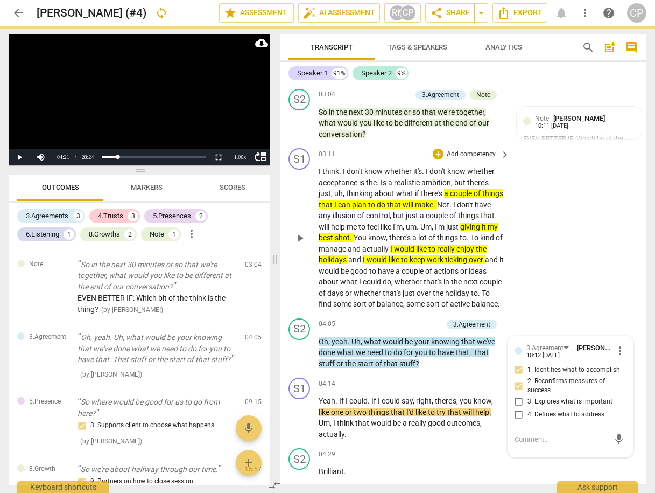
click at [546, 285] on div "S1 play_arrow pause 03:11 + Add competency keyboard_arrow_right I think . I don…" at bounding box center [463, 229] width 367 height 170
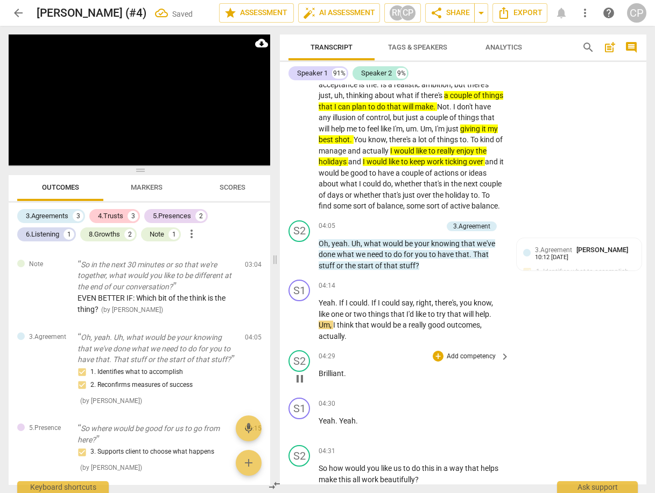
scroll to position [1579, 0]
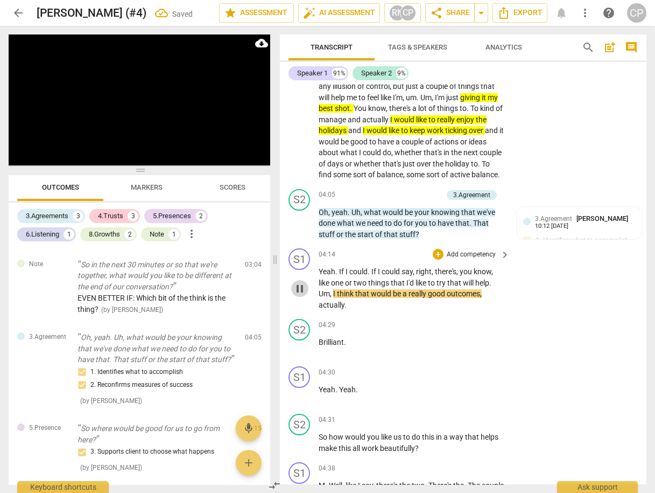
drag, startPoint x: 299, startPoint y: 275, endPoint x: 316, endPoint y: 252, distance: 28.0
click at [296, 282] on span "pause" at bounding box center [299, 288] width 13 height 13
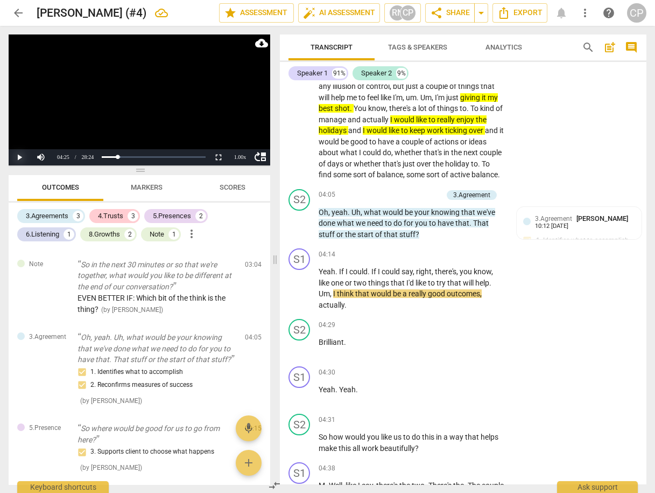
drag, startPoint x: 16, startPoint y: 156, endPoint x: 23, endPoint y: 149, distance: 10.3
click at [16, 157] on button "Play" at bounding box center [20, 157] width 22 height 16
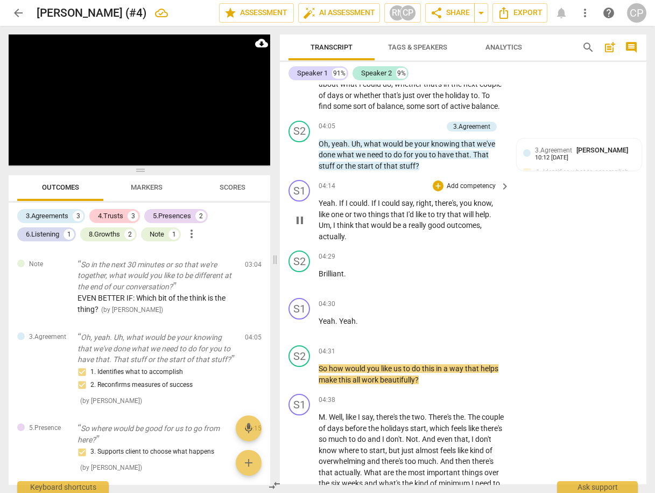
scroll to position [1708, 0]
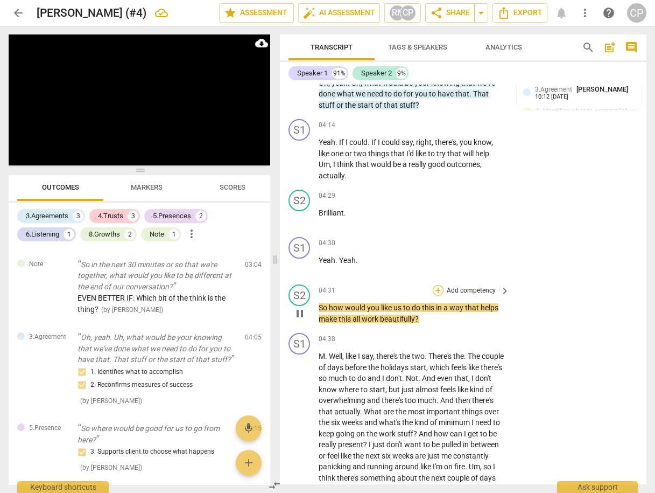
click at [436, 285] on div "+" at bounding box center [438, 290] width 11 height 11
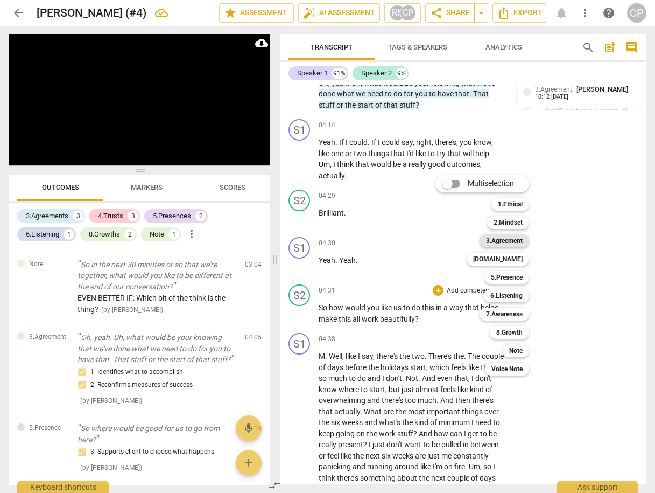
click at [503, 242] on b "3.Agreement" at bounding box center [504, 240] width 37 height 13
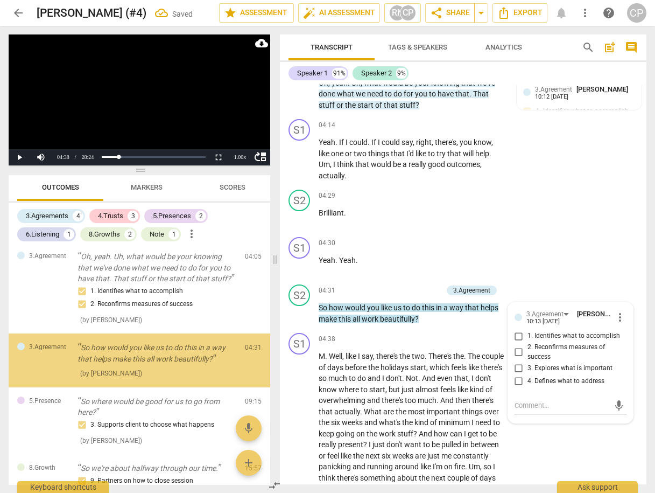
scroll to position [554, 0]
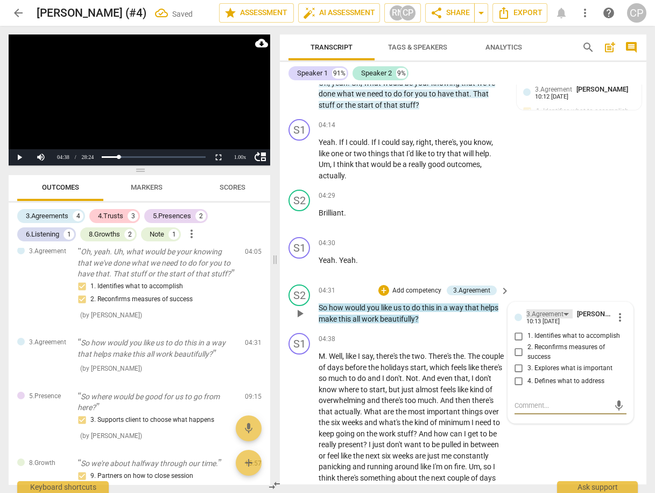
click at [558, 309] on div "3.Agreement" at bounding box center [545, 314] width 37 height 10
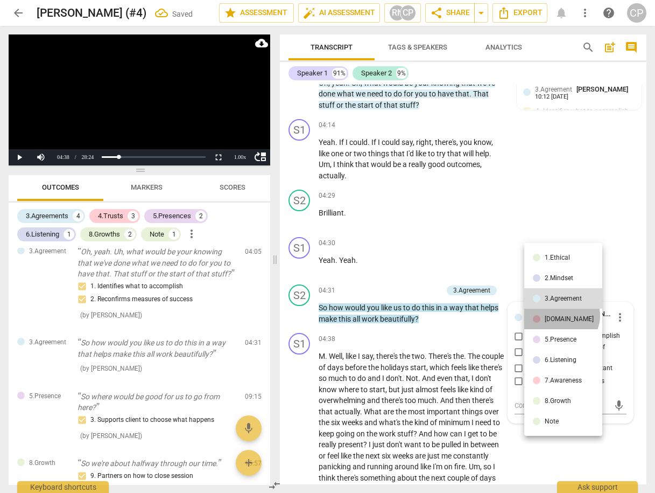
click at [561, 315] on div "[DOMAIN_NAME]" at bounding box center [569, 318] width 49 height 6
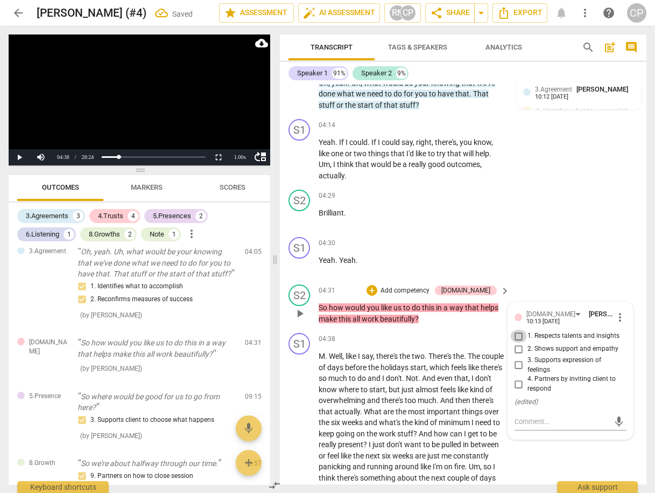
click at [514, 329] on input "1. Respects talents and insights" at bounding box center [518, 335] width 17 height 13
click at [518, 377] on input "4. Partners by inviting client to respond" at bounding box center [518, 383] width 17 height 13
click at [545, 248] on div "S1 play_arrow pause 04:30 + Add competency keyboard_arrow_right Yeah . Yeah ." at bounding box center [463, 256] width 367 height 47
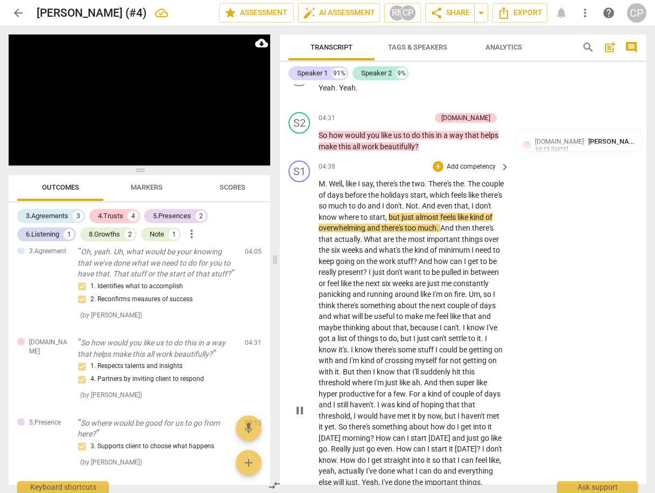
scroll to position [1924, 0]
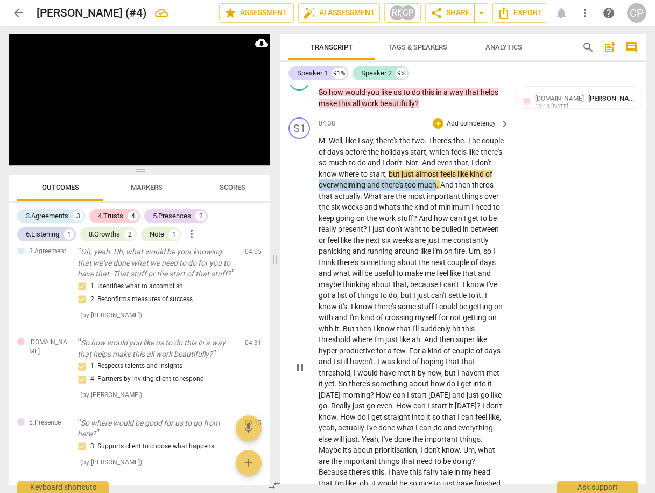
drag, startPoint x: 356, startPoint y: 171, endPoint x: 475, endPoint y: 167, distance: 119.6
click at [475, 167] on p "M . Well , like I say , there's the two . There's the . The couple of days befo…" at bounding box center [412, 367] width 186 height 464
click at [500, 156] on icon "button" at bounding box center [499, 155] width 11 height 13
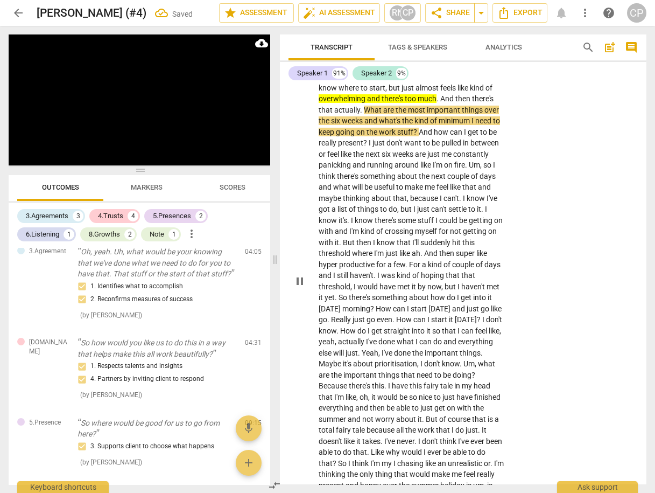
scroll to position [1967, 0]
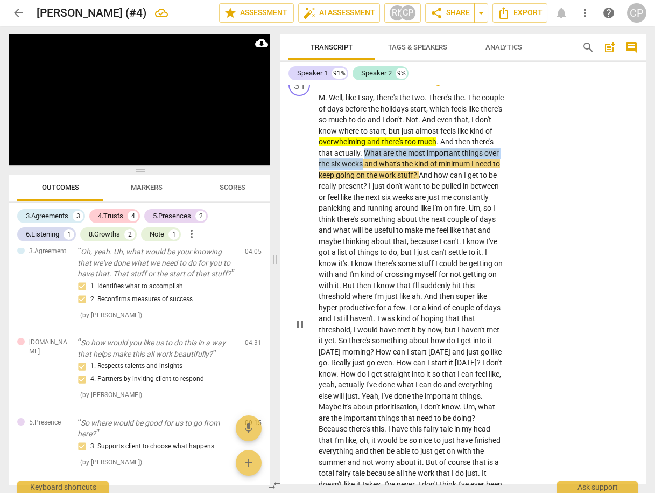
drag, startPoint x: 403, startPoint y: 134, endPoint x: 402, endPoint y: 148, distance: 13.5
click at [402, 148] on p "M . Well , like I say , there's the two . There's the . The couple of days befo…" at bounding box center [412, 324] width 186 height 464
click at [429, 131] on icon "button" at bounding box center [428, 133] width 6 height 8
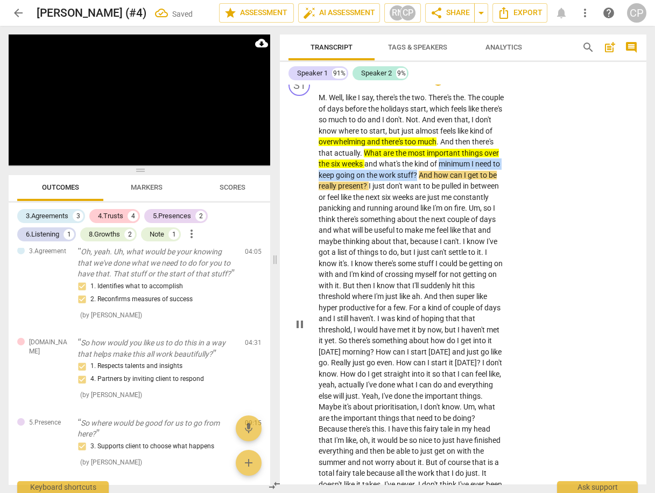
drag, startPoint x: 321, startPoint y: 160, endPoint x: 481, endPoint y: 158, distance: 160.5
click at [481, 158] on p "M . Well , like I say , there's the two . There's the . The couple of days befo…" at bounding box center [412, 324] width 186 height 464
click at [504, 146] on icon "button" at bounding box center [506, 148] width 4 height 4
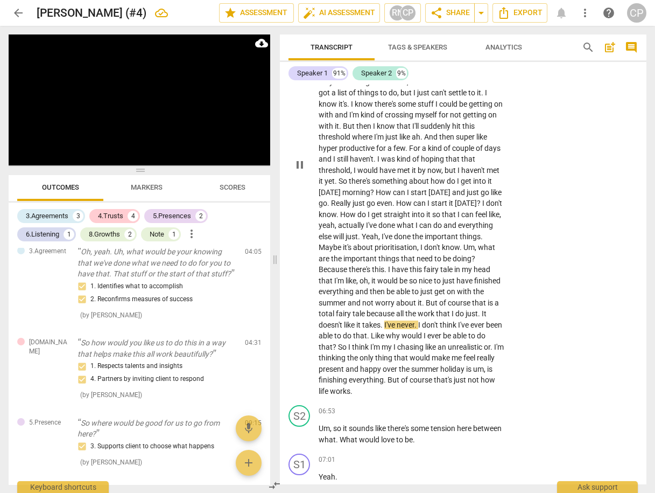
scroll to position [2182, 0]
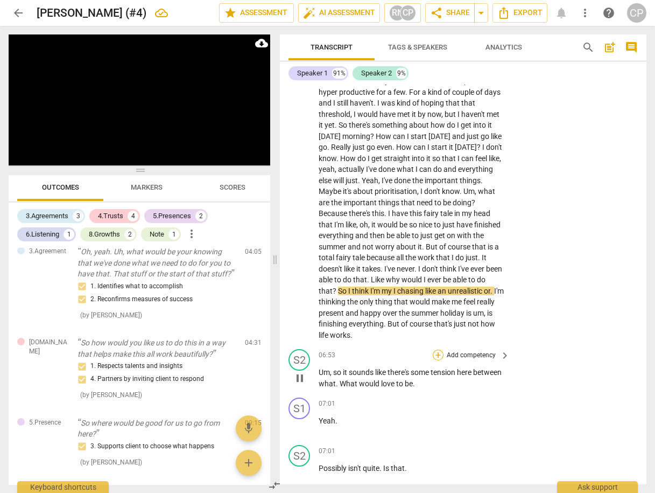
click at [434, 349] on div "+" at bounding box center [438, 354] width 11 height 11
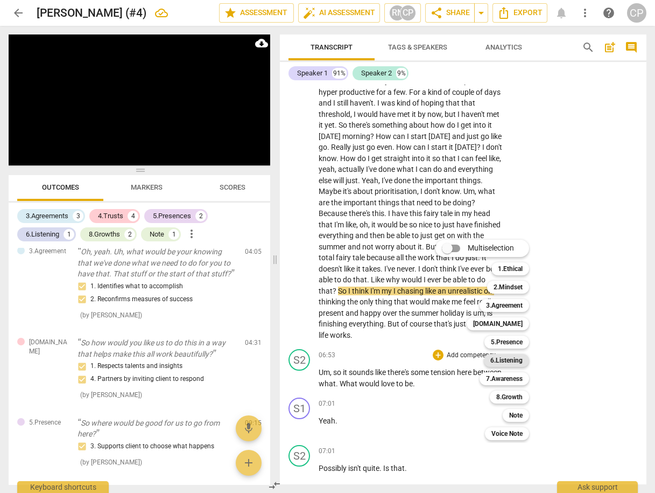
click at [518, 362] on b "6.Listening" at bounding box center [506, 360] width 32 height 13
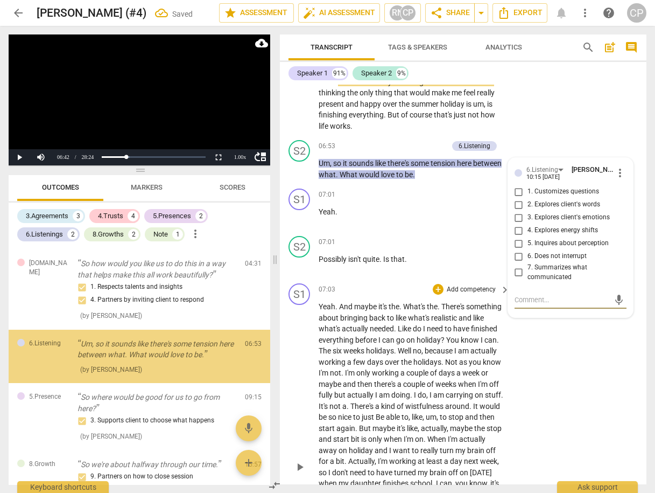
scroll to position [634, 0]
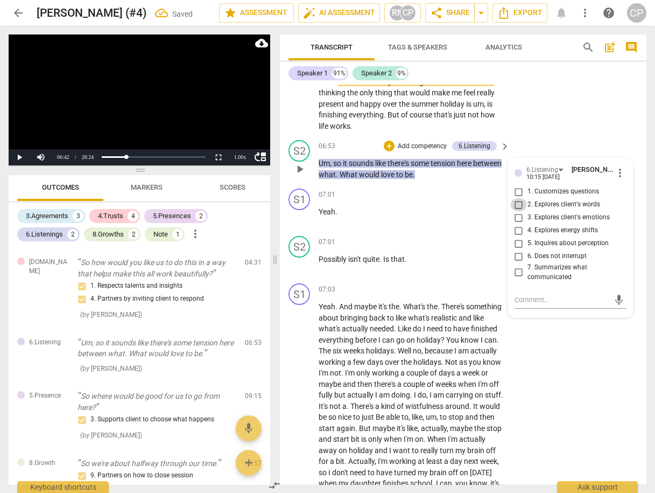
click at [513, 198] on input "2. Explores client's words" at bounding box center [518, 204] width 17 height 13
click at [520, 185] on input "1. Customizes questions" at bounding box center [518, 191] width 17 height 13
click at [515, 250] on input "6. Does not interrupt" at bounding box center [518, 256] width 17 height 13
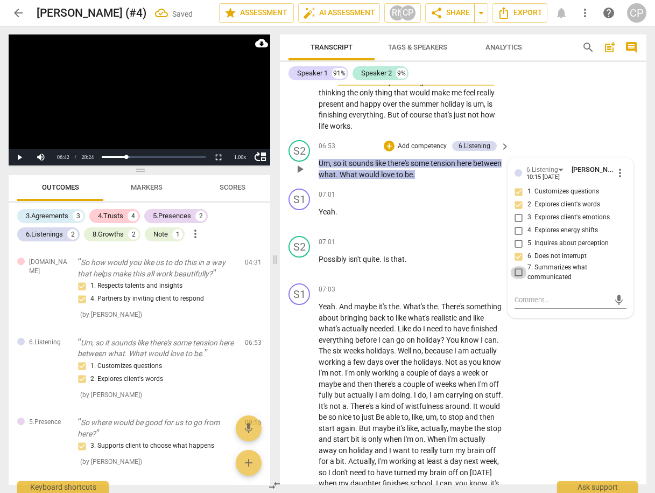
click at [515, 266] on input "7. Summarizes what communicated" at bounding box center [518, 272] width 17 height 13
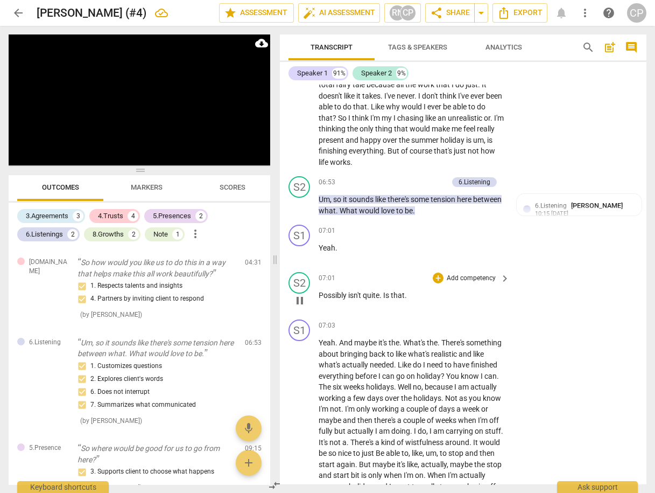
scroll to position [2391, 0]
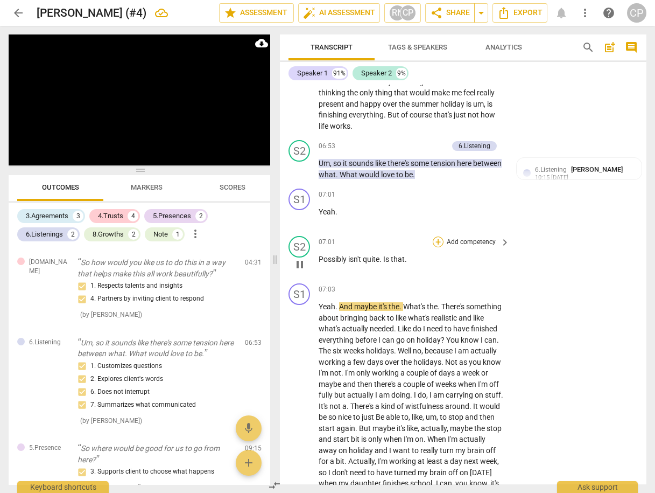
click at [438, 236] on div "+" at bounding box center [438, 241] width 11 height 11
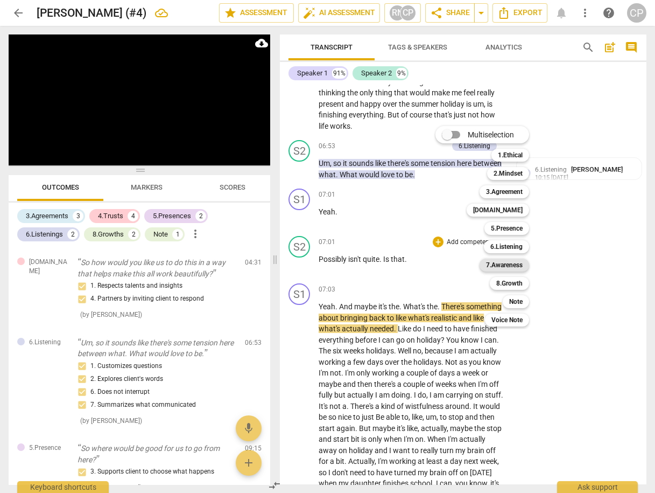
click at [507, 267] on b "7.Awareness" at bounding box center [504, 264] width 37 height 13
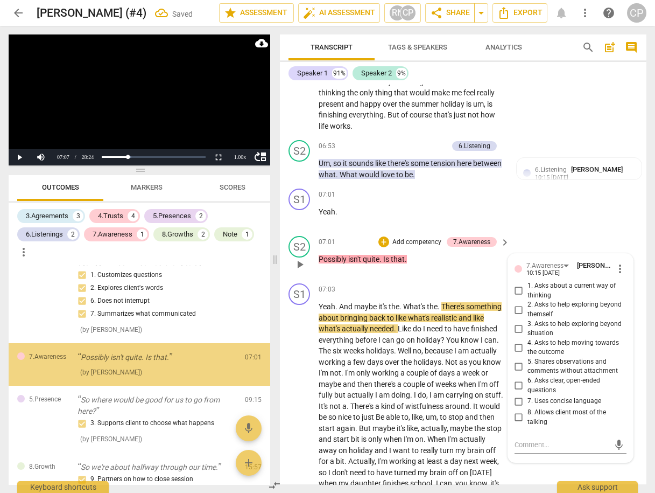
scroll to position [743, 0]
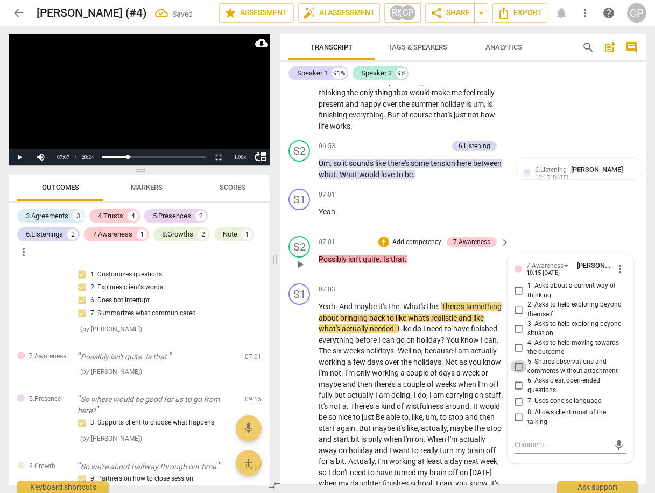
click at [514, 360] on input "5. Shares observations and comments without attachment" at bounding box center [518, 366] width 17 height 13
click at [516, 379] on input "6. Asks clear, open-ended questions" at bounding box center [518, 385] width 17 height 13
click at [518, 395] on input "7. Uses concise language" at bounding box center [518, 401] width 17 height 13
click at [516, 411] on input "8. Allows client most of the talking" at bounding box center [518, 417] width 17 height 13
click at [544, 208] on div "S1 play_arrow pause 07:01 + Add competency keyboard_arrow_right Yeah ." at bounding box center [463, 207] width 367 height 47
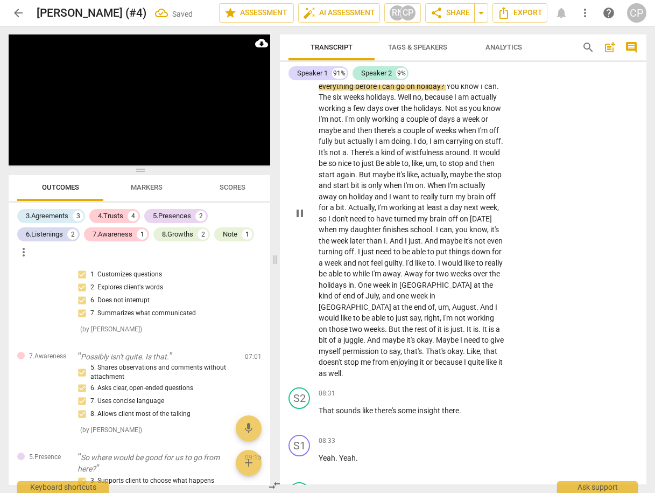
scroll to position [2649, 0]
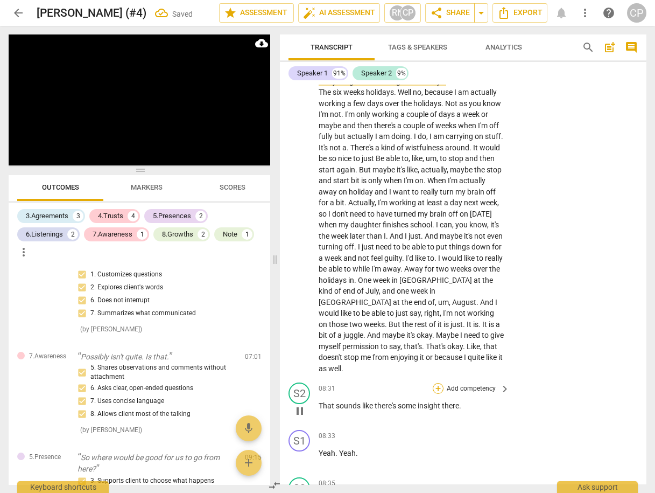
click at [437, 383] on div "+" at bounding box center [438, 388] width 11 height 11
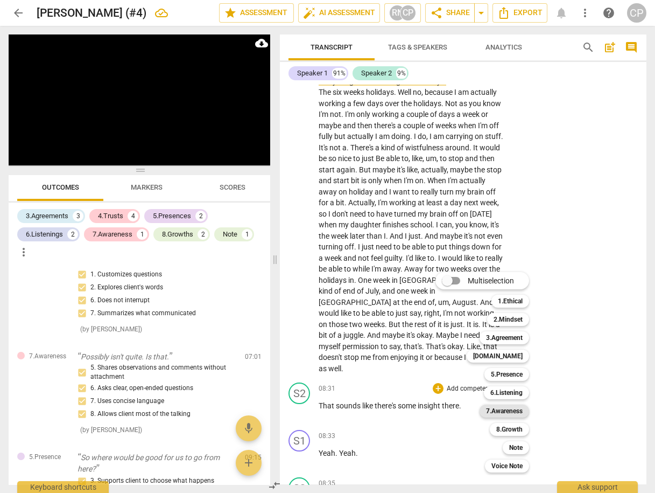
click at [509, 408] on b "7.Awareness" at bounding box center [504, 410] width 37 height 13
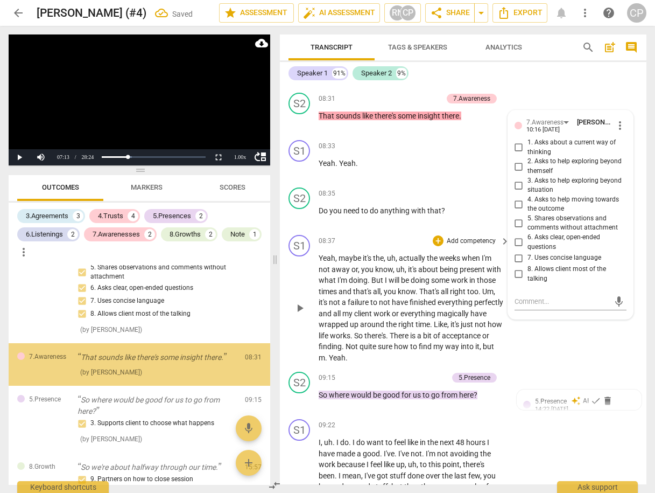
scroll to position [844, 0]
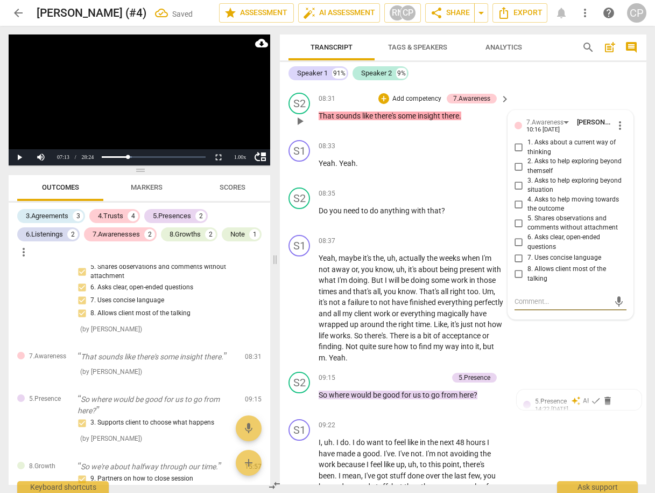
click at [515, 216] on input "5. Shares observations and comments without attachment" at bounding box center [518, 222] width 17 height 13
click at [516, 236] on input "6. Asks clear, open-ended questions" at bounding box center [518, 242] width 17 height 13
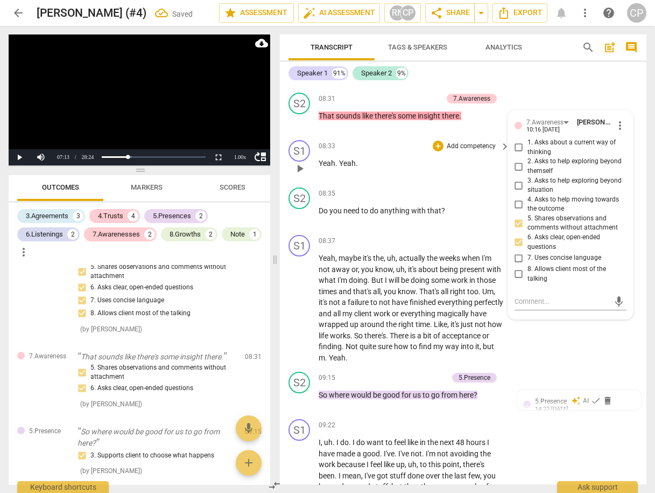
click at [413, 140] on div "08:33 + Add competency keyboard_arrow_right" at bounding box center [415, 146] width 192 height 12
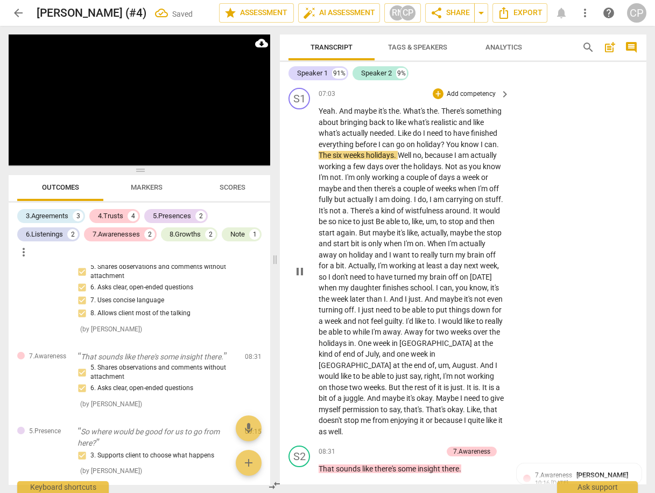
scroll to position [2743, 0]
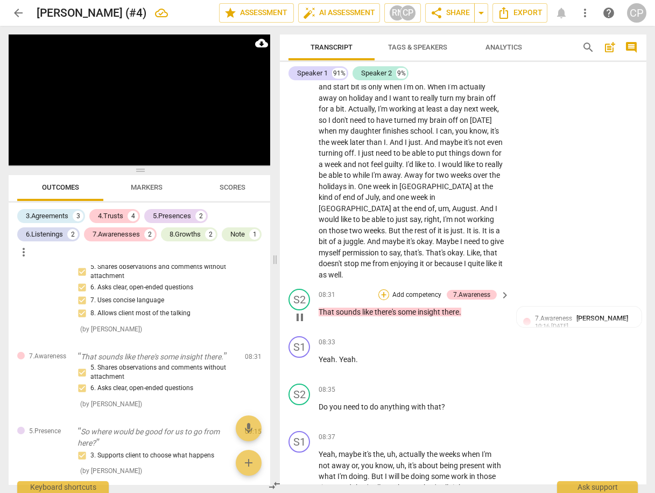
click at [382, 289] on div "+" at bounding box center [383, 294] width 11 height 11
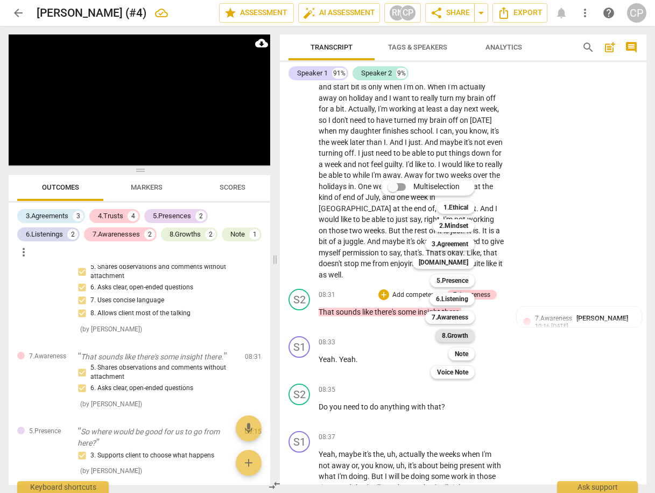
click at [458, 338] on b "8.Growth" at bounding box center [455, 335] width 26 height 13
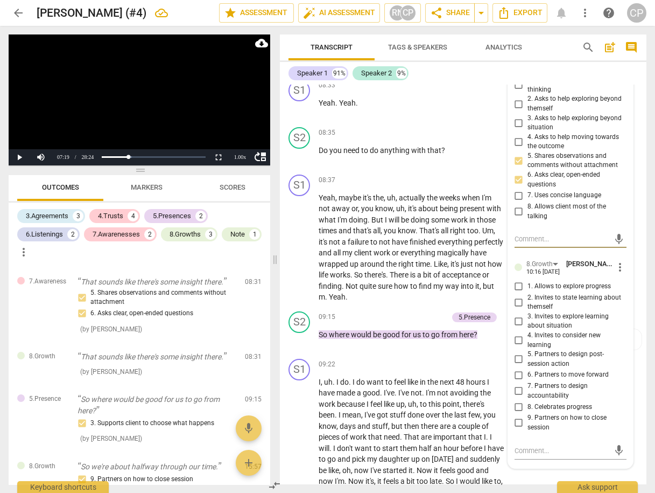
scroll to position [3002, 0]
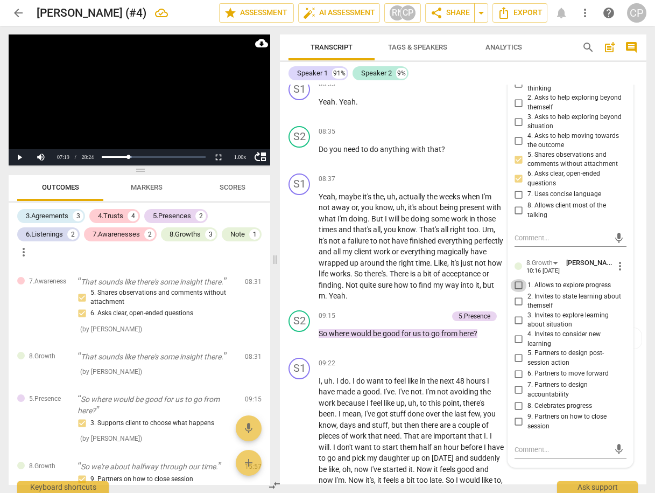
click at [518, 279] on input "1. Allows to explore progress" at bounding box center [518, 285] width 17 height 13
click at [519, 294] on input "2. Invites to state learning about themself" at bounding box center [518, 300] width 17 height 13
click at [517, 279] on input "1. Allows to explore progress" at bounding box center [518, 285] width 17 height 13
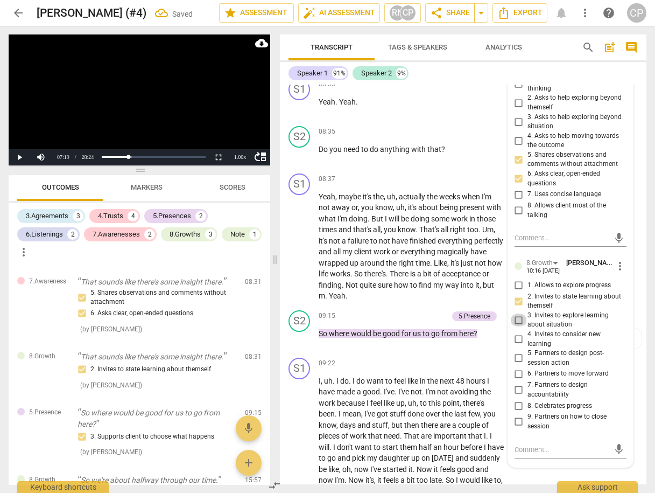
click at [518, 313] on input "3. Invites to explore learning about situation" at bounding box center [518, 319] width 17 height 13
click at [517, 294] on input "2. Invites to state learning about themself" at bounding box center [518, 300] width 17 height 13
click at [515, 294] on input "2. Invites to state learning about themself" at bounding box center [518, 300] width 17 height 13
click at [459, 169] on div "S1 play_arrow pause 08:37 + Add competency keyboard_arrow_right Yeah , maybe it…" at bounding box center [463, 237] width 367 height 137
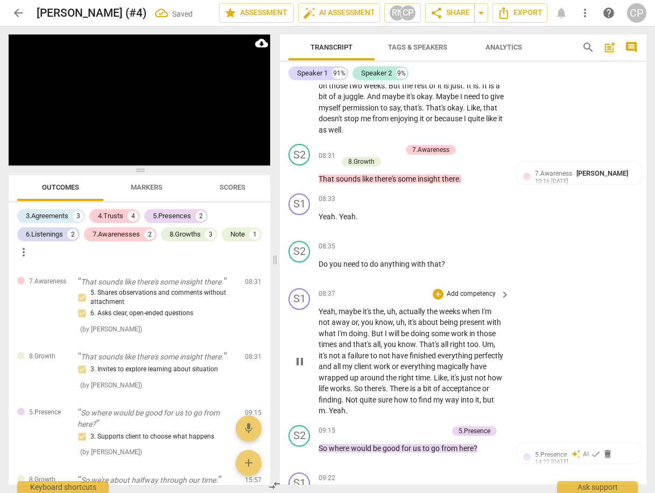
scroll to position [2894, 0]
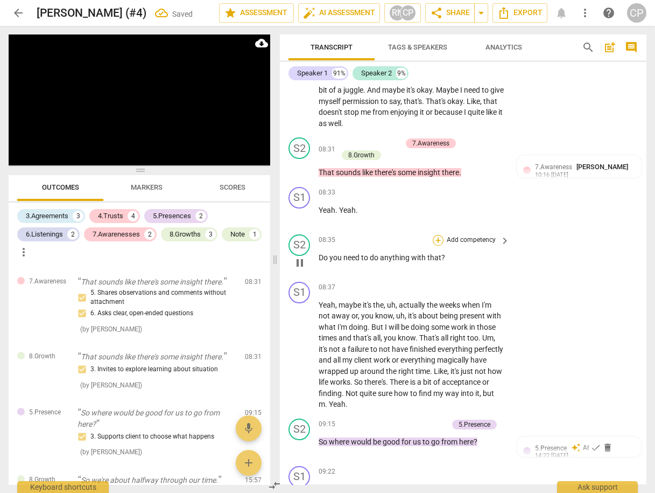
click at [436, 235] on div "+" at bounding box center [438, 240] width 11 height 11
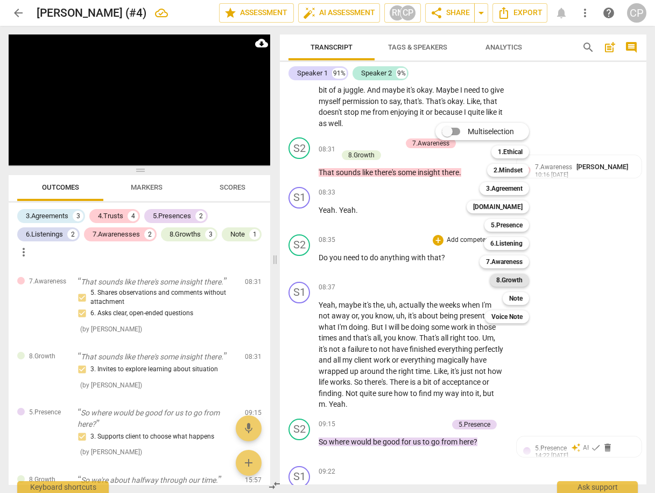
click at [511, 283] on b "8.Growth" at bounding box center [509, 279] width 26 height 13
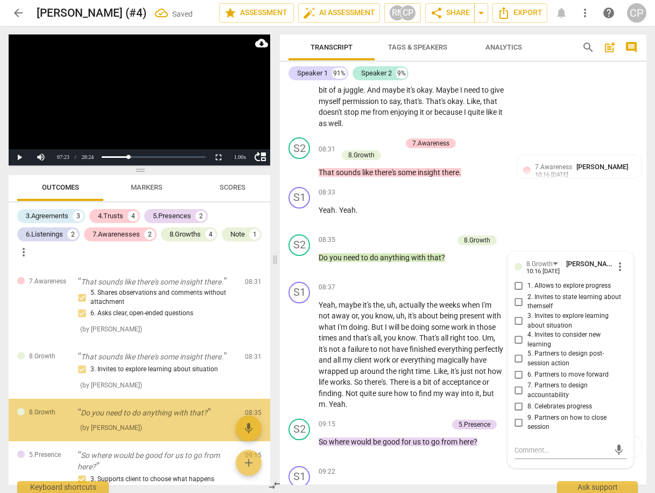
scroll to position [974, 0]
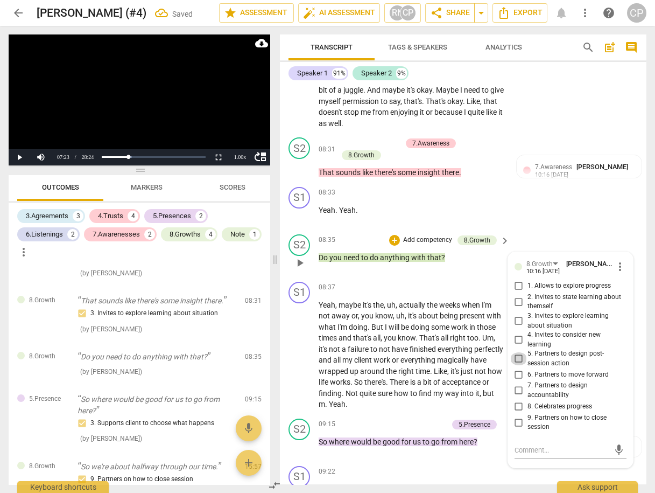
click at [517, 352] on input "5. Partners to design post-session action" at bounding box center [518, 358] width 17 height 13
click at [553, 186] on div "S1 play_arrow pause 08:33 + Add competency keyboard_arrow_right Yeah . Yeah ." at bounding box center [463, 206] width 367 height 47
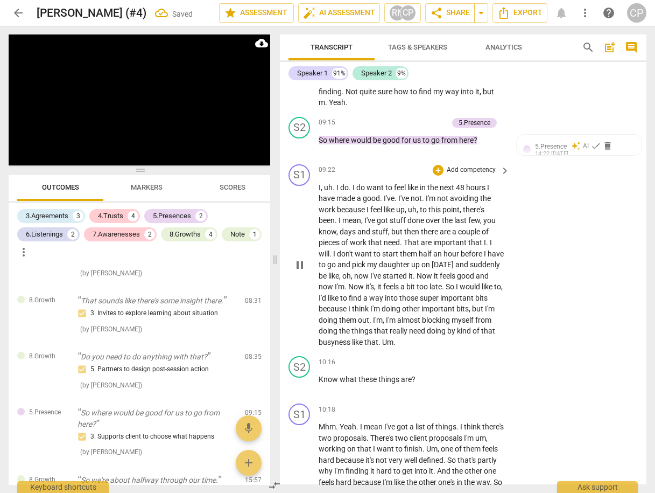
scroll to position [3239, 0]
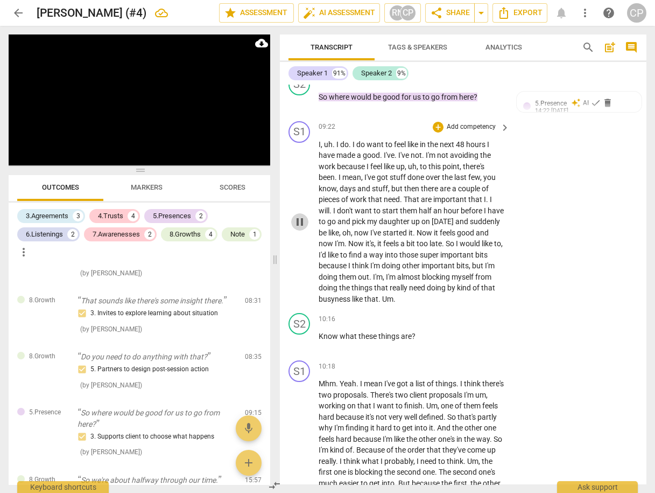
click at [304, 215] on span "pause" at bounding box center [299, 221] width 13 height 13
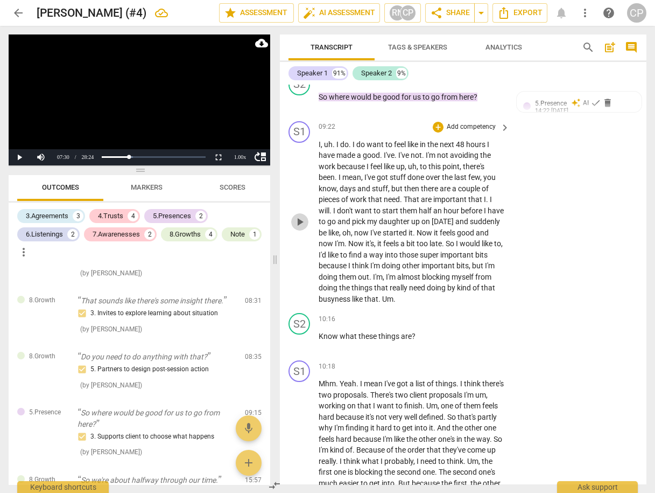
click at [304, 215] on span "play_arrow" at bounding box center [299, 221] width 13 height 13
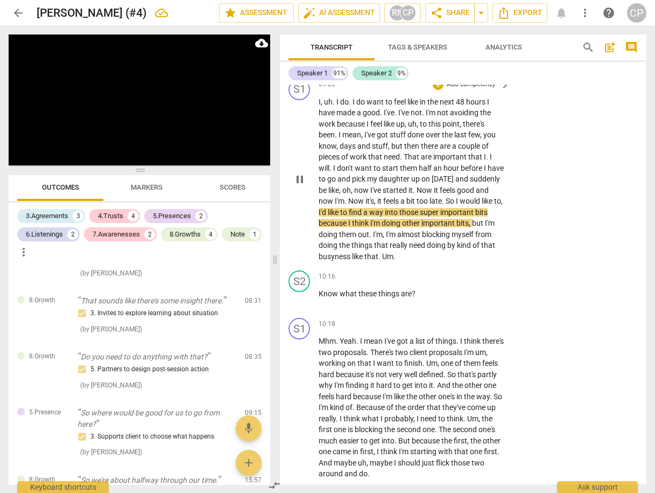
scroll to position [3282, 0]
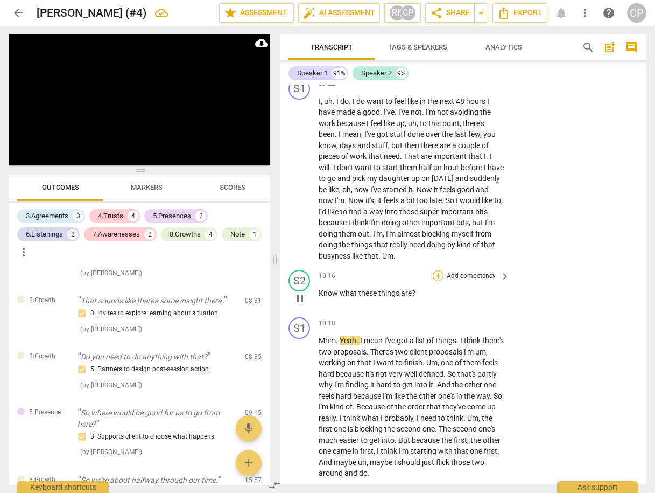
click at [436, 270] on div "+" at bounding box center [438, 275] width 11 height 11
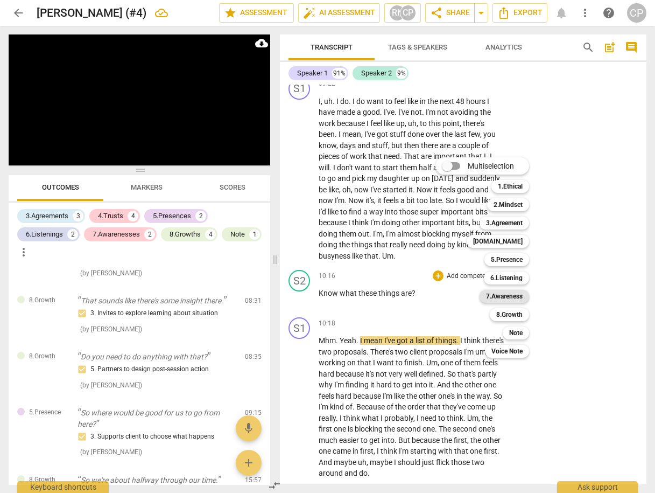
click at [508, 297] on b "7.Awareness" at bounding box center [504, 296] width 37 height 13
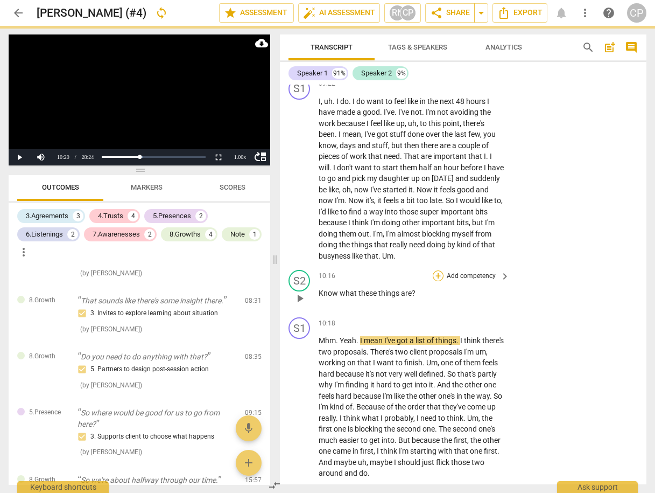
click at [438, 270] on div "+" at bounding box center [438, 275] width 11 height 11
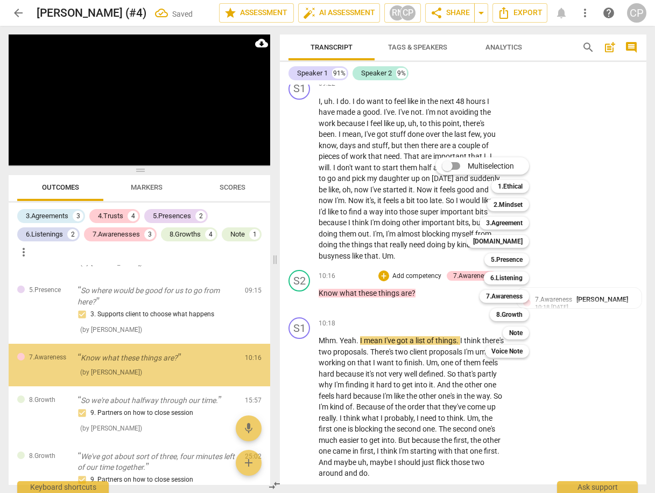
scroll to position [1097, 0]
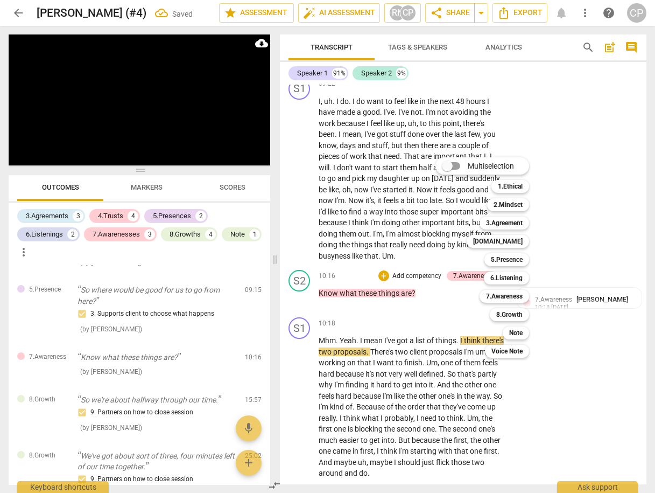
click at [562, 281] on div at bounding box center [327, 246] width 655 height 493
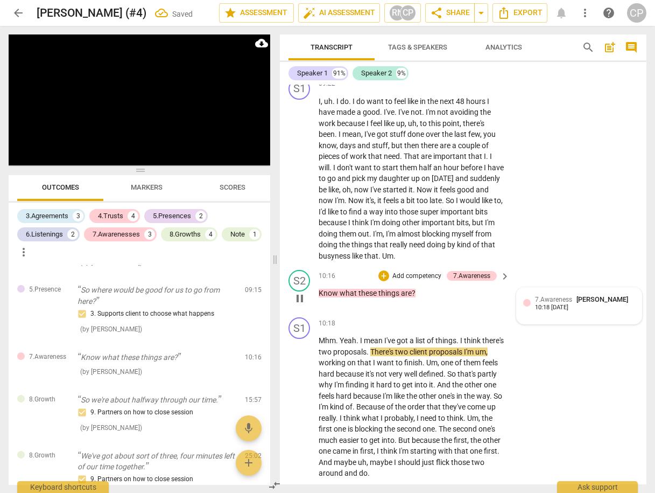
click at [562, 296] on span "7.Awareness" at bounding box center [553, 300] width 37 height 8
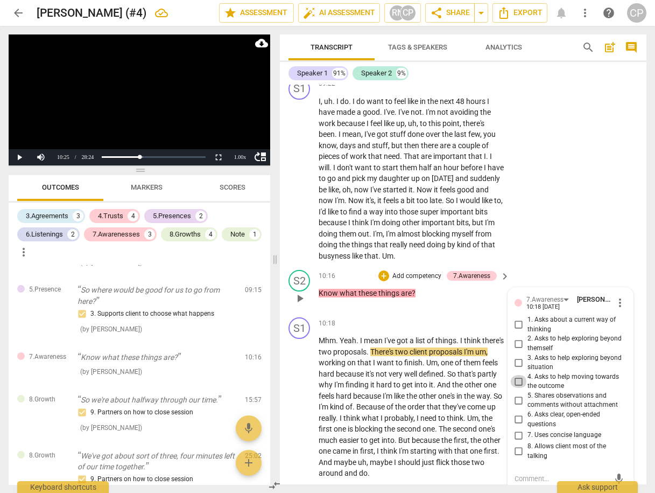
click at [515, 375] on input "4. Asks to help moving towards the outcome" at bounding box center [518, 381] width 17 height 13
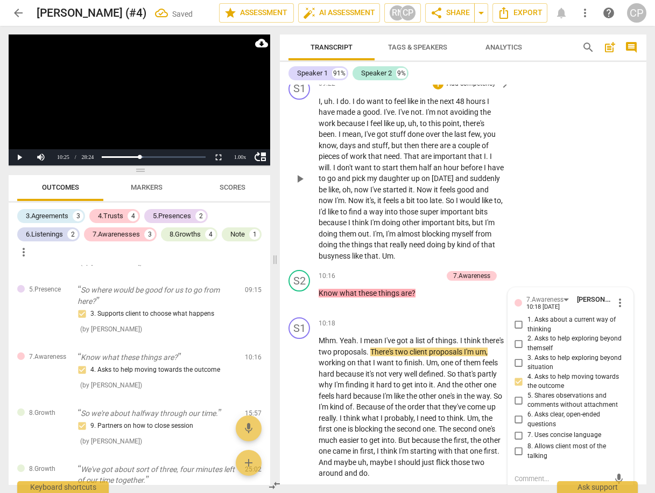
click at [565, 184] on div "S1 play_arrow pause 09:22 + Add competency keyboard_arrow_right I , uh . I do .…" at bounding box center [463, 170] width 367 height 192
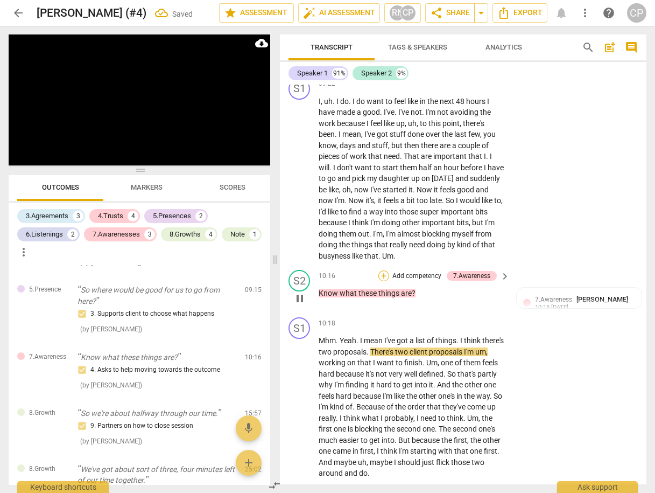
click at [381, 270] on div "+" at bounding box center [383, 275] width 11 height 11
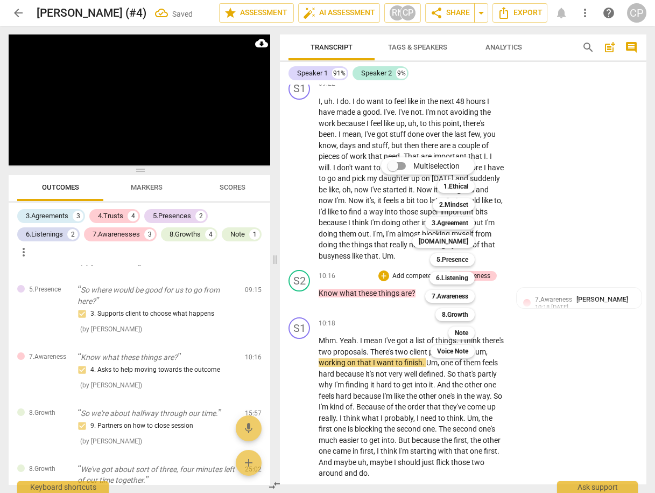
click at [541, 205] on div at bounding box center [327, 246] width 655 height 493
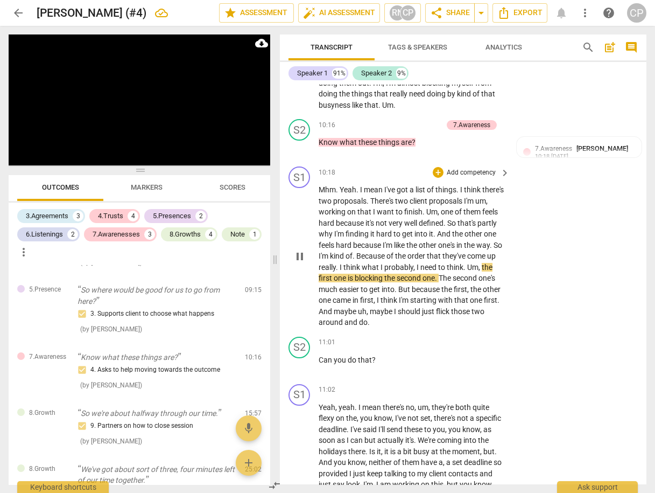
scroll to position [3454, 0]
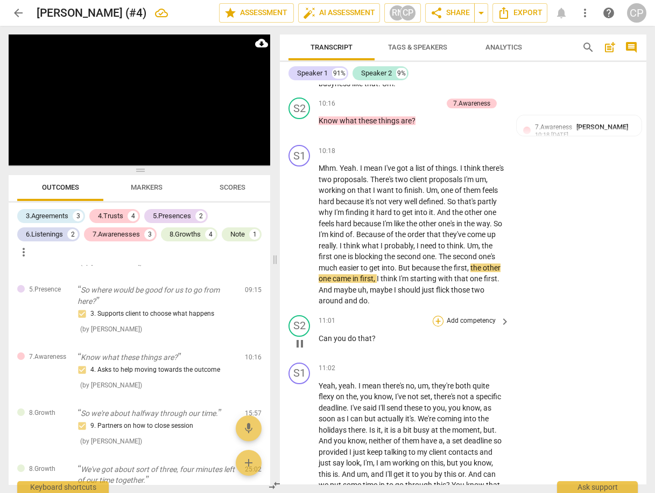
click at [434, 315] on div "+" at bounding box center [438, 320] width 11 height 11
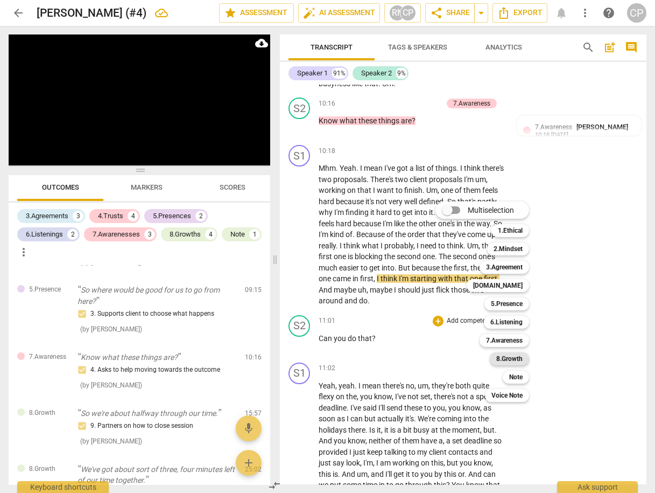
click at [519, 357] on b "8.Growth" at bounding box center [509, 358] width 26 height 13
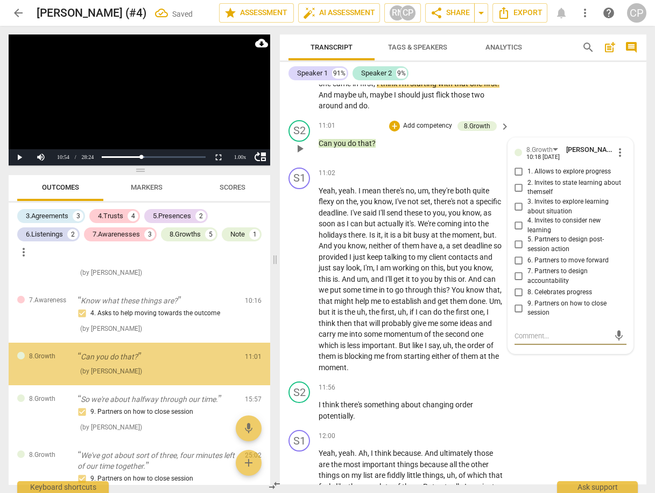
scroll to position [3669, 0]
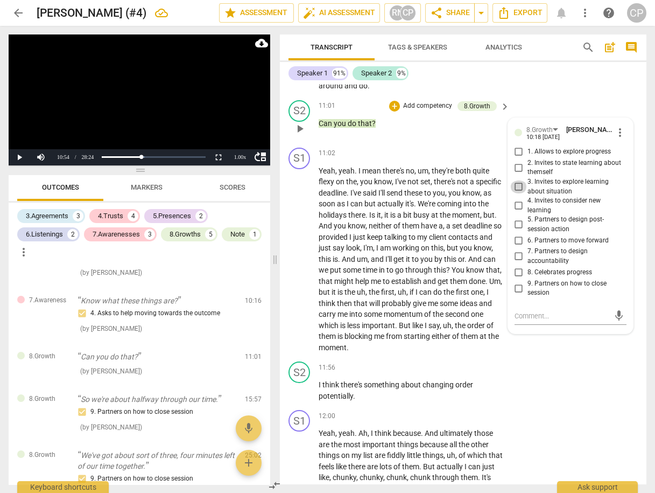
click at [516, 180] on input "3. Invites to explore learning about situation" at bounding box center [518, 186] width 17 height 13
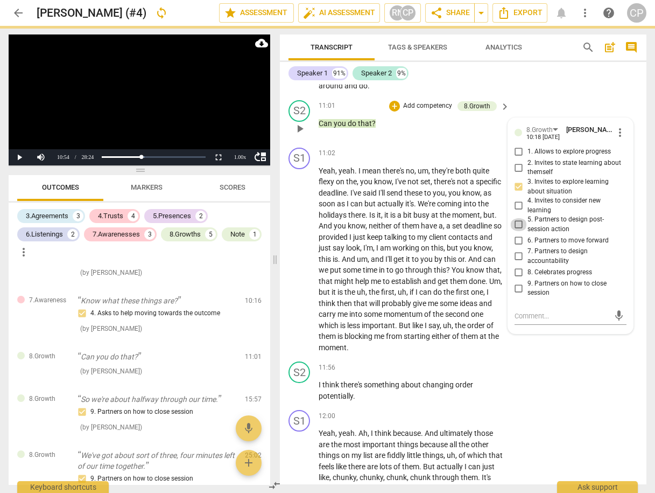
click at [515, 218] on input "5. Partners to design post-session action" at bounding box center [518, 224] width 17 height 13
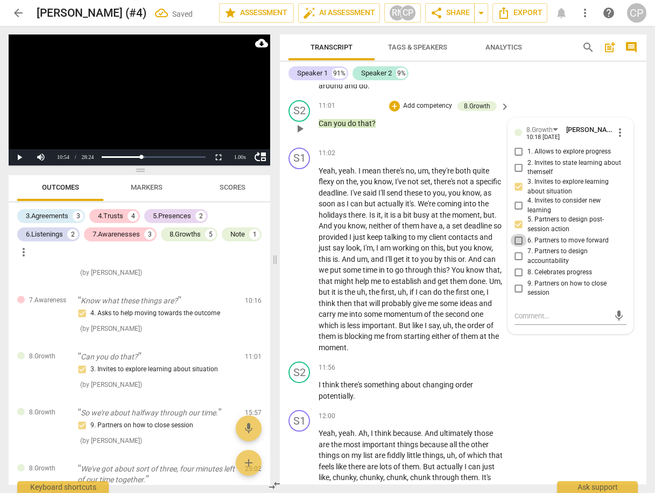
click at [517, 234] on input "6. Partners to move forward" at bounding box center [518, 240] width 17 height 13
click at [565, 357] on div "S2 play_arrow pause 11:56 + Add competency keyboard_arrow_right I think there's…" at bounding box center [463, 381] width 367 height 48
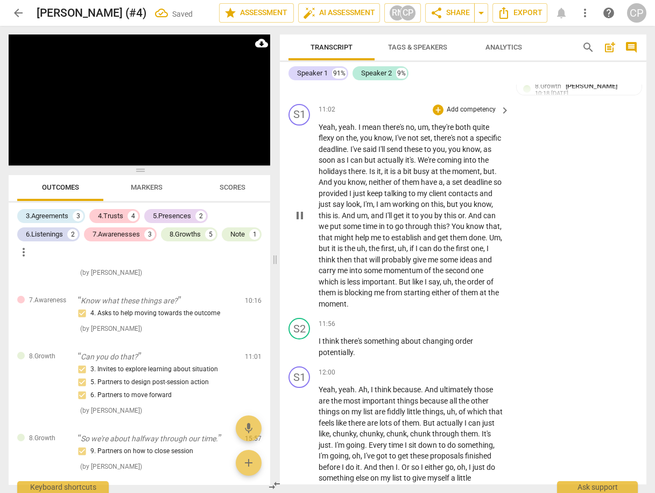
scroll to position [3712, 0]
click at [303, 209] on span "pause" at bounding box center [299, 215] width 13 height 13
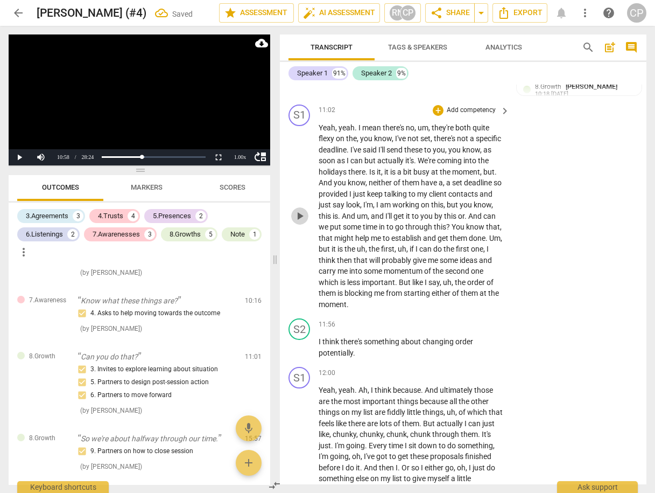
click at [303, 209] on span "play_arrow" at bounding box center [299, 215] width 13 height 13
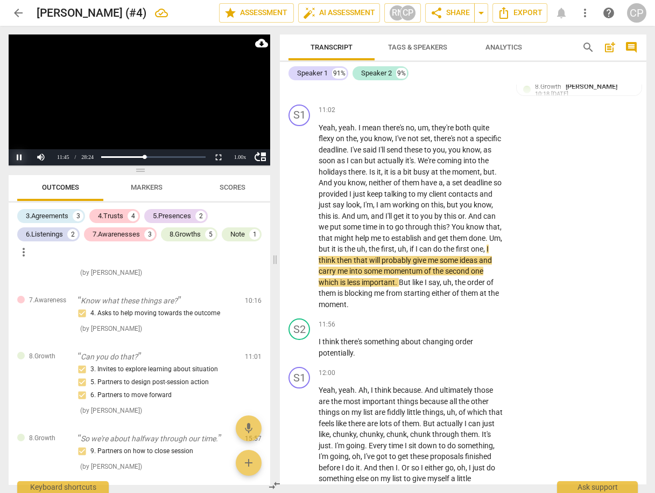
click at [22, 157] on button "Pause" at bounding box center [20, 157] width 22 height 16
click at [19, 160] on button "Play" at bounding box center [20, 157] width 22 height 16
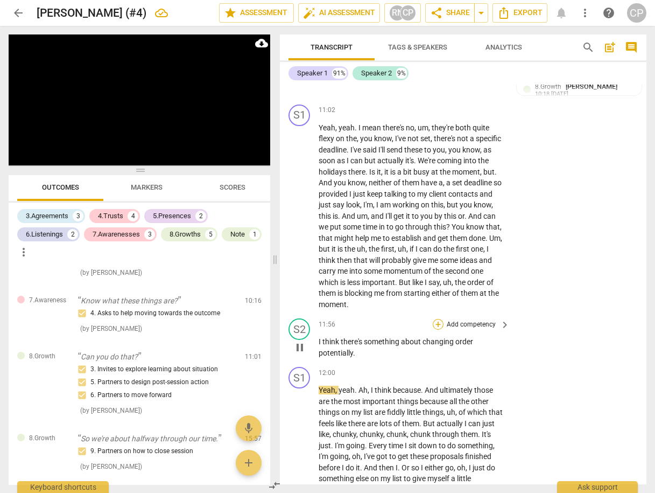
click at [434, 319] on div "+" at bounding box center [438, 324] width 11 height 11
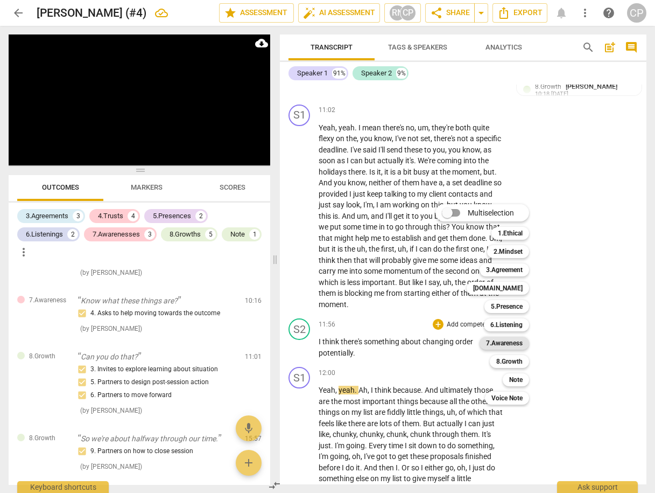
click at [515, 342] on b "7.Awareness" at bounding box center [504, 342] width 37 height 13
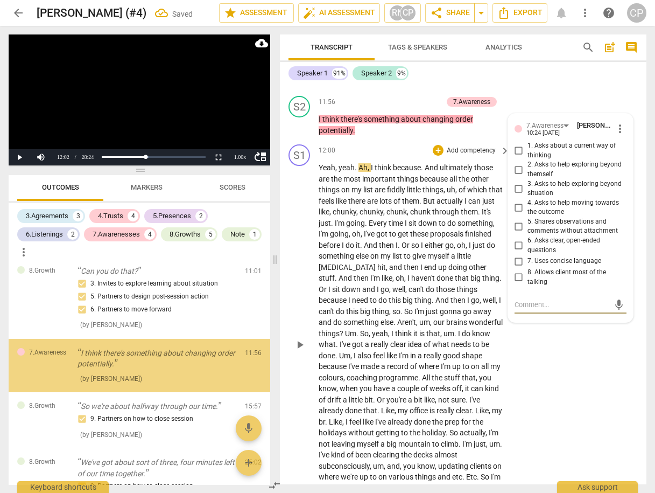
scroll to position [1241, 0]
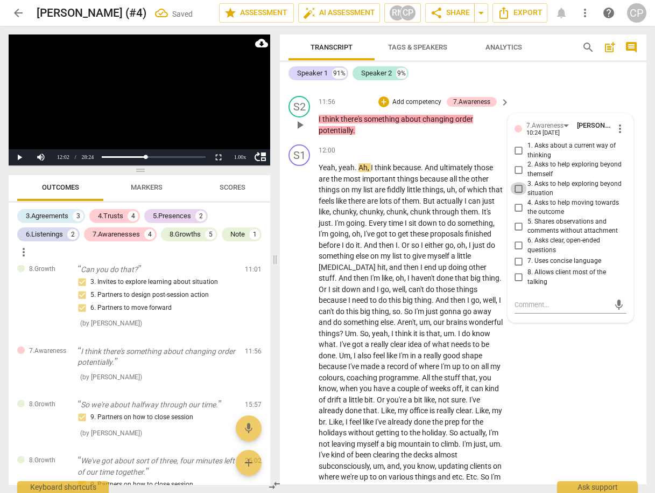
click at [519, 182] on input "3. Asks to help exploring beyond situation" at bounding box center [518, 188] width 17 height 13
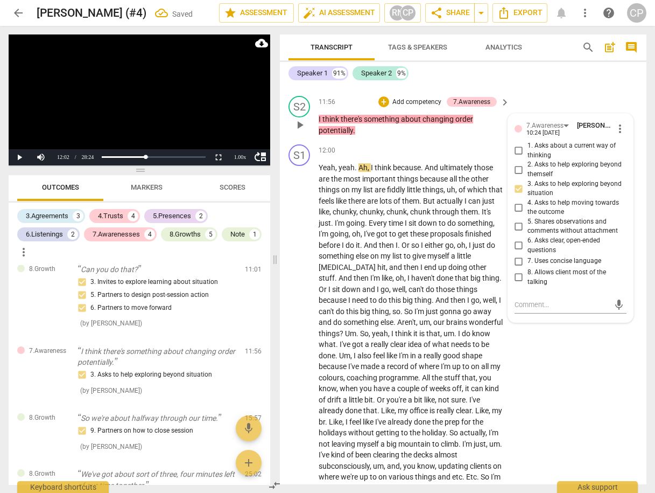
click at [415, 117] on div "S2 play_arrow pause 11:56 + Add competency 7.Awareness keyboard_arrow_right I t…" at bounding box center [463, 116] width 367 height 48
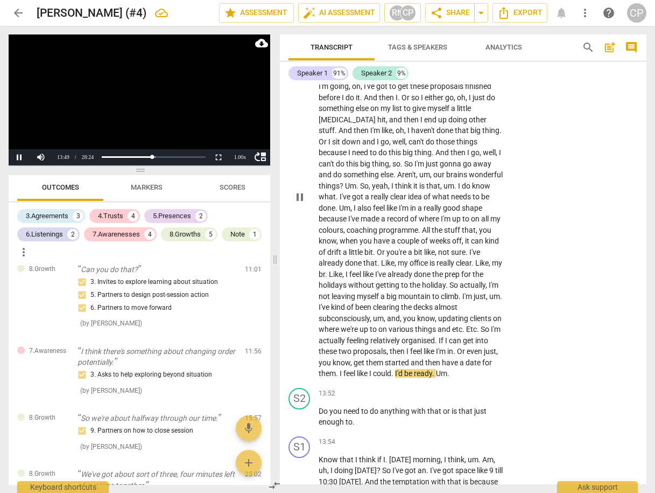
scroll to position [4150, 0]
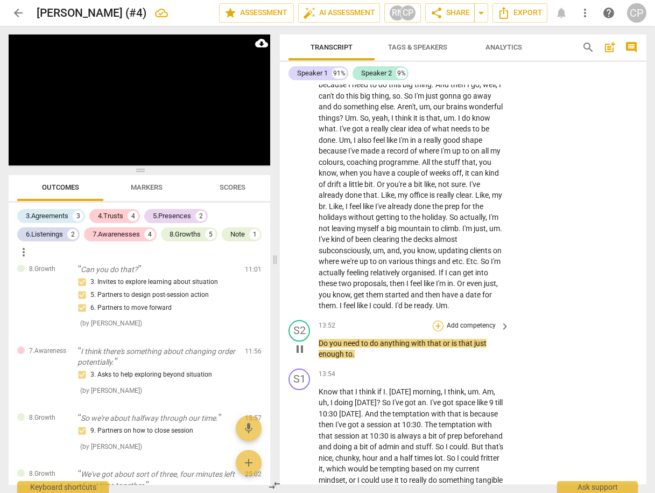
click at [436, 320] on div "+" at bounding box center [438, 325] width 11 height 11
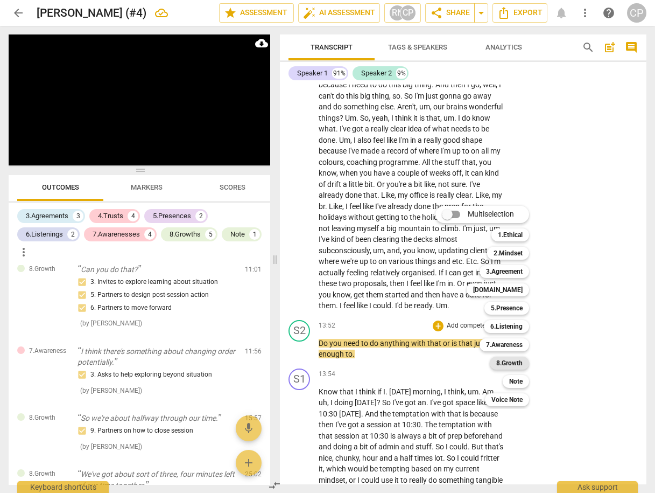
click at [514, 362] on b "8.Growth" at bounding box center [509, 362] width 26 height 13
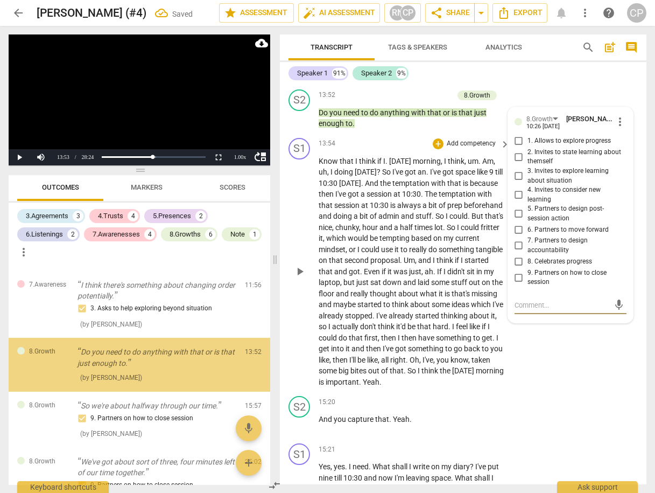
scroll to position [1308, 0]
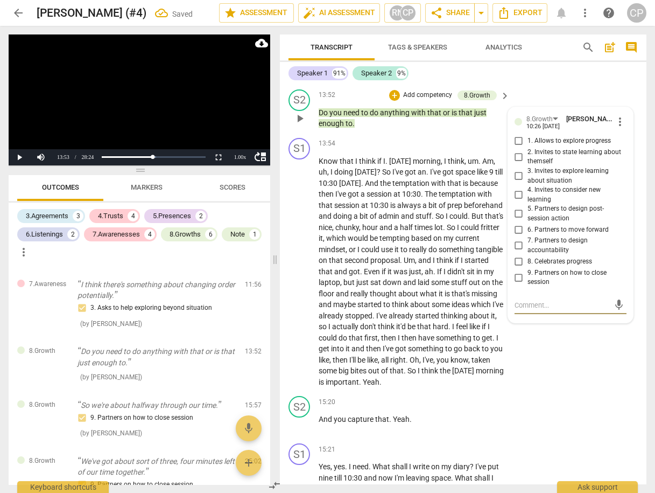
click at [517, 207] on input "5. Partners to design post-session action" at bounding box center [518, 213] width 17 height 13
click at [517, 223] on input "6. Partners to move forward" at bounding box center [518, 229] width 17 height 13
click at [515, 239] on input "7. Partners to design accountability" at bounding box center [518, 245] width 17 height 13
click at [555, 356] on div "S1 play_arrow pause 13:54 + Add competency keyboard_arrow_right Know that I thi…" at bounding box center [463, 263] width 367 height 258
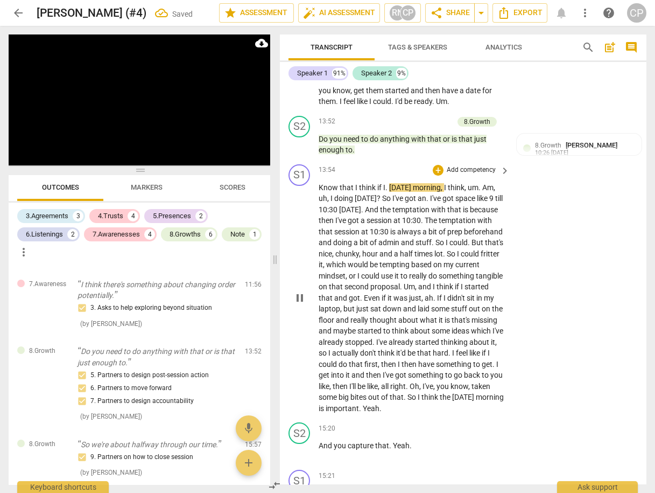
scroll to position [4337, 0]
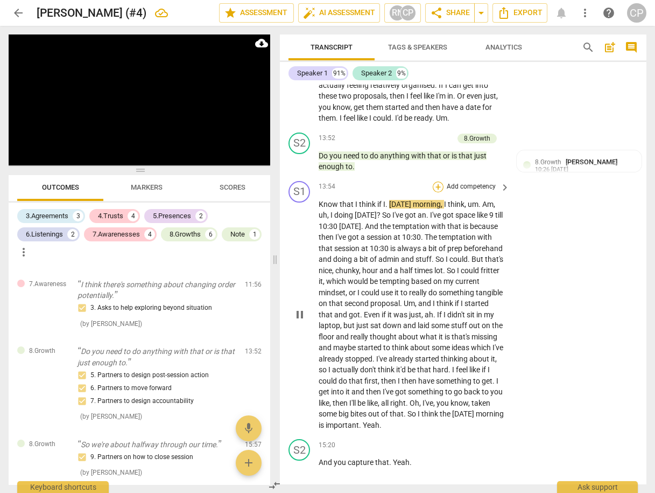
click at [434, 181] on div "+" at bounding box center [438, 186] width 11 height 11
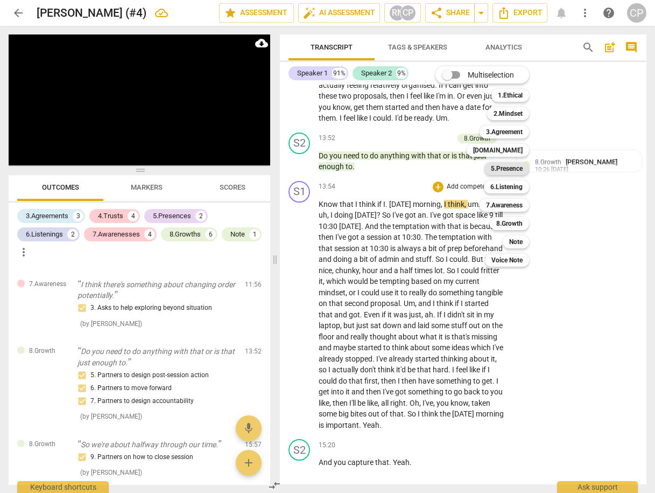
click at [511, 171] on b "5.Presence" at bounding box center [507, 168] width 32 height 13
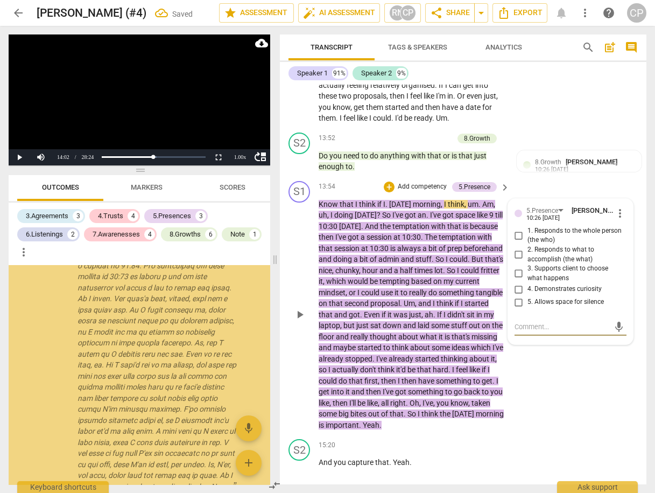
scroll to position [1533, 0]
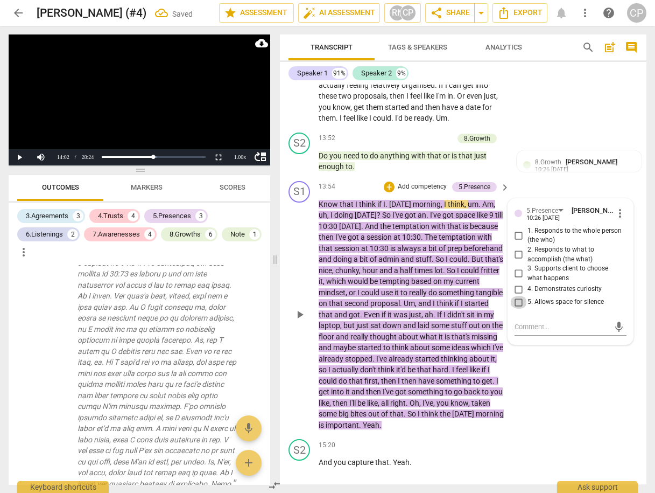
click at [518, 296] on input "5. Allows space for silence" at bounding box center [518, 302] width 17 height 13
click at [580, 380] on div "S1 play_arrow pause 13:54 + Add competency 5.Presence keyboard_arrow_right Know…" at bounding box center [463, 306] width 367 height 258
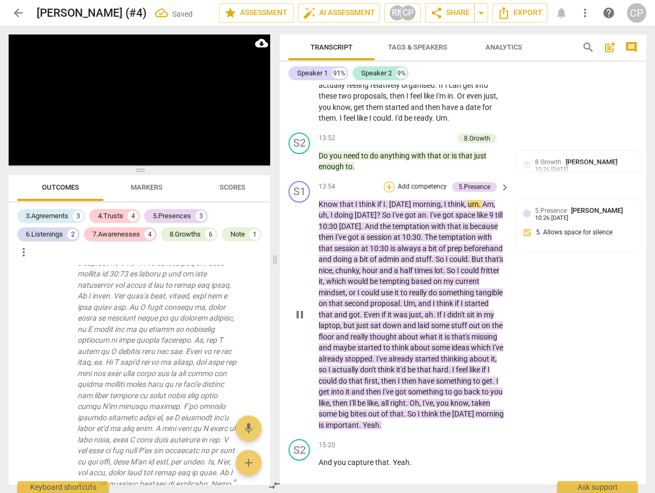
click at [386, 181] on div "+" at bounding box center [389, 186] width 11 height 11
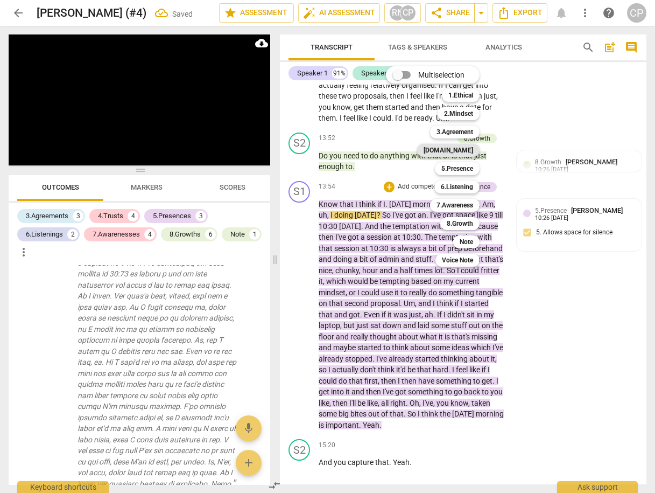
click at [459, 151] on b "[DOMAIN_NAME]" at bounding box center [449, 150] width 50 height 13
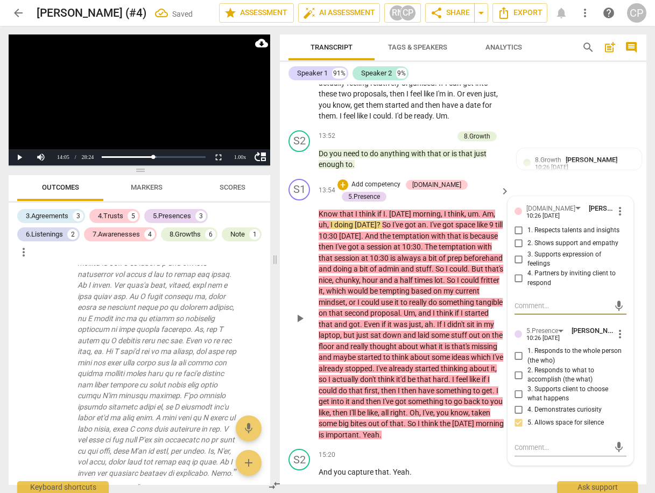
scroll to position [4337, 0]
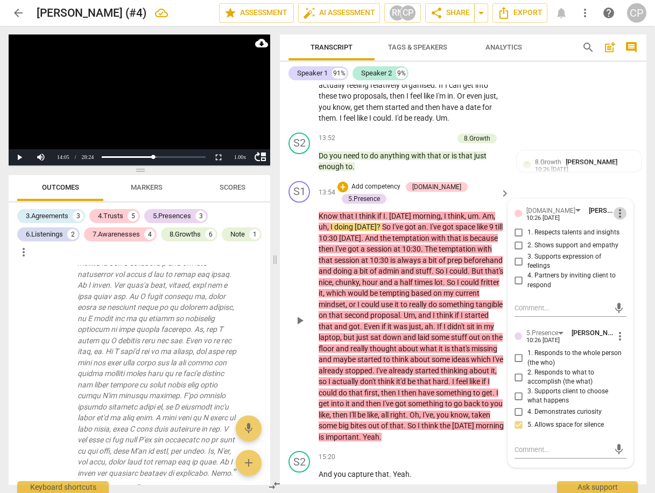
click at [616, 207] on span "more_vert" at bounding box center [620, 213] width 13 height 13
click at [628, 213] on li "Delete" at bounding box center [627, 213] width 37 height 20
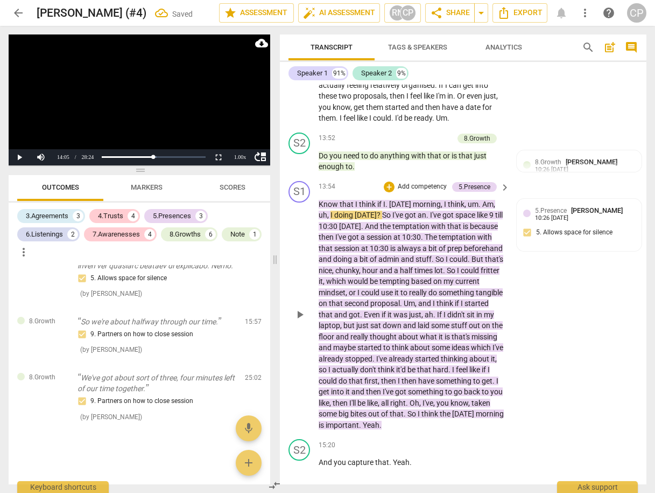
scroll to position [1773, 0]
click at [388, 181] on div "+" at bounding box center [389, 186] width 11 height 11
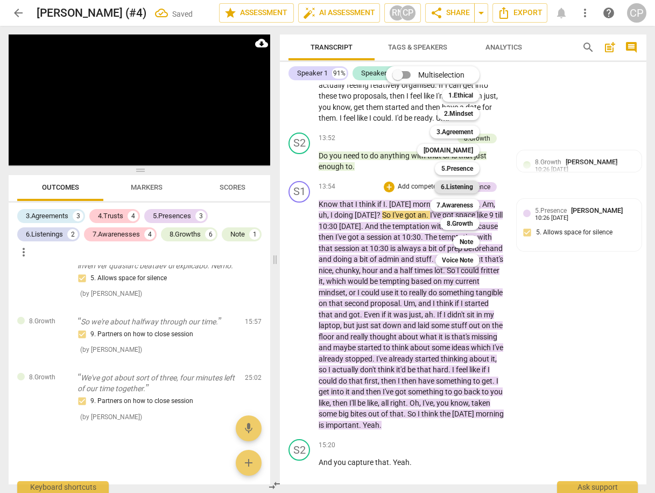
click at [451, 192] on b "6.Listening" at bounding box center [457, 186] width 32 height 13
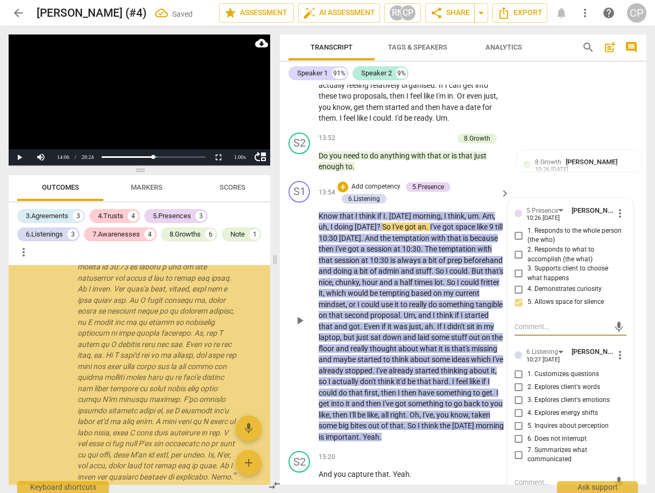
scroll to position [1865, 0]
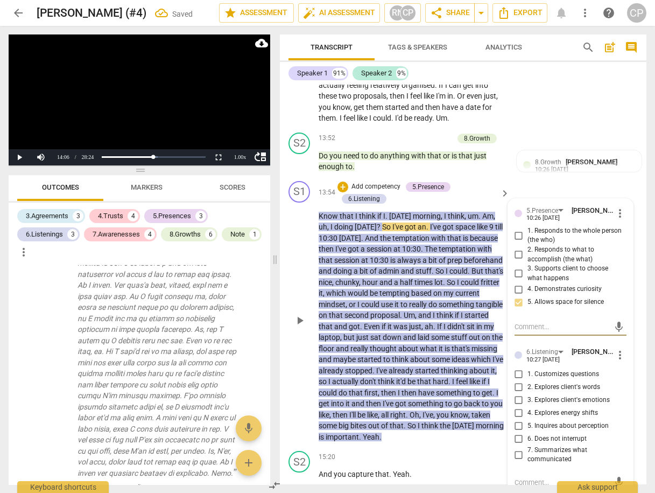
click at [517, 432] on input "6. Does not interrupt" at bounding box center [518, 438] width 17 height 13
click at [517, 406] on input "4. Explores energy shifts" at bounding box center [518, 412] width 17 height 13
drag, startPoint x: 553, startPoint y: 118, endPoint x: 558, endPoint y: 122, distance: 6.1
click at [553, 128] on div "S2 play_arrow pause 13:52 + Add competency 8.Growth keyboard_arrow_right Do you…" at bounding box center [463, 152] width 367 height 48
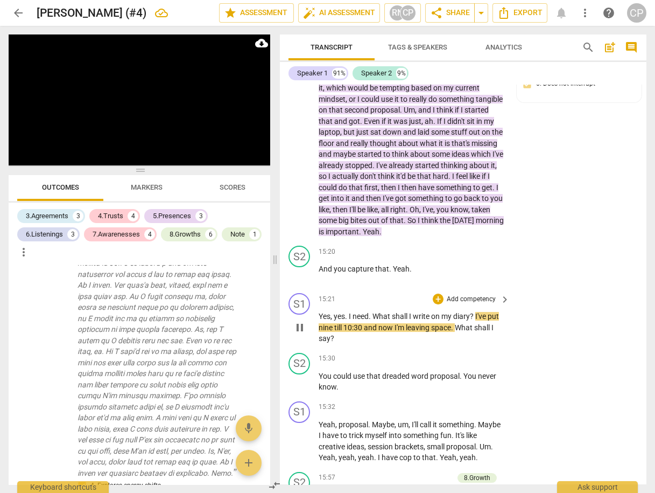
scroll to position [4596, 0]
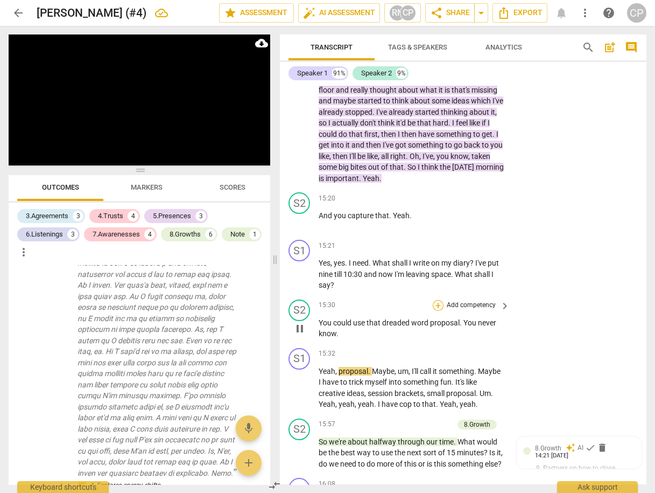
click at [437, 300] on div "+" at bounding box center [438, 305] width 11 height 11
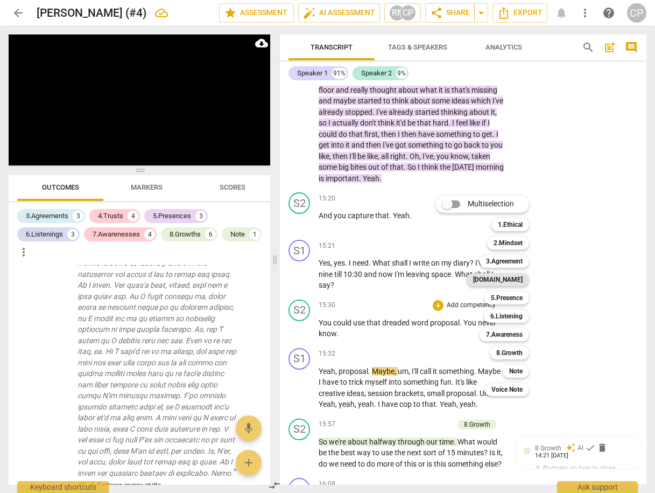
click at [511, 276] on b "[DOMAIN_NAME]" at bounding box center [498, 279] width 50 height 13
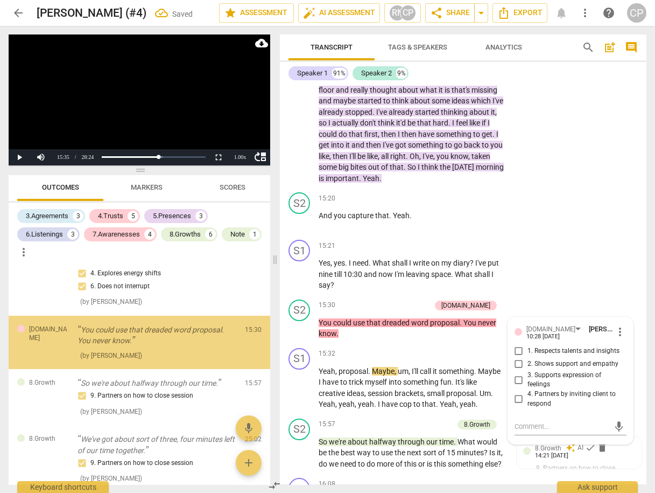
scroll to position [2078, 0]
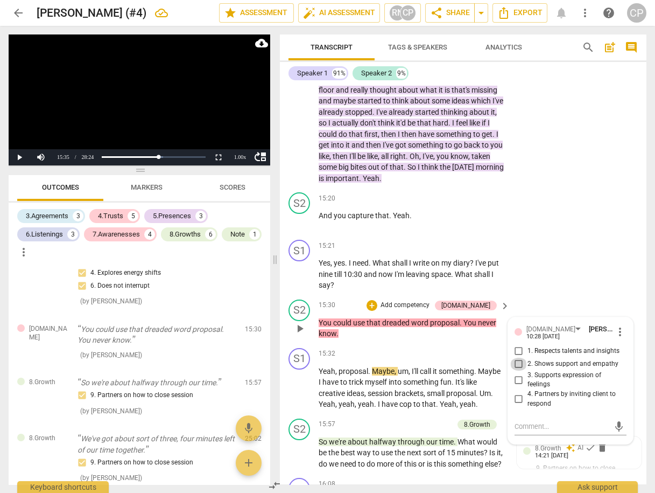
click at [516, 357] on input "2. Shows support and empathy" at bounding box center [518, 363] width 17 height 13
click at [562, 256] on div "S1 play_arrow pause 15:21 + Add competency keyboard_arrow_right Yes , yes . I n…" at bounding box center [463, 265] width 367 height 60
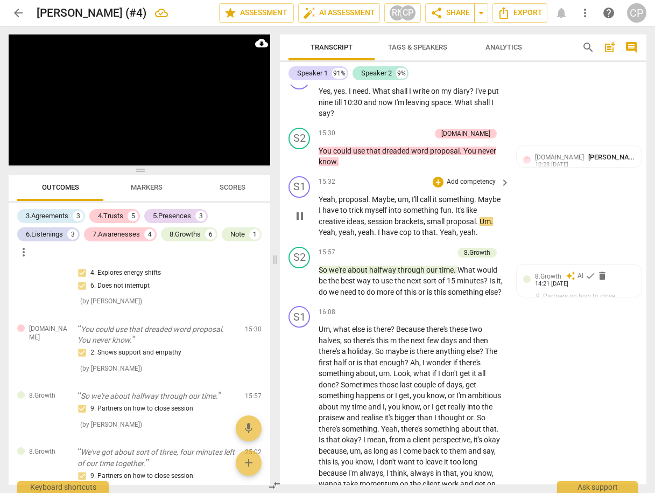
scroll to position [4768, 0]
click at [392, 247] on div "+" at bounding box center [394, 252] width 11 height 11
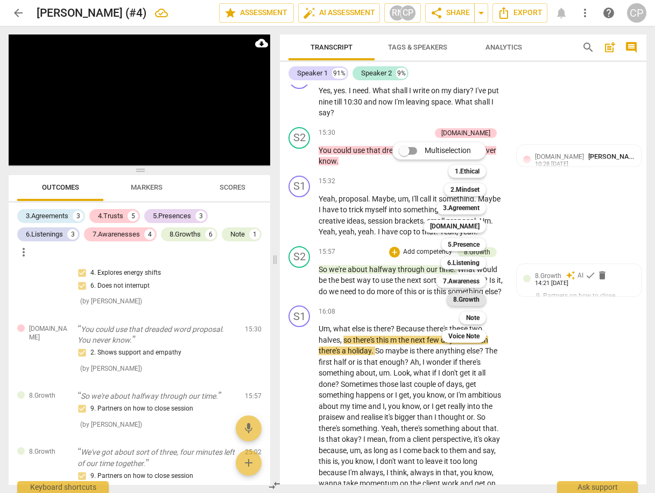
click at [467, 299] on b "8.Growth" at bounding box center [466, 299] width 26 height 13
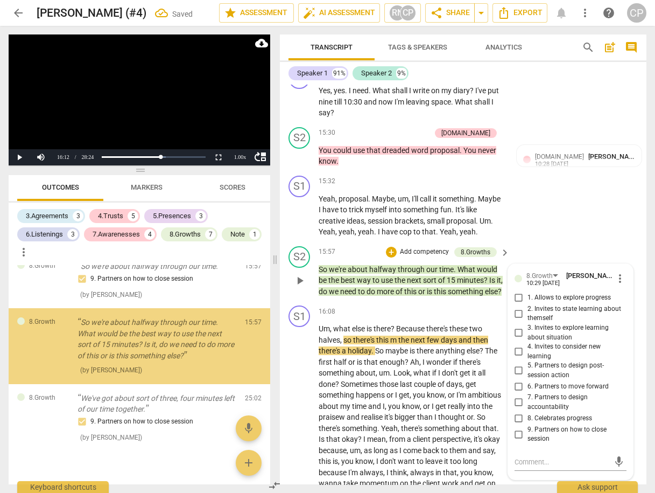
scroll to position [2211, 0]
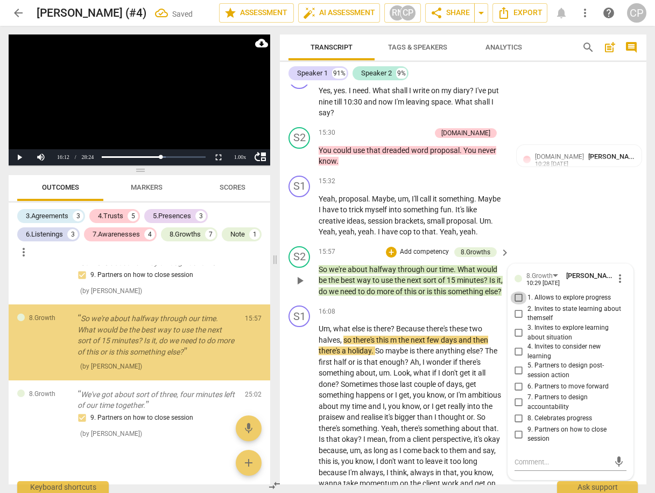
click at [518, 291] on input "1. Allows to explore progress" at bounding box center [518, 297] width 17 height 13
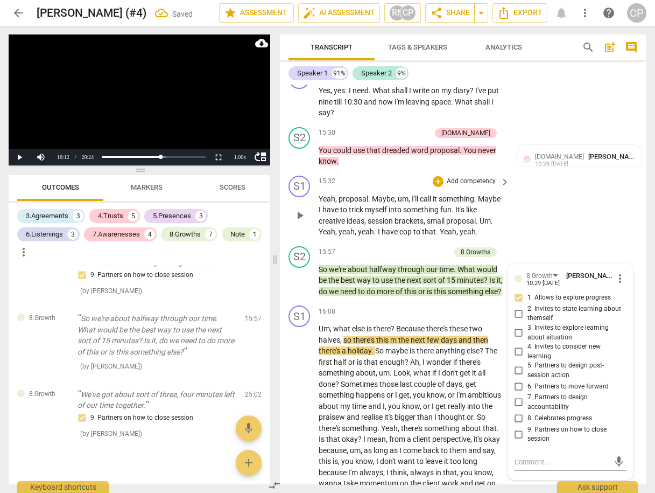
click at [579, 205] on div "S1 play_arrow pause 15:32 + Add competency keyboard_arrow_right Yeah , proposal…" at bounding box center [463, 206] width 367 height 71
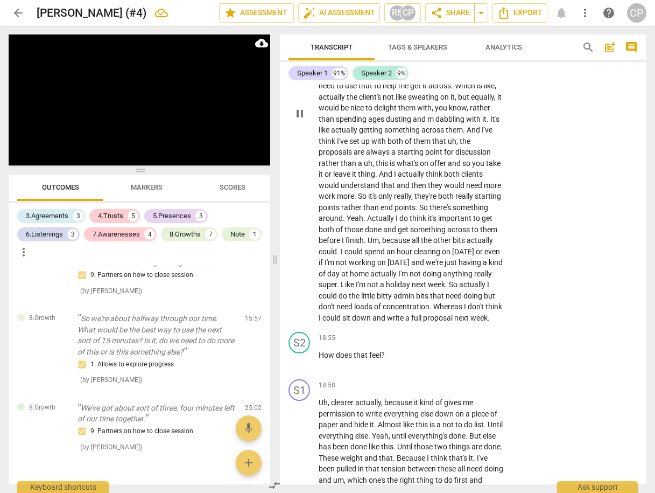
scroll to position [5199, 0]
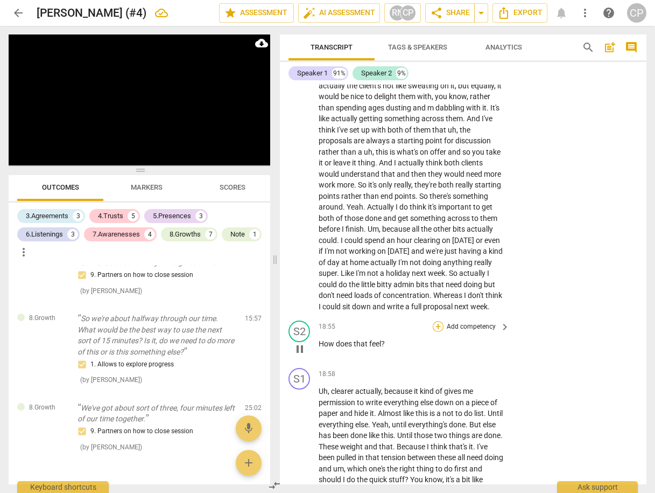
click at [433, 332] on div "+" at bounding box center [438, 326] width 11 height 11
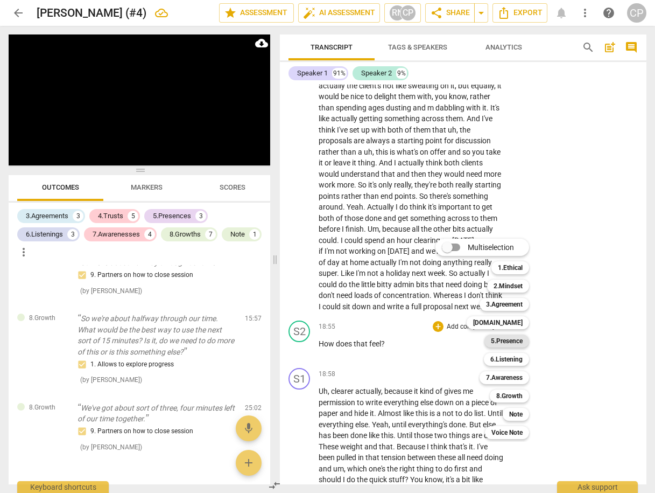
click at [511, 341] on b "5.Presence" at bounding box center [507, 340] width 32 height 13
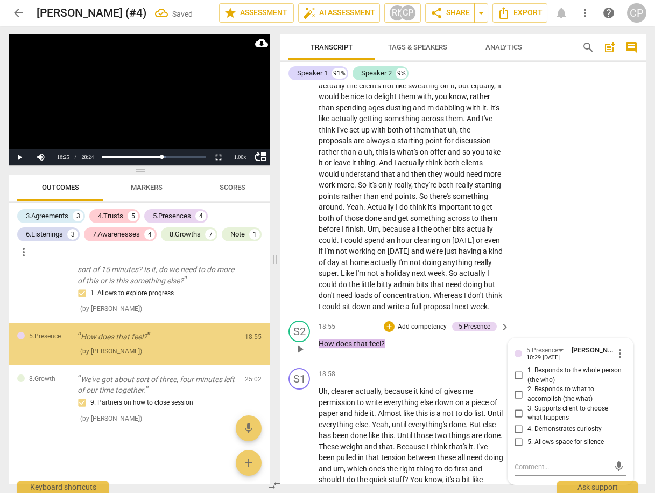
scroll to position [2284, 0]
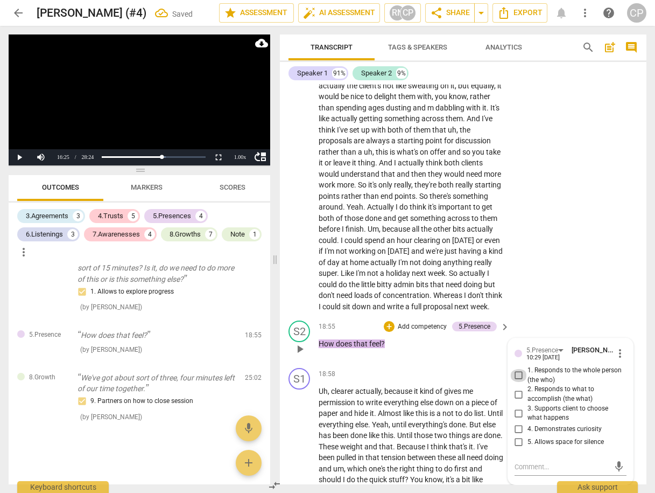
click at [517, 382] on input "1. Responds to the whole person (the who)" at bounding box center [518, 375] width 17 height 13
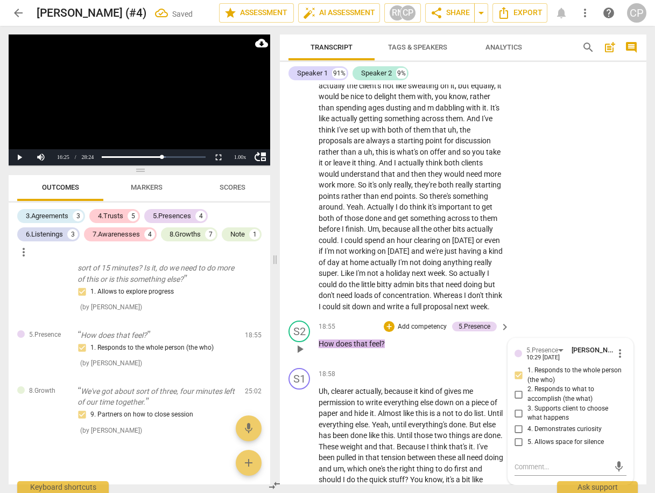
click at [518, 436] on input "4. Demonstrates curiosity" at bounding box center [518, 429] width 17 height 13
click at [517, 448] on input "5. Allows space for silence" at bounding box center [518, 442] width 17 height 13
click at [561, 290] on div "S1 play_arrow pause 16:08 + Add competency keyboard_arrow_right Um , what else …" at bounding box center [463, 93] width 367 height 446
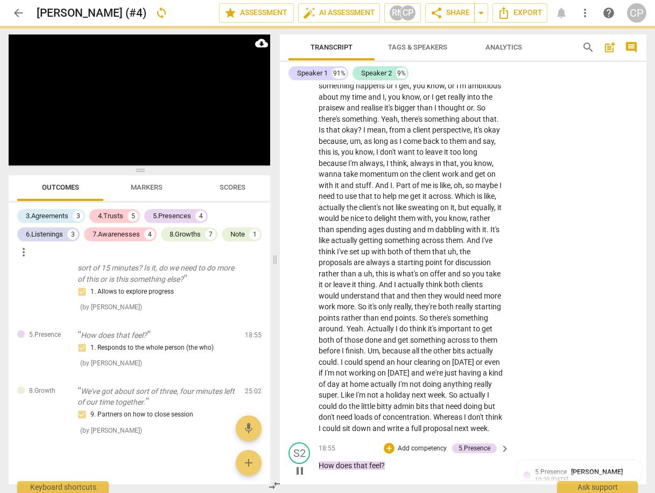
scroll to position [5257, 0]
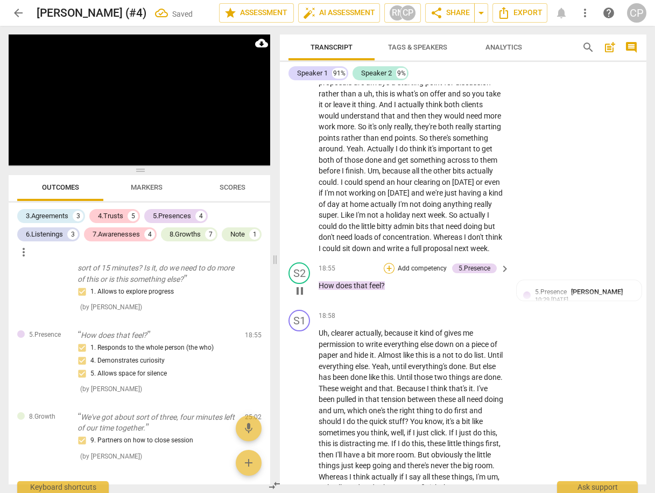
click at [388, 273] on div "+" at bounding box center [389, 268] width 11 height 11
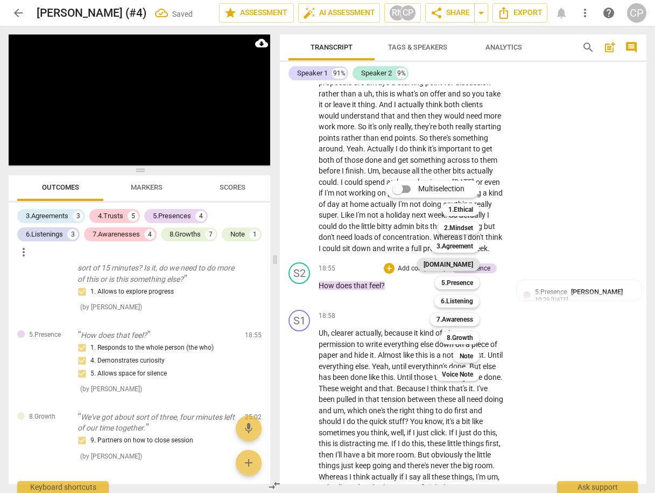
click at [466, 264] on b "[DOMAIN_NAME]" at bounding box center [449, 264] width 50 height 13
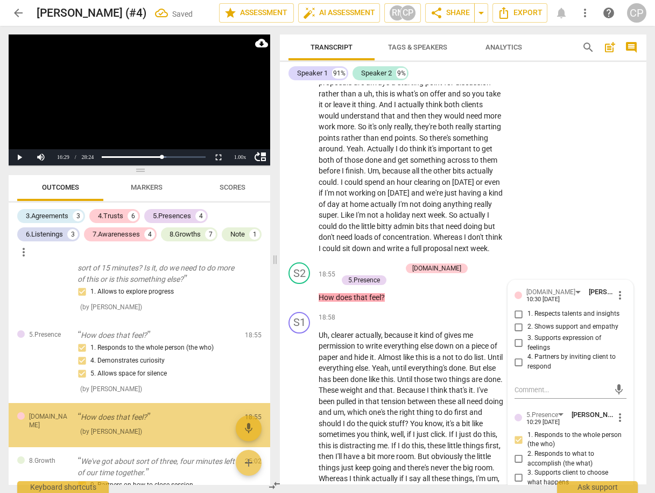
scroll to position [2366, 0]
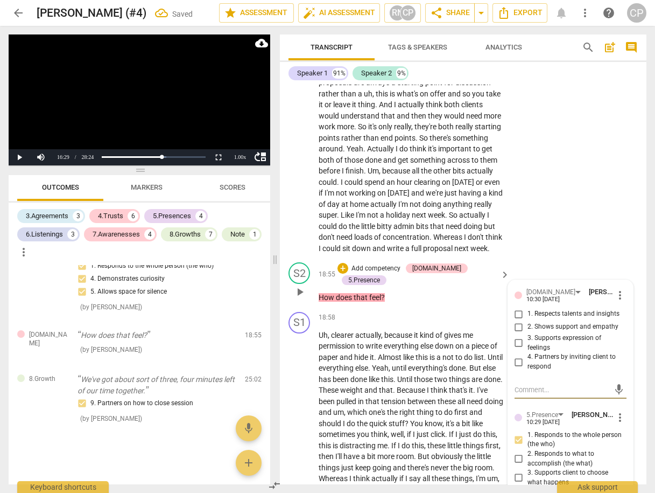
click at [516, 349] on input "3. Supports expression of feelings" at bounding box center [518, 342] width 17 height 13
click at [585, 230] on div "S1 play_arrow pause 16:08 + Add competency keyboard_arrow_right Um , what else …" at bounding box center [463, 35] width 367 height 446
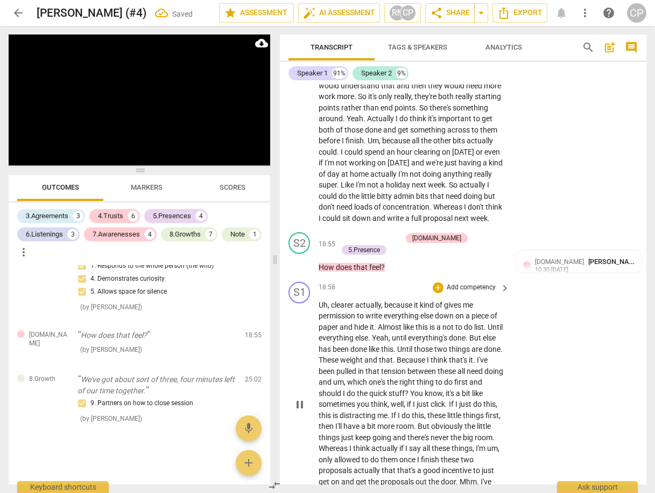
scroll to position [5386, 0]
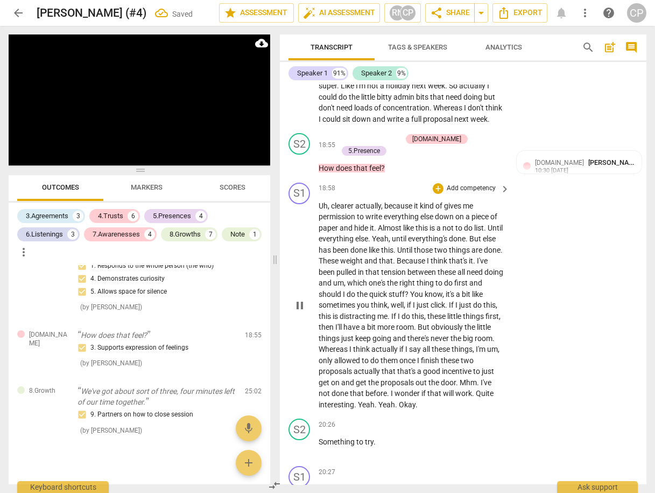
click at [299, 312] on span "pause" at bounding box center [299, 305] width 13 height 13
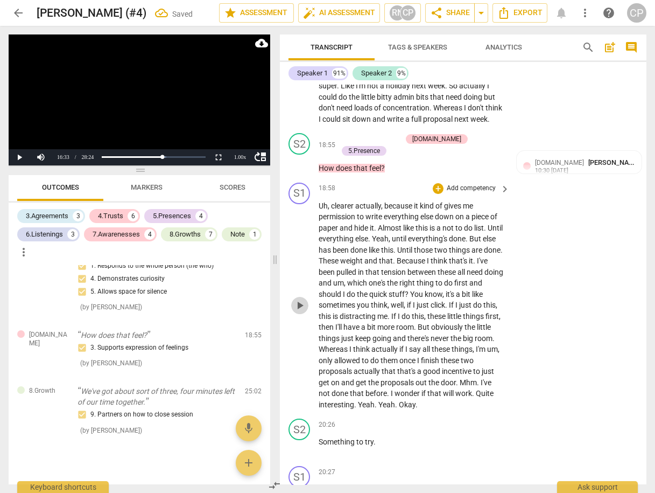
click at [299, 312] on span "play_arrow" at bounding box center [299, 305] width 13 height 13
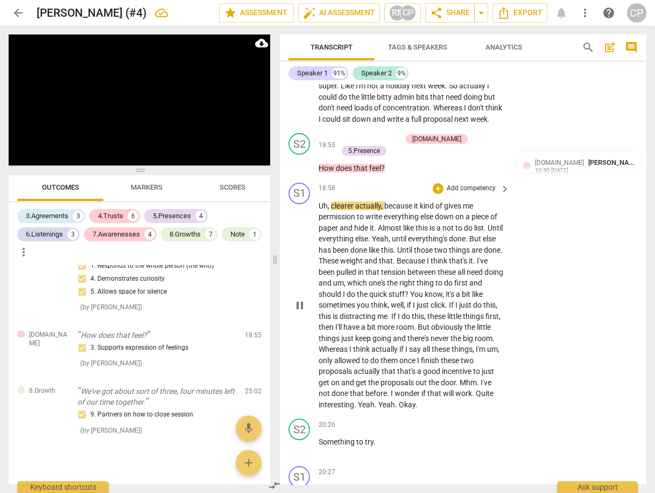
drag, startPoint x: 304, startPoint y: 312, endPoint x: 309, endPoint y: 307, distance: 7.2
click at [308, 308] on div "play_arrow pause" at bounding box center [304, 305] width 27 height 203
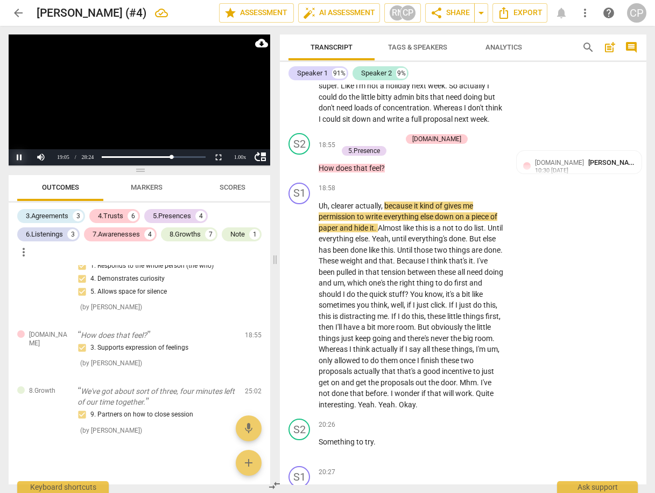
click at [17, 159] on button "Pause" at bounding box center [20, 157] width 22 height 16
